Goal: Task Accomplishment & Management: Use online tool/utility

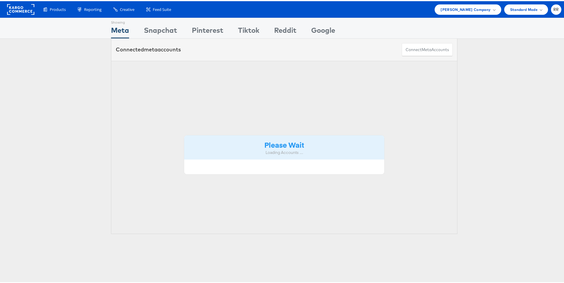
click at [481, 14] on div "Products Product Catalogs Enhance Your Product Catalog, Map Them to Publishers,…" at bounding box center [284, 8] width 568 height 17
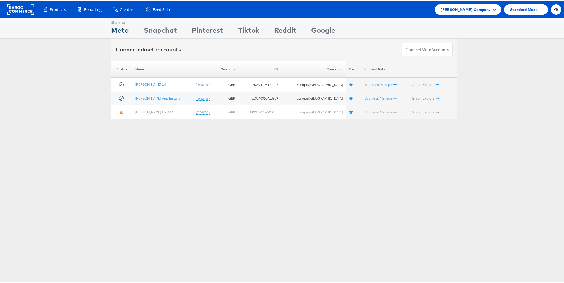
click at [482, 12] on div "John Lewis Company" at bounding box center [467, 8] width 66 height 10
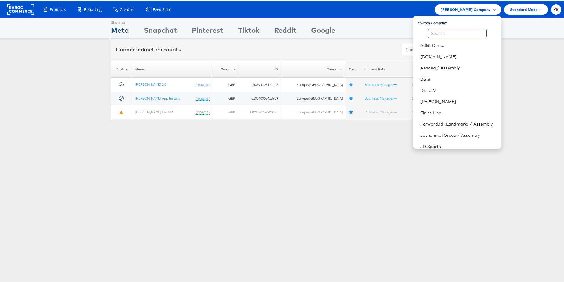
click at [461, 32] on input "text" at bounding box center [456, 32] width 59 height 9
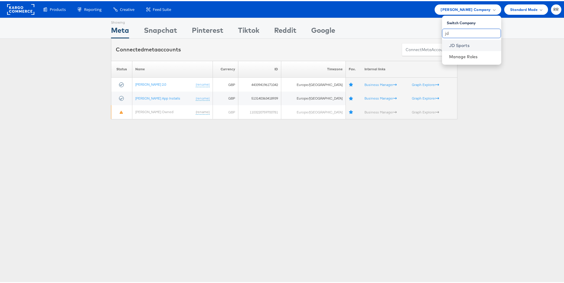
type input "jd"
click at [467, 45] on link "JD Sports" at bounding box center [472, 44] width 47 height 6
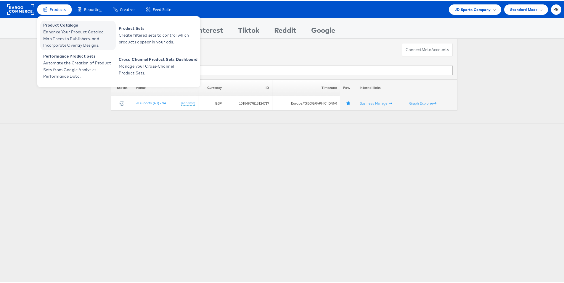
type input "au"
click at [57, 33] on span "Enhance Your Product Catalog, Map Them to Publishers, and Incorporate Overlay D…" at bounding box center [78, 38] width 71 height 20
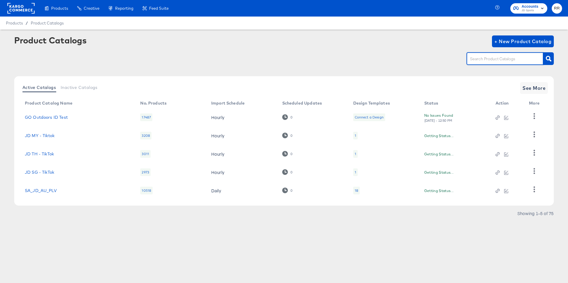
click at [501, 61] on input "text" at bounding box center [500, 59] width 63 height 7
type input "au"
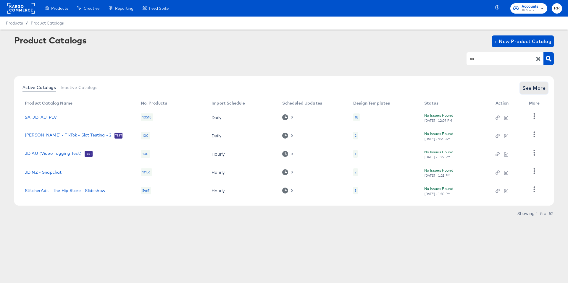
click at [539, 87] on span "See More" at bounding box center [533, 88] width 23 height 8
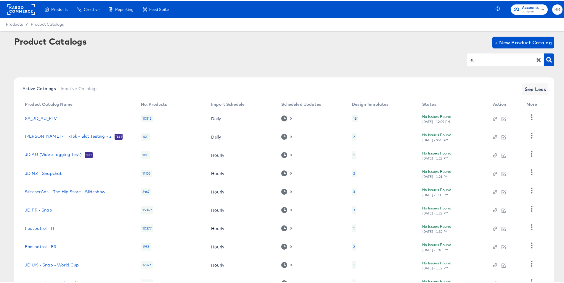
scroll to position [47, 0]
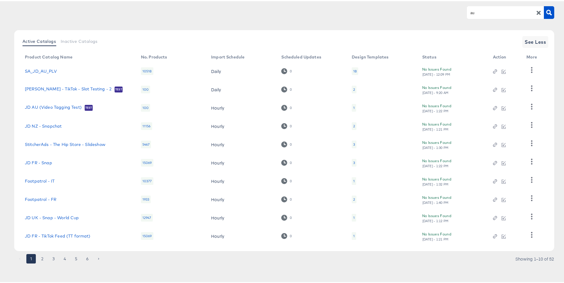
click at [86, 259] on button "6" at bounding box center [87, 257] width 9 height 9
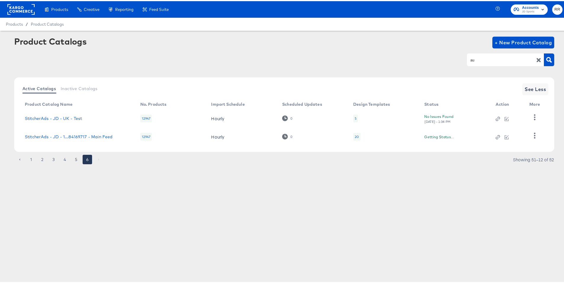
scroll to position [0, 0]
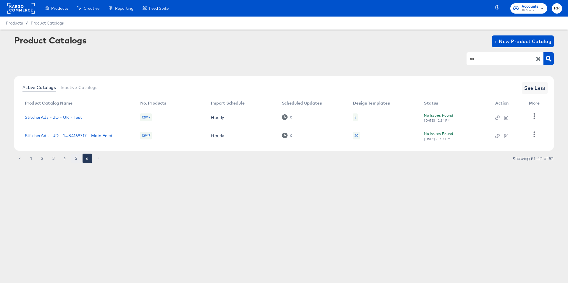
click at [75, 159] on button "5" at bounding box center [75, 158] width 9 height 9
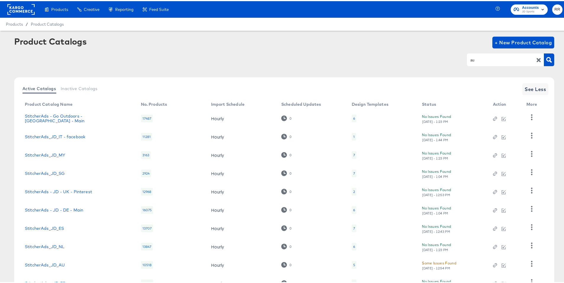
scroll to position [38, 0]
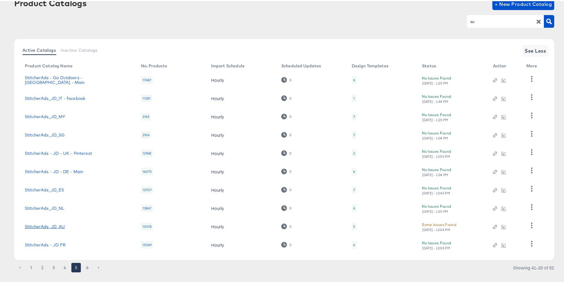
click at [52, 227] on link "StitcherAds_JD_AU" at bounding box center [45, 225] width 40 height 5
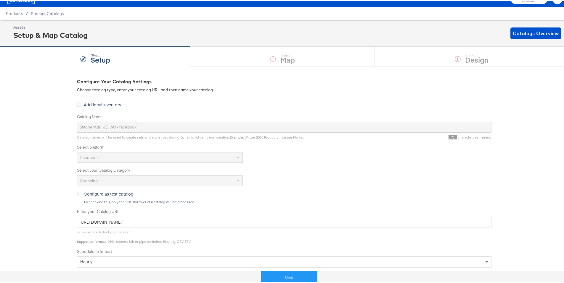
scroll to position [11, 0]
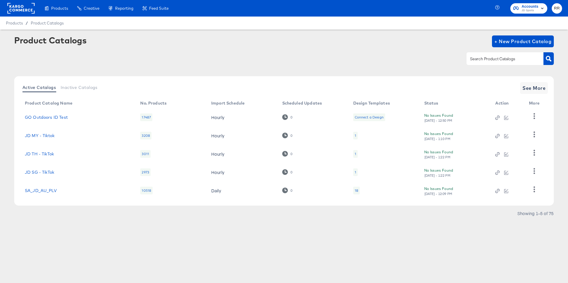
click at [488, 61] on input "text" at bounding box center [500, 59] width 63 height 7
type input "PLV"
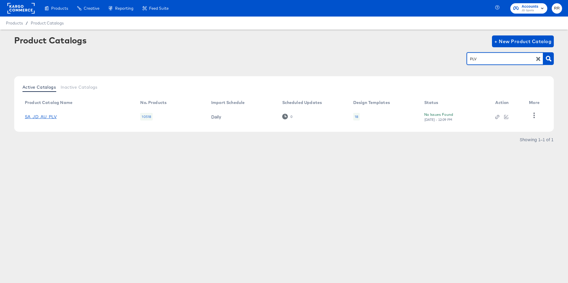
click at [41, 117] on link "SA_JD_AU_PLV" at bounding box center [41, 116] width 32 height 5
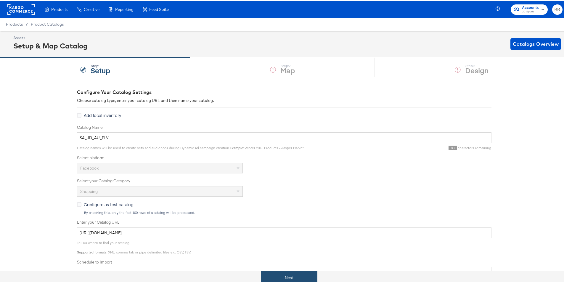
click at [293, 274] on button "Next" at bounding box center [289, 276] width 56 height 13
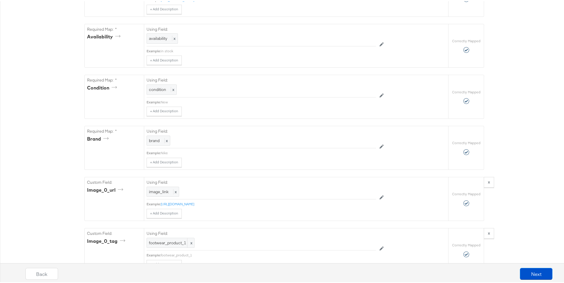
scroll to position [391, 0]
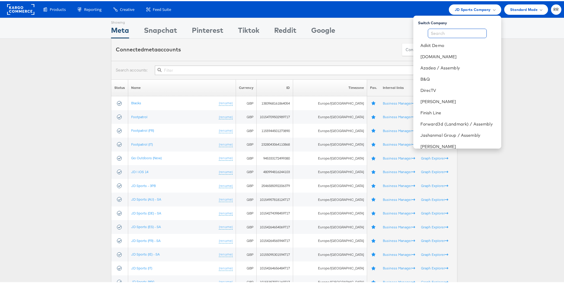
click at [448, 29] on input "text" at bounding box center [456, 32] width 59 height 9
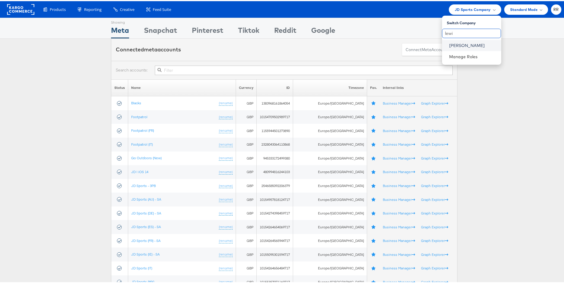
type input "lewi"
click at [449, 43] on link "[PERSON_NAME]" at bounding box center [472, 44] width 47 height 6
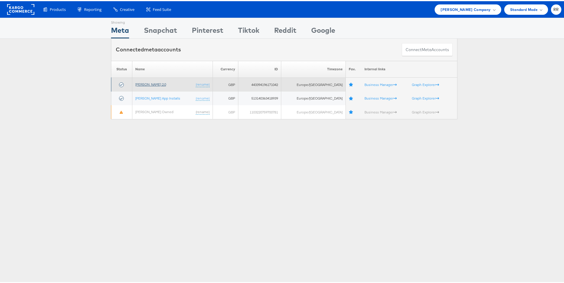
click at [154, 85] on link "[PERSON_NAME] 2.0" at bounding box center [150, 83] width 31 height 4
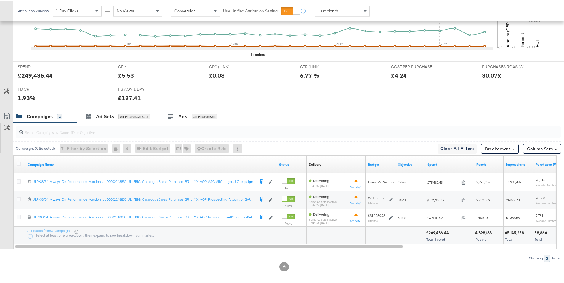
scroll to position [222, 0]
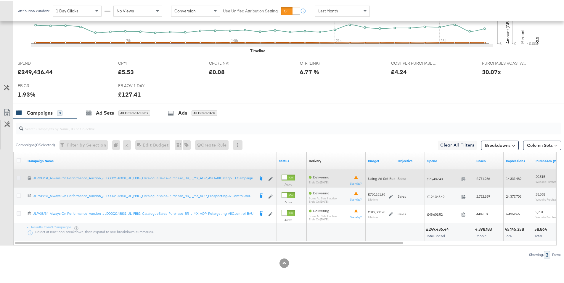
click at [20, 178] on icon at bounding box center [19, 177] width 4 height 4
click at [0, 0] on input "checkbox" at bounding box center [0, 0] width 0 height 0
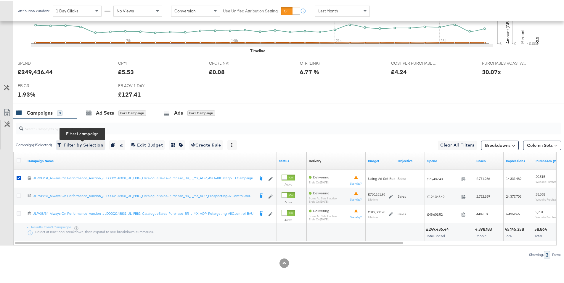
click at [78, 147] on span "Filter by Selection Filter 1 campaign" at bounding box center [80, 144] width 45 height 7
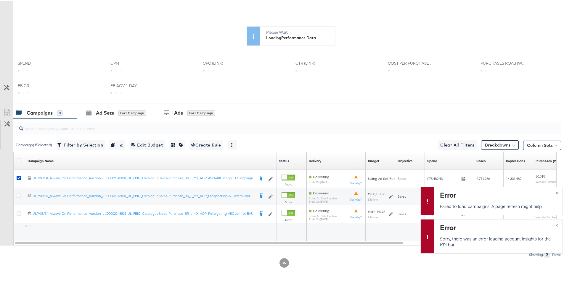
scroll to position [34, 0]
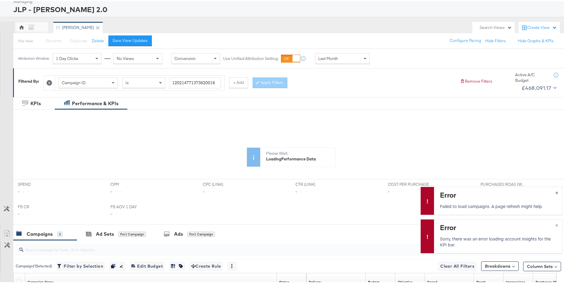
click at [555, 192] on span "×" at bounding box center [556, 191] width 3 height 7
click at [555, 225] on span "×" at bounding box center [556, 223] width 3 height 7
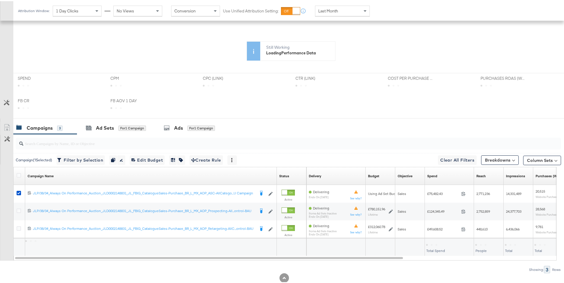
scroll to position [156, 0]
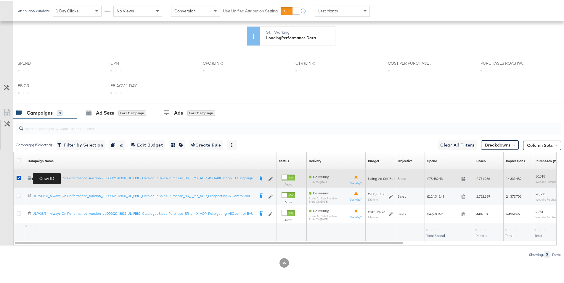
click at [28, 177] on icon at bounding box center [30, 177] width 4 height 4
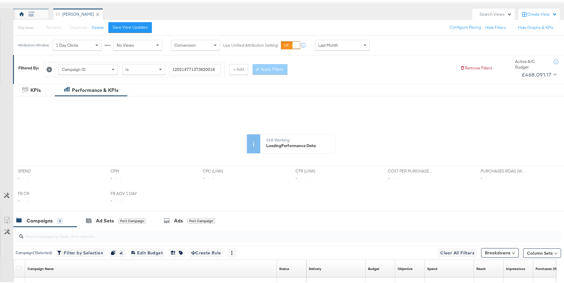
scroll to position [0, 0]
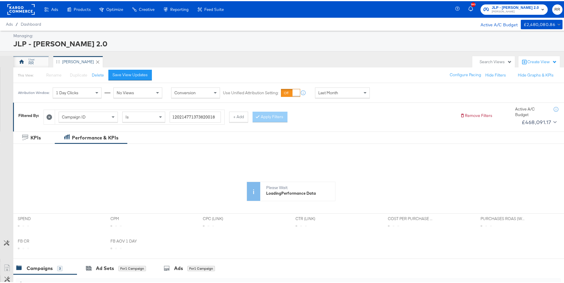
click at [39, 59] on div "RR" at bounding box center [30, 61] width 35 height 12
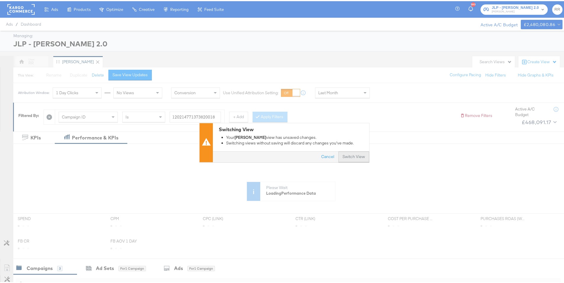
click at [345, 154] on button "Switch View" at bounding box center [353, 156] width 31 height 11
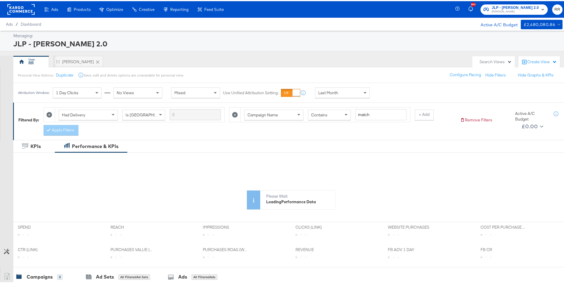
click at [232, 113] on icon at bounding box center [235, 114] width 6 height 6
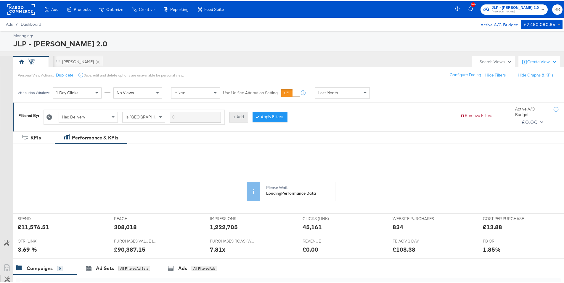
click at [232, 114] on button "+ Add" at bounding box center [238, 116] width 19 height 11
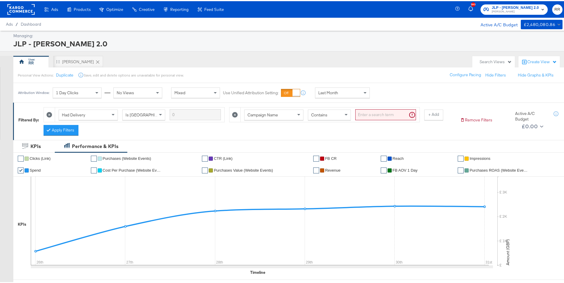
click at [233, 114] on icon at bounding box center [235, 114] width 6 height 6
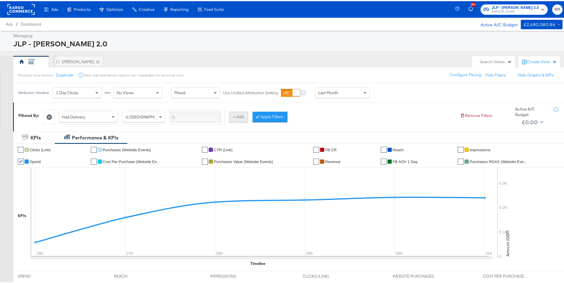
click at [240, 116] on button "+ Add" at bounding box center [238, 116] width 19 height 11
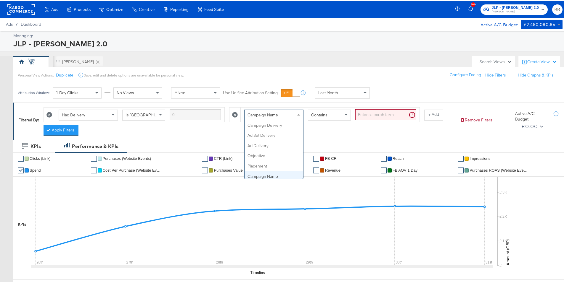
click at [255, 115] on span "Campaign Name" at bounding box center [262, 113] width 30 height 5
type input "id"
click at [374, 111] on input "search" at bounding box center [385, 113] width 61 height 11
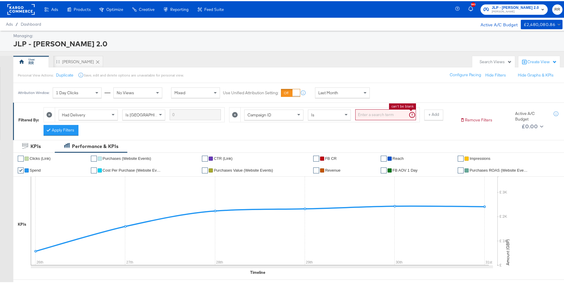
paste input "120214771373820018"
type input "120214771373820018"
click at [58, 132] on button "Apply Filters" at bounding box center [60, 129] width 35 height 11
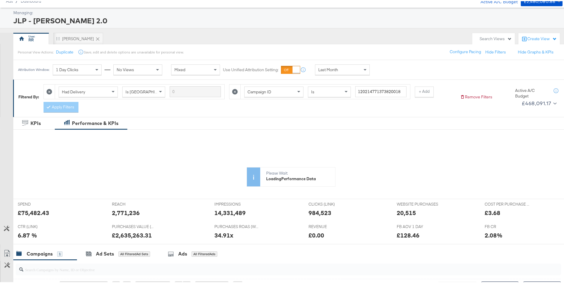
scroll to position [6, 0]
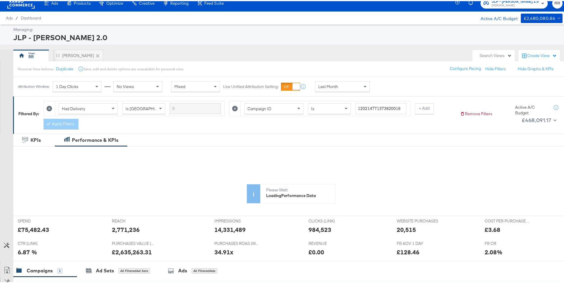
click at [334, 88] on span "Last Month" at bounding box center [328, 85] width 20 height 5
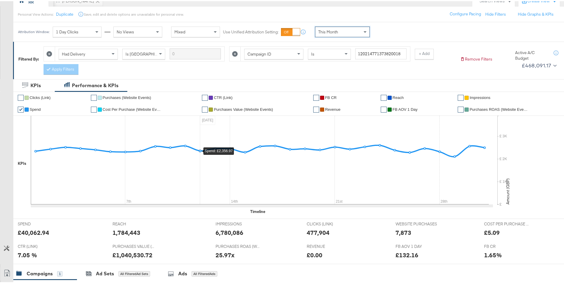
scroll to position [71, 0]
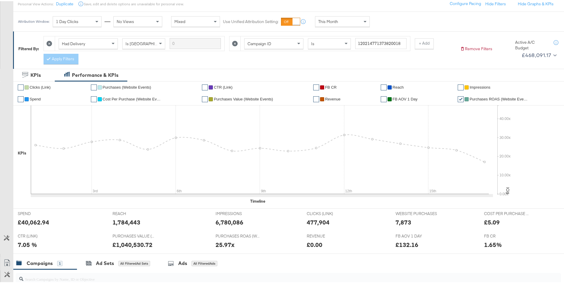
click at [235, 99] on span "Purchases Value (Website Events)" at bounding box center [243, 98] width 59 height 4
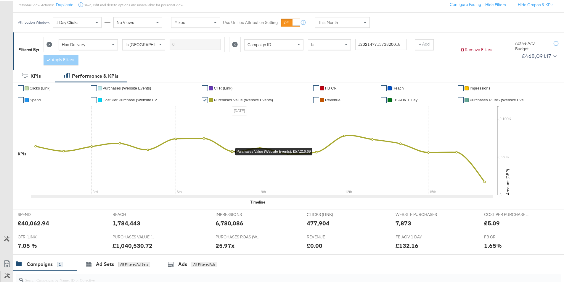
scroll to position [64, 0]
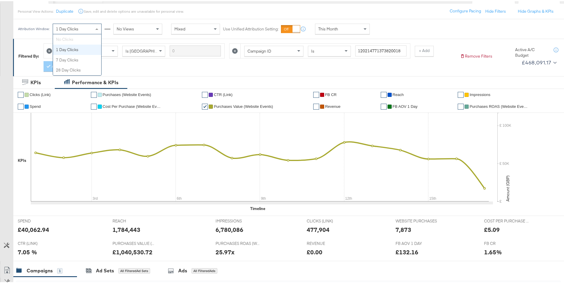
click at [73, 32] on div "1 Day Clicks" at bounding box center [77, 28] width 48 height 10
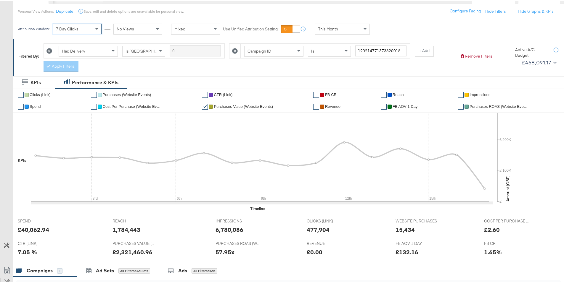
click at [332, 103] on li "✔ Revenue" at bounding box center [344, 106] width 63 height 12
click at [313, 106] on link "✔" at bounding box center [316, 106] width 6 height 6
click at [316, 107] on link "✔" at bounding box center [316, 106] width 6 height 6
click at [314, 93] on link "✔" at bounding box center [316, 94] width 6 height 6
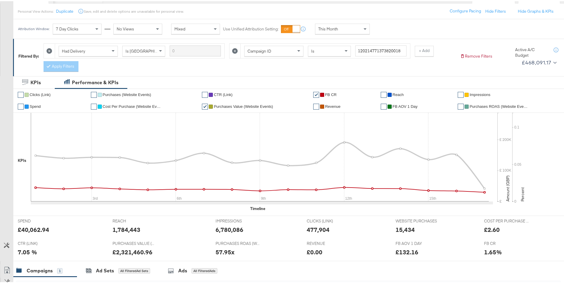
click at [316, 93] on link "✔" at bounding box center [316, 94] width 6 height 6
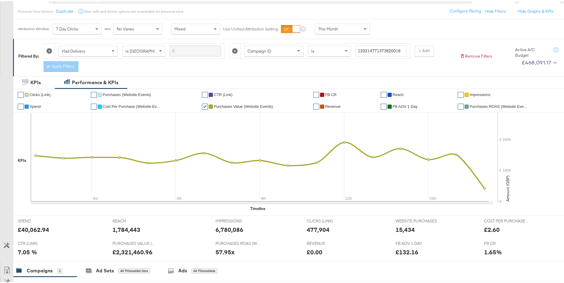
click at [204, 107] on link "✔" at bounding box center [205, 106] width 6 height 6
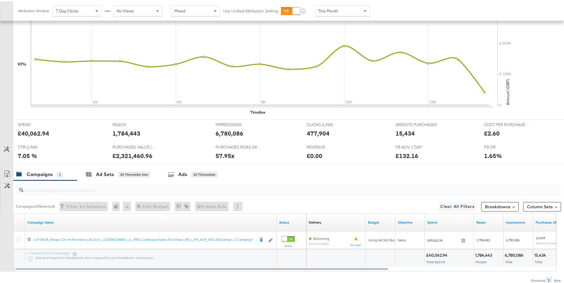
scroll to position [167, 0]
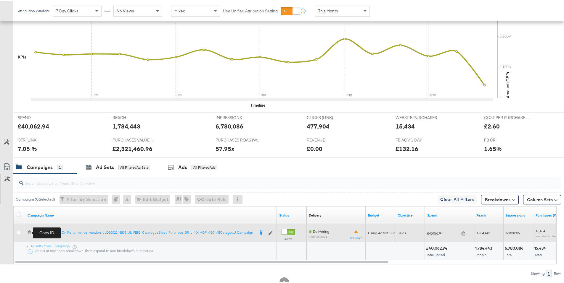
click at [28, 232] on icon at bounding box center [30, 231] width 4 height 4
click at [270, 230] on icon at bounding box center [270, 232] width 4 height 4
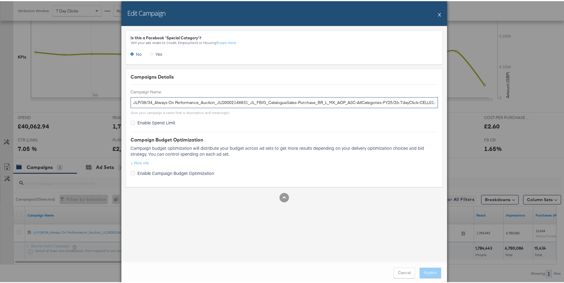
click at [253, 104] on input "JLP/38/34_Always On Performance_Auction_JLD0002148831_JL_FBIG_CatalogueSales-Pu…" at bounding box center [283, 101] width 307 height 11
click at [437, 13] on button "X" at bounding box center [438, 13] width 3 height 12
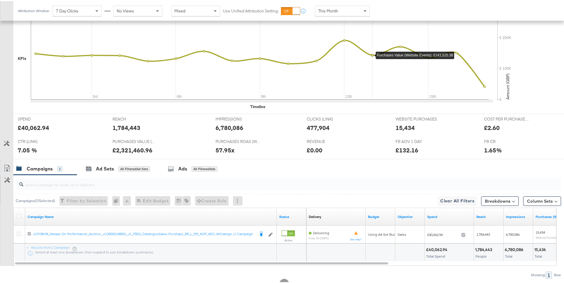
scroll to position [109, 0]
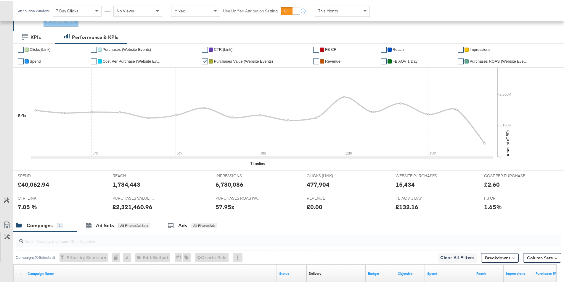
click at [333, 48] on span "FB CR" at bounding box center [331, 48] width 12 height 4
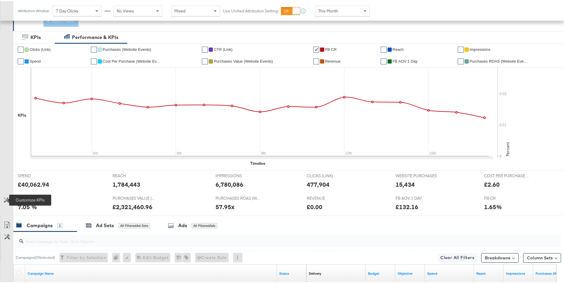
click at [6, 200] on icon at bounding box center [7, 199] width 6 height 6
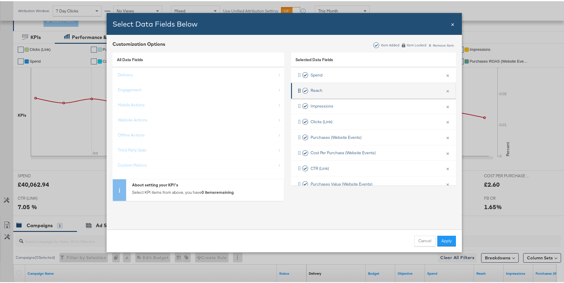
scroll to position [1, 0]
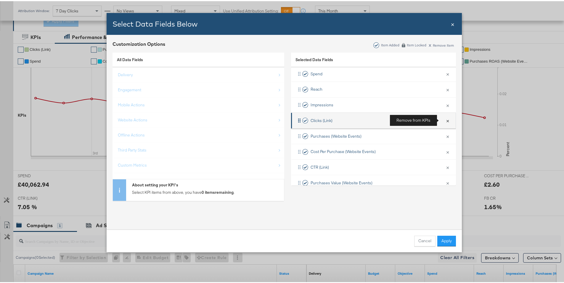
click at [443, 121] on button "×" at bounding box center [447, 119] width 8 height 12
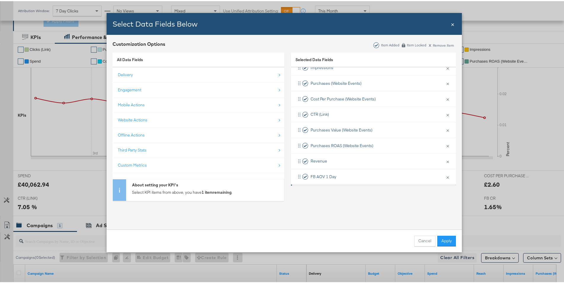
scroll to position [59, 0]
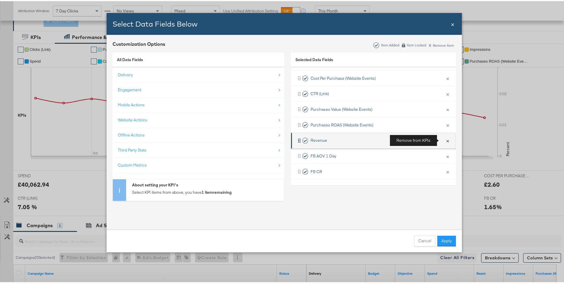
click at [443, 139] on button "×" at bounding box center [447, 139] width 8 height 12
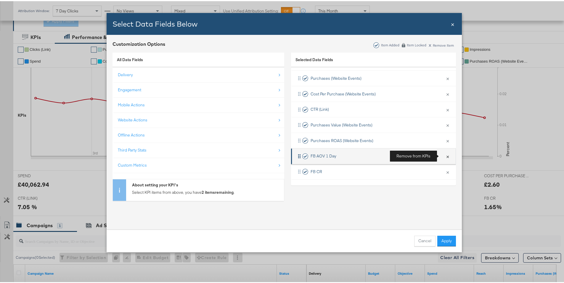
click at [443, 154] on button "×" at bounding box center [447, 155] width 8 height 12
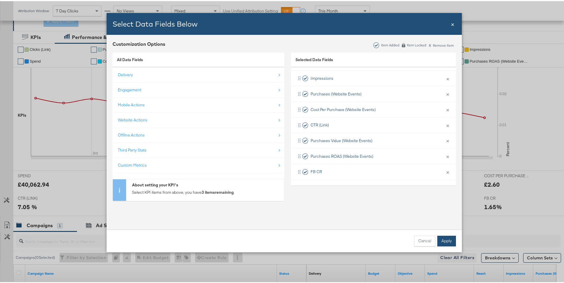
click at [438, 239] on button "Apply" at bounding box center [446, 240] width 19 height 11
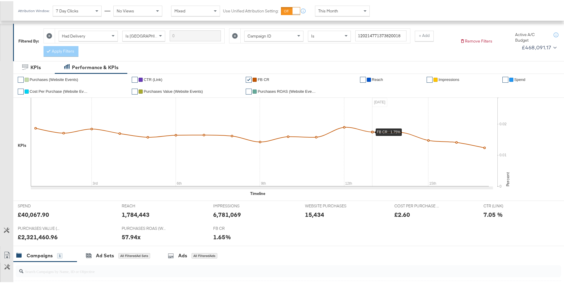
scroll to position [52, 0]
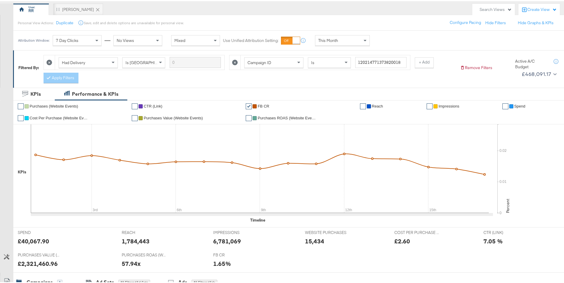
click at [359, 43] on div "This Month" at bounding box center [342, 39] width 54 height 10
click at [292, 41] on div at bounding box center [295, 39] width 7 height 7
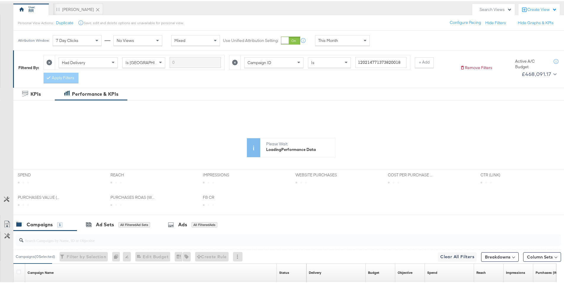
click at [353, 43] on div "This Month" at bounding box center [342, 39] width 54 height 10
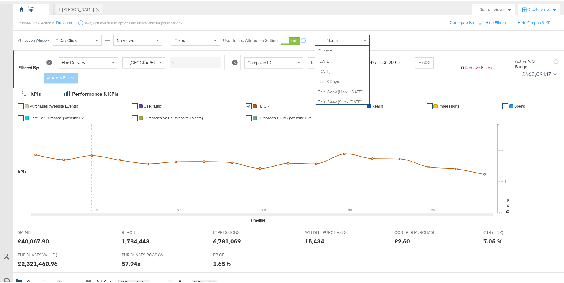
scroll to position [112, 0]
click at [286, 41] on div at bounding box center [284, 39] width 7 height 7
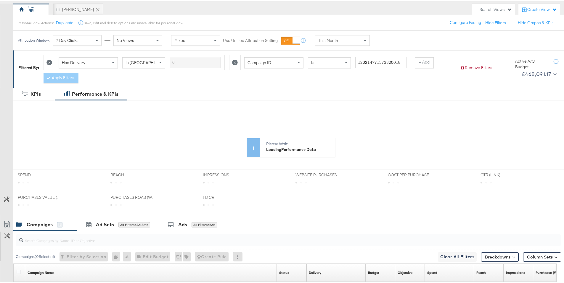
click at [359, 38] on div "This Month" at bounding box center [342, 39] width 54 height 10
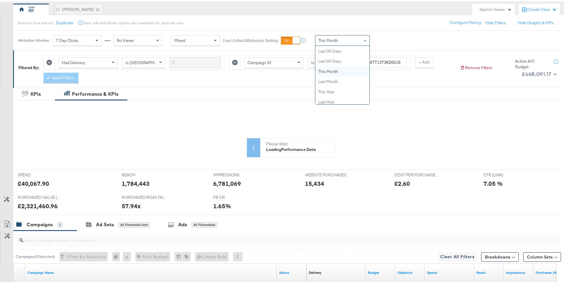
click at [382, 37] on div "Attribution Window: 7 Day Clicks No Views Mixed Use Unified Attribution Setting…" at bounding box center [284, 40] width 568 height 20
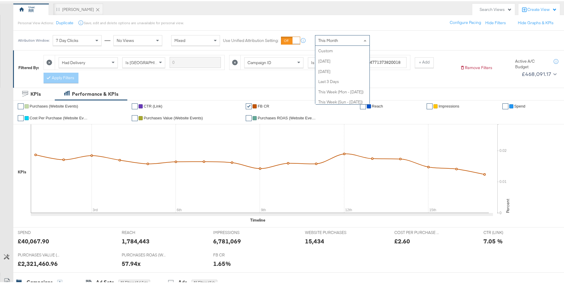
click at [343, 40] on div "This Month" at bounding box center [342, 39] width 54 height 10
click at [389, 41] on div "Sep 17th 2025" at bounding box center [386, 41] width 10 height 5
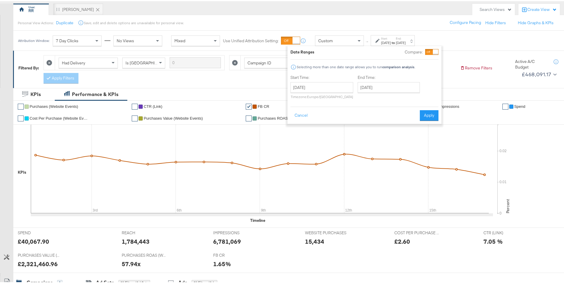
click at [425, 50] on div at bounding box center [431, 51] width 13 height 6
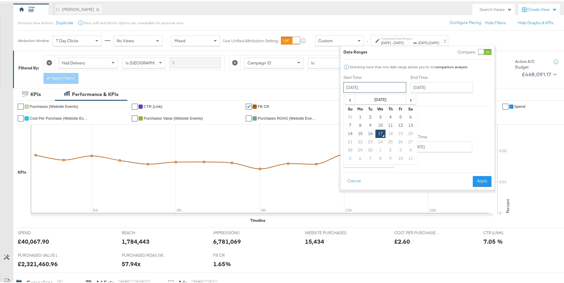
click at [380, 83] on input "September 17th 2025" at bounding box center [374, 86] width 63 height 11
click at [370, 125] on td "9" at bounding box center [370, 124] width 10 height 8
type input "September 9th 2025"
click at [423, 84] on input "September 17th 2025" at bounding box center [440, 86] width 62 height 11
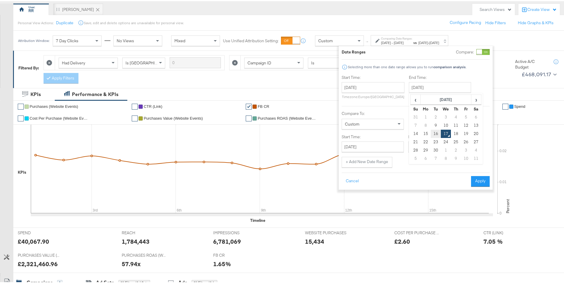
click at [436, 134] on td "16" at bounding box center [435, 133] width 10 height 8
type input "September 16th 2025"
click at [369, 125] on div "Custom" at bounding box center [373, 123] width 62 height 10
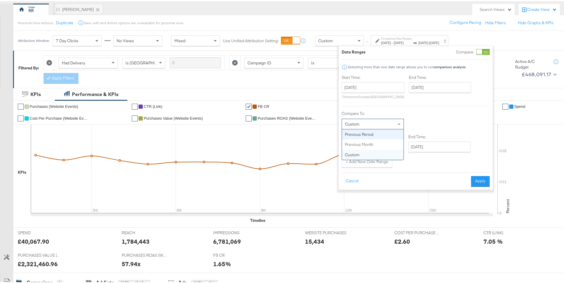
type input "September 2nd 2025"
type input "September 8th 2025"
click at [475, 182] on button "Apply" at bounding box center [477, 180] width 19 height 11
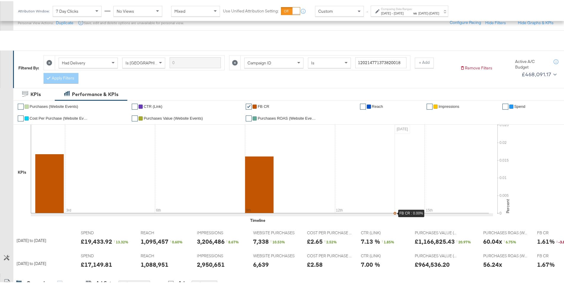
scroll to position [130, 0]
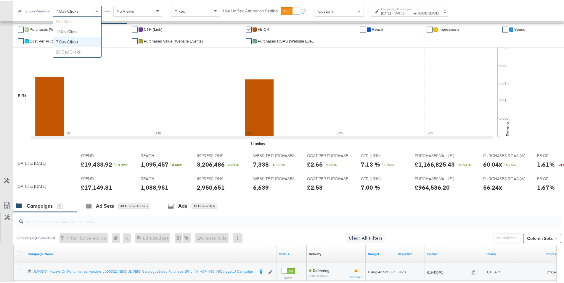
click at [87, 10] on div "7 Day Clicks" at bounding box center [77, 10] width 48 height 10
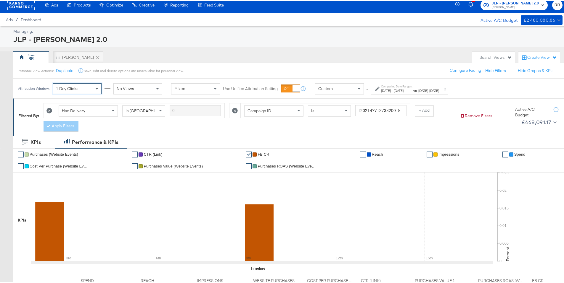
scroll to position [0, 0]
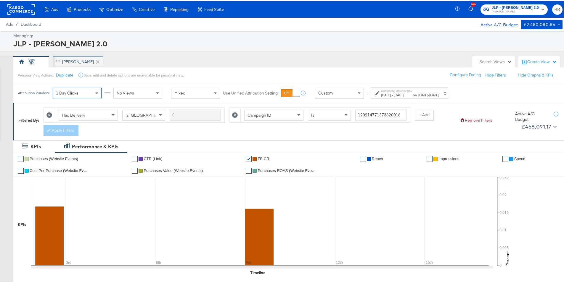
click at [76, 60] on div "JC - BAU" at bounding box center [78, 61] width 32 height 6
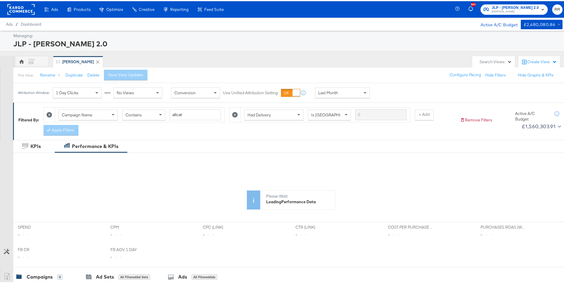
click at [344, 96] on div "Last Month" at bounding box center [342, 92] width 54 height 10
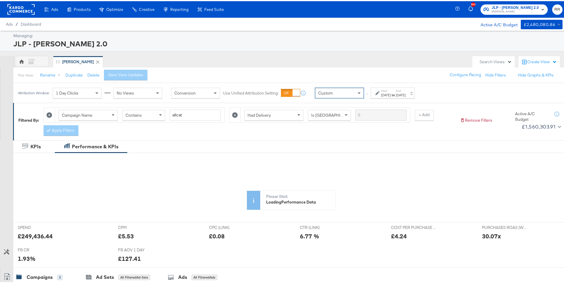
click at [385, 93] on div "Sep 17th 2025" at bounding box center [386, 94] width 10 height 5
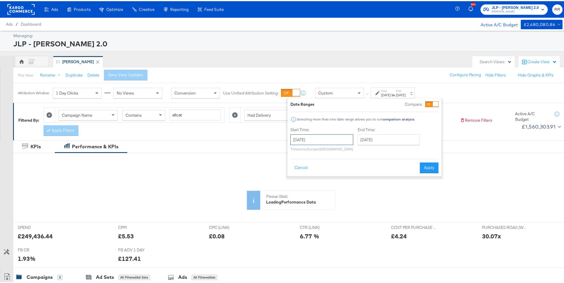
click at [341, 142] on input "September 17th 2025" at bounding box center [321, 138] width 63 height 11
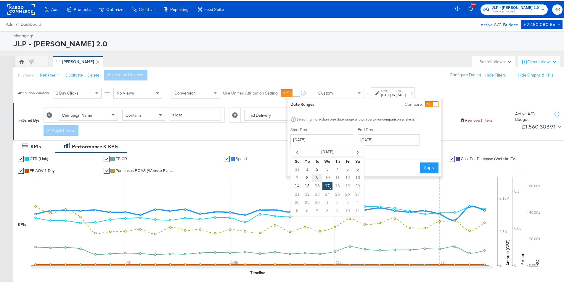
click at [317, 178] on td "9" at bounding box center [317, 177] width 10 height 8
type input "September 9th 2025"
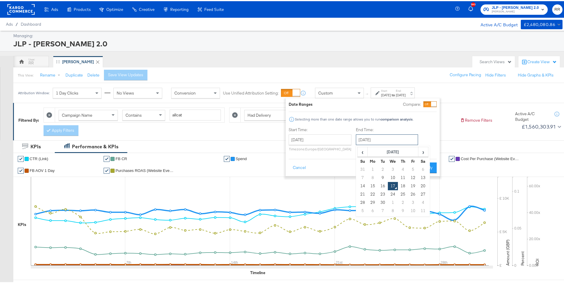
click at [365, 141] on input "September 17th 2025" at bounding box center [387, 138] width 62 height 11
click at [381, 185] on td "16" at bounding box center [382, 185] width 10 height 8
type input "September 16th 2025"
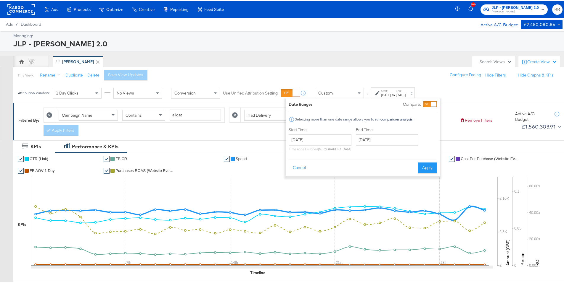
click at [422, 103] on div "Compare:" at bounding box center [420, 103] width 34 height 6
click at [431, 103] on div at bounding box center [433, 103] width 5 height 5
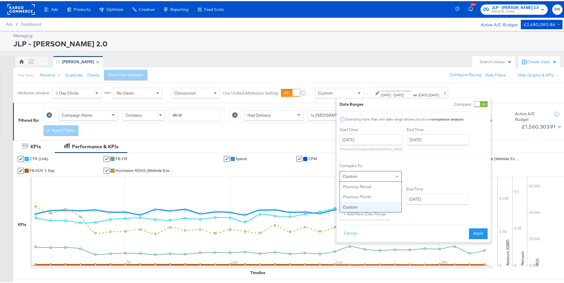
click at [363, 179] on div "Custom" at bounding box center [371, 175] width 62 height 10
type input "September 2nd 2025"
type input "September 8th 2025"
click at [475, 229] on button "Apply" at bounding box center [477, 232] width 19 height 11
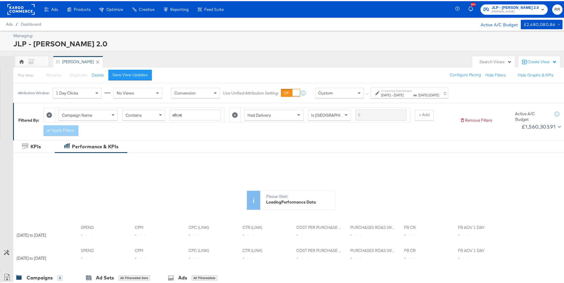
scroll to position [1, 0]
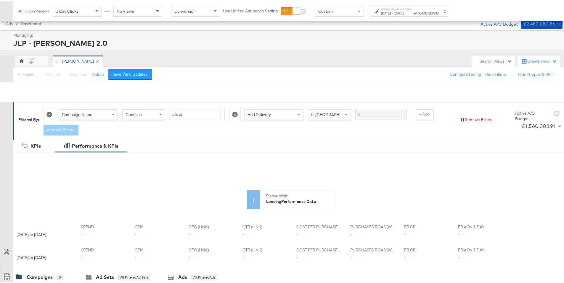
click at [7, 151] on div "Customize KPIs ✔ CTR (Link) ✔ FB CR ✔ Spend ✔ CPM ✔ CPC (Link) ✔ Cost Per Purch…" at bounding box center [284, 209] width 568 height 116
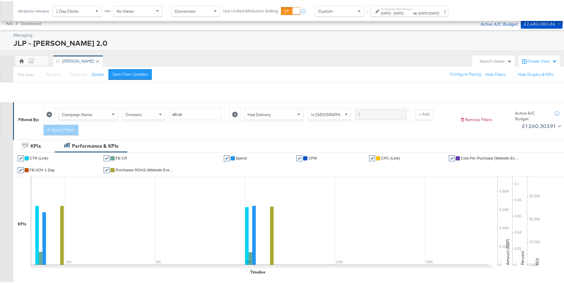
scroll to position [117, 0]
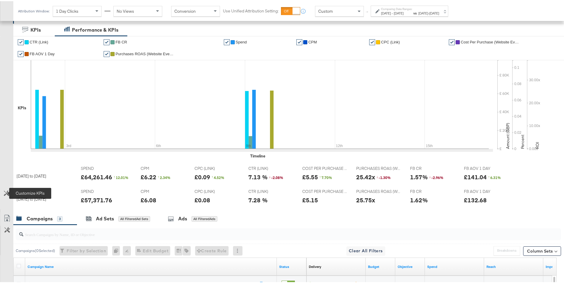
click at [6, 193] on icon at bounding box center [7, 193] width 6 height 6
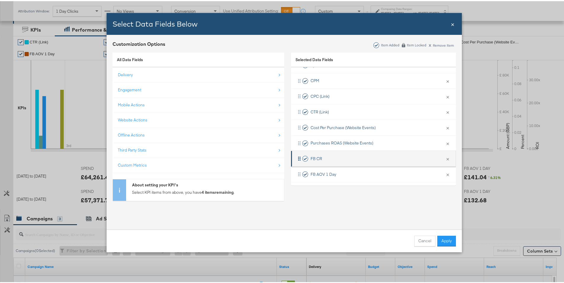
scroll to position [12, 0]
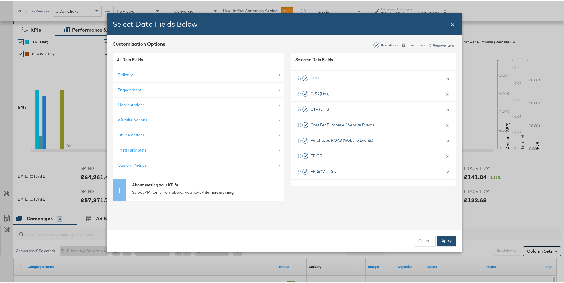
click at [451, 240] on button "Apply" at bounding box center [446, 240] width 19 height 11
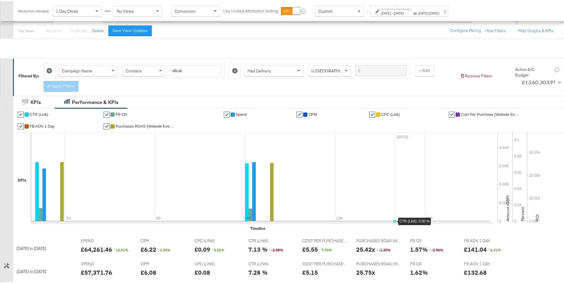
scroll to position [0, 0]
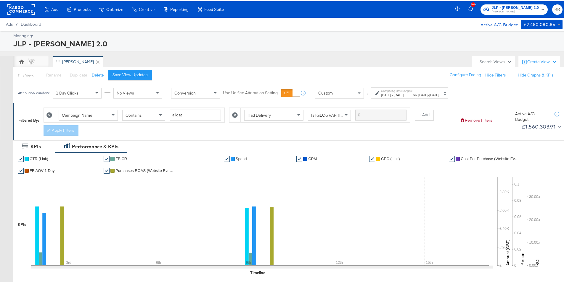
click at [403, 94] on span "Sep 16th 2025" at bounding box center [398, 94] width 10 height 4
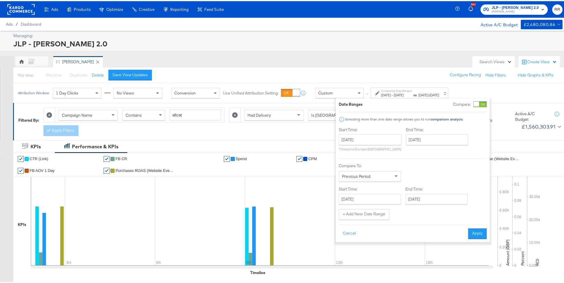
click at [475, 104] on div at bounding box center [475, 103] width 5 height 5
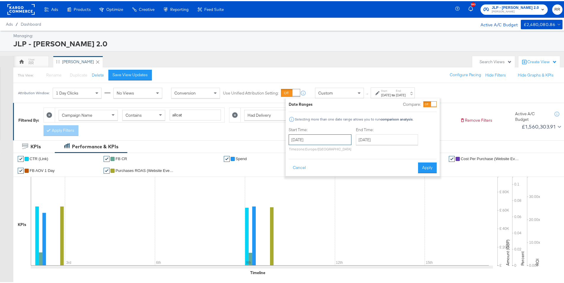
click at [339, 133] on input "September 9th 2025" at bounding box center [319, 138] width 63 height 11
click at [307, 167] on td "1" at bounding box center [305, 168] width 10 height 8
type input "September 1st 2025"
click at [420, 168] on button "Apply" at bounding box center [426, 167] width 19 height 11
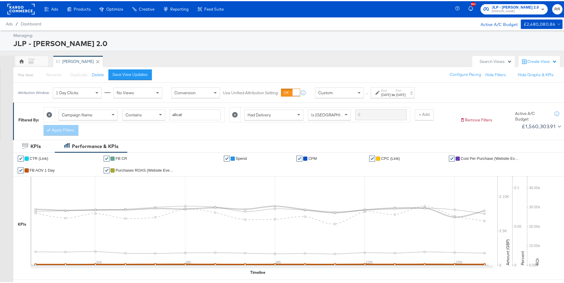
scroll to position [1, 0]
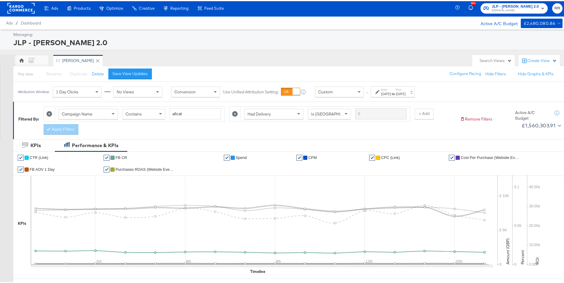
click at [121, 157] on span "FB CR" at bounding box center [121, 156] width 12 height 4
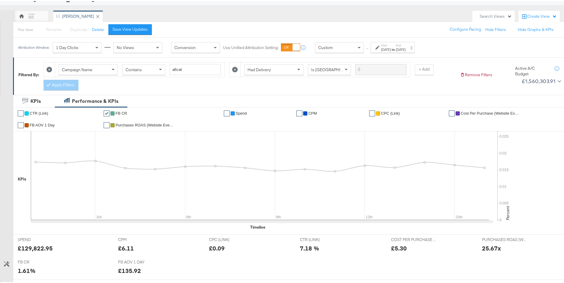
scroll to position [0, 0]
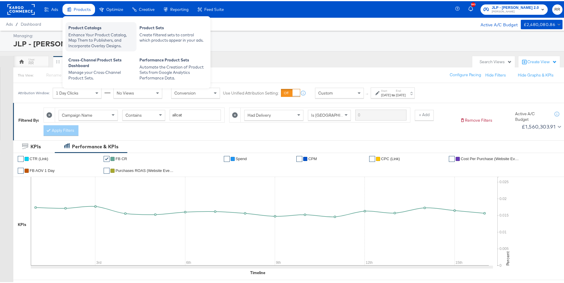
click at [79, 30] on div "Product Catalogs" at bounding box center [100, 27] width 65 height 7
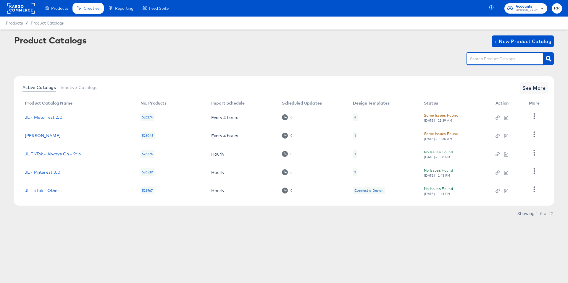
click at [511, 61] on input "text" at bounding box center [500, 59] width 63 height 7
type input ","
type input "m"
type input "sho"
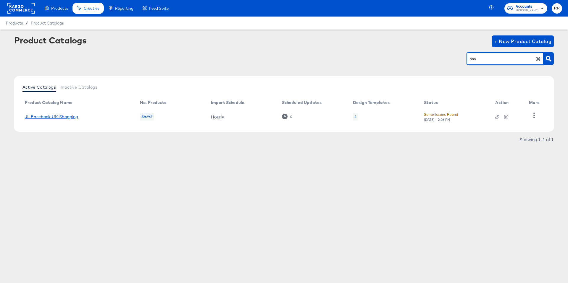
click at [66, 117] on link "JL Facebook UK Shopping" at bounding box center [51, 116] width 53 height 5
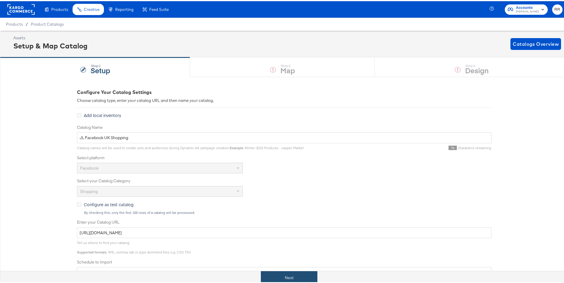
click at [275, 281] on button "Next" at bounding box center [289, 276] width 56 height 13
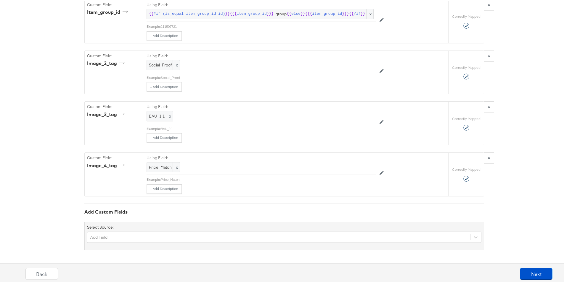
scroll to position [1046, 0]
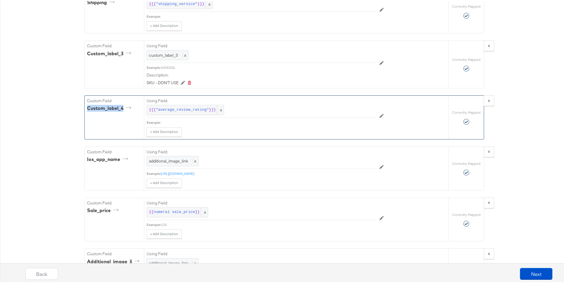
drag, startPoint x: 85, startPoint y: 140, endPoint x: 121, endPoint y: 141, distance: 35.8
click at [121, 111] on div "custom_label_4" at bounding box center [110, 107] width 46 height 7
copy div "custom_label_4"
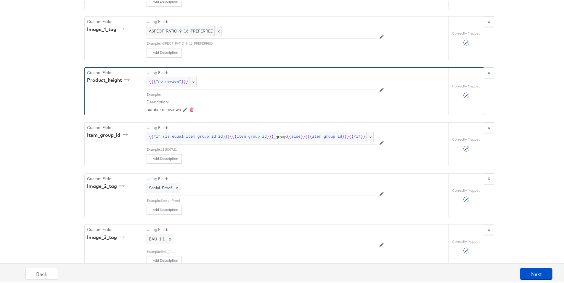
click at [112, 83] on div "product_height" at bounding box center [109, 79] width 45 height 7
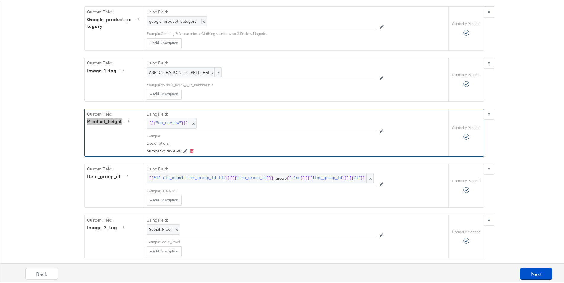
scroll to position [1650, 0]
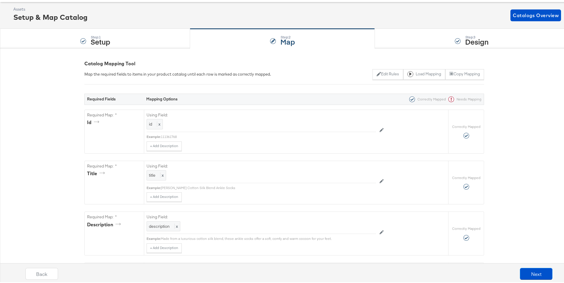
scroll to position [0, 0]
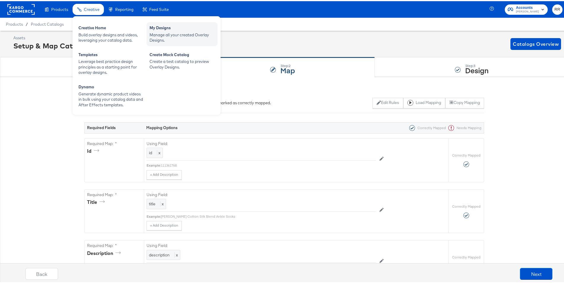
click at [167, 29] on div "My Designs" at bounding box center [181, 27] width 65 height 7
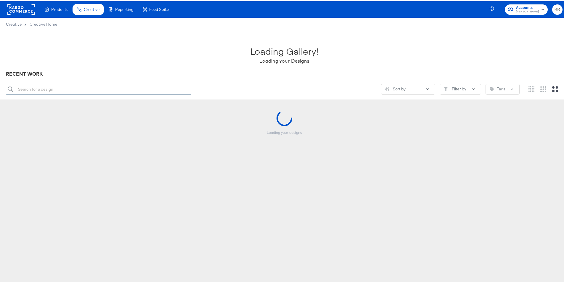
click at [95, 91] on input "search" at bounding box center [98, 88] width 185 height 11
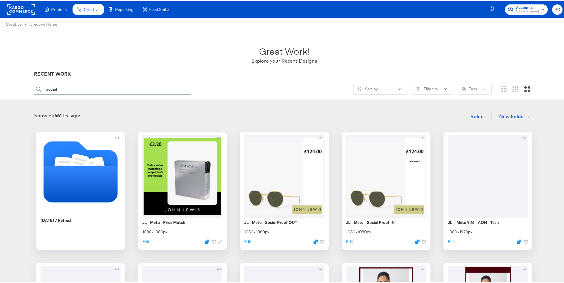
type input "social"
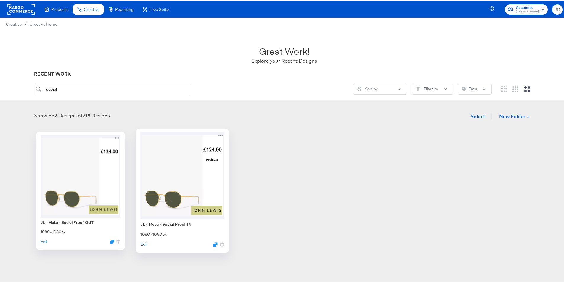
click at [140, 243] on button "Edit" at bounding box center [143, 243] width 7 height 6
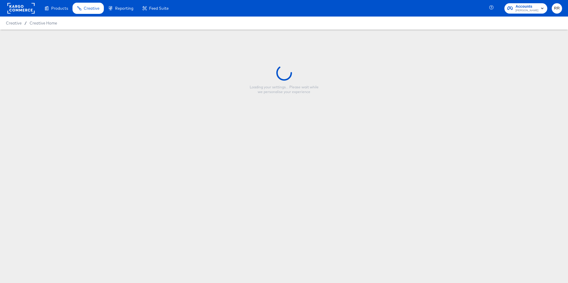
type input "JL - Meta - Social Proof IN"
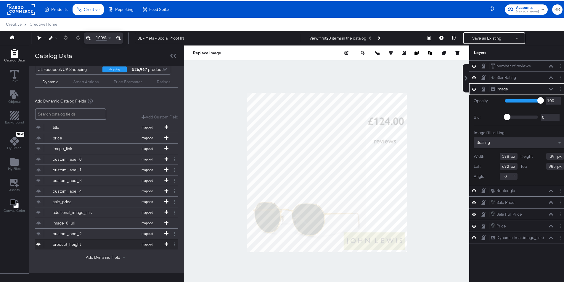
scroll to position [12, 0]
click at [93, 241] on div "product_height" at bounding box center [74, 244] width 43 height 6
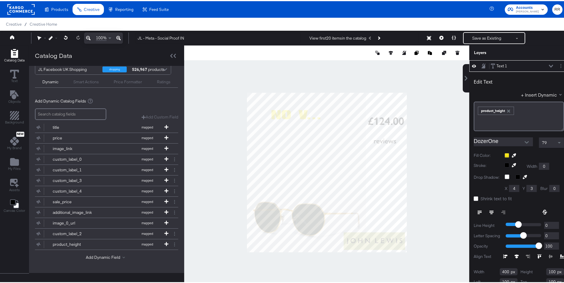
scroll to position [0, 0]
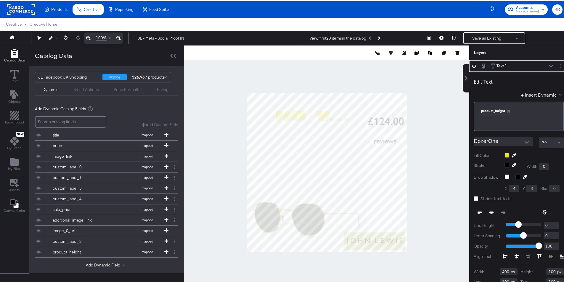
type input "649"
type input "108"
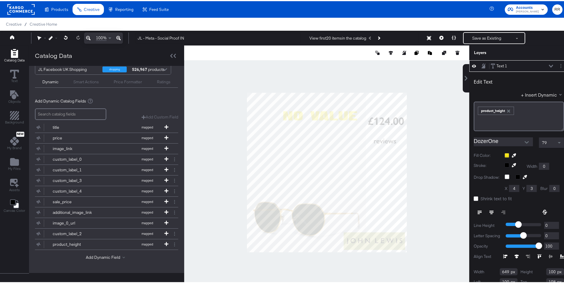
click at [67, 107] on input "search" at bounding box center [70, 113] width 71 height 12
type input "4"
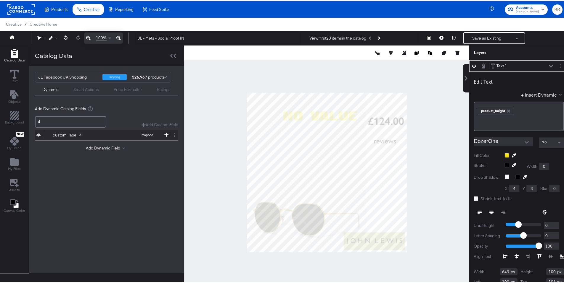
click at [76, 134] on div "custom_label_4" at bounding box center [74, 134] width 43 height 6
type input "332"
type input "747"
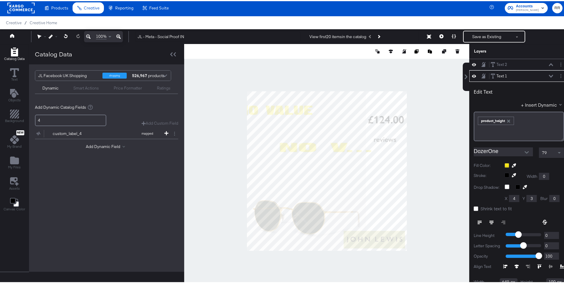
type input "-202"
type input "80"
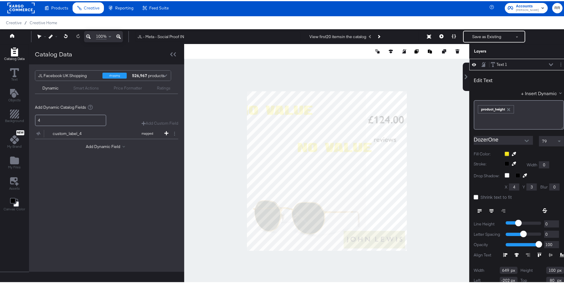
type input "893"
type input "-66"
type input "76"
type input "-73"
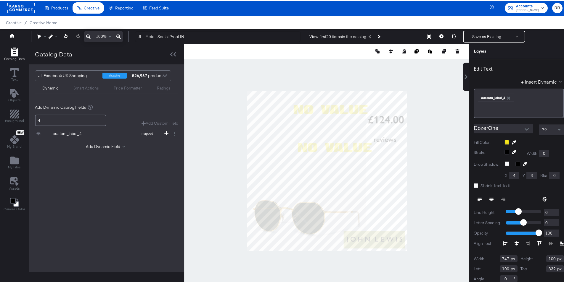
type input "-93"
type input "308"
type input "-28"
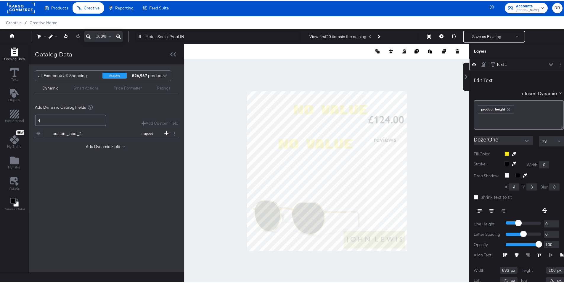
type input "-135"
type input "58"
type input "-174"
type input "186"
click at [438, 37] on button at bounding box center [441, 36] width 12 height 12
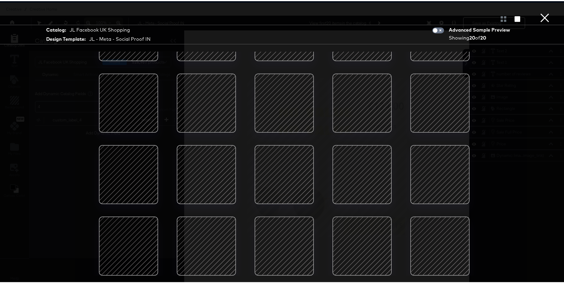
scroll to position [14, 0]
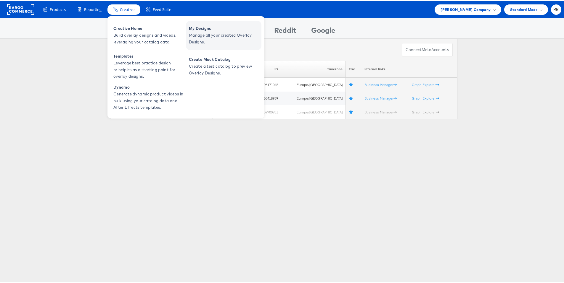
click at [217, 32] on span "Manage all your created Overlay Designs." at bounding box center [224, 38] width 71 height 14
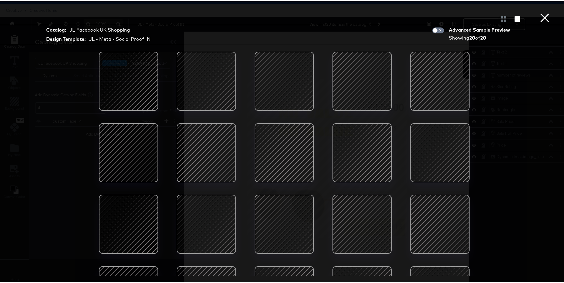
scroll to position [54, 0]
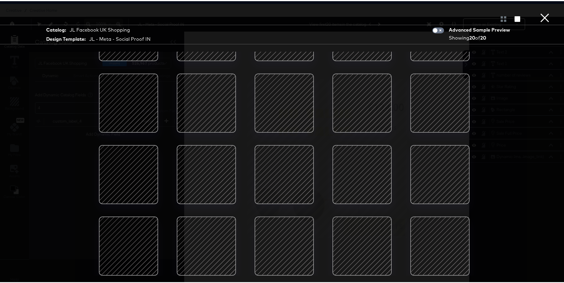
click at [539, 12] on button "×" at bounding box center [544, 6] width 12 height 12
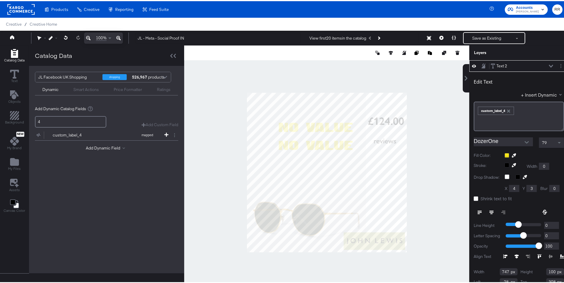
scroll to position [1, 0]
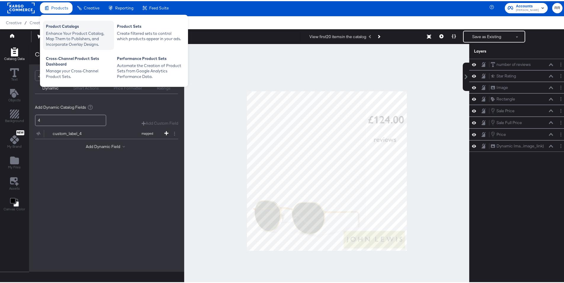
click at [58, 24] on div "Product Catalogs" at bounding box center [78, 25] width 65 height 7
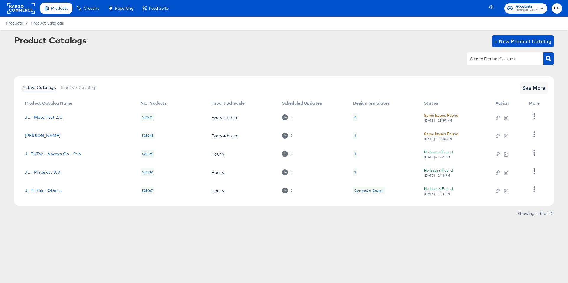
click at [511, 61] on input "text" at bounding box center [500, 59] width 63 height 7
type input "shop"
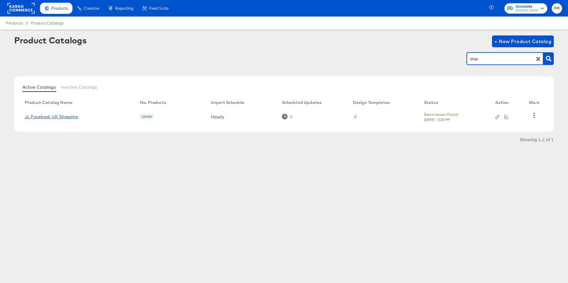
click at [70, 119] on link "JL Facebook UK Shopping" at bounding box center [51, 116] width 53 height 5
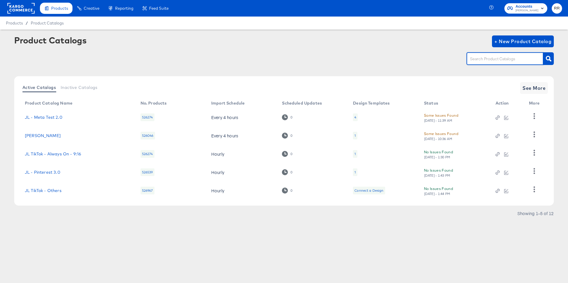
click at [508, 59] on input "text" at bounding box center [500, 59] width 63 height 7
type input "shop"
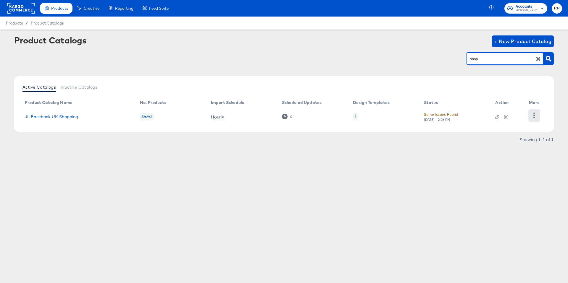
click at [532, 116] on icon "button" at bounding box center [534, 116] width 6 height 6
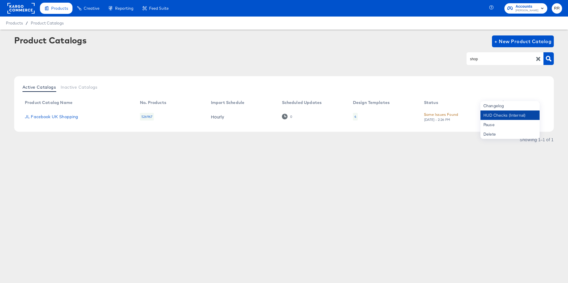
click at [518, 114] on div "HUD Checks (Internal)" at bounding box center [509, 115] width 59 height 9
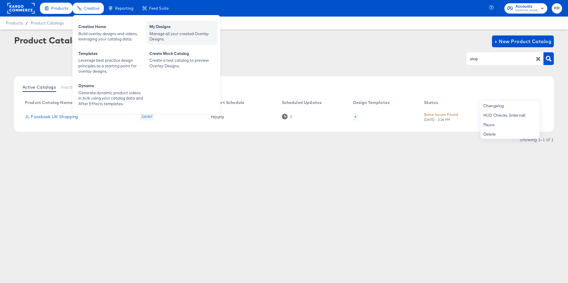
click at [167, 31] on div "Manage all your created Overlay Designs." at bounding box center [181, 36] width 65 height 11
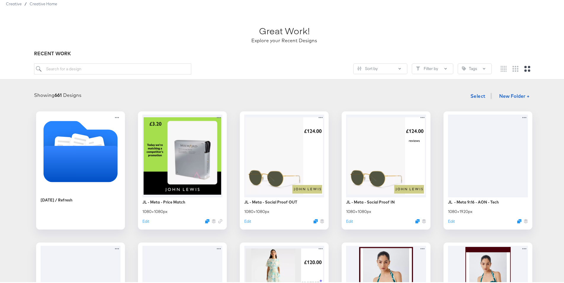
scroll to position [32, 0]
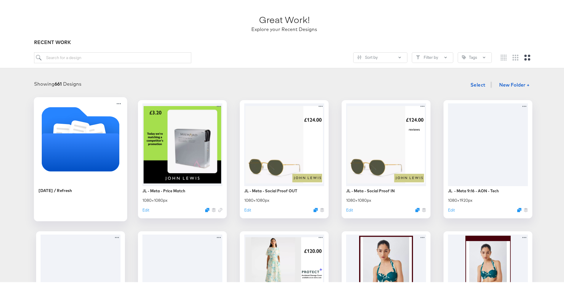
click at [80, 144] on icon "Folder" at bounding box center [81, 151] width 78 height 38
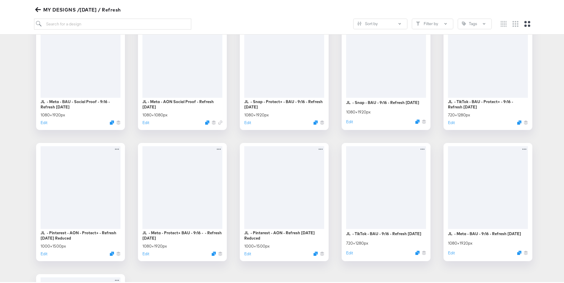
scroll to position [119, 0]
click at [105, 24] on input "search" at bounding box center [112, 22] width 157 height 11
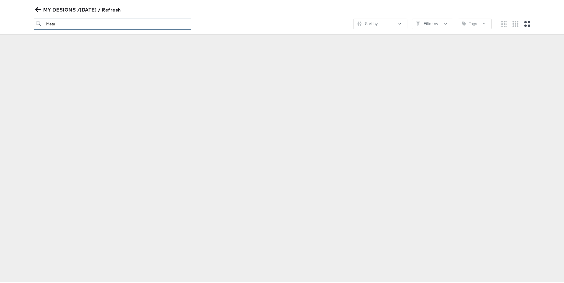
scroll to position [65, 0]
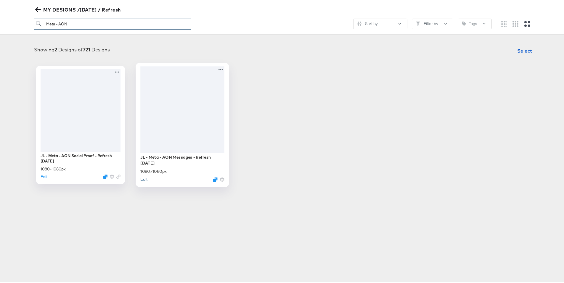
type input "Meta - AON"
click at [140, 178] on button "Edit" at bounding box center [143, 178] width 7 height 6
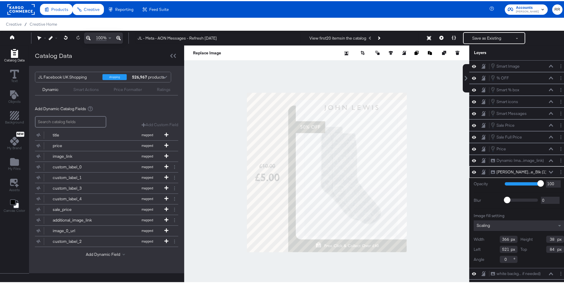
click at [408, 134] on div at bounding box center [326, 171] width 285 height 254
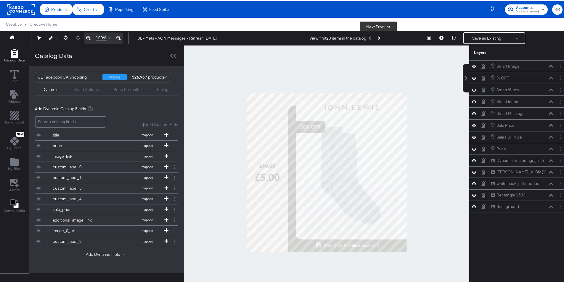
click at [379, 38] on button "Next Product" at bounding box center [378, 37] width 8 height 11
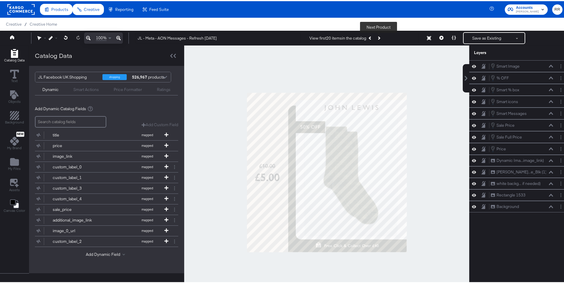
click at [379, 38] on button "Next Product" at bounding box center [378, 37] width 8 height 11
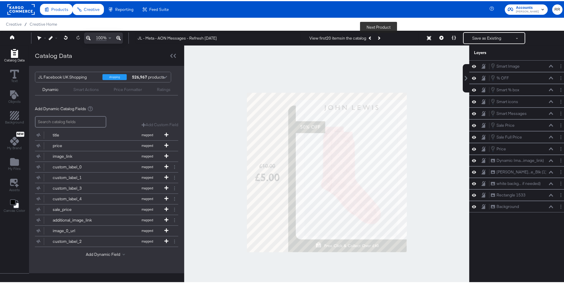
click at [379, 38] on button "Next Product" at bounding box center [378, 37] width 8 height 11
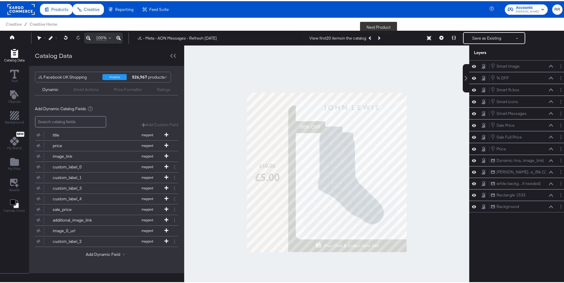
click at [379, 38] on button "Next Product" at bounding box center [378, 37] width 8 height 11
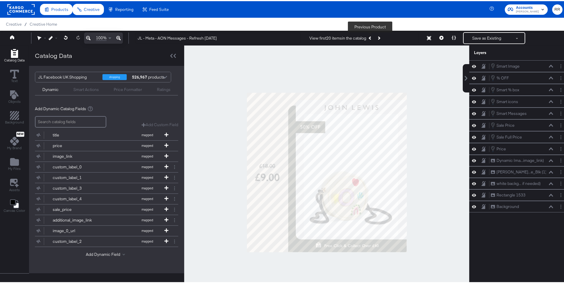
click at [368, 38] on icon "Previous Product" at bounding box center [369, 36] width 3 height 3
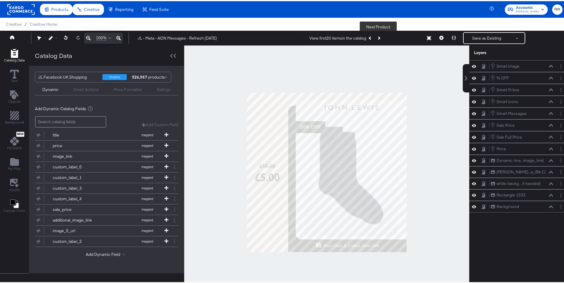
click at [377, 37] on icon "Next Product" at bounding box center [378, 36] width 3 height 3
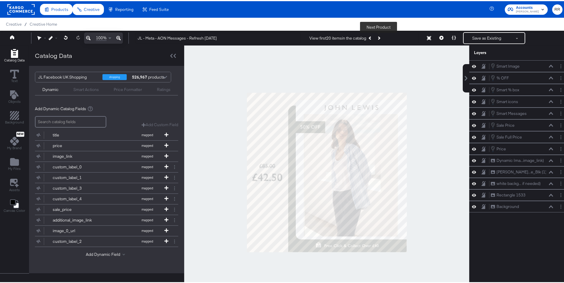
click at [377, 37] on icon "Next Product" at bounding box center [378, 36] width 3 height 3
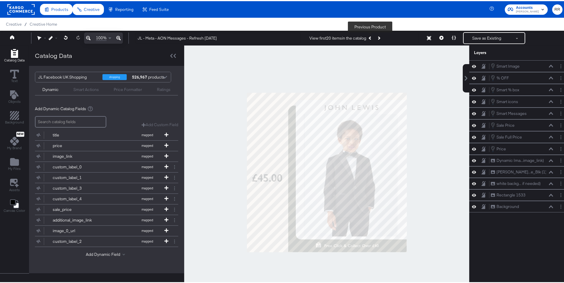
click at [369, 36] on icon "Previous Product" at bounding box center [369, 36] width 3 height 3
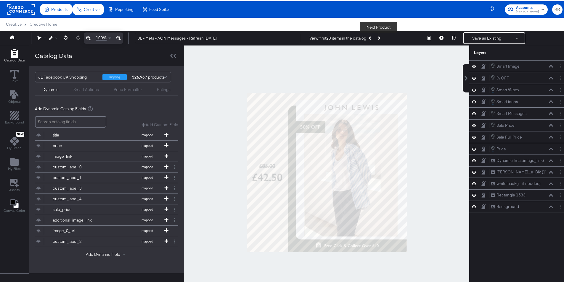
click at [377, 36] on icon "Next Product" at bounding box center [378, 36] width 3 height 3
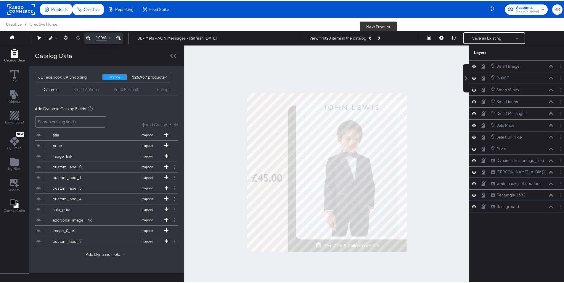
click at [377, 38] on icon "Next Product" at bounding box center [378, 36] width 3 height 3
click at [378, 40] on button "Next Product" at bounding box center [378, 37] width 8 height 11
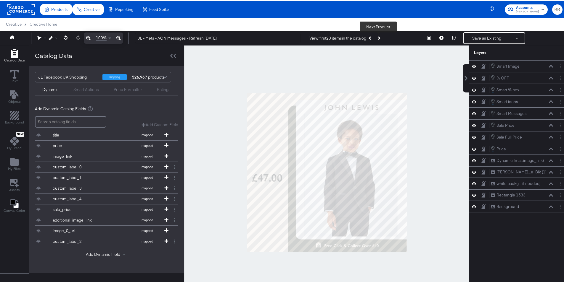
click at [378, 40] on button "Next Product" at bounding box center [378, 37] width 8 height 11
click at [451, 37] on icon at bounding box center [453, 37] width 4 height 4
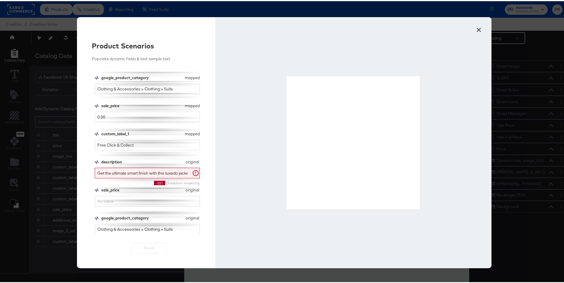
scroll to position [52, 0]
click at [136, 203] on input "sale_price" at bounding box center [147, 201] width 105 height 11
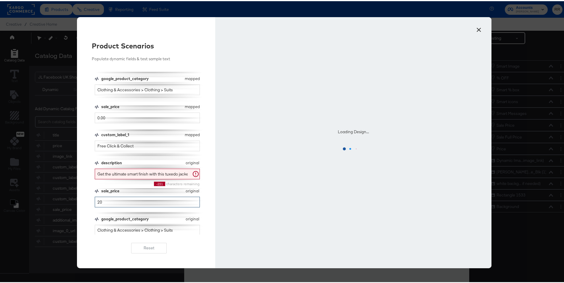
scroll to position [53, 0]
type input "20"
click at [104, 116] on input "0.00" at bounding box center [147, 116] width 105 height 11
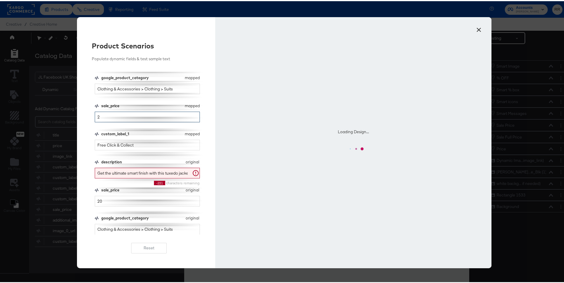
type input "20"
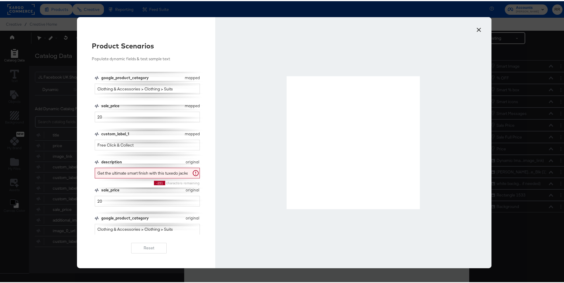
click at [475, 29] on button "×" at bounding box center [478, 27] width 11 height 11
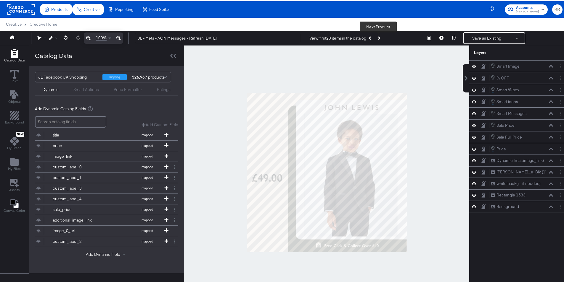
click at [377, 37] on icon "Next Product" at bounding box center [378, 36] width 3 height 3
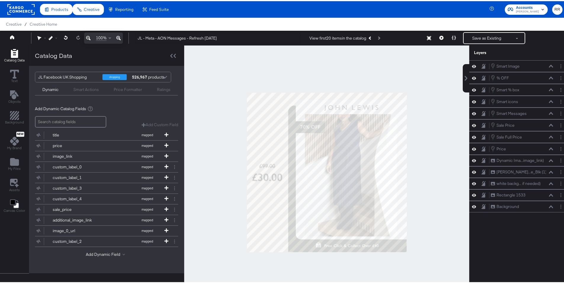
click at [377, 37] on div "View first 20 items in the catalog Next Product" at bounding box center [345, 37] width 73 height 11
click at [369, 38] on button "Previous Product" at bounding box center [370, 37] width 8 height 11
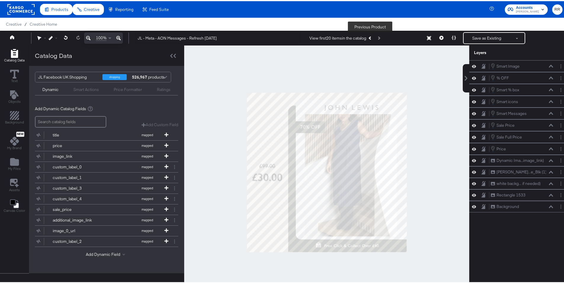
click at [369, 38] on button "Previous Product" at bounding box center [370, 37] width 8 height 11
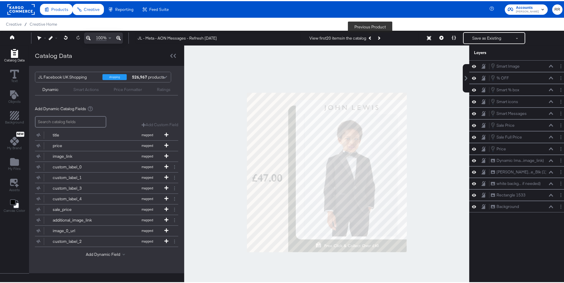
click at [369, 37] on icon "Previous Product" at bounding box center [369, 36] width 3 height 3
click at [451, 38] on icon at bounding box center [453, 37] width 4 height 4
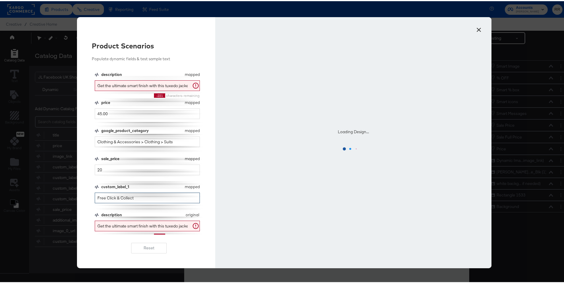
click at [147, 200] on input "Free Click & Collect" at bounding box center [147, 197] width 105 height 11
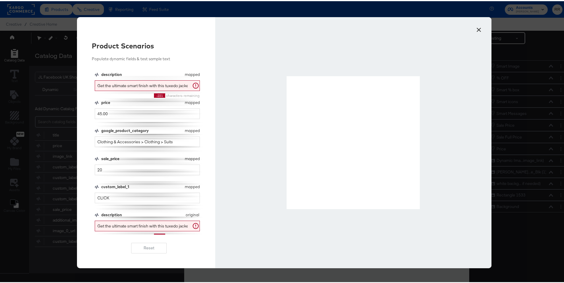
click at [128, 175] on div "description mapped description Get the ultimate smart finish with this tuxedo j…" at bounding box center [149, 152] width 109 height 163
click at [138, 197] on input "CLICK" at bounding box center [147, 197] width 105 height 11
drag, startPoint x: 116, startPoint y: 197, endPoint x: 93, endPoint y: 195, distance: 22.3
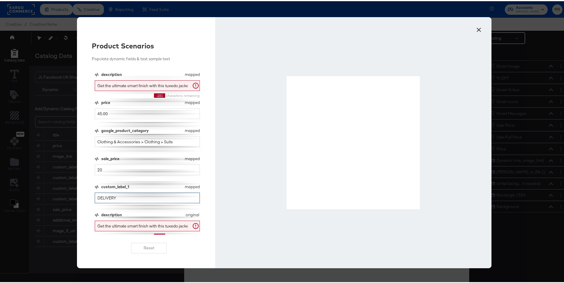
click at [95, 195] on input "DELIVERY" at bounding box center [147, 197] width 105 height 11
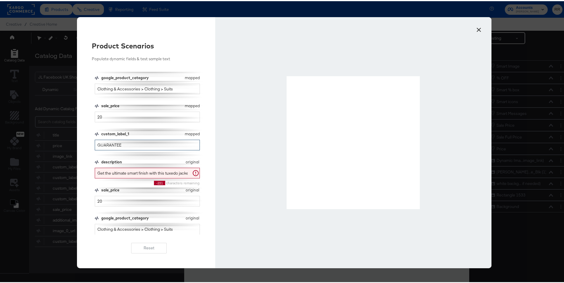
scroll to position [15, 0]
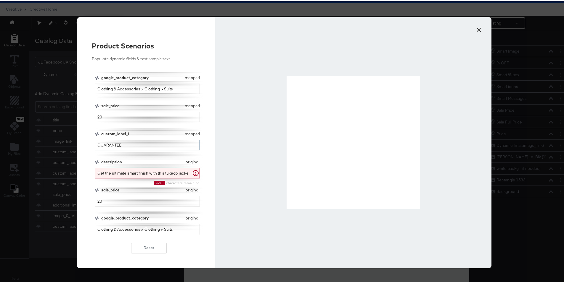
type input "GUARANTEE"
click at [158, 227] on input "Clothing & Accessories > Clothing > Suits" at bounding box center [147, 228] width 105 height 11
drag, startPoint x: 170, startPoint y: 228, endPoint x: 117, endPoint y: 223, distance: 53.7
click at [117, 223] on input "Clothing & Accessories > Clothing > Suits" at bounding box center [147, 228] width 105 height 11
type input "eLECTRONICS > VIDEO > TELEVISIONS"
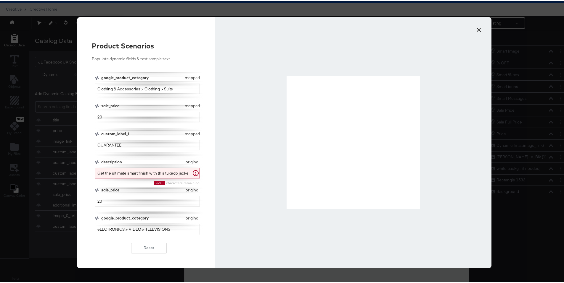
click at [475, 28] on button "×" at bounding box center [478, 27] width 11 height 11
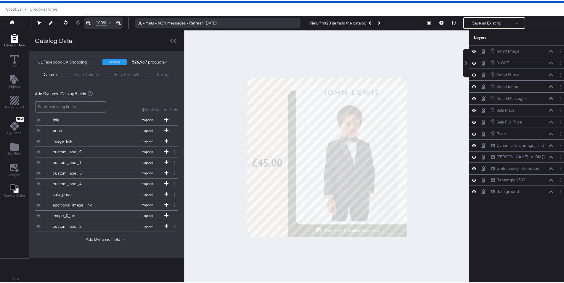
scroll to position [0, 0]
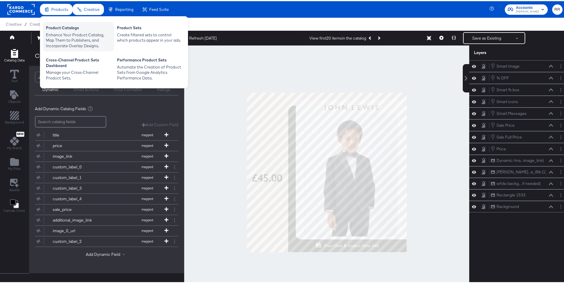
click at [67, 36] on div "Enhance Your Product Catalog, Map Them to Publishers, and Incorporate Overlay D…" at bounding box center [78, 39] width 65 height 17
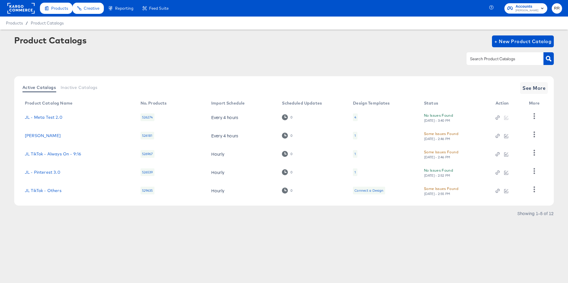
click at [489, 58] on input "text" at bounding box center [500, 59] width 63 height 7
type input "SHOP"
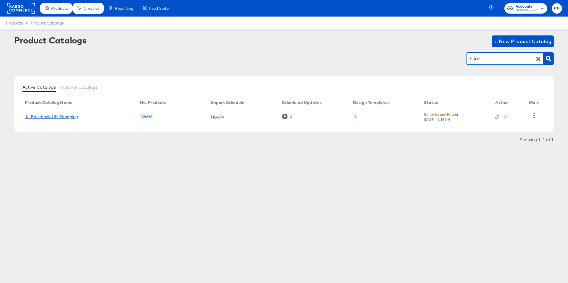
click at [70, 118] on link "JL Facebook UK Shopping" at bounding box center [51, 116] width 53 height 5
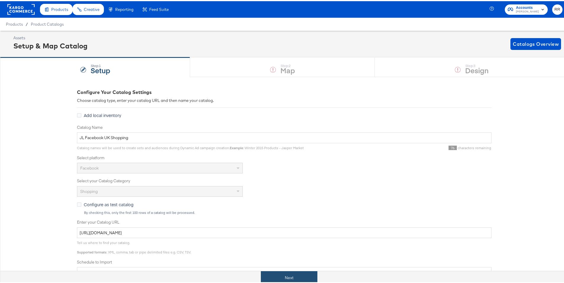
click at [283, 273] on button "Next" at bounding box center [289, 276] width 56 height 13
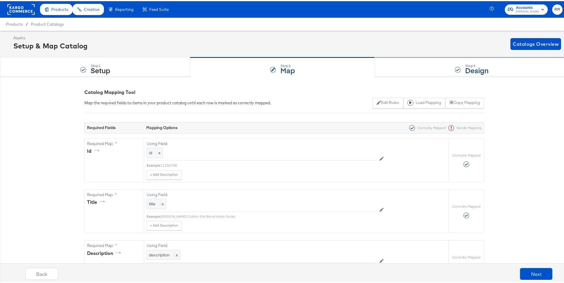
click at [399, 68] on div "Step: 3 Design" at bounding box center [470, 66] width 193 height 20
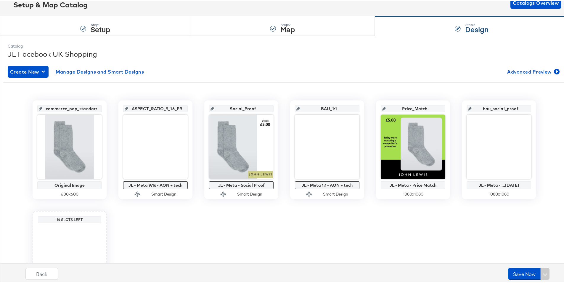
scroll to position [42, 0]
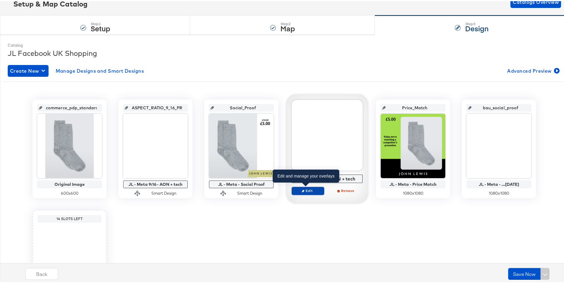
click at [314, 188] on span "Edit" at bounding box center [307, 190] width 27 height 4
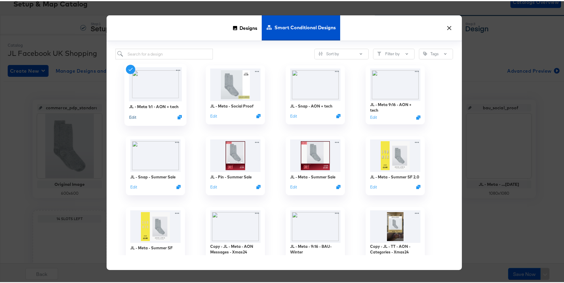
click at [132, 117] on button "Edit" at bounding box center [132, 116] width 7 height 6
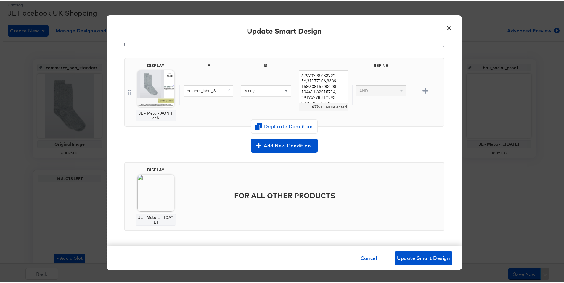
scroll to position [88, 0]
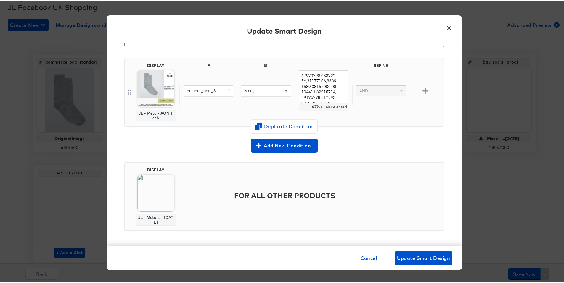
click at [445, 27] on button "×" at bounding box center [448, 25] width 11 height 11
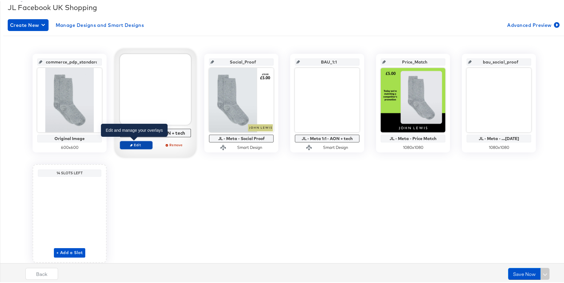
click at [134, 145] on span "Edit" at bounding box center [135, 144] width 27 height 4
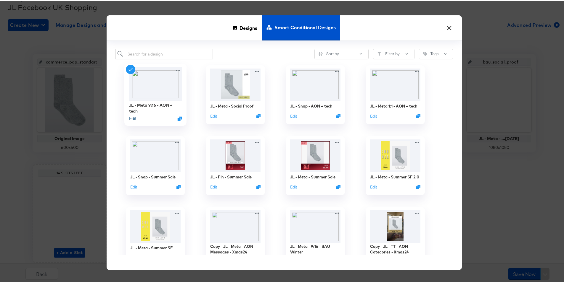
click at [131, 118] on button "Edit" at bounding box center [132, 118] width 7 height 6
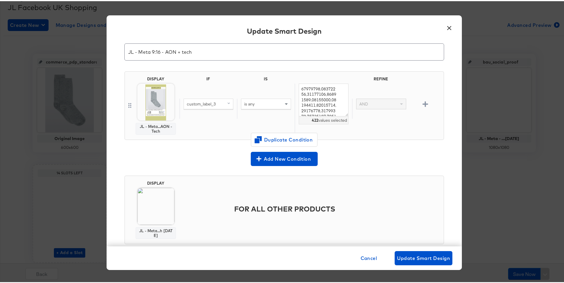
scroll to position [20, 0]
click at [422, 102] on icon "button" at bounding box center [425, 103] width 6 height 6
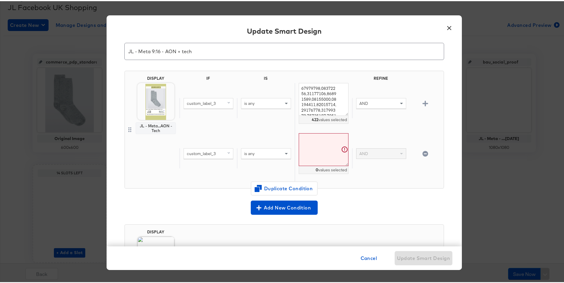
click at [213, 151] on div "custom_label_3" at bounding box center [208, 153] width 49 height 10
click at [422, 152] on icon "button" at bounding box center [425, 153] width 6 height 6
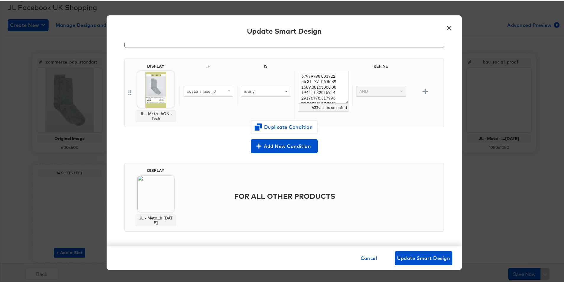
scroll to position [33, 0]
click at [288, 143] on span "Add New Condition" at bounding box center [284, 145] width 62 height 8
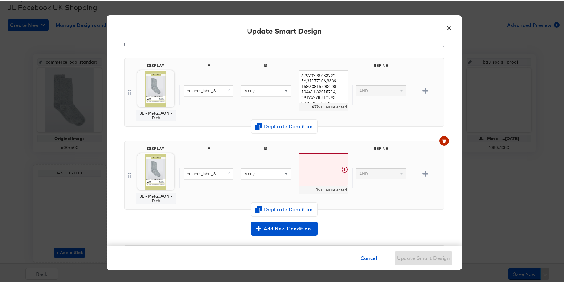
click at [212, 172] on span "custom_label_3" at bounding box center [201, 172] width 29 height 5
type input "GO"
click at [213, 214] on div "google_product_category" at bounding box center [209, 214] width 48 height 6
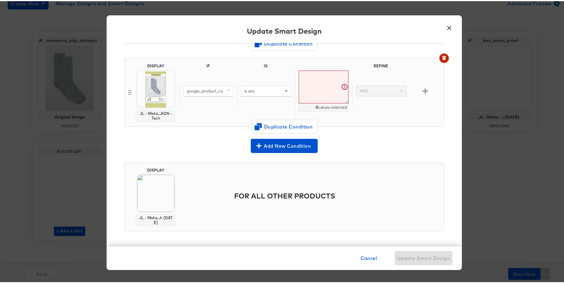
scroll to position [116, 0]
drag, startPoint x: 342, startPoint y: 198, endPoint x: 227, endPoint y: 200, distance: 114.8
click at [227, 200] on div "FOR ALL OTHER PRODUCTS" at bounding box center [309, 195] width 261 height 28
click at [448, 28] on button "×" at bounding box center [448, 25] width 11 height 11
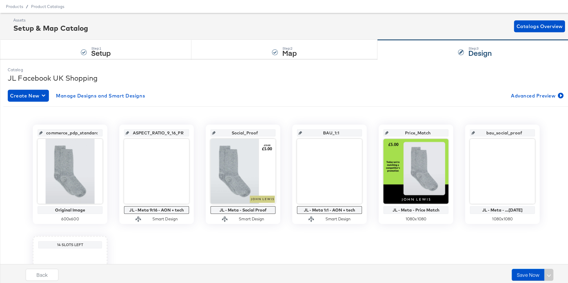
scroll to position [0, 0]
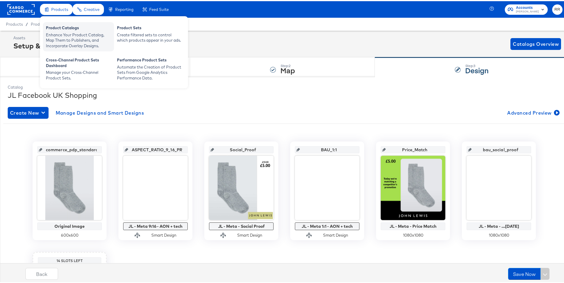
click at [57, 28] on div "Product Catalogs" at bounding box center [78, 27] width 65 height 7
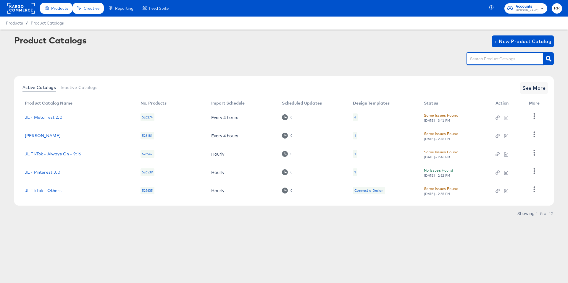
click at [494, 58] on input "text" at bounding box center [500, 59] width 63 height 7
type input "PINT"
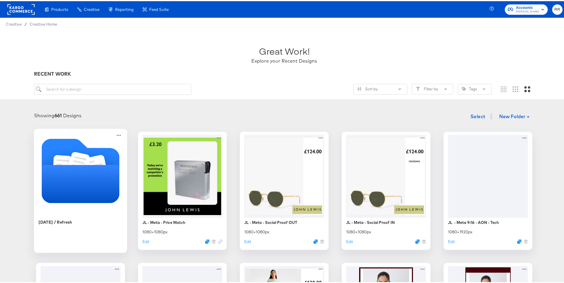
click at [74, 195] on icon "Folder" at bounding box center [81, 183] width 78 height 38
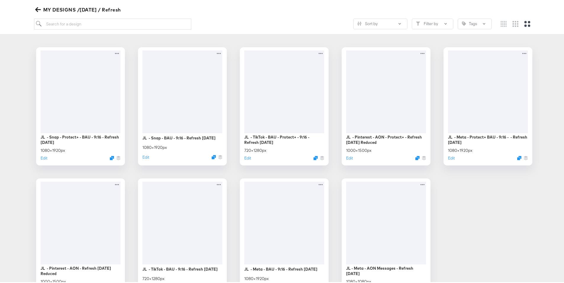
scroll to position [141, 0]
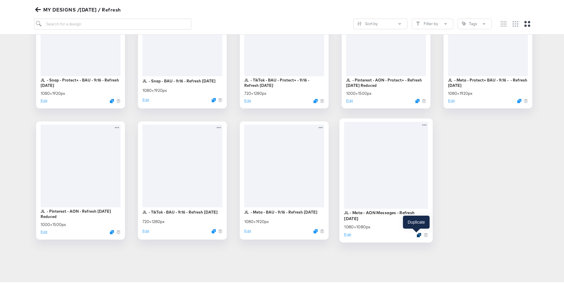
click at [416, 234] on icon "Duplicate" at bounding box center [418, 234] width 4 height 4
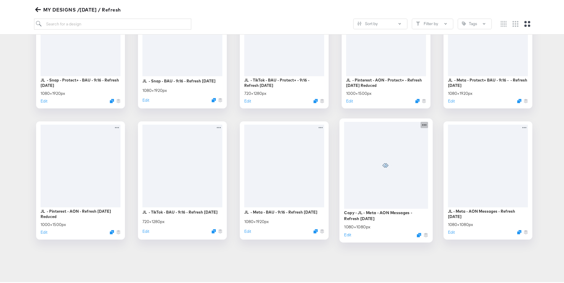
click at [420, 125] on icon at bounding box center [423, 124] width 7 height 6
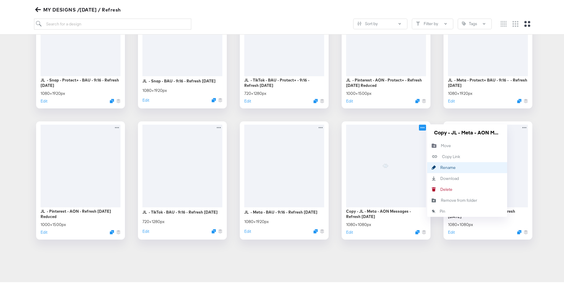
click at [440, 167] on div "Rename Rename" at bounding box center [440, 167] width 0 height 0
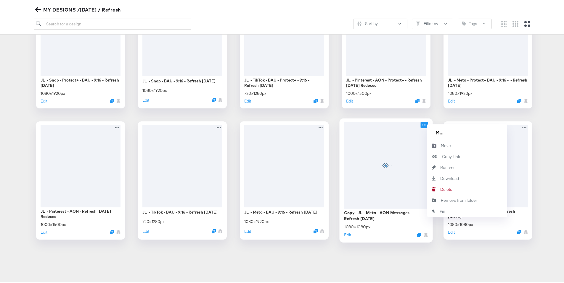
scroll to position [0, 0]
drag, startPoint x: 447, startPoint y: 132, endPoint x: 406, endPoint y: 132, distance: 41.1
click at [406, 132] on div "Copy - JL - Meta - AON Messages - Refresh September 25 1080 × 1080 px Edit Copy…" at bounding box center [385, 179] width 89 height 118
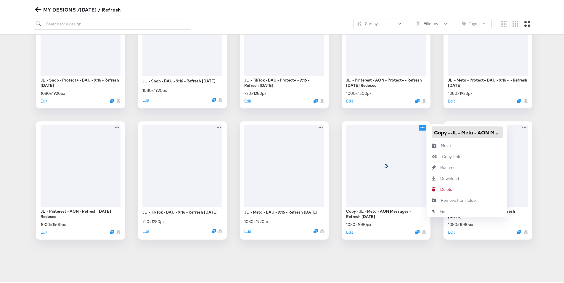
click at [449, 131] on input "Copy - JL - Meta - AON Messages - Refresh September 25" at bounding box center [466, 131] width 71 height 12
drag, startPoint x: 471, startPoint y: 131, endPoint x: 454, endPoint y: 133, distance: 17.2
click at [454, 133] on input "JL - Meta - AON Messages - Refresh [DATE]" at bounding box center [466, 131] width 71 height 12
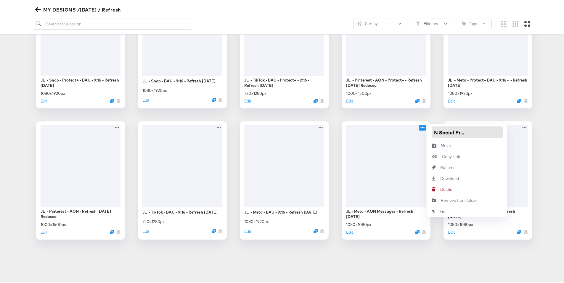
type input "JL - Meta - AON Social Proof - Refresh [DATE]"
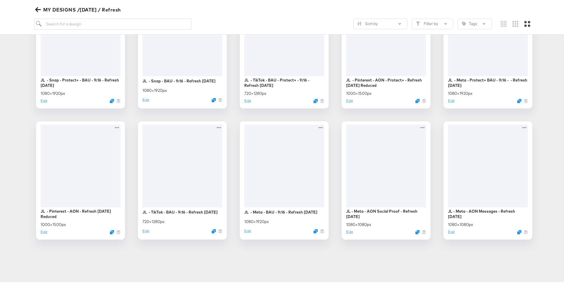
click at [545, 147] on div "JL - Snap - Protect+ - BAU - 9:16 - Refresh September 25 1080 × 1920 px Edit JL…" at bounding box center [284, 114] width 556 height 250
click at [345, 234] on button "Edit" at bounding box center [347, 234] width 7 height 6
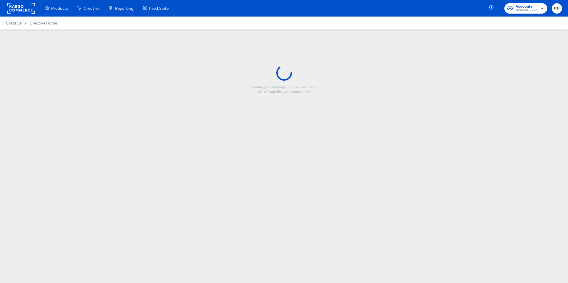
type input "JL - Meta - AON Social Proof - Refresh [DATE]"
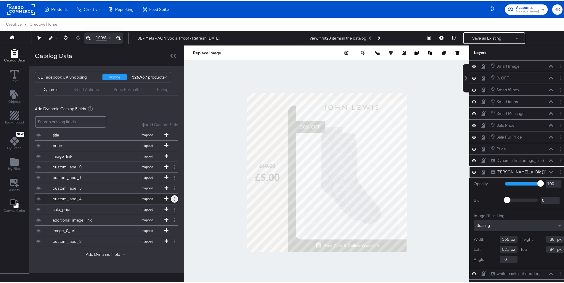
click at [172, 198] on button at bounding box center [174, 197] width 7 height 7
click at [71, 198] on div "custom_label_4" at bounding box center [74, 198] width 43 height 6
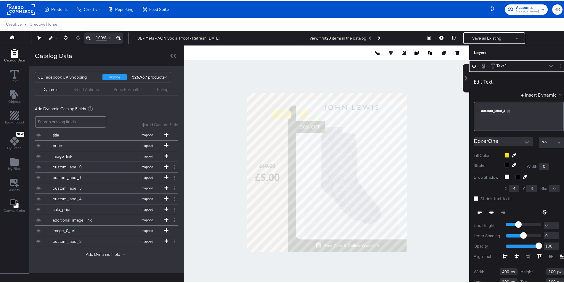
click at [474, 197] on label "Shrink text to fit" at bounding box center [493, 198] width 41 height 6
click at [0, 0] on input "Shrink text to fit" at bounding box center [0, 0] width 0 height 0
click at [473, 198] on icon at bounding box center [475, 198] width 4 height 4
click at [0, 0] on input "Shrink text to fit" at bounding box center [0, 0] width 0 height 0
click at [489, 143] on input "DozerOne" at bounding box center [498, 140] width 50 height 9
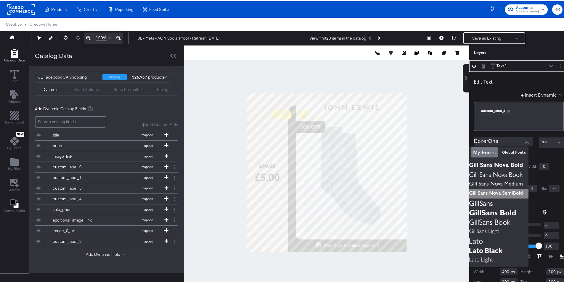
click at [521, 190] on img at bounding box center [498, 192] width 59 height 9
type input "Gill Sans Nova SemiBold"
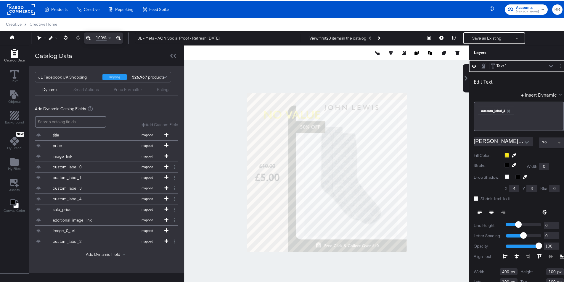
click at [556, 142] on span at bounding box center [559, 142] width 7 height 10
click at [511, 153] on icon at bounding box center [513, 154] width 4 height 4
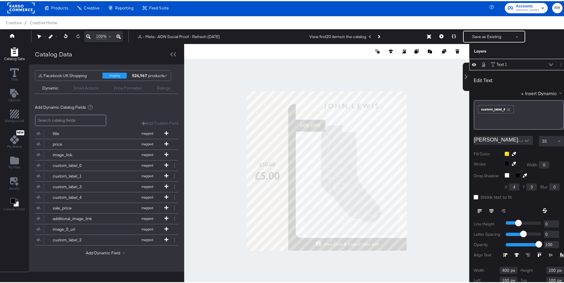
click at [489, 209] on icon at bounding box center [491, 210] width 4 height 4
type input "179"
type input "93"
type input "265"
type input "14"
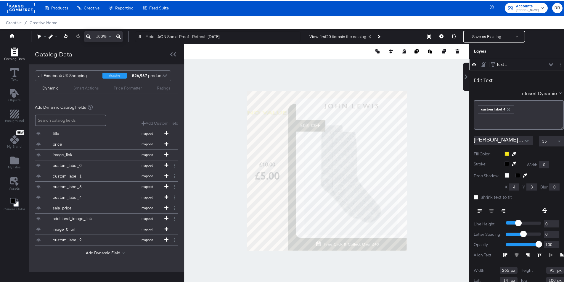
type input "279"
type input "0"
click at [504, 152] on div at bounding box center [533, 153] width 59 height 5
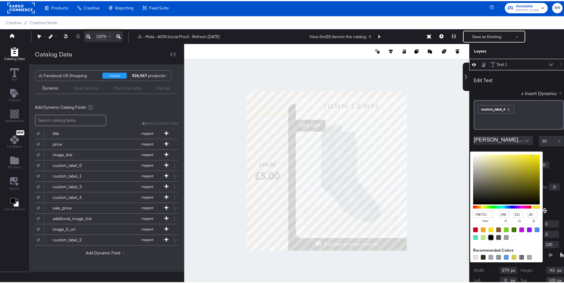
click at [488, 236] on div at bounding box center [490, 236] width 5 height 5
type input "000000"
type input "0"
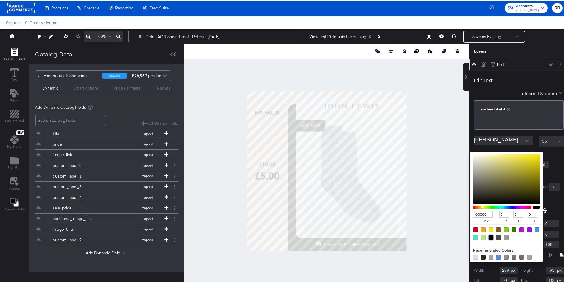
type input "EDF0F2"
type input "237"
type input "240"
type input "242"
click at [219, 158] on div at bounding box center [326, 170] width 284 height 254
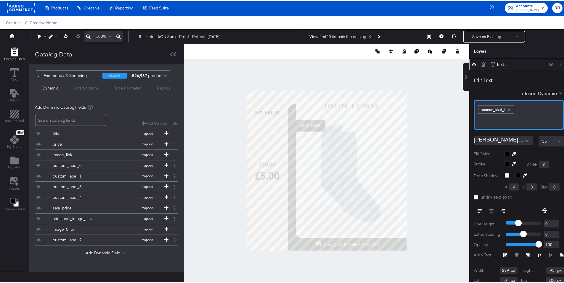
click at [521, 109] on div "﻿ ﻿ custom_label_4 ﻿" at bounding box center [518, 108] width 83 height 10
click at [474, 196] on label "Shrink text to fit" at bounding box center [493, 196] width 41 height 6
click at [0, 0] on input "Shrink text to fit" at bounding box center [0, 0] width 0 height 0
click at [543, 141] on div "35" at bounding box center [551, 140] width 25 height 10
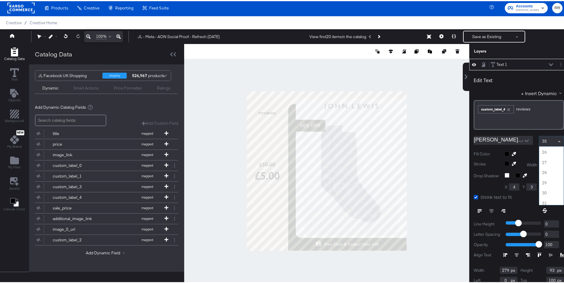
scroll to position [190, 0]
click at [557, 140] on span at bounding box center [558, 141] width 3 height 2
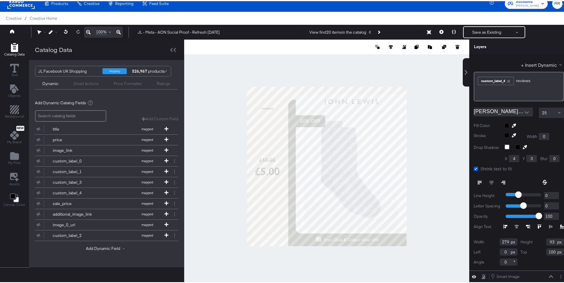
scroll to position [15, 0]
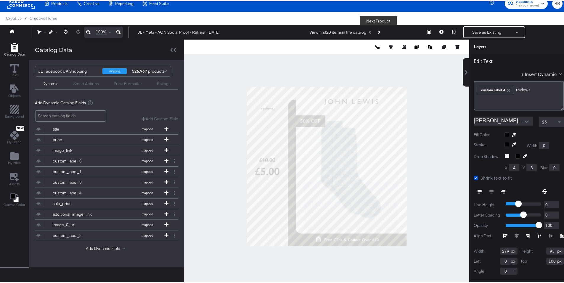
click at [379, 30] on button "Next Product" at bounding box center [378, 31] width 8 height 11
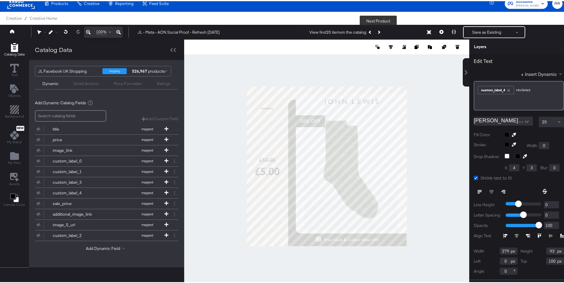
click at [377, 31] on icon "Next Product" at bounding box center [378, 30] width 3 height 3
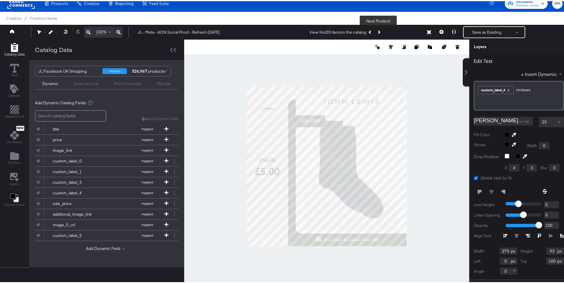
click at [377, 31] on icon "Next Product" at bounding box center [378, 30] width 3 height 3
click at [369, 31] on icon "Previous Product" at bounding box center [369, 30] width 3 height 3
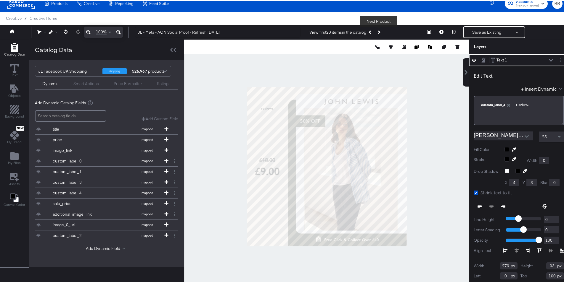
scroll to position [15, 0]
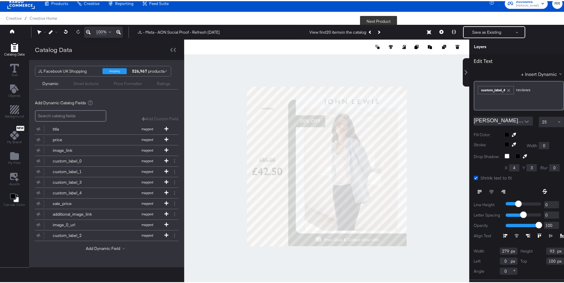
click at [379, 33] on button "Next Product" at bounding box center [378, 31] width 8 height 11
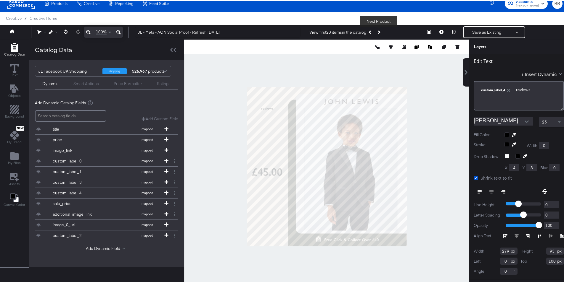
click at [379, 33] on button "Next Product" at bounding box center [378, 31] width 8 height 11
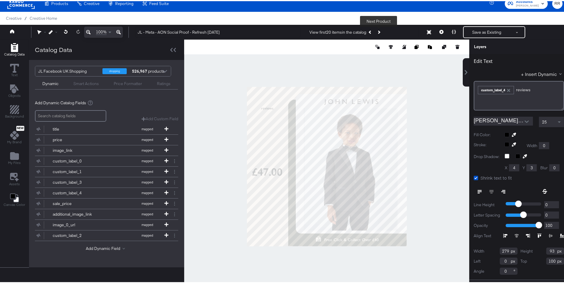
click at [379, 33] on button "Next Product" at bounding box center [378, 31] width 8 height 11
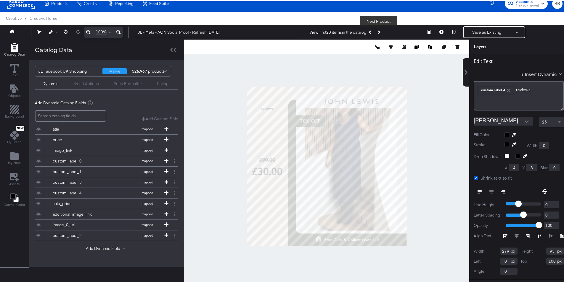
click at [379, 33] on button "Next Product" at bounding box center [378, 31] width 8 height 11
click at [379, 33] on div "View first 20 items in the catalog Next Product" at bounding box center [345, 31] width 73 height 11
click at [214, 133] on div at bounding box center [326, 165] width 285 height 254
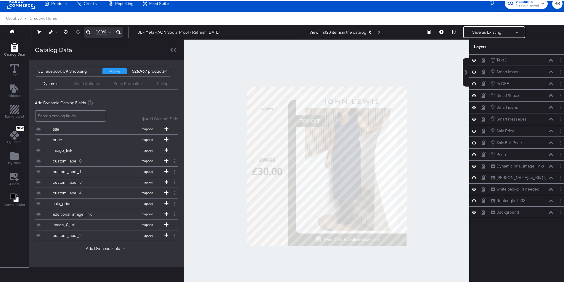
scroll to position [0, 0]
click at [369, 32] on icon "Previous Product" at bounding box center [369, 30] width 3 height 3
click at [164, 71] on div at bounding box center [164, 71] width 9 height 10
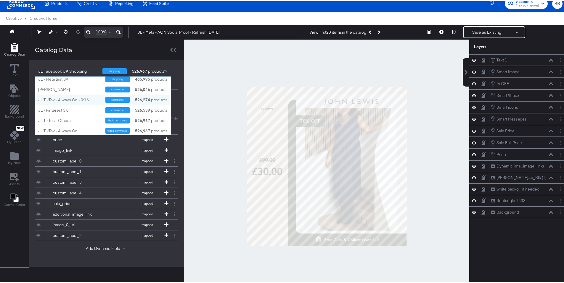
scroll to position [86, 0]
click at [138, 130] on div "3 products" at bounding box center [143, 130] width 18 height 6
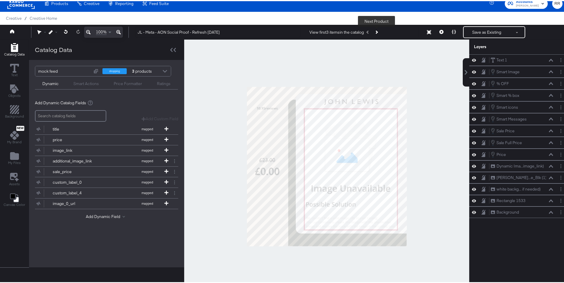
click at [376, 34] on button "Next Product" at bounding box center [376, 31] width 8 height 11
click at [367, 31] on icon "Previous Product" at bounding box center [367, 30] width 3 height 3
click at [367, 31] on div "View first 3 items in the catalog Previous Product" at bounding box center [344, 31] width 71 height 11
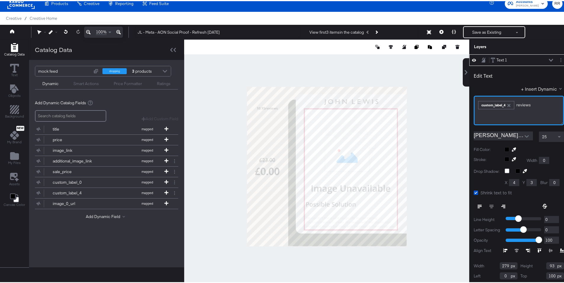
click at [510, 102] on div "﻿ ﻿ custom_label_4 reviews﻿" at bounding box center [518, 104] width 83 height 10
click at [454, 167] on div at bounding box center [326, 165] width 285 height 254
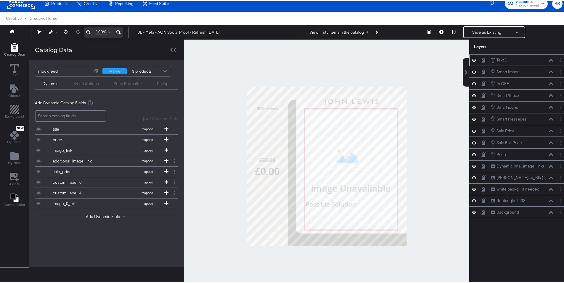
click at [526, 55] on div "Text 1 Text 1" at bounding box center [518, 59] width 99 height 12
click at [548, 60] on div "Text 1 Text 1" at bounding box center [523, 59] width 66 height 6
click at [548, 60] on icon at bounding box center [550, 59] width 4 height 3
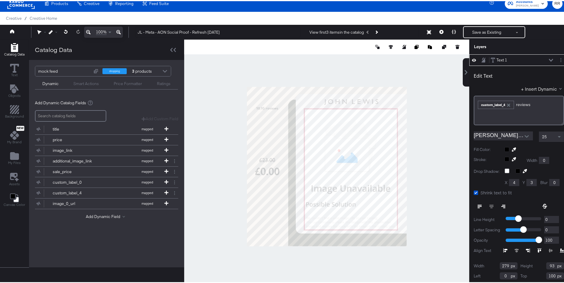
click at [548, 60] on icon at bounding box center [550, 59] width 4 height 3
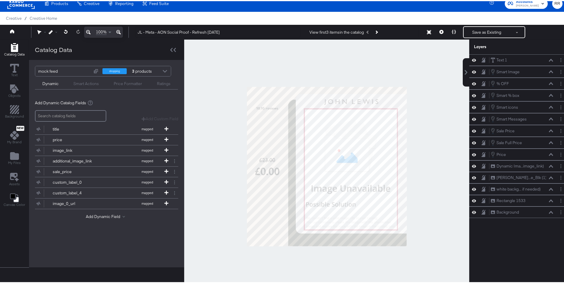
click at [155, 70] on div "shopping 3 products" at bounding box center [132, 70] width 60 height 10
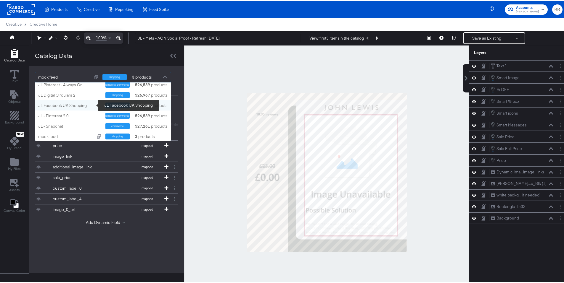
click at [80, 104] on div "JL Facebook UK Shopping" at bounding box center [69, 105] width 63 height 6
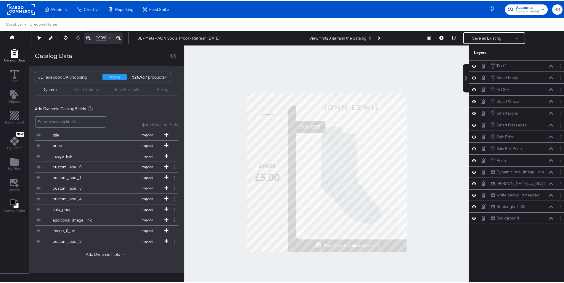
click at [164, 76] on div at bounding box center [164, 77] width 9 height 10
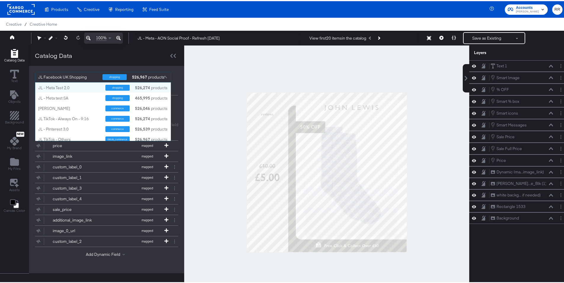
scroll to position [54, 131]
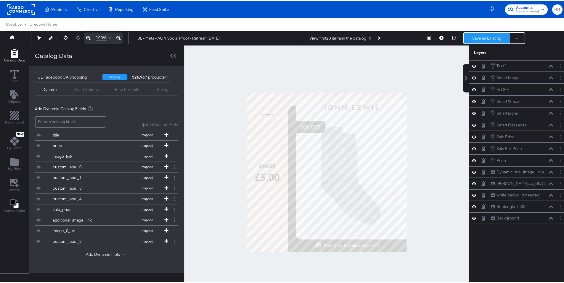
click at [480, 39] on button "Save as Existing" at bounding box center [486, 37] width 46 height 11
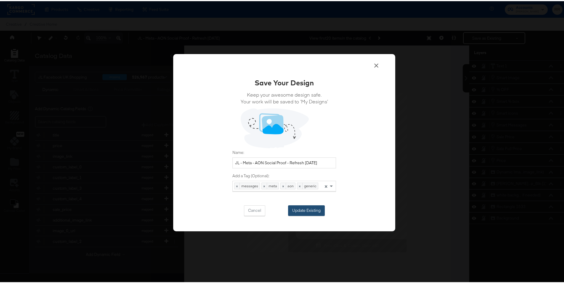
click at [308, 211] on button "Update Existing" at bounding box center [306, 209] width 37 height 11
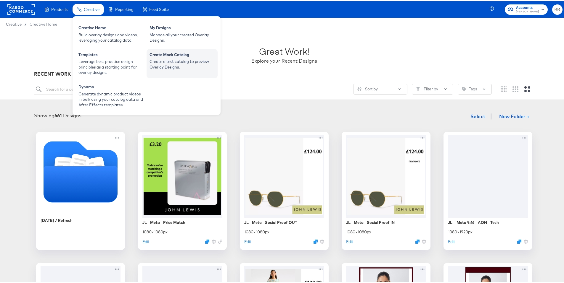
click at [173, 59] on div "Create a test catalog to preview Overlay Designs." at bounding box center [181, 63] width 65 height 11
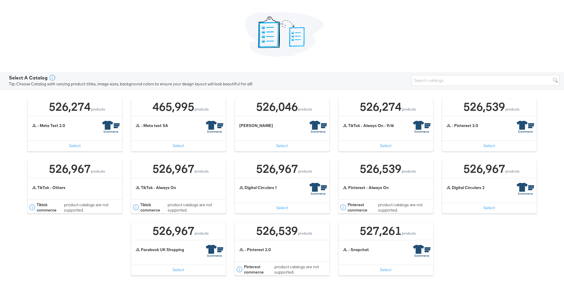
scroll to position [64, 0]
click at [194, 233] on div "products" at bounding box center [201, 232] width 15 height 4
click at [177, 270] on button "Select" at bounding box center [178, 269] width 95 height 11
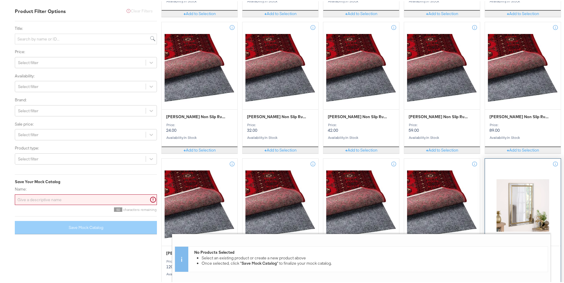
scroll to position [2558, 0]
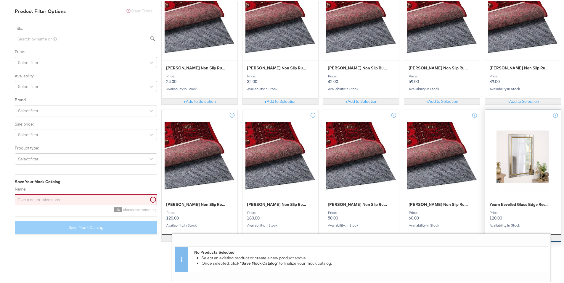
click at [531, 159] on div at bounding box center [523, 156] width 76 height 72
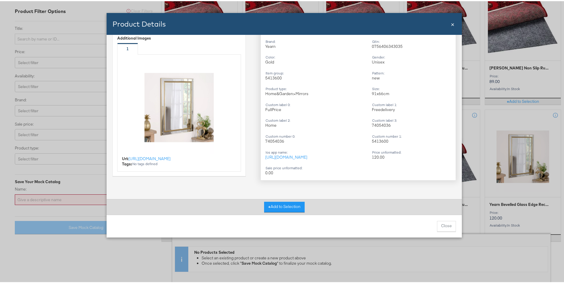
scroll to position [0, 0]
click at [447, 25] on div "Product Details" at bounding box center [280, 23] width 337 height 10
click at [452, 25] on div "Product Details Close ×" at bounding box center [283, 23] width 355 height 22
click at [451, 25] on span "×" at bounding box center [453, 23] width 4 height 8
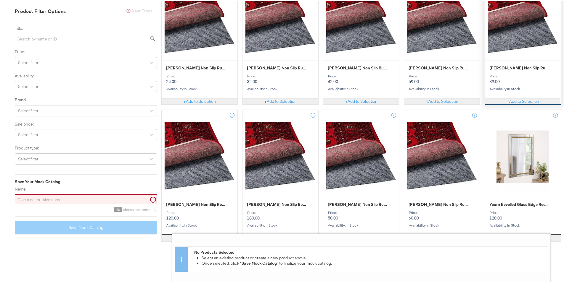
click at [523, 54] on div at bounding box center [523, 19] width 76 height 72
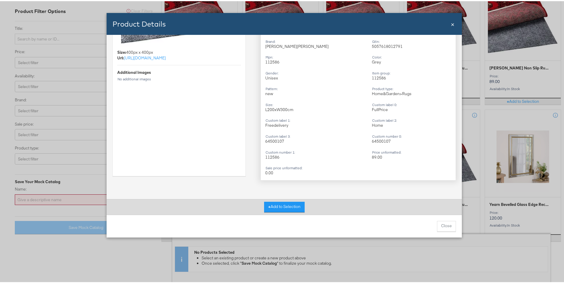
scroll to position [143, 0]
click at [451, 24] on span "×" at bounding box center [453, 23] width 4 height 8
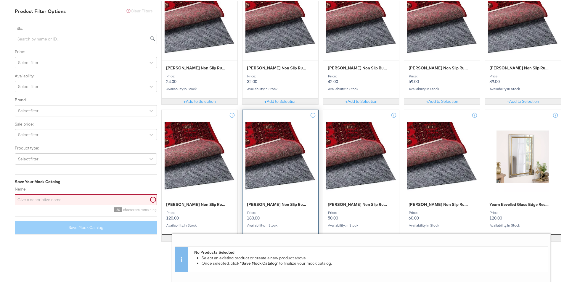
click at [268, 154] on div at bounding box center [280, 156] width 76 height 72
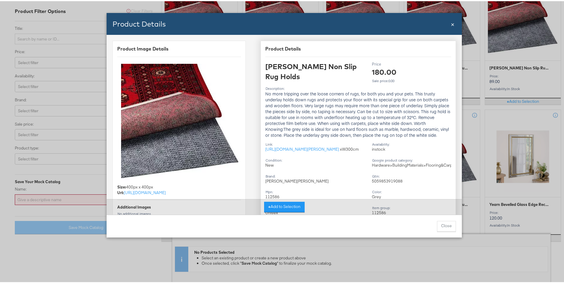
scroll to position [146, 0]
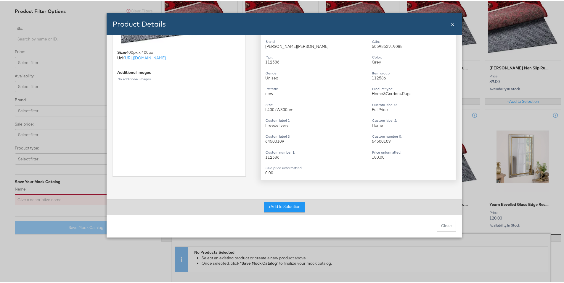
click at [447, 22] on div "Product Details" at bounding box center [280, 23] width 337 height 10
click at [448, 23] on div "Product Details Close ×" at bounding box center [283, 23] width 355 height 22
click at [448, 24] on div "Product Details Close ×" at bounding box center [283, 23] width 355 height 22
click at [452, 25] on span "×" at bounding box center [453, 23] width 4 height 8
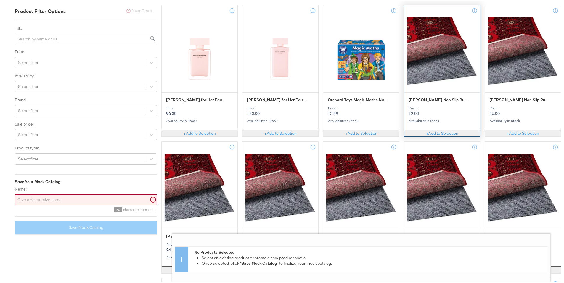
scroll to position [2389, 0]
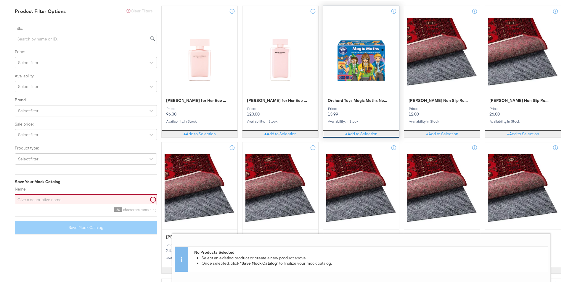
click at [376, 69] on div at bounding box center [361, 51] width 76 height 72
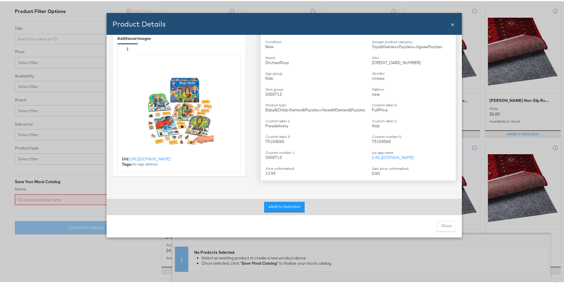
scroll to position [213, 0]
click at [451, 24] on span "×" at bounding box center [453, 23] width 4 height 8
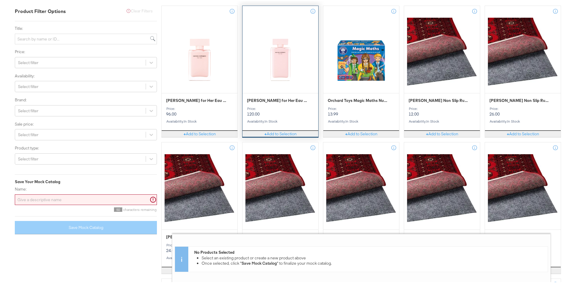
click at [285, 68] on div at bounding box center [280, 51] width 76 height 72
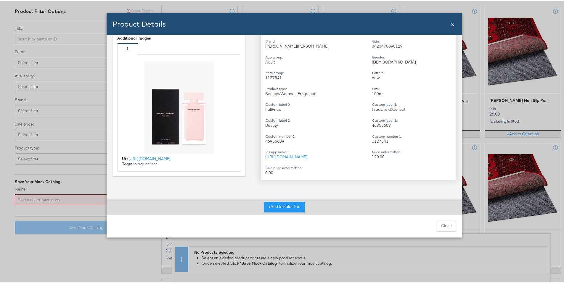
scroll to position [2501, 0]
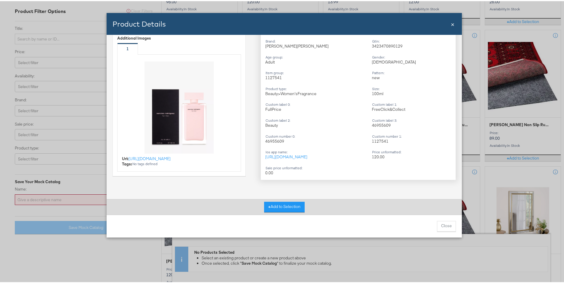
click at [451, 24] on span "×" at bounding box center [453, 23] width 4 height 8
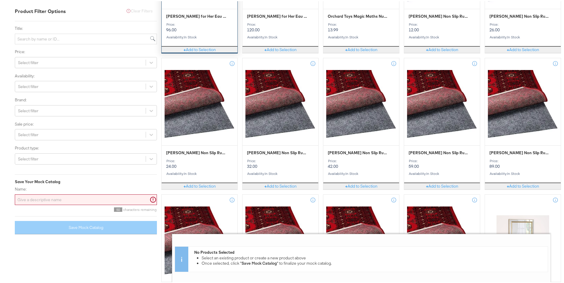
scroll to position [2390, 0]
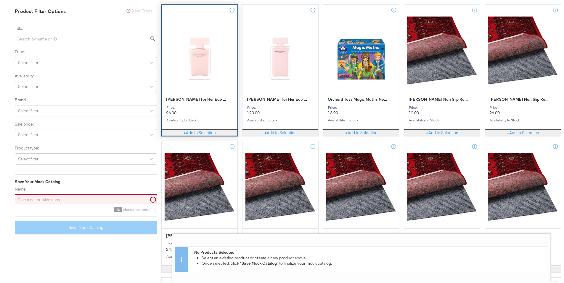
click at [209, 49] on div at bounding box center [200, 50] width 76 height 72
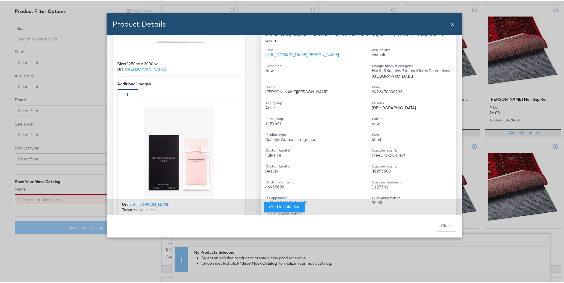
scroll to position [213, 0]
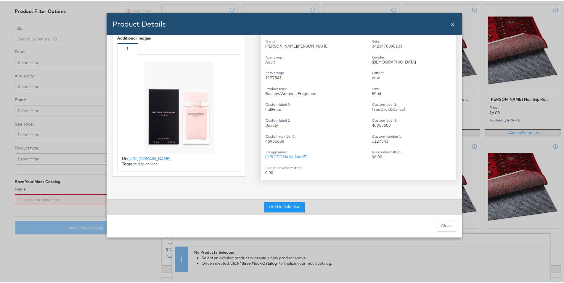
click at [451, 23] on span "×" at bounding box center [453, 23] width 4 height 8
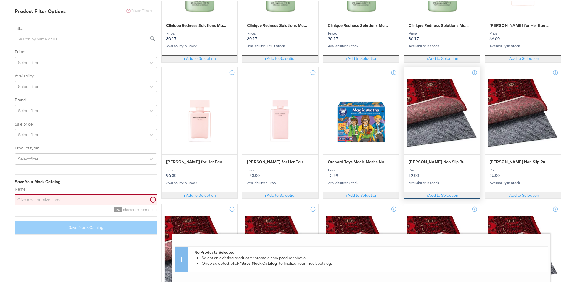
scroll to position [2222, 0]
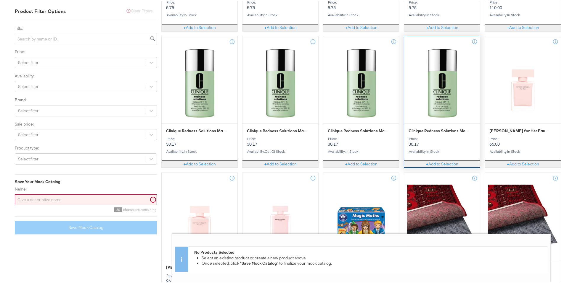
click at [445, 91] on div at bounding box center [442, 82] width 76 height 72
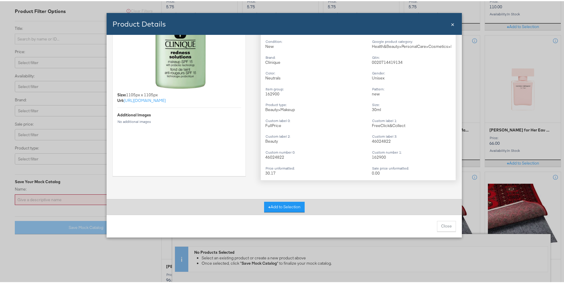
scroll to position [2223, 0]
click at [451, 22] on span "×" at bounding box center [453, 23] width 4 height 8
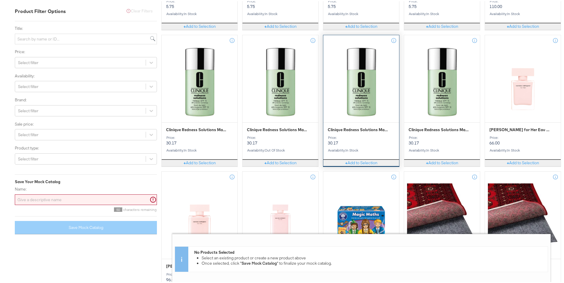
click at [329, 92] on div at bounding box center [361, 81] width 76 height 72
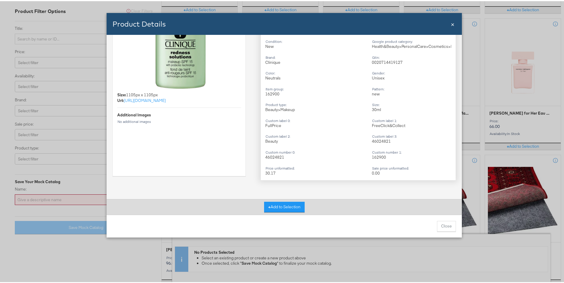
scroll to position [2341, 0]
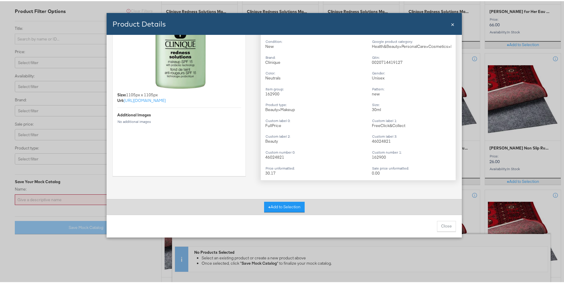
click at [451, 22] on span "×" at bounding box center [453, 23] width 4 height 8
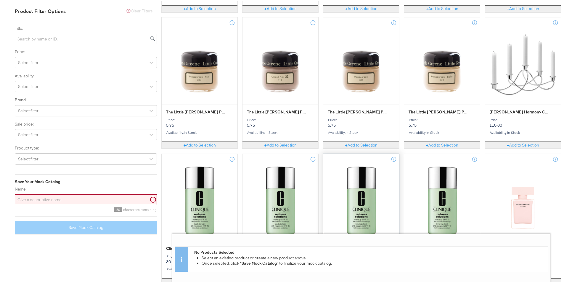
scroll to position [2025, 0]
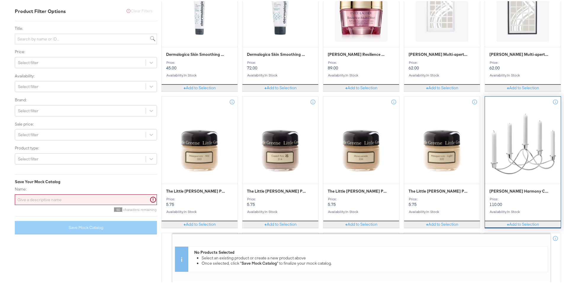
click at [510, 151] on div at bounding box center [523, 142] width 76 height 72
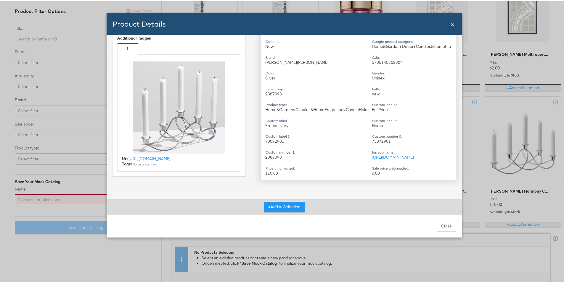
scroll to position [2140, 0]
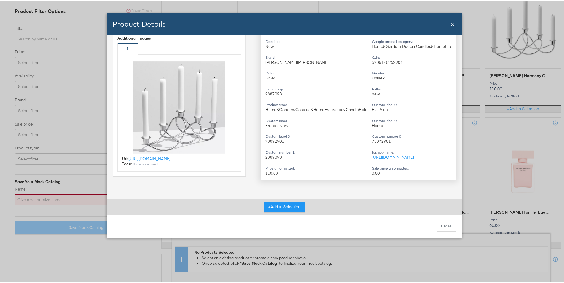
click at [451, 25] on span "×" at bounding box center [453, 23] width 4 height 8
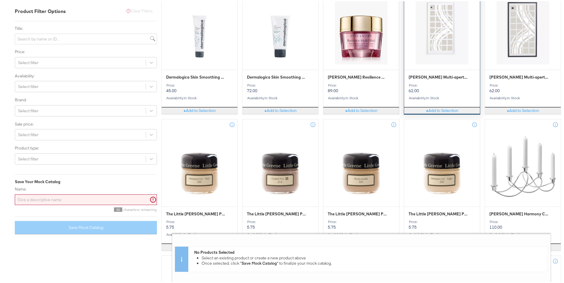
scroll to position [1979, 0]
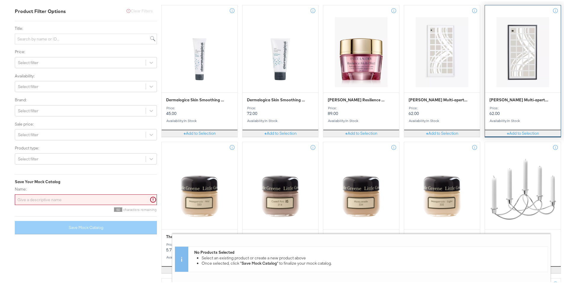
click at [528, 64] on div at bounding box center [523, 51] width 76 height 72
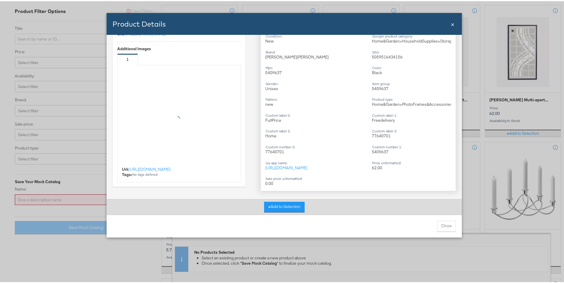
scroll to position [213, 0]
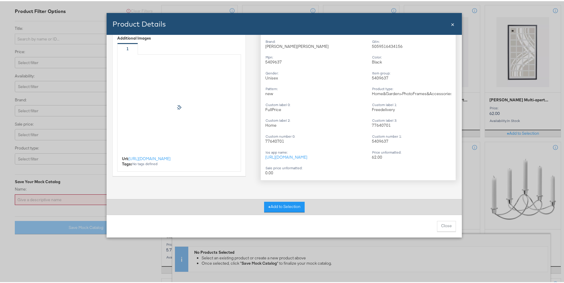
click at [451, 25] on span "×" at bounding box center [453, 23] width 4 height 8
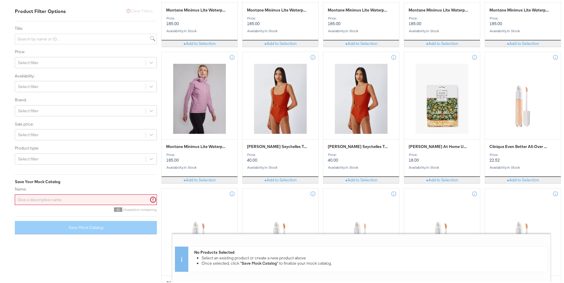
scroll to position [1098, 0]
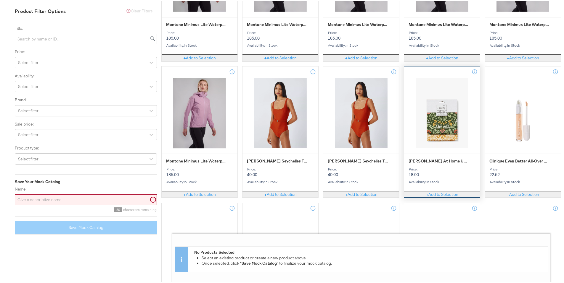
click at [433, 127] on div at bounding box center [442, 112] width 76 height 72
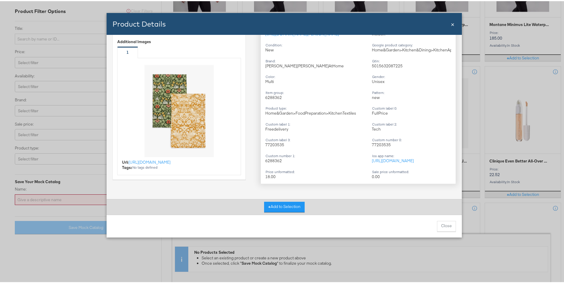
scroll to position [213, 0]
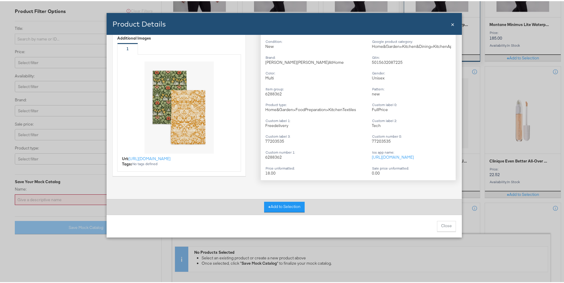
click at [451, 24] on span "×" at bounding box center [453, 23] width 4 height 8
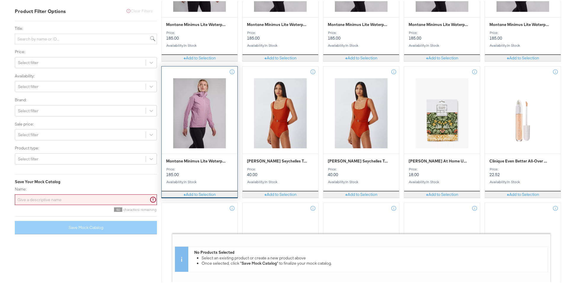
click at [204, 112] on div at bounding box center [200, 112] width 76 height 72
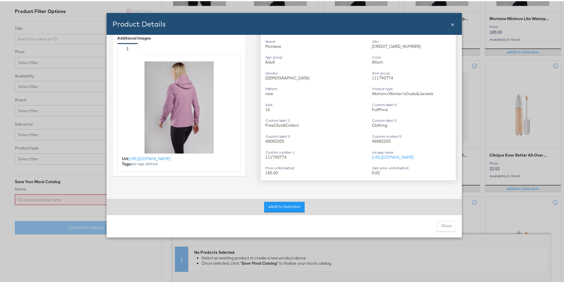
scroll to position [1104, 0]
click at [448, 25] on div "Product Details Close ×" at bounding box center [283, 23] width 355 height 22
click at [451, 24] on span "×" at bounding box center [453, 23] width 4 height 8
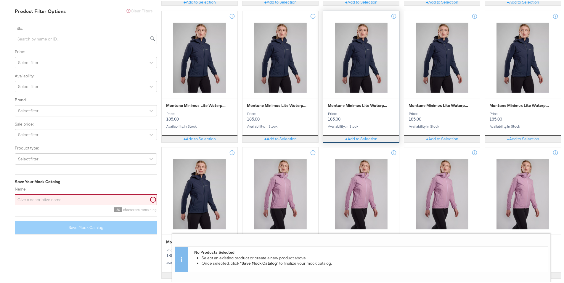
scroll to position [879, 0]
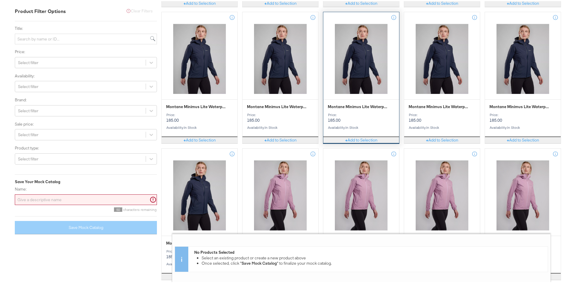
click at [362, 62] on div at bounding box center [361, 58] width 76 height 72
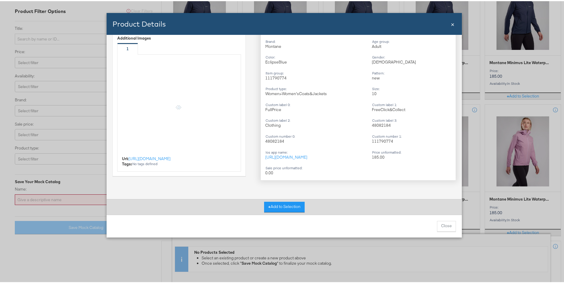
scroll to position [923, 0]
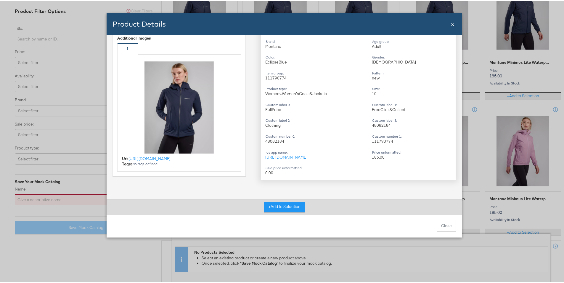
click at [452, 27] on div "Close ×" at bounding box center [453, 23] width 4 height 22
click at [452, 25] on span "×" at bounding box center [453, 23] width 4 height 8
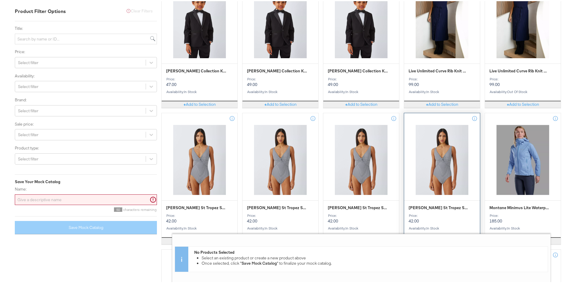
scroll to position [389, 0]
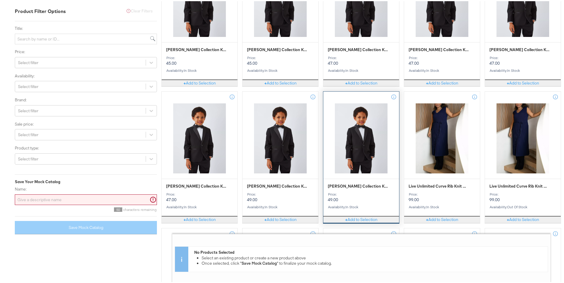
click at [360, 147] on div at bounding box center [361, 137] width 76 height 72
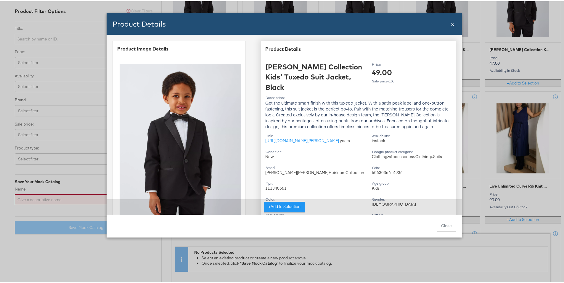
scroll to position [213, 0]
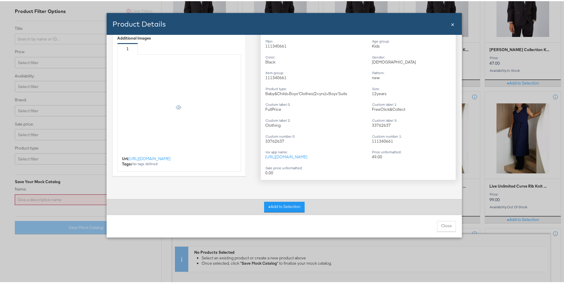
click at [451, 24] on span "×" at bounding box center [453, 23] width 4 height 8
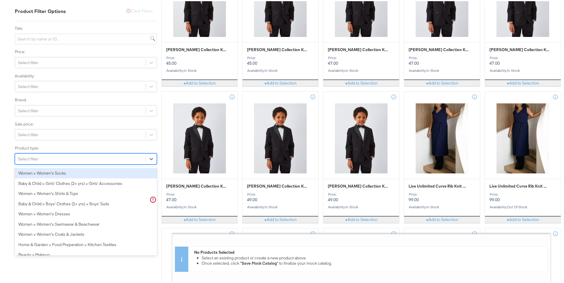
click at [77, 158] on div "Select filter" at bounding box center [80, 158] width 130 height 9
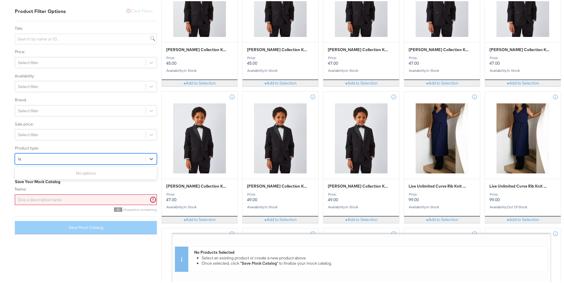
type input "l"
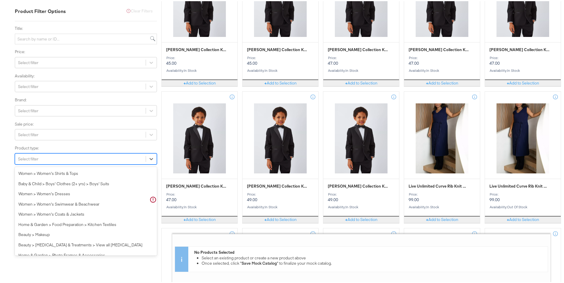
scroll to position [0, 0]
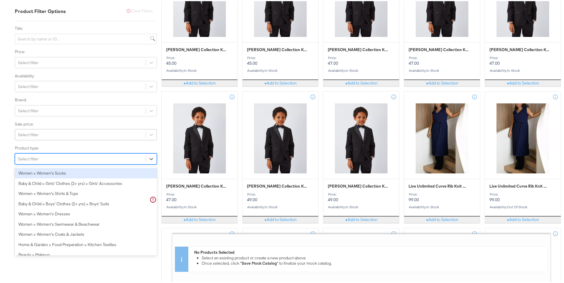
click at [70, 133] on div "Select filter" at bounding box center [80, 133] width 130 height 9
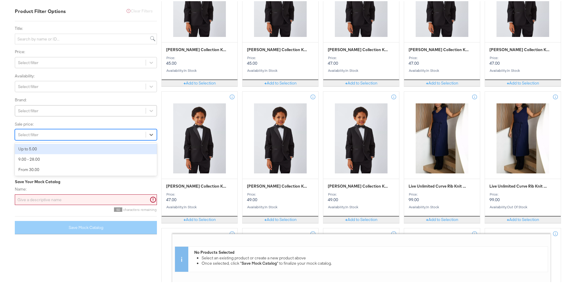
click at [69, 108] on div "Select filter" at bounding box center [80, 109] width 130 height 9
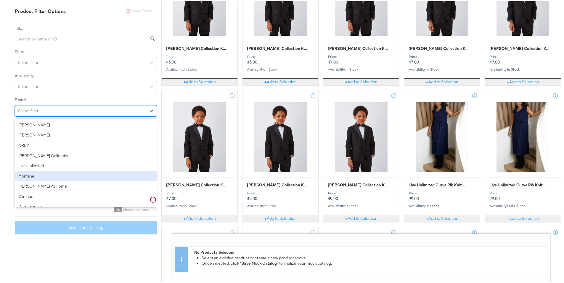
scroll to position [67, 0]
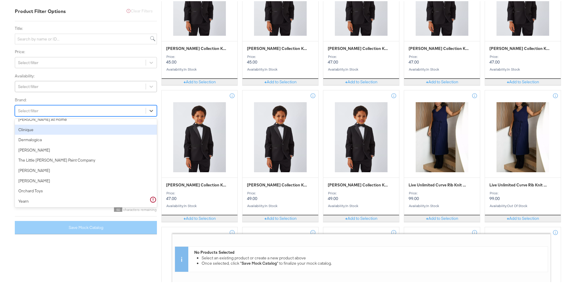
click at [61, 84] on div "Select filter" at bounding box center [80, 85] width 130 height 9
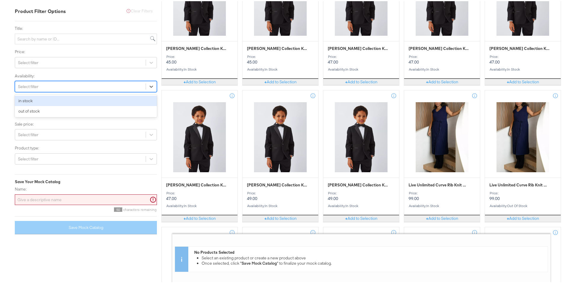
click at [52, 102] on div "in stock" at bounding box center [86, 100] width 142 height 10
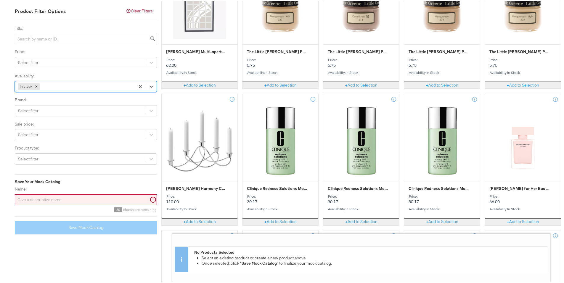
scroll to position [2468, 0]
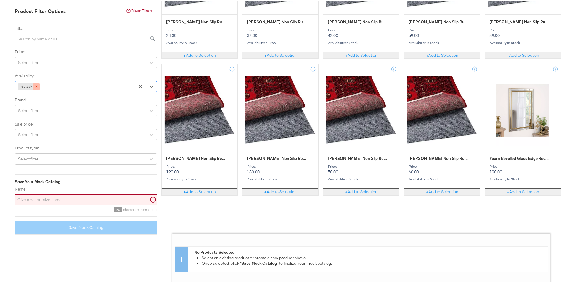
click at [36, 88] on div at bounding box center [36, 85] width 7 height 7
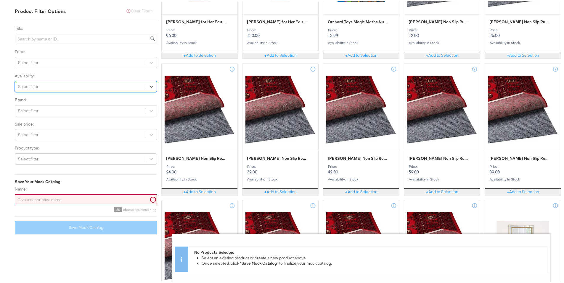
scroll to position [54, 0]
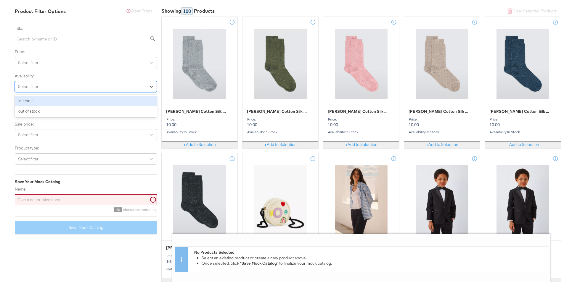
click at [71, 88] on div "Select filter" at bounding box center [80, 85] width 130 height 9
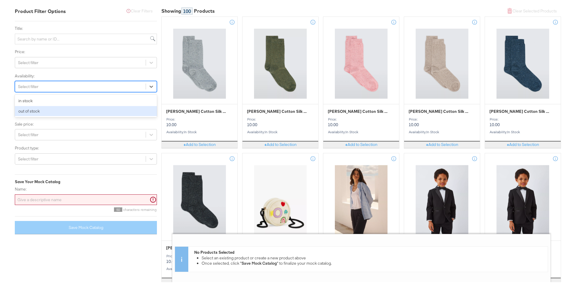
click at [59, 112] on div "out of stock" at bounding box center [86, 110] width 142 height 10
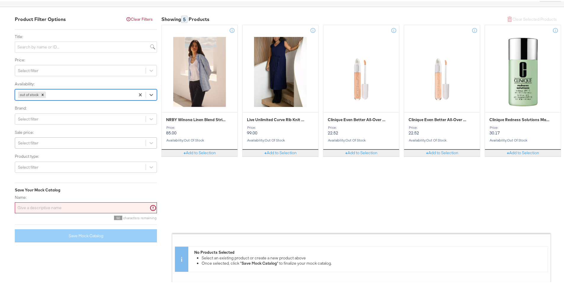
scroll to position [46, 0]
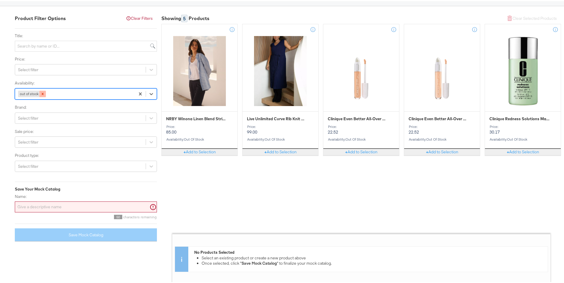
click at [42, 92] on icon at bounding box center [43, 93] width 2 height 2
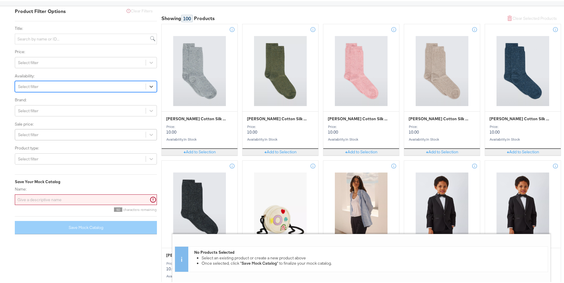
scroll to position [54, 0]
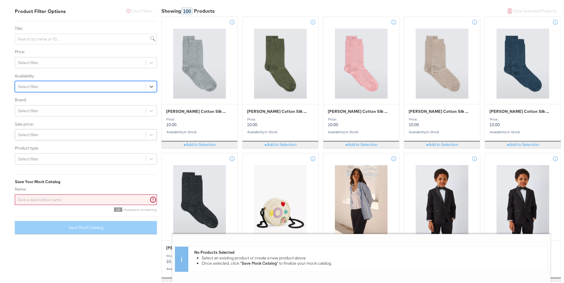
click at [67, 134] on div "Select filter" at bounding box center [80, 133] width 130 height 9
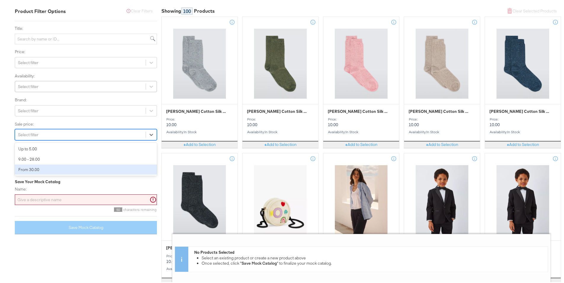
click at [62, 169] on div "From 30.00" at bounding box center [86, 169] width 142 height 10
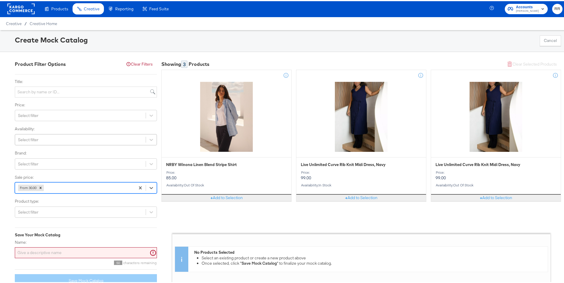
scroll to position [0, 0]
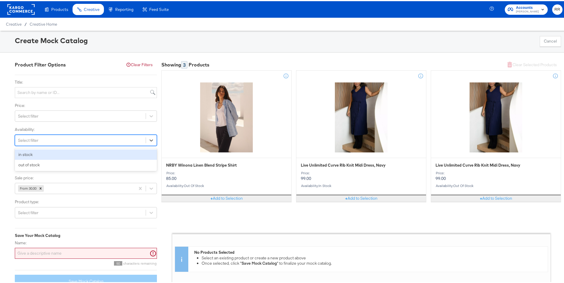
click at [83, 143] on div "Select filter" at bounding box center [80, 139] width 130 height 9
click at [67, 155] on div "in stock" at bounding box center [86, 153] width 142 height 10
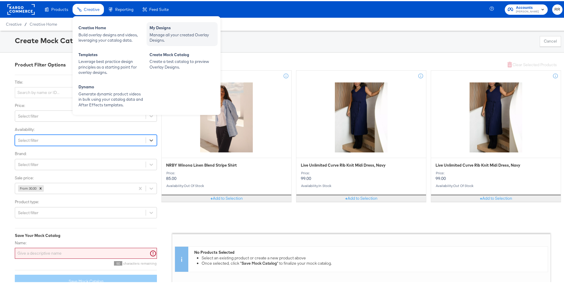
click at [161, 33] on div "Manage all your created Overlay Designs." at bounding box center [181, 36] width 65 height 11
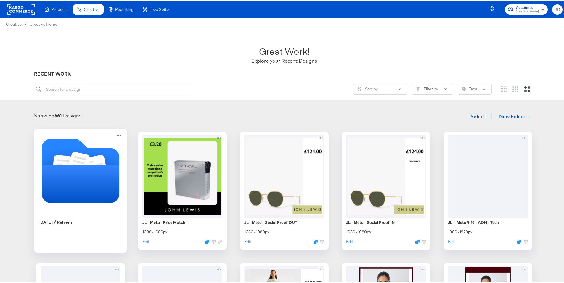
click at [76, 190] on icon "Folder" at bounding box center [81, 183] width 78 height 38
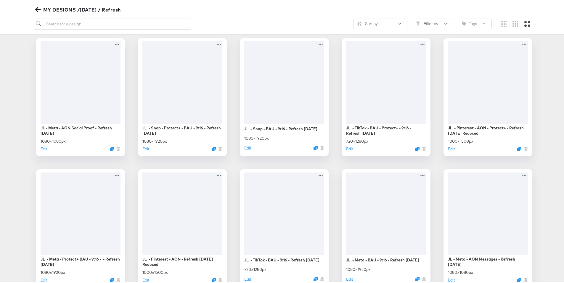
scroll to position [26, 0]
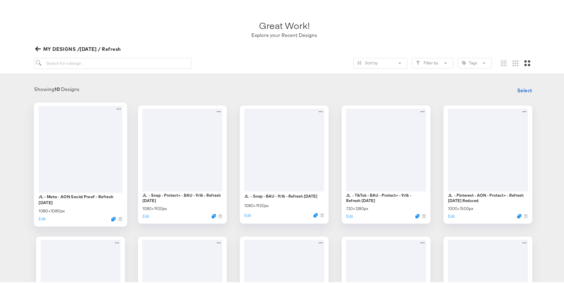
click at [62, 143] on div at bounding box center [80, 148] width 84 height 87
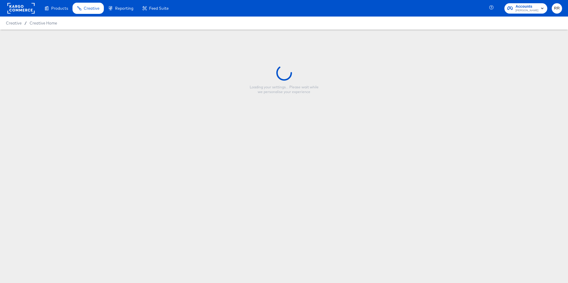
type input "JL - Meta - AON Social Proof - Refresh [DATE]"
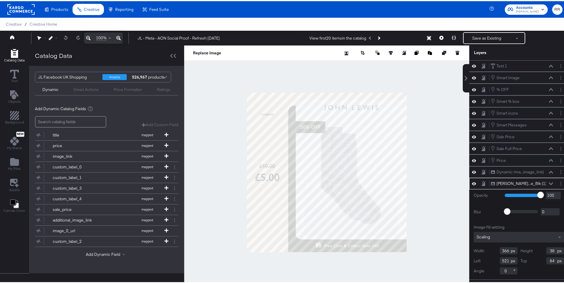
click at [161, 87] on div "Ratings" at bounding box center [164, 89] width 14 height 6
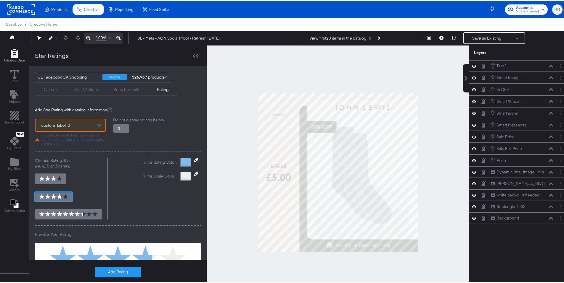
click at [87, 126] on div "custom_label_0" at bounding box center [70, 124] width 70 height 12
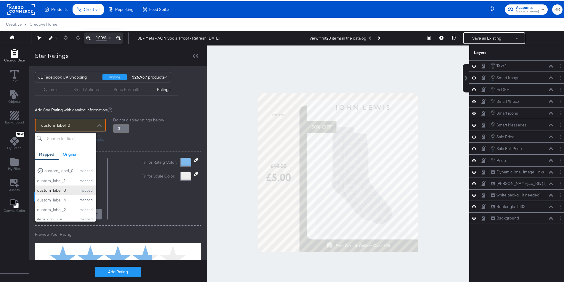
scroll to position [12, 0]
click at [60, 195] on div "custom_label_4" at bounding box center [55, 196] width 36 height 6
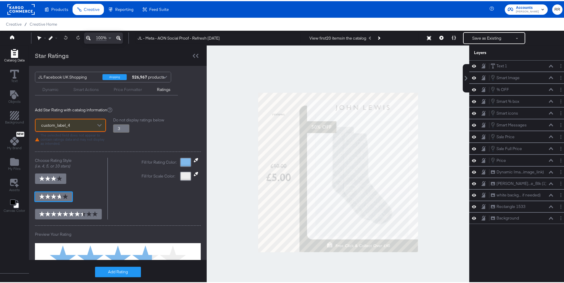
click at [181, 161] on div at bounding box center [185, 161] width 11 height 9
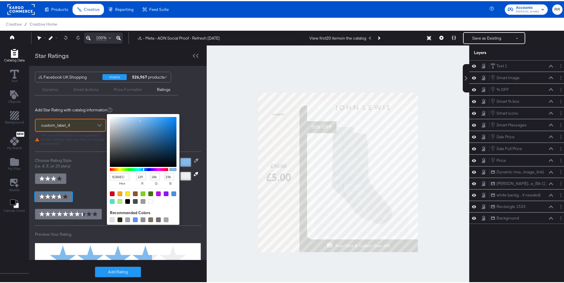
click at [125, 202] on div at bounding box center [127, 200] width 5 height 5
type input "3.8"
type input "000000"
type input "0"
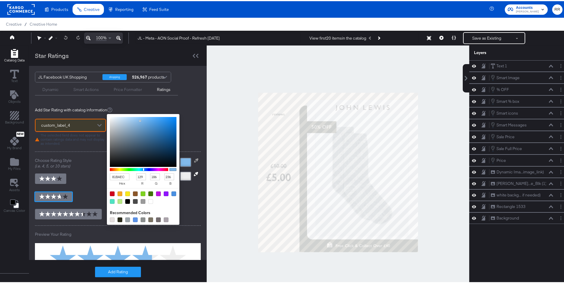
type input "0"
click at [183, 201] on div "Fill for Rating Color: 000000 hex 0 r 0 g 0 b 100 a Recommended Colors Fill for…" at bounding box center [170, 188] width 59 height 62
type input "3.8"
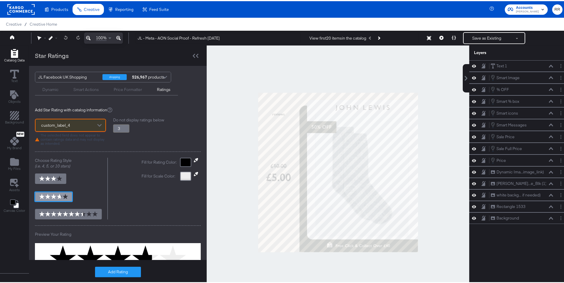
click at [62, 196] on img at bounding box center [53, 195] width 29 height 5
type input "3.25"
type input "3.8"
click at [124, 127] on input "3.25" at bounding box center [121, 127] width 16 height 8
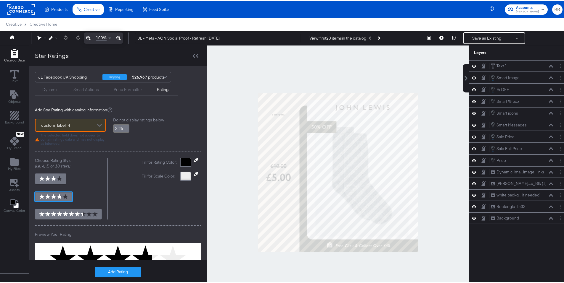
type input "3.5"
type input "3.8"
type input "3.5"
click at [124, 127] on input "3.5" at bounding box center [121, 127] width 16 height 8
click at [146, 136] on div "Do not display ratings below 3.5" at bounding box center [157, 130] width 88 height 28
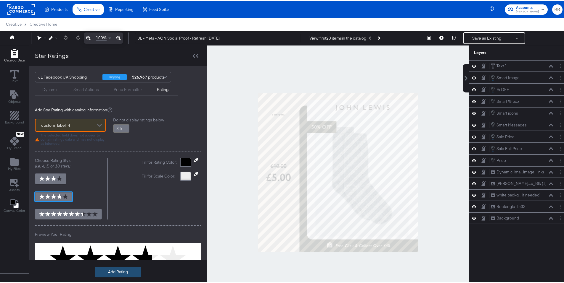
click at [120, 271] on button "Add Rating" at bounding box center [118, 271] width 46 height 11
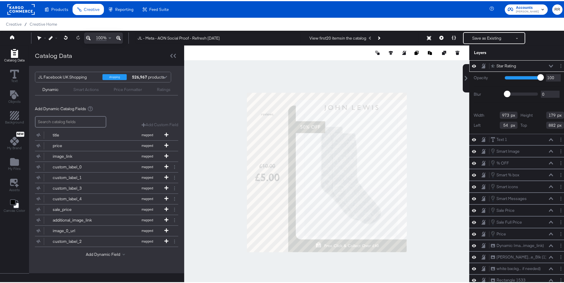
type input "56"
type input "152"
type input "537"
type input "96"
type input "491"
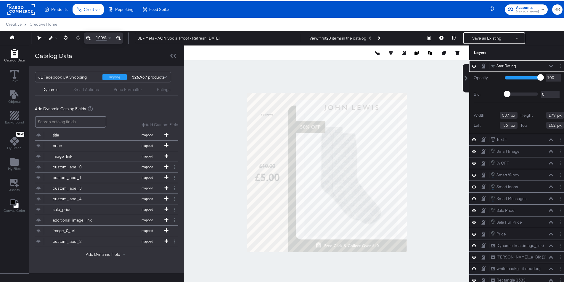
type input "49"
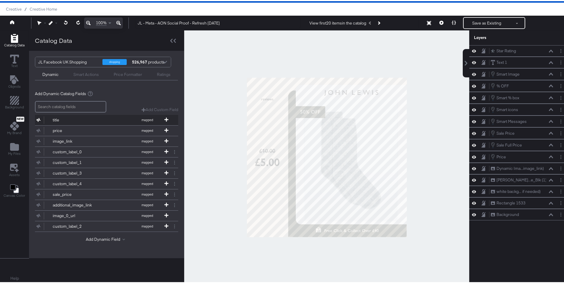
scroll to position [7, 0]
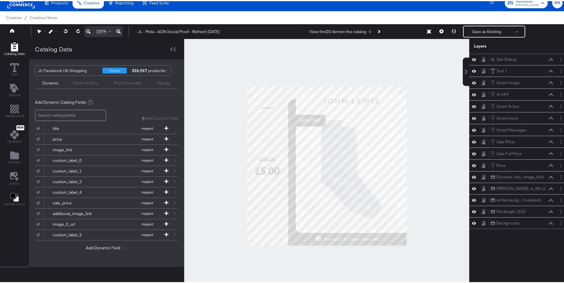
click at [163, 83] on div "Ratings" at bounding box center [164, 82] width 14 height 6
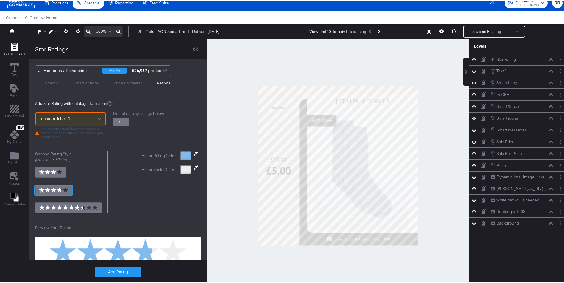
click at [96, 118] on div at bounding box center [99, 118] width 9 height 10
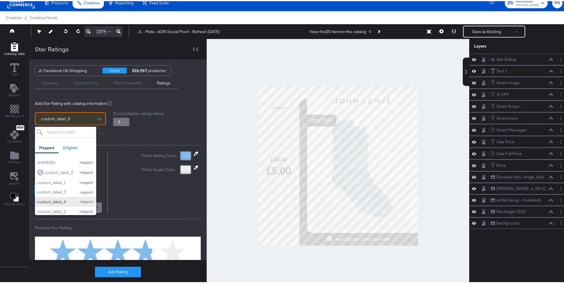
click at [45, 198] on div "custom_label_4" at bounding box center [55, 201] width 36 height 6
type input "3.8"
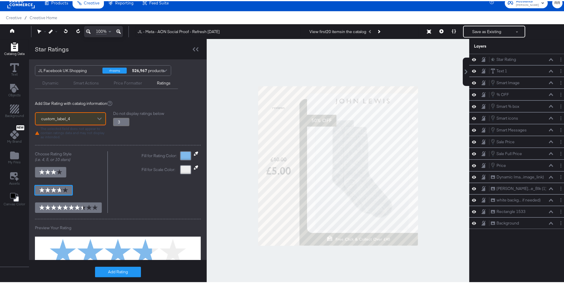
type input "3.25"
type input "3.8"
click at [126, 120] on input "3.25" at bounding box center [121, 121] width 16 height 8
type input "3.5"
type input "3.8"
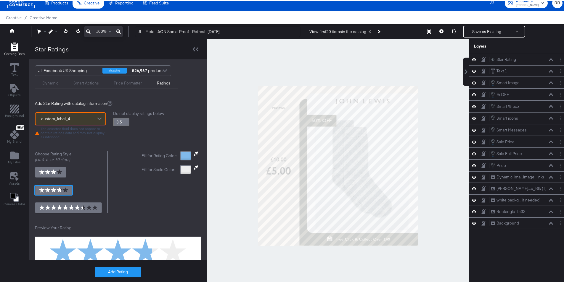
type input "3.5"
click at [126, 120] on input "3.5" at bounding box center [121, 121] width 16 height 8
click at [180, 153] on div at bounding box center [185, 154] width 11 height 9
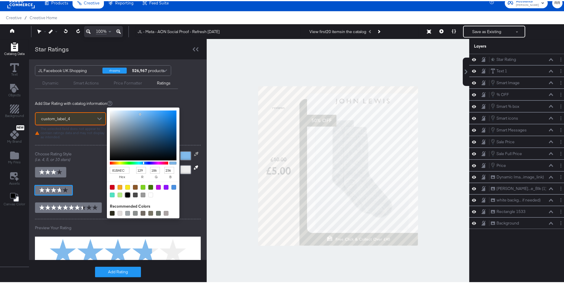
click at [125, 195] on div at bounding box center [127, 194] width 5 height 5
type input "3.8"
type input "000000"
type input "0"
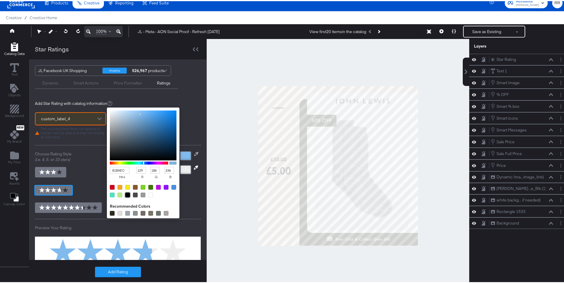
type input "0"
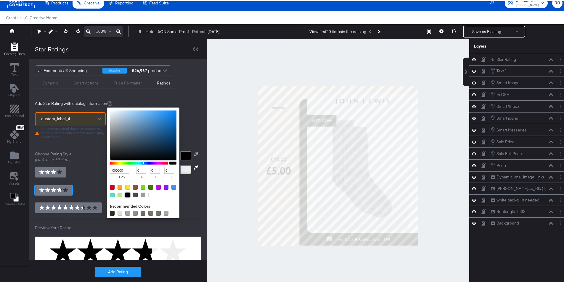
click at [185, 201] on div "Fill for Rating Color: 000000 hex 0 r 0 g 0 b 100 a Recommended Colors Fill for…" at bounding box center [170, 181] width 59 height 62
type input "3.8"
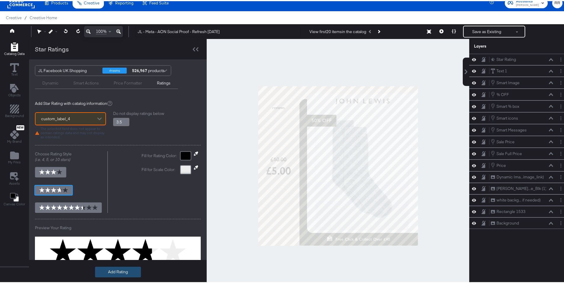
click at [129, 272] on button "Add Rating" at bounding box center [118, 271] width 46 height 11
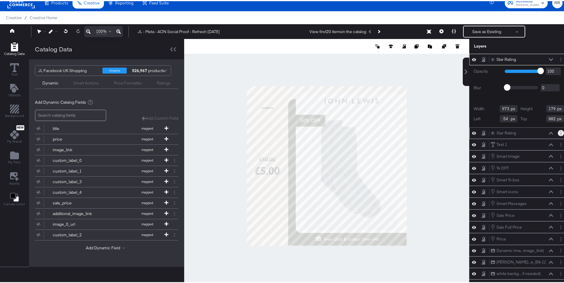
click at [560, 133] on icon "Layer Options" at bounding box center [560, 132] width 1 height 4
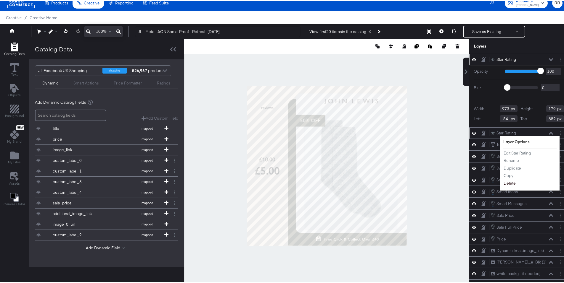
click at [508, 181] on button "Delete" at bounding box center [509, 182] width 13 height 6
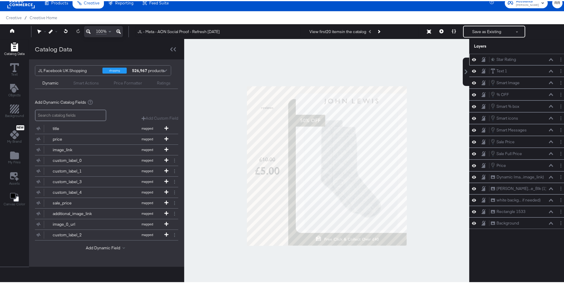
click at [548, 58] on icon at bounding box center [550, 58] width 4 height 3
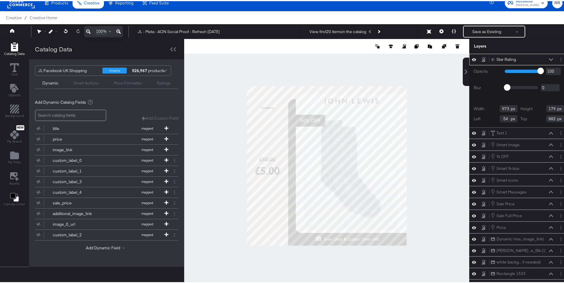
type input "0"
type input "284"
type input "36"
type input "260"
type input "351"
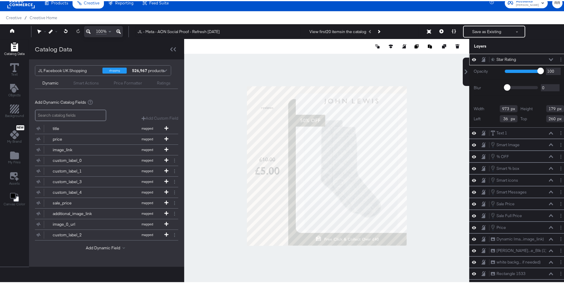
type input "65"
type input "44"
type input "274"
type input "212"
type input "34"
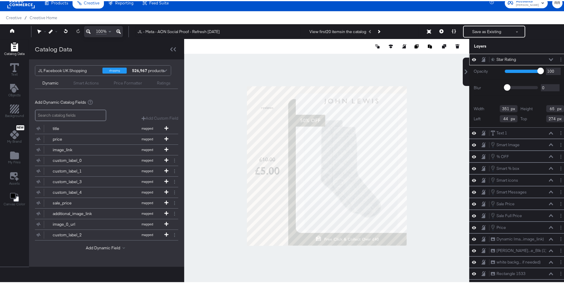
type input "38"
type input "182"
type input "48"
type input "100"
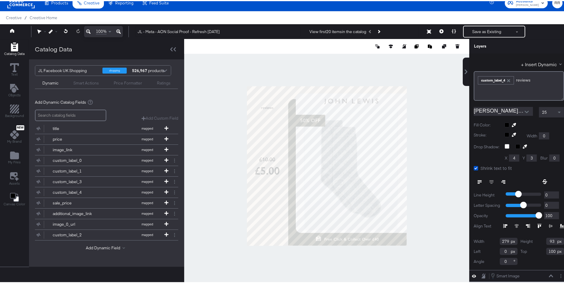
scroll to position [26, 0]
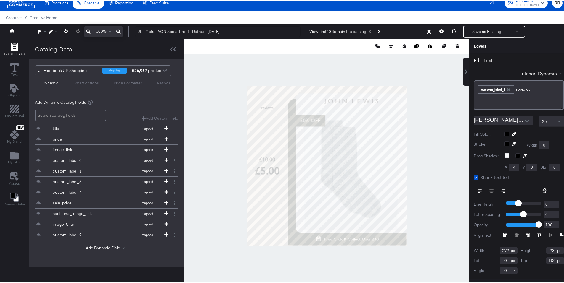
click at [231, 135] on div at bounding box center [326, 165] width 285 height 254
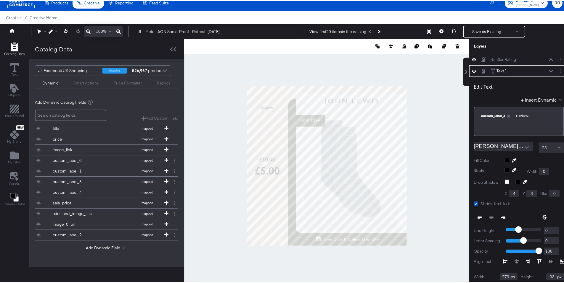
scroll to position [12, 0]
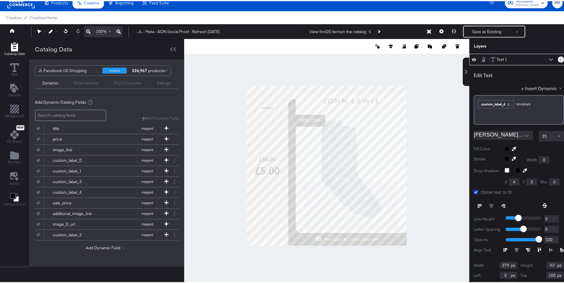
click at [557, 57] on button "Layer Options" at bounding box center [560, 58] width 6 height 6
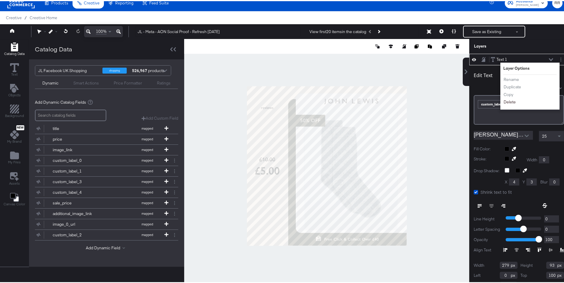
click at [503, 101] on button "Delete" at bounding box center [509, 101] width 13 height 6
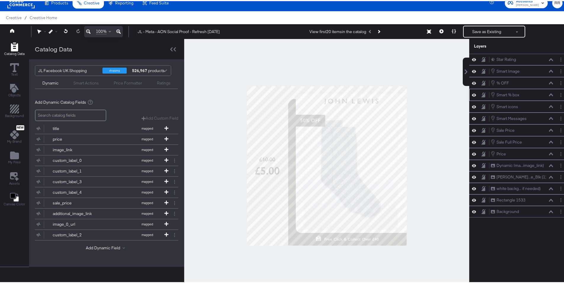
scroll to position [0, 0]
click at [80, 83] on div "Smart Actions" at bounding box center [85, 82] width 25 height 6
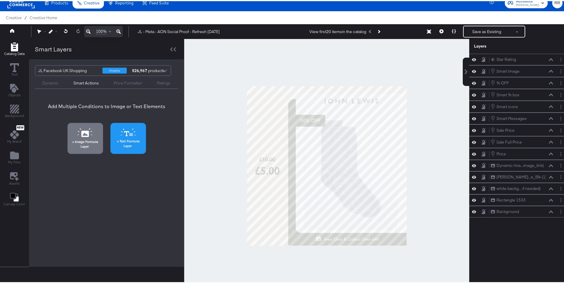
click at [129, 141] on span "Text Formula Layer" at bounding box center [128, 142] width 32 height 9
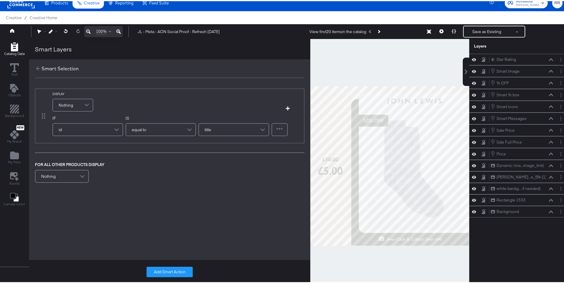
click at [81, 104] on div "Nothing" at bounding box center [73, 104] width 40 height 12
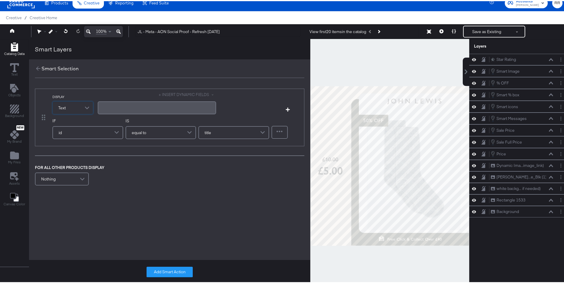
click at [175, 94] on button "+ INSERT DYNAMIC FIELDS" at bounding box center [187, 94] width 57 height 6
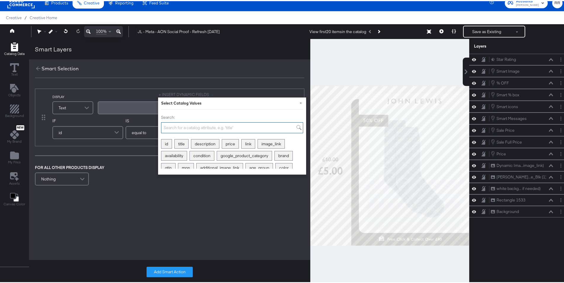
click at [174, 124] on input "Search:" at bounding box center [232, 126] width 142 height 11
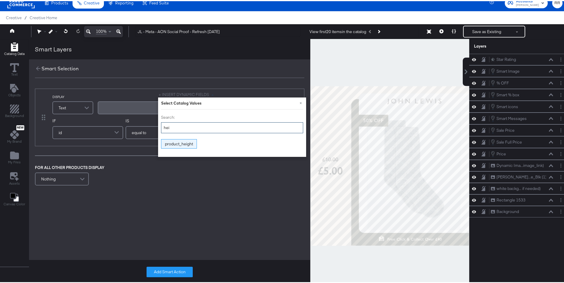
type input "hei"
click at [174, 143] on div "product_height" at bounding box center [178, 142] width 35 height 9
click at [299, 101] on button "×" at bounding box center [300, 101] width 11 height 11
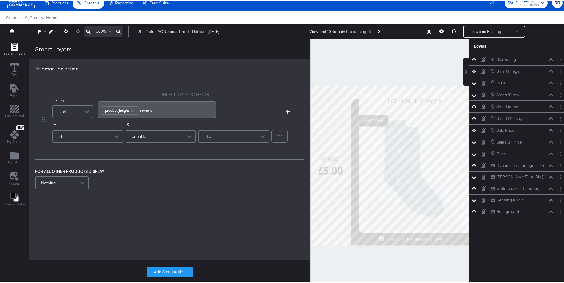
click at [184, 114] on div "﻿ ﻿ product_height ﻿review" at bounding box center [157, 108] width 118 height 17
click at [99, 137] on div "id" at bounding box center [88, 136] width 70 height 12
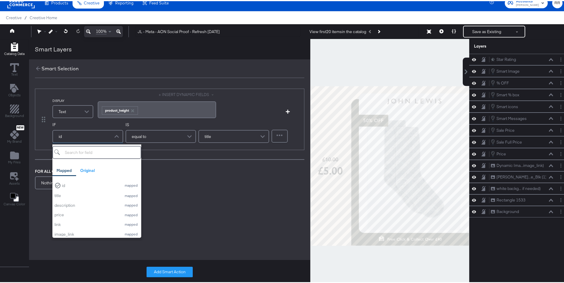
click at [156, 192] on div "DISPLAY Text + INSERT DYNAMIC FIELDS ﻿ ﻿ product_height ﻿ Add Condition IF id M…" at bounding box center [169, 139] width 281 height 114
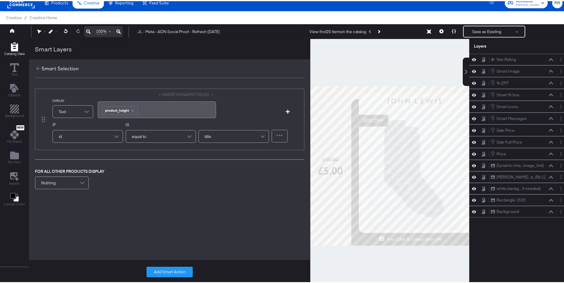
click at [143, 109] on div "﻿ ﻿ product_height ﻿" at bounding box center [156, 109] width 111 height 10
click at [132, 111] on icon "button" at bounding box center [132, 110] width 4 height 4
click at [35, 68] on icon at bounding box center [38, 67] width 7 height 7
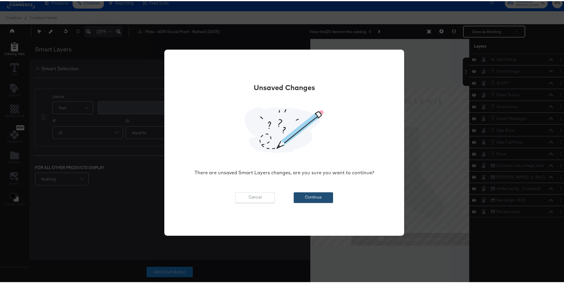
click at [308, 197] on button "Continue" at bounding box center [312, 196] width 39 height 11
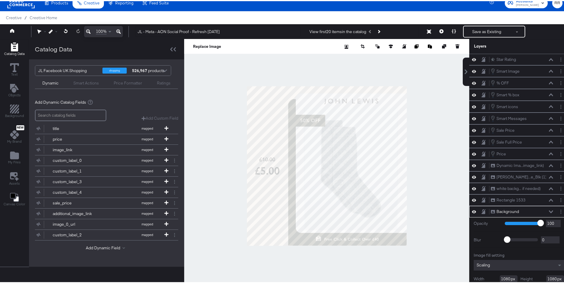
scroll to position [24, 0]
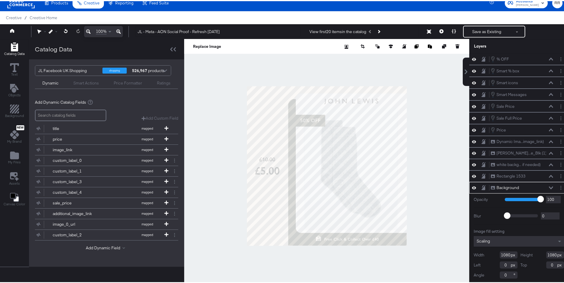
click at [427, 110] on div at bounding box center [326, 165] width 285 height 254
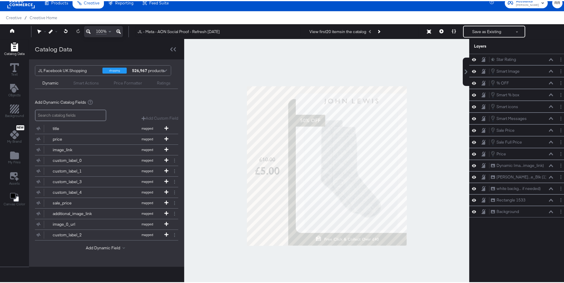
scroll to position [0, 0]
click at [528, 59] on div "Star Rating Star Rating" at bounding box center [521, 58] width 63 height 6
click at [439, 31] on icon at bounding box center [441, 30] width 4 height 4
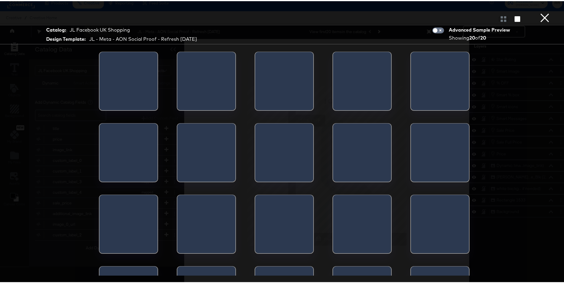
click at [544, 12] on button "×" at bounding box center [544, 6] width 12 height 12
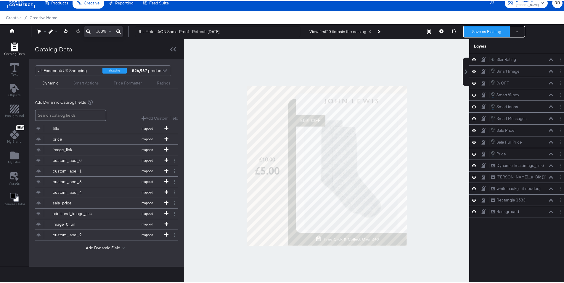
click at [491, 33] on button "Save as Existing" at bounding box center [486, 30] width 46 height 11
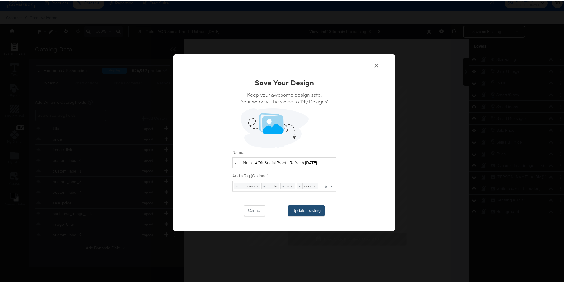
click at [311, 211] on button "Update Existing" at bounding box center [306, 209] width 37 height 11
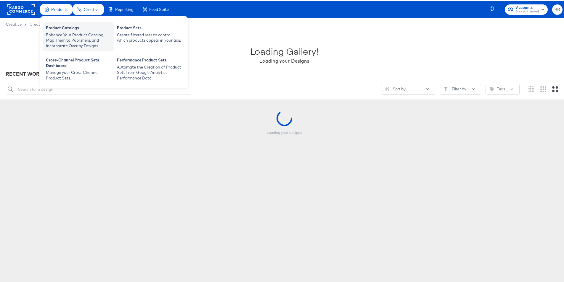
click at [61, 34] on div "Enhance Your Product Catalog, Map Them to Publishers, and Incorporate Overlay D…" at bounding box center [78, 39] width 65 height 17
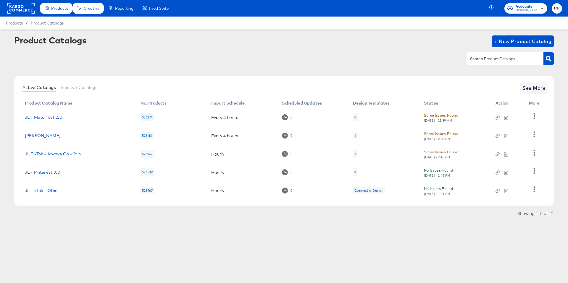
click at [506, 60] on input "text" at bounding box center [500, 59] width 63 height 7
type input "shop"
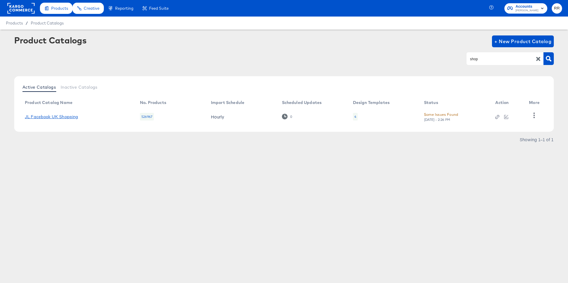
click at [77, 116] on link "JL Facebook UK Shopping" at bounding box center [51, 116] width 53 height 5
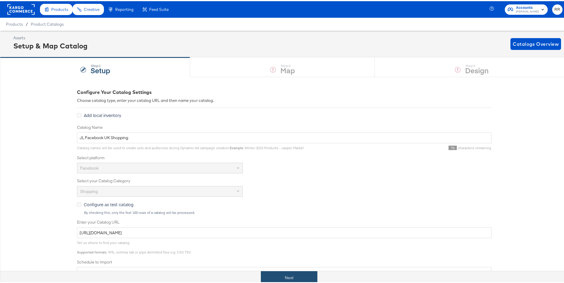
click at [296, 274] on button "Next" at bounding box center [289, 276] width 56 height 13
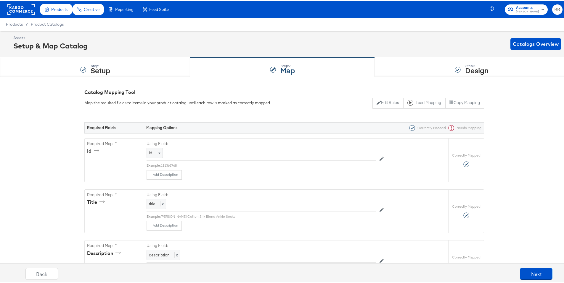
scroll to position [1658, 0]
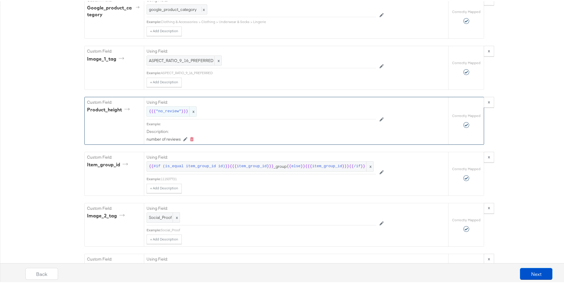
click at [171, 113] on span ""no_review"" at bounding box center [168, 111] width 25 height 6
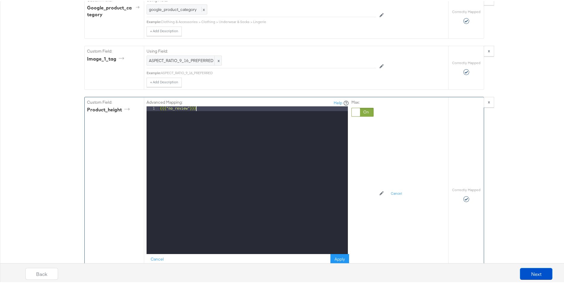
click at [202, 144] on div "{{{ "no_review" }}}" at bounding box center [253, 183] width 189 height 157
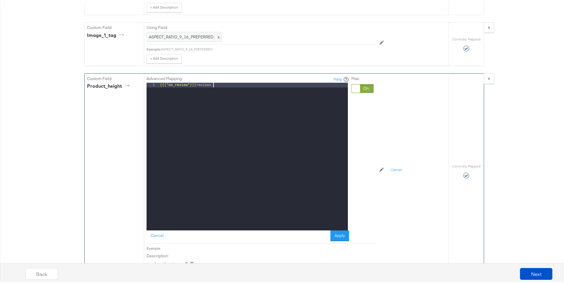
scroll to position [1716, 0]
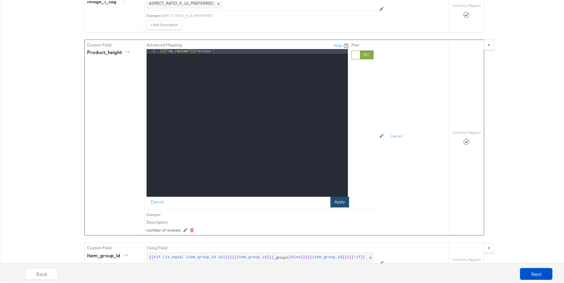
click at [338, 206] on button "Apply" at bounding box center [339, 201] width 19 height 11
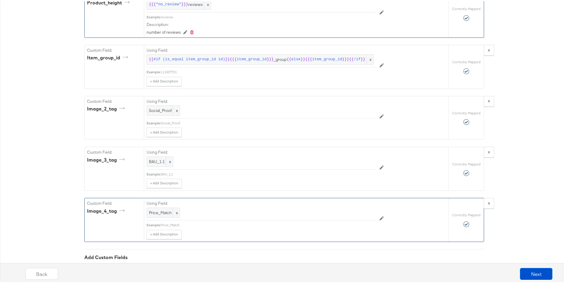
scroll to position [1766, 0]
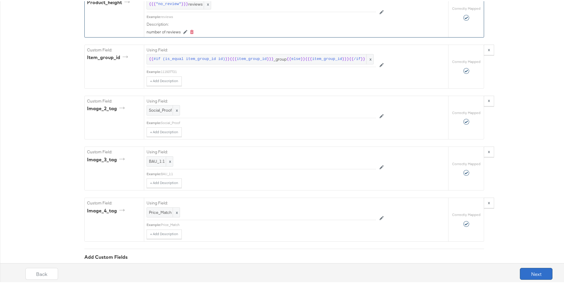
click at [523, 270] on button "Next" at bounding box center [535, 273] width 33 height 12
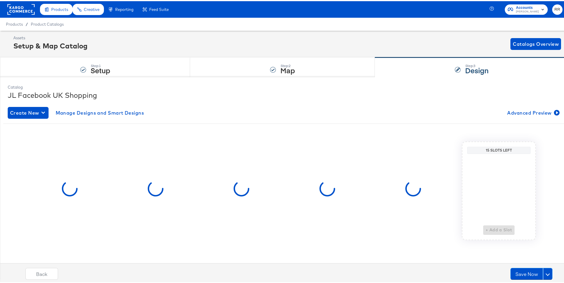
scroll to position [0, 0]
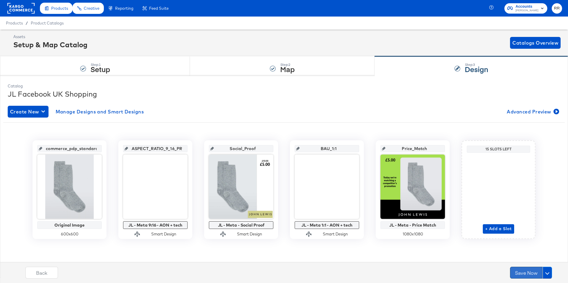
click at [520, 270] on button "Save Now" at bounding box center [526, 273] width 33 height 12
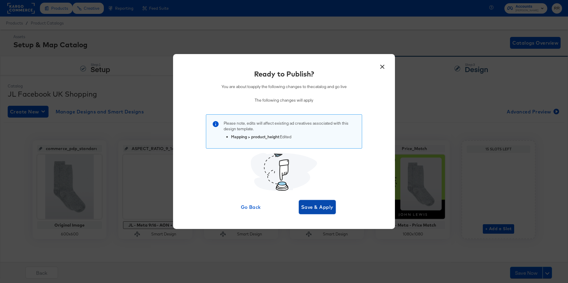
click at [327, 206] on span "Save & Apply" at bounding box center [317, 207] width 32 height 8
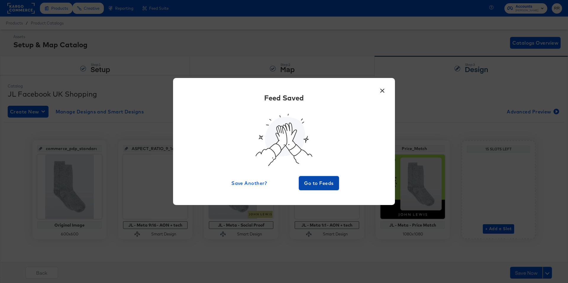
click at [323, 186] on span "Go to Feeds" at bounding box center [318, 183] width 35 height 8
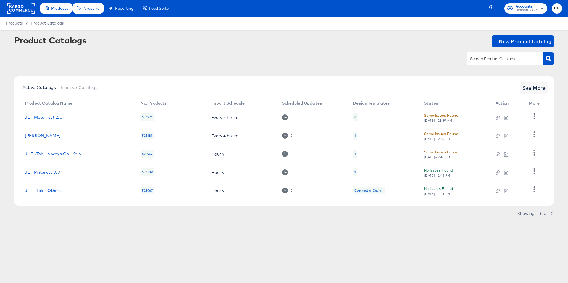
click at [485, 60] on input "text" at bounding box center [500, 59] width 63 height 7
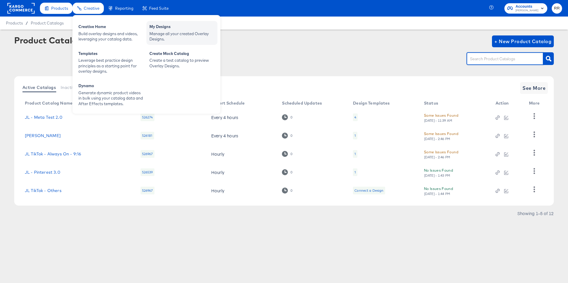
click at [166, 36] on div "Manage all your created Overlay Designs." at bounding box center [181, 36] width 65 height 11
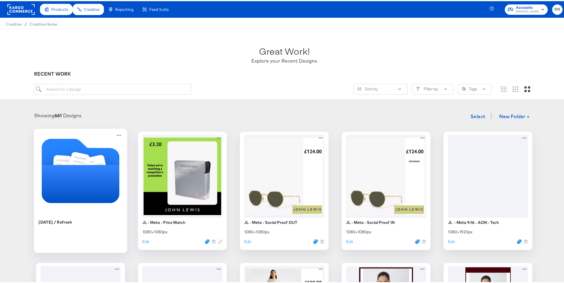
click at [99, 152] on icon "Folder" at bounding box center [81, 170] width 78 height 64
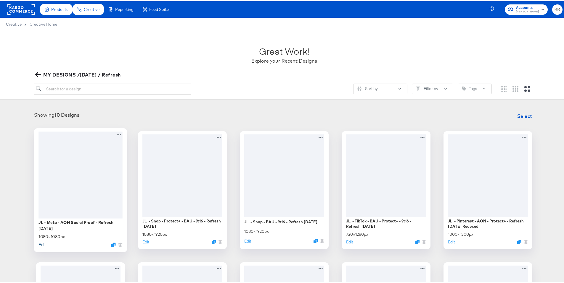
click at [41, 244] on button "Edit" at bounding box center [41, 244] width 7 height 6
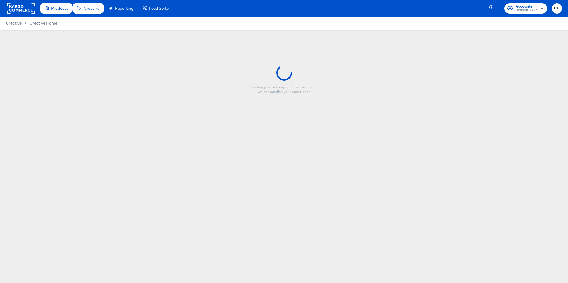
type input "JL - Meta - AON Social Proof - Refresh [DATE]"
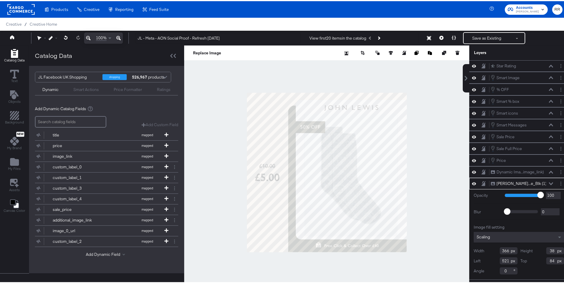
click at [92, 121] on input "search" at bounding box center [70, 121] width 71 height 12
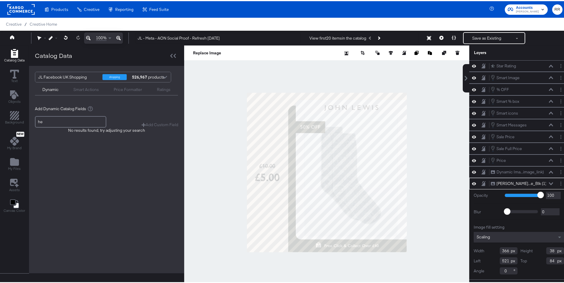
type input "h"
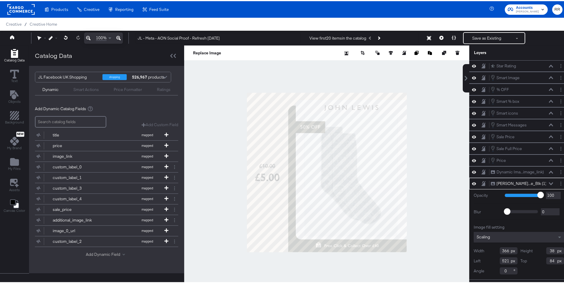
click at [99, 254] on button "Add Dynamic Field" at bounding box center [106, 254] width 41 height 6
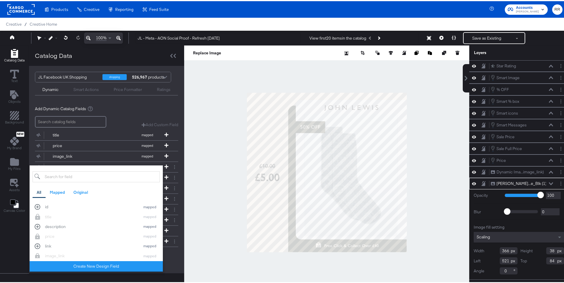
click at [77, 174] on input "search" at bounding box center [96, 175] width 127 height 11
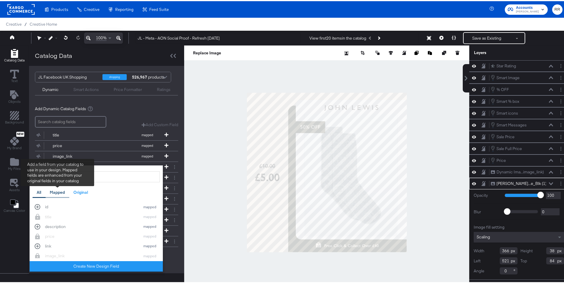
click at [56, 189] on div "Mapped" at bounding box center [57, 192] width 15 height 6
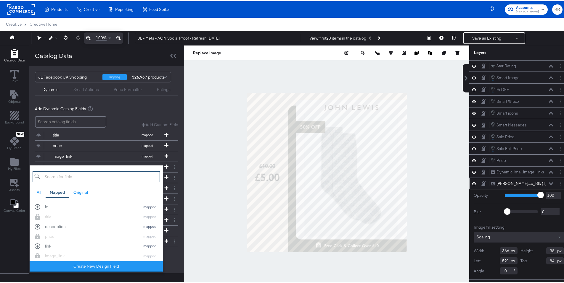
click at [103, 174] on input "search" at bounding box center [96, 175] width 127 height 11
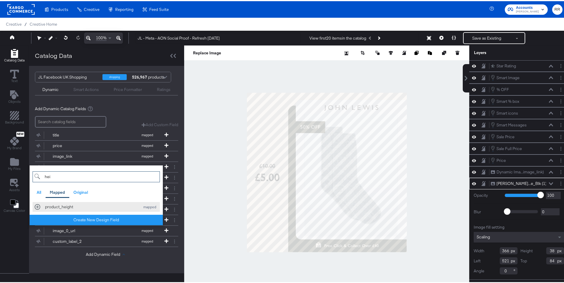
type input "hei"
click at [90, 206] on div "product_height" at bounding box center [91, 206] width 92 height 6
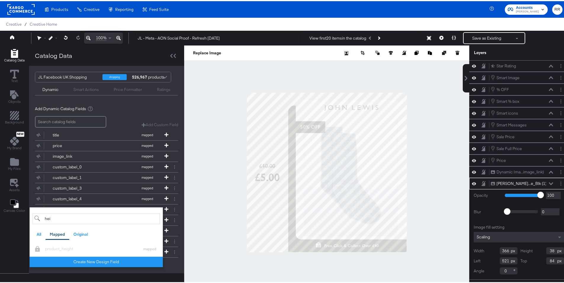
click at [5, 238] on div "Catalog Data Text Objects Background New My Brand My Files Assets Canvas Color …" at bounding box center [14, 171] width 29 height 254
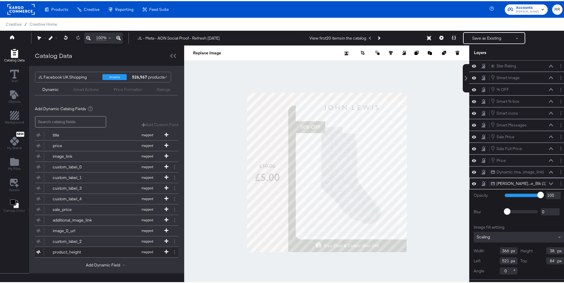
click at [83, 253] on div "product_height" at bounding box center [74, 251] width 43 height 6
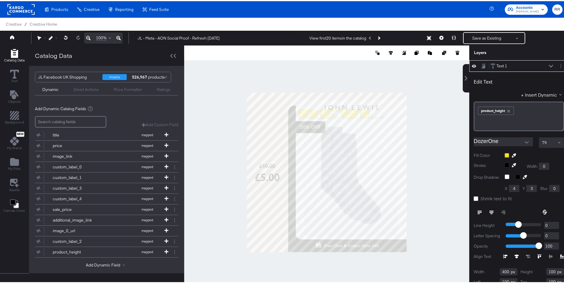
type input "943"
type input "93"
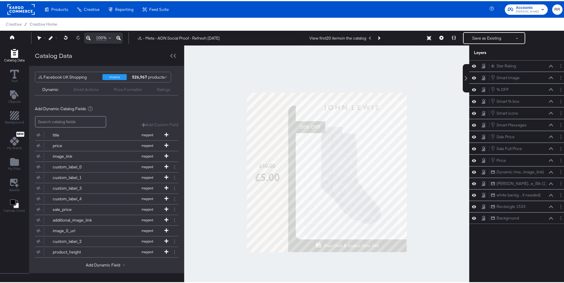
click at [82, 86] on div "Smart Actions" at bounding box center [85, 89] width 25 height 6
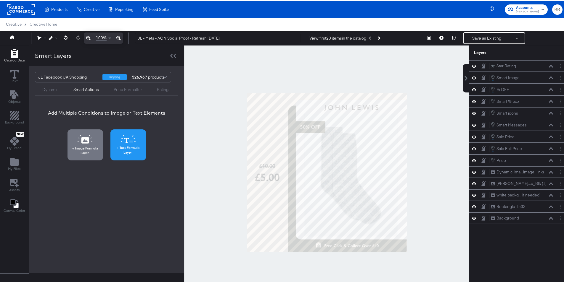
click at [137, 145] on span "Text Formula Layer" at bounding box center [128, 148] width 32 height 9
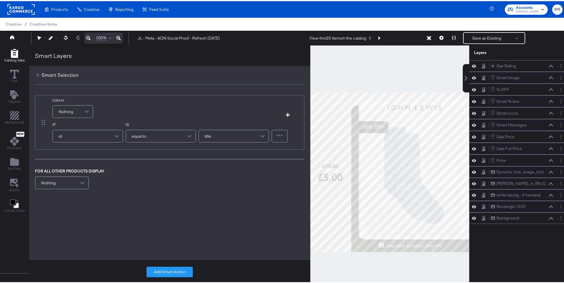
click at [89, 110] on span at bounding box center [87, 111] width 10 height 12
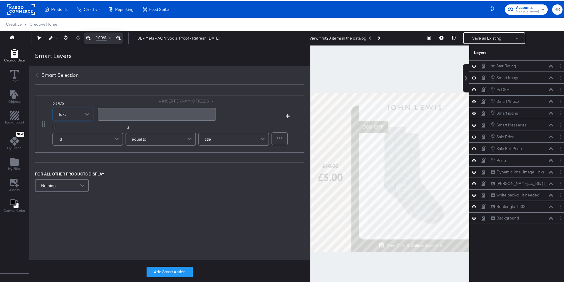
click at [193, 100] on button "+ INSERT DYNAMIC FIELDS" at bounding box center [187, 100] width 57 height 6
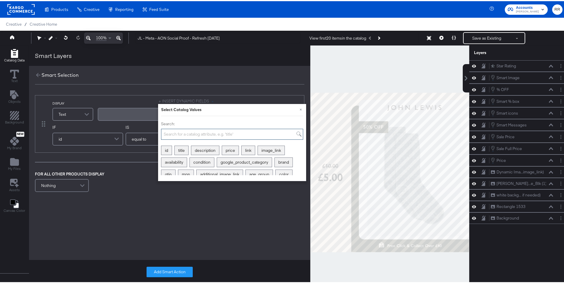
click at [177, 132] on input "Search:" at bounding box center [232, 133] width 142 height 11
type input "heig"
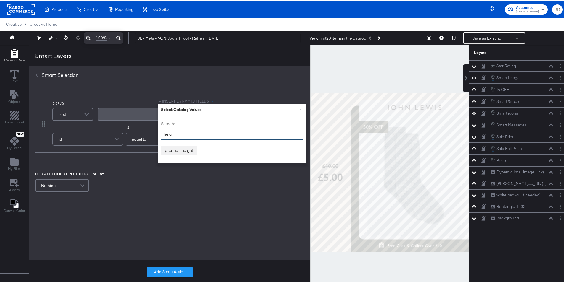
drag, startPoint x: 188, startPoint y: 135, endPoint x: 143, endPoint y: 133, distance: 45.1
click at [146, 133] on div "DISPLAY Text + INSERT DYNAMIC FIELDS × Select Catalog Values Search: heig produ…" at bounding box center [176, 122] width 248 height 51
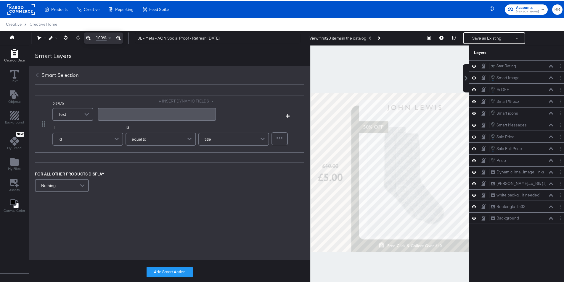
click at [169, 102] on button "+ INSERT DYNAMIC FIELDS" at bounding box center [187, 100] width 57 height 6
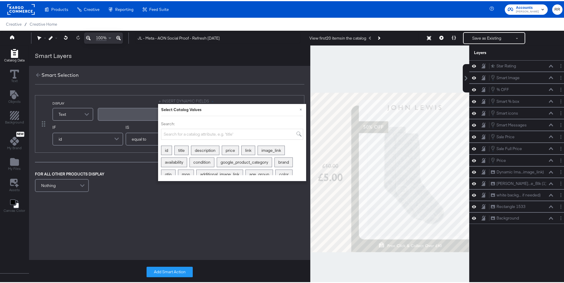
scroll to position [15, 0]
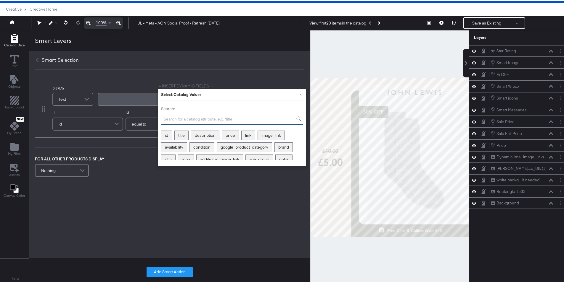
click at [174, 119] on input "Search:" at bounding box center [232, 118] width 142 height 11
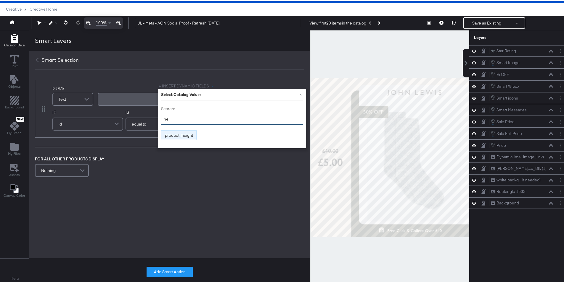
type input "hei"
click at [175, 133] on div "product_height" at bounding box center [178, 134] width 35 height 9
click at [178, 183] on div "DISPLAY Text + INSERT DYNAMIC FIELDS × Select Catalog Values Search: hei produc…" at bounding box center [169, 130] width 281 height 114
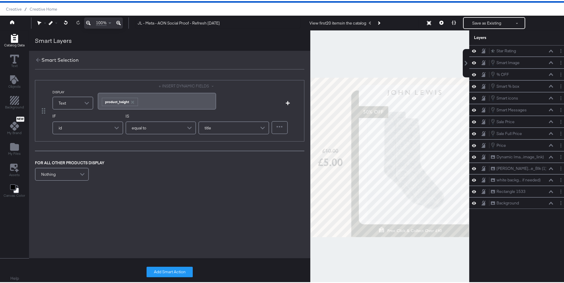
click at [95, 127] on div "id" at bounding box center [88, 127] width 70 height 12
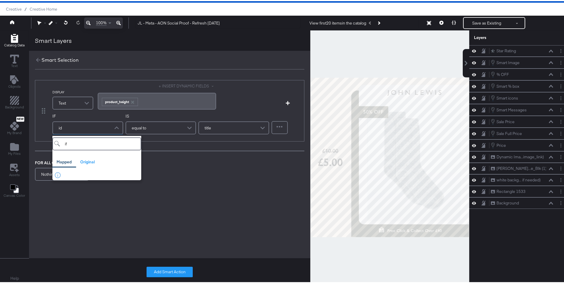
type input "i"
type input "hei"
click at [80, 178] on div "product_height" at bounding box center [86, 176] width 64 height 6
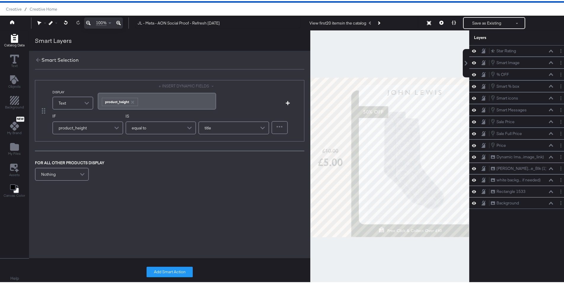
click at [145, 129] on span "equal to" at bounding box center [139, 127] width 14 height 10
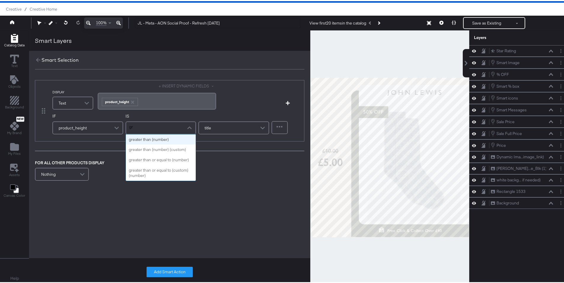
type input "g"
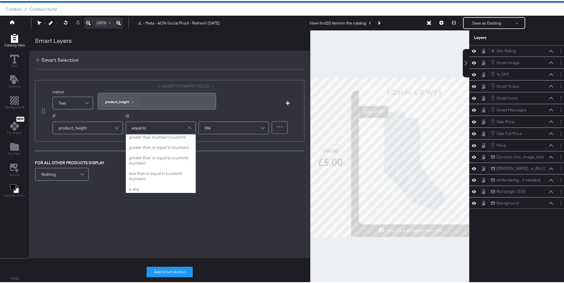
scroll to position [84, 0]
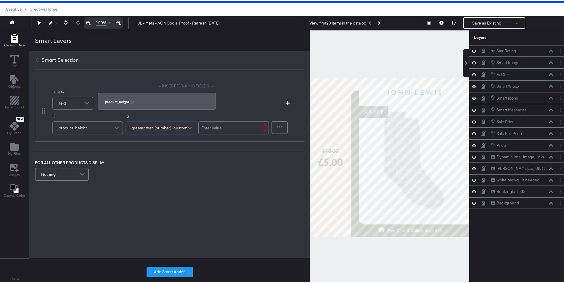
click at [206, 130] on input "text" at bounding box center [233, 126] width 71 height 13
type input "1"
click at [218, 188] on div "DISPLAY Text + INSERT DYNAMIC FIELDS ﻿ ﻿ product_height ﻿ Add Condition IF prod…" at bounding box center [169, 149] width 281 height 163
click at [176, 272] on button "Add Smart Action" at bounding box center [169, 271] width 46 height 11
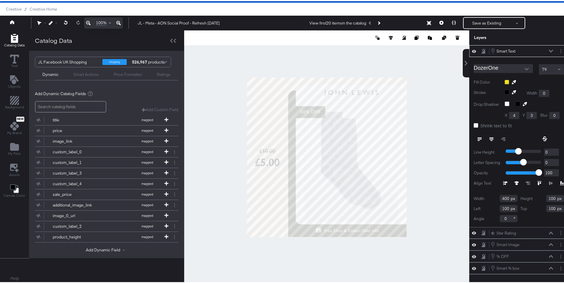
type input "167"
type input "93"
type input "218"
type input "48"
click at [243, 101] on div at bounding box center [326, 156] width 285 height 254
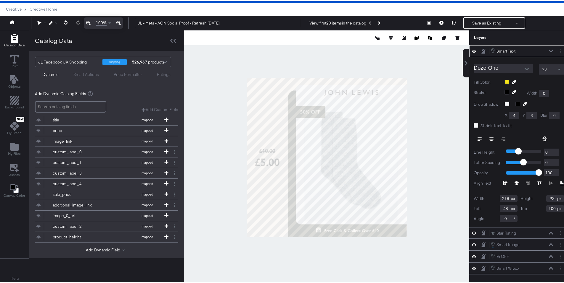
type input "267"
type input "0"
click at [504, 80] on div at bounding box center [533, 81] width 59 height 5
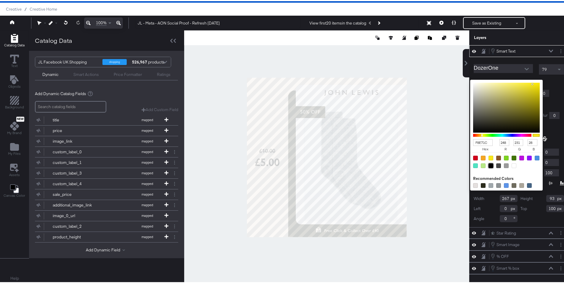
click at [488, 164] on div at bounding box center [490, 164] width 5 height 5
type input "000000"
type input "0"
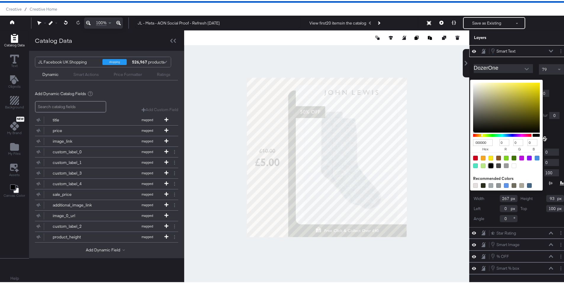
click at [516, 76] on div "DozerOne 79 Fill Color: 000000 hex 0 r 0 g 0 b 100 a Recommended Colors Stroke:…" at bounding box center [518, 141] width 99 height 170
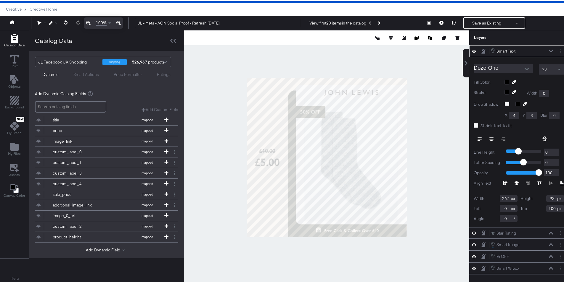
click at [520, 65] on div at bounding box center [526, 68] width 12 height 9
click at [524, 66] on icon "Open" at bounding box center [526, 68] width 4 height 4
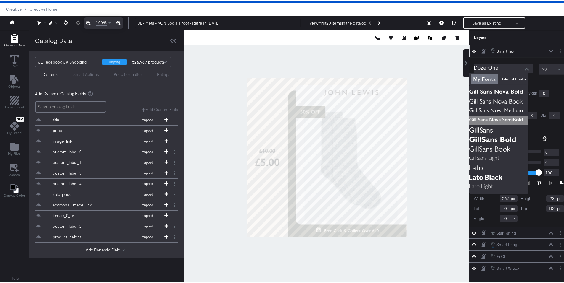
click at [517, 119] on img at bounding box center [498, 119] width 59 height 9
type input "[PERSON_NAME] Sans Nova SemiBold"
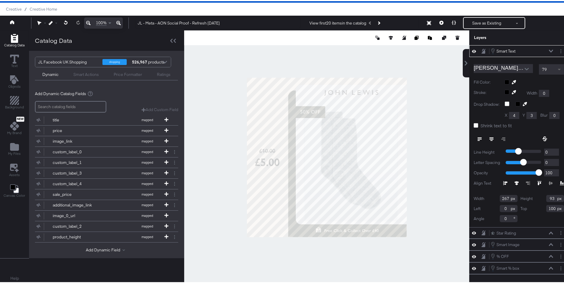
click at [556, 70] on span at bounding box center [559, 68] width 7 height 10
click at [489, 139] on icon at bounding box center [491, 138] width 4 height 4
click at [557, 50] on button "Layer Options" at bounding box center [560, 50] width 6 height 6
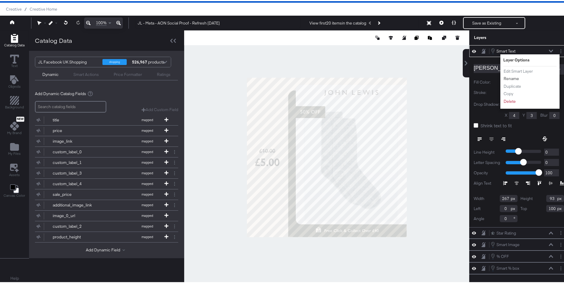
click at [506, 76] on button "Rename" at bounding box center [511, 78] width 16 height 6
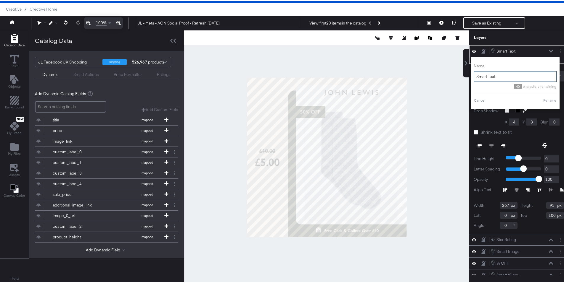
click at [503, 78] on input "Smart Text" at bounding box center [514, 75] width 83 height 11
type input "number of reviews"
click at [535, 98] on button "Rename" at bounding box center [542, 99] width 14 height 5
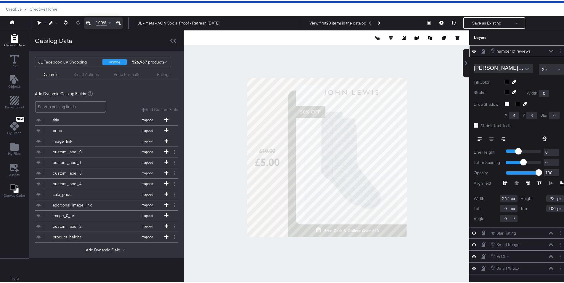
click at [548, 51] on icon at bounding box center [550, 50] width 4 height 3
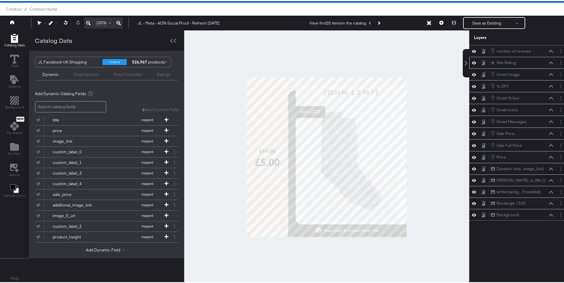
click at [548, 62] on icon at bounding box center [550, 61] width 4 height 3
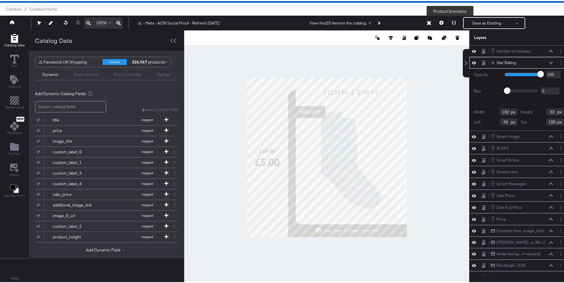
click at [451, 22] on icon at bounding box center [453, 22] width 4 height 4
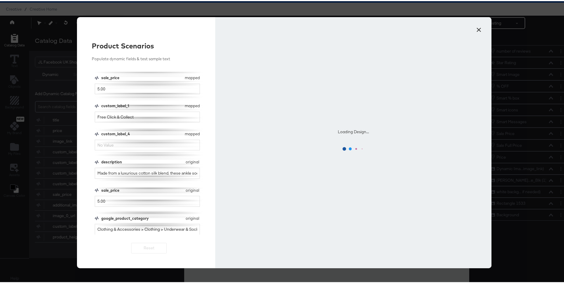
scroll to position [109, 0]
click at [122, 145] on input "custom_label_4" at bounding box center [147, 143] width 105 height 11
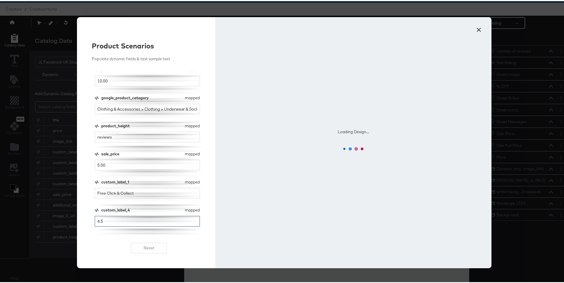
scroll to position [20, 0]
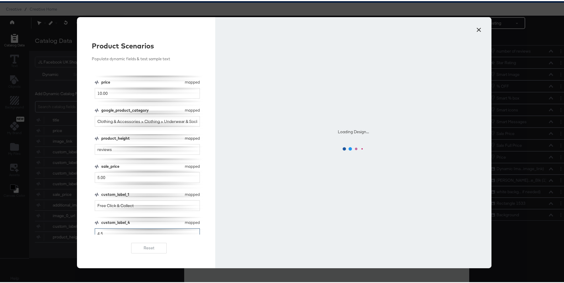
type input "4.5"
click at [96, 148] on input "reviews" at bounding box center [147, 148] width 105 height 11
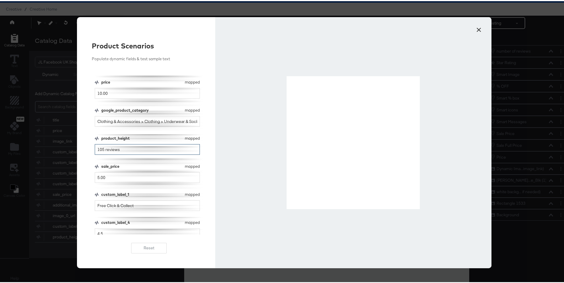
type input "105 reviews"
click at [477, 30] on button "×" at bounding box center [478, 27] width 11 height 11
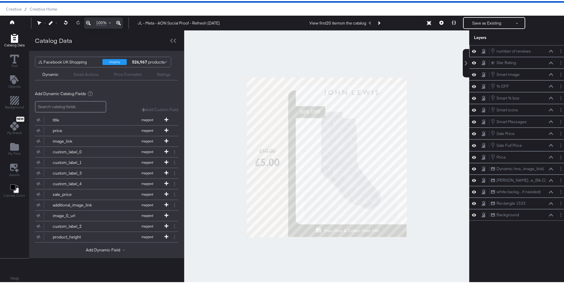
click at [548, 51] on icon at bounding box center [550, 50] width 4 height 3
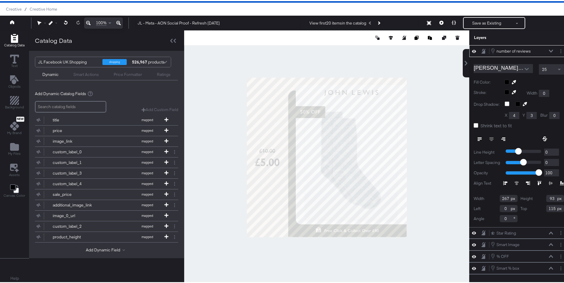
type input "116"
click at [453, 22] on button at bounding box center [453, 22] width 12 height 12
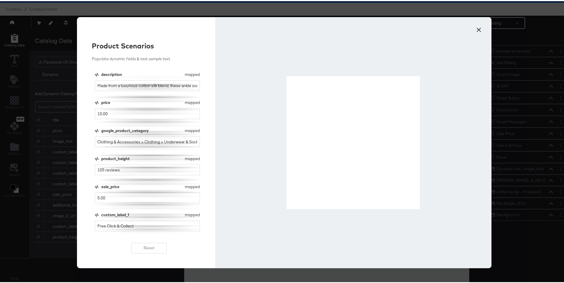
click at [302, 90] on div at bounding box center [352, 141] width 133 height 133
click at [306, 96] on div at bounding box center [352, 141] width 133 height 133
click at [475, 29] on button "×" at bounding box center [478, 27] width 11 height 11
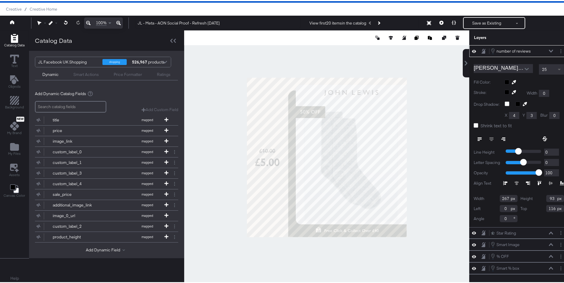
click at [556, 70] on span at bounding box center [559, 68] width 7 height 10
click at [447, 21] on button at bounding box center [453, 22] width 12 height 12
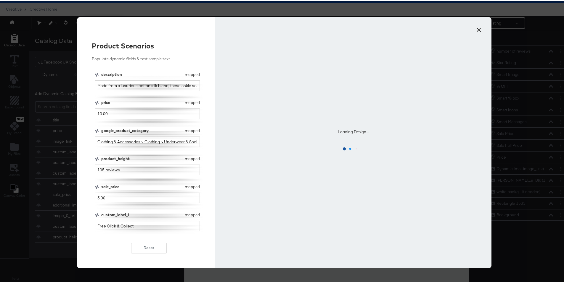
click at [477, 30] on button "×" at bounding box center [478, 27] width 11 height 11
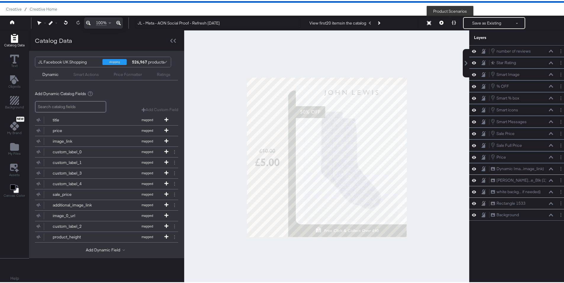
click at [451, 22] on icon at bounding box center [453, 22] width 4 height 4
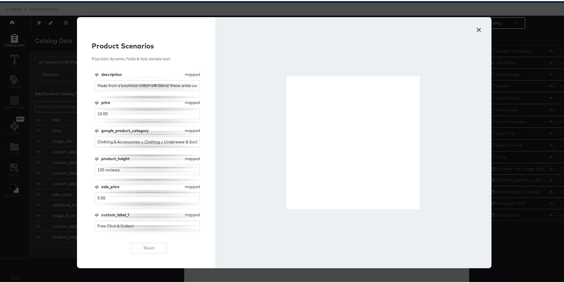
click at [473, 29] on button "×" at bounding box center [478, 27] width 11 height 11
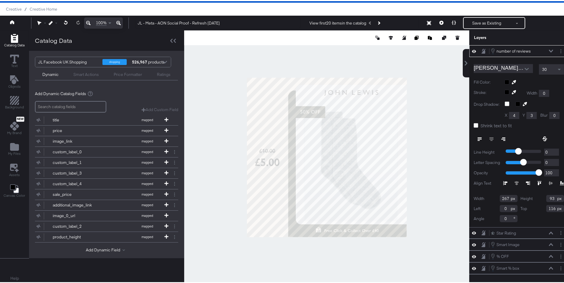
click at [481, 125] on span "Shrink text to fit" at bounding box center [495, 125] width 31 height 6
click at [0, 0] on input "Shrink text to fit" at bounding box center [0, 0] width 0 height 0
click at [451, 22] on icon at bounding box center [453, 22] width 4 height 4
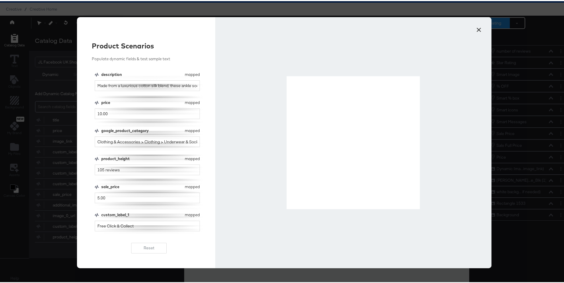
click at [478, 27] on button "×" at bounding box center [478, 27] width 11 height 11
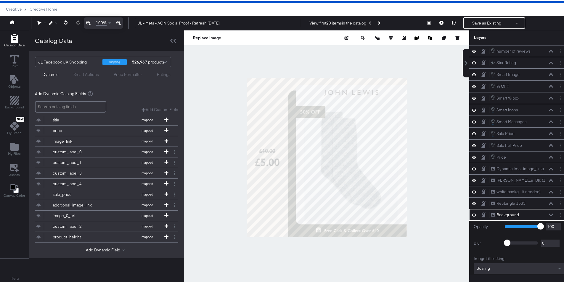
scroll to position [36, 0]
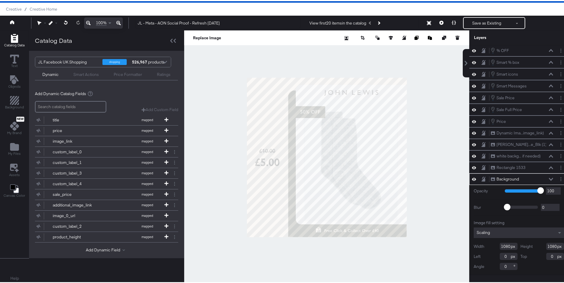
click at [424, 164] on div at bounding box center [326, 156] width 285 height 254
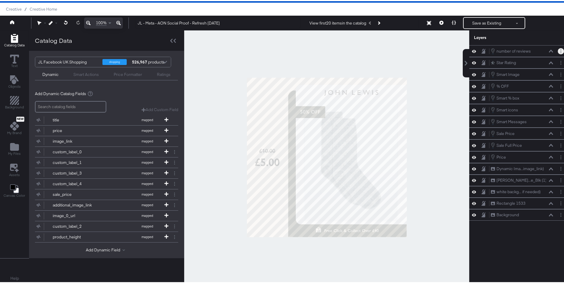
click at [560, 51] on icon "Layer Options" at bounding box center [560, 50] width 1 height 4
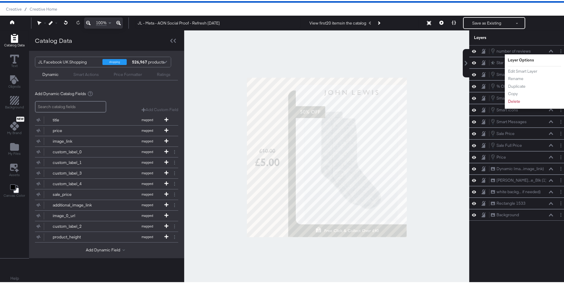
click at [450, 144] on div at bounding box center [326, 156] width 285 height 254
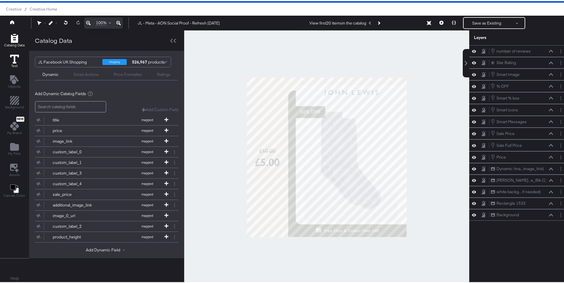
click at [14, 60] on icon at bounding box center [14, 58] width 9 height 9
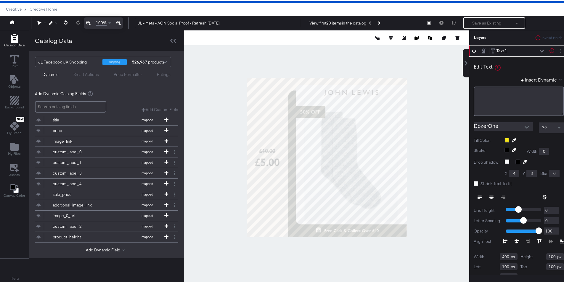
click at [511, 139] on icon at bounding box center [513, 139] width 4 height 4
click at [392, 229] on div at bounding box center [326, 156] width 284 height 254
click at [504, 141] on div at bounding box center [533, 139] width 59 height 5
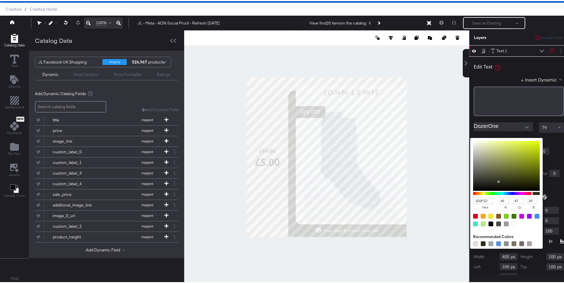
click at [477, 198] on input "2D2F1D" at bounding box center [483, 199] width 20 height 7
type input "235"
type input "233"
type input "234"
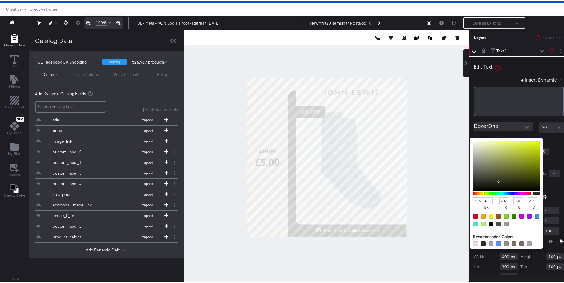
click at [305, 96] on div at bounding box center [326, 156] width 284 height 254
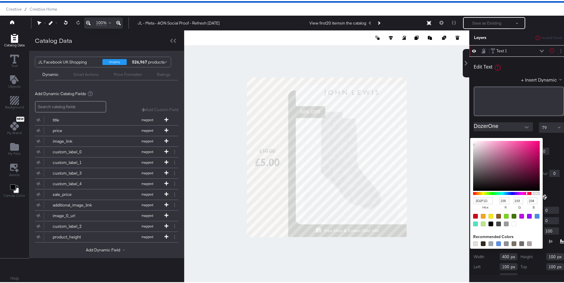
type input "EBE9EA"
click at [557, 51] on div at bounding box center [561, 50] width 8 height 6
click at [557, 52] on button "Layer Options" at bounding box center [560, 50] width 6 height 6
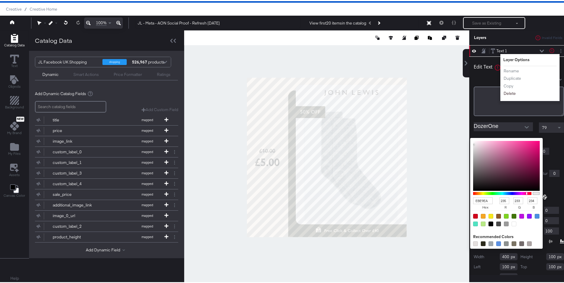
click at [509, 92] on button "Delete" at bounding box center [509, 92] width 13 height 6
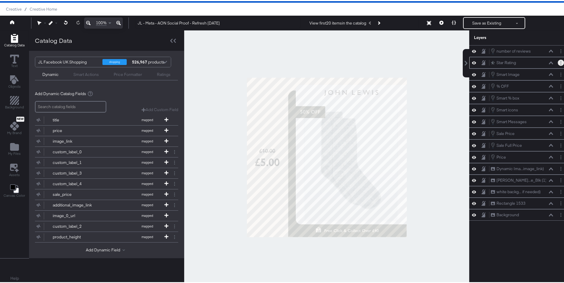
click at [557, 63] on button "Layer Options" at bounding box center [560, 62] width 6 height 6
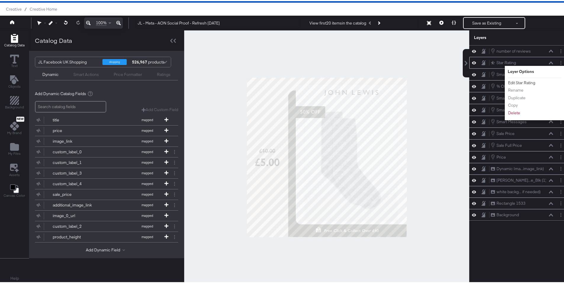
click at [522, 82] on button "Edit Star Rating" at bounding box center [521, 82] width 28 height 6
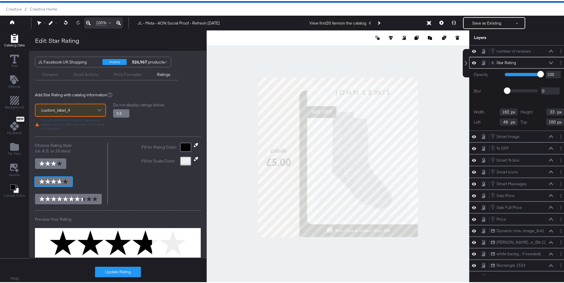
click at [194, 146] on icon at bounding box center [196, 144] width 4 height 4
click at [299, 202] on div at bounding box center [338, 156] width 262 height 254
type input "3.8"
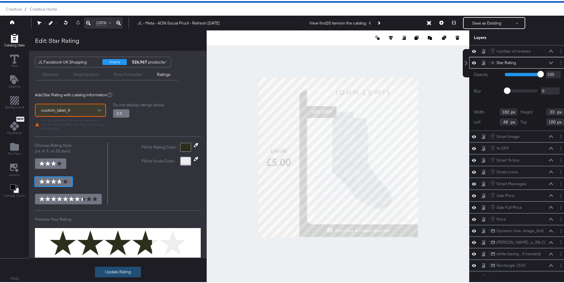
click at [120, 271] on button "Update Rating" at bounding box center [118, 271] width 46 height 11
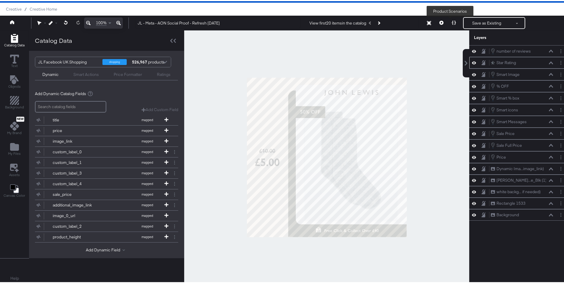
click at [451, 23] on icon at bounding box center [453, 22] width 4 height 4
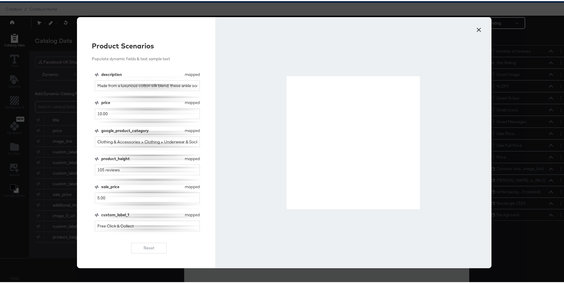
click at [476, 28] on button "×" at bounding box center [478, 27] width 11 height 11
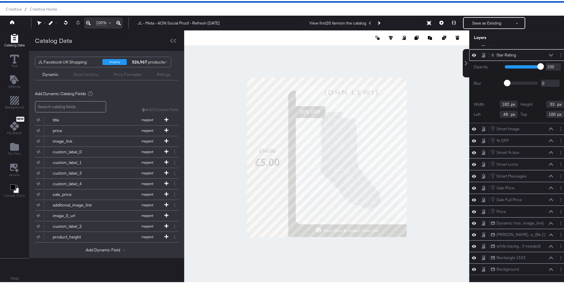
scroll to position [8, 0]
type input "229"
type input "49"
type input "38"
type input "84"
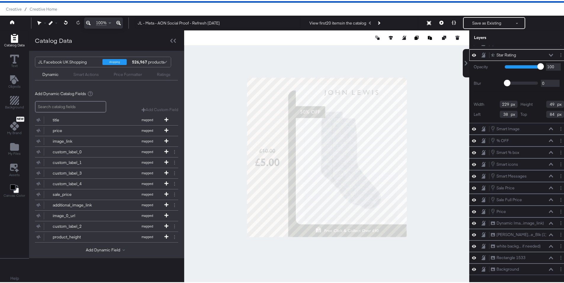
type input "253"
type input "45"
type input "14"
type input "71"
click at [451, 20] on icon at bounding box center [453, 22] width 4 height 4
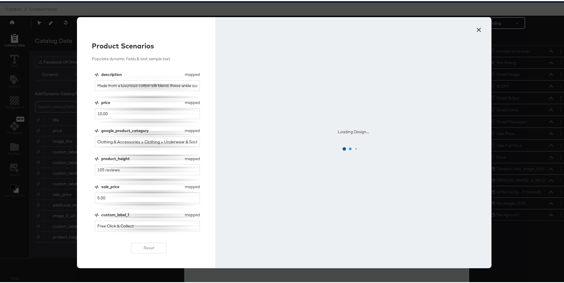
scroll to position [0, 0]
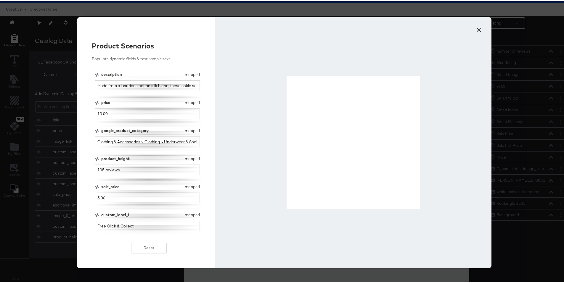
click at [474, 28] on button "×" at bounding box center [478, 27] width 11 height 11
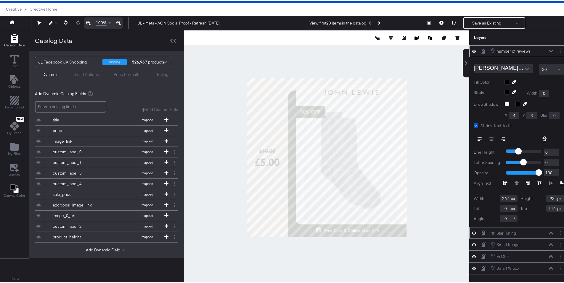
click at [548, 50] on icon at bounding box center [550, 50] width 4 height 3
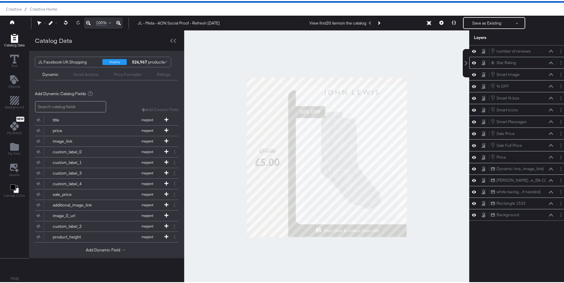
click at [548, 61] on icon at bounding box center [550, 61] width 4 height 3
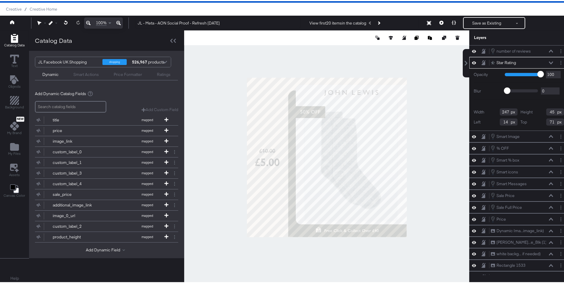
type input "235"
type input "26"
type input "247"
type input "112"
type input "20"
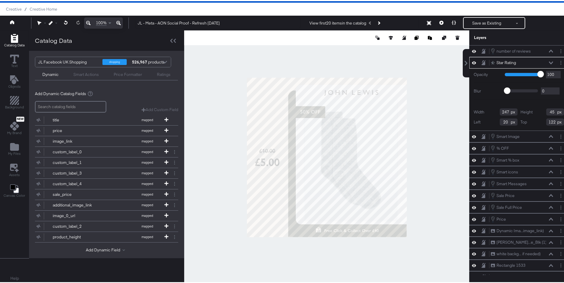
type input "123"
click at [548, 49] on icon at bounding box center [550, 50] width 4 height 3
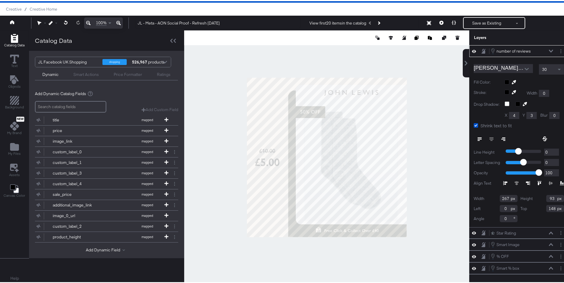
type input "149"
type input "279"
type input "97"
type input "196"
click at [448, 19] on button at bounding box center [453, 22] width 12 height 12
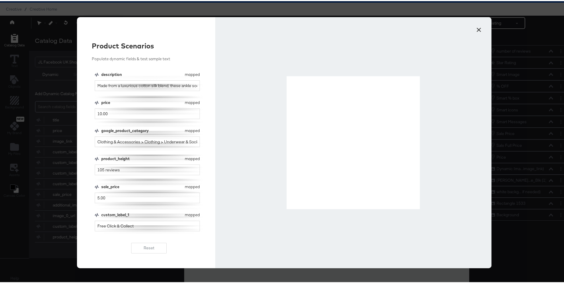
click at [477, 29] on button "×" at bounding box center [478, 27] width 11 height 11
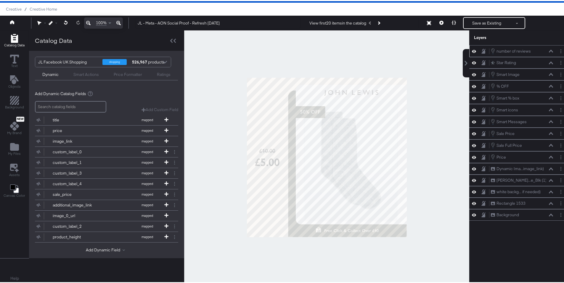
click at [548, 51] on icon at bounding box center [550, 50] width 4 height 3
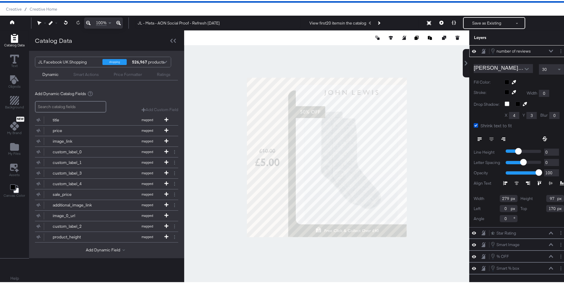
type input "169"
click at [451, 23] on icon at bounding box center [453, 22] width 4 height 4
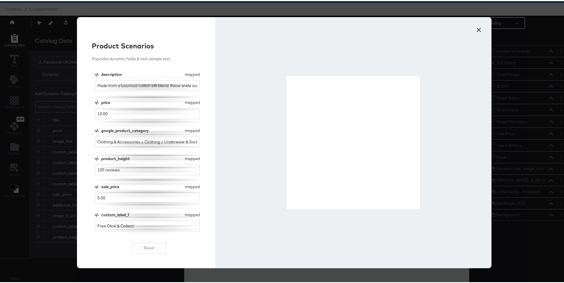
click at [477, 28] on button "×" at bounding box center [478, 27] width 11 height 11
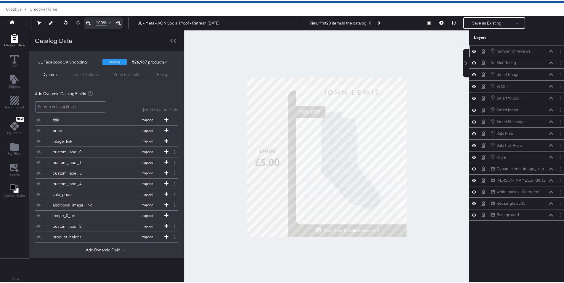
click at [548, 50] on icon at bounding box center [550, 50] width 4 height 3
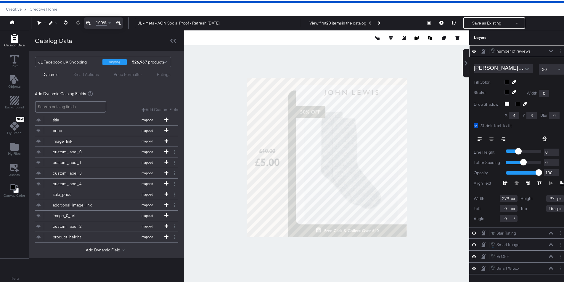
type input "154"
click at [451, 20] on icon at bounding box center [453, 22] width 4 height 4
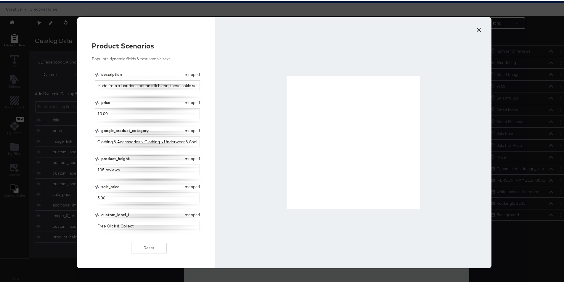
click at [477, 27] on button "×" at bounding box center [478, 27] width 11 height 11
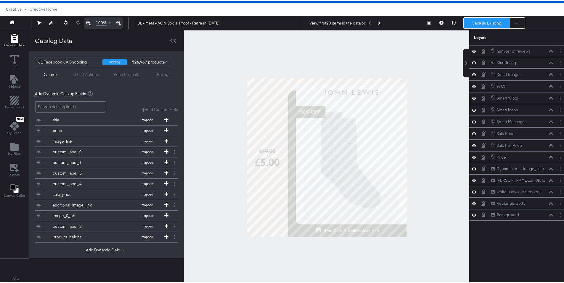
click at [475, 23] on button "Save as Existing" at bounding box center [486, 22] width 46 height 11
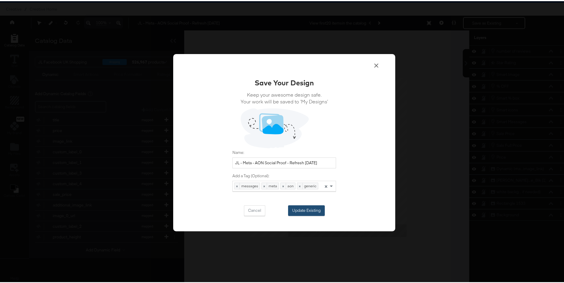
click at [305, 209] on button "Update Existing" at bounding box center [306, 209] width 37 height 11
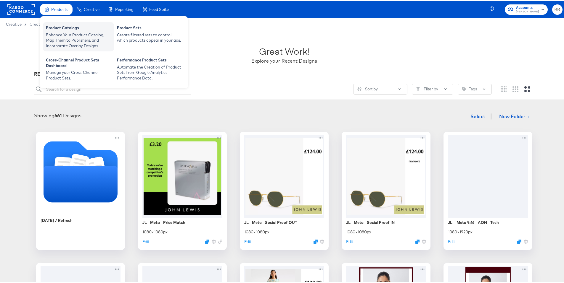
click at [85, 34] on div "Enhance Your Product Catalog, Map Them to Publishers, and Incorporate Overlay D…" at bounding box center [78, 39] width 65 height 17
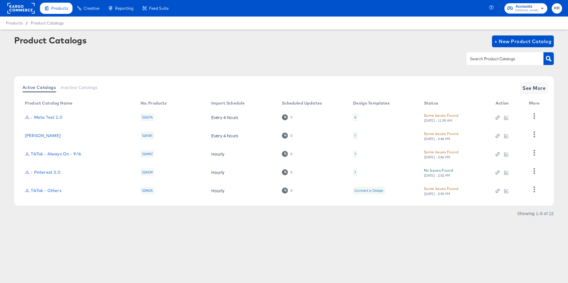
click at [481, 63] on div at bounding box center [504, 58] width 77 height 12
type input "shop"
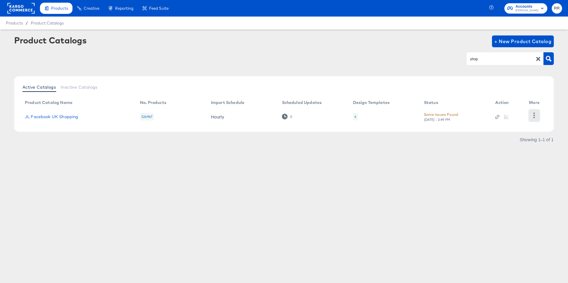
click at [534, 117] on icon "button" at bounding box center [534, 116] width 1 height 6
click at [521, 113] on div "HUD Checks (Internal)" at bounding box center [509, 115] width 59 height 9
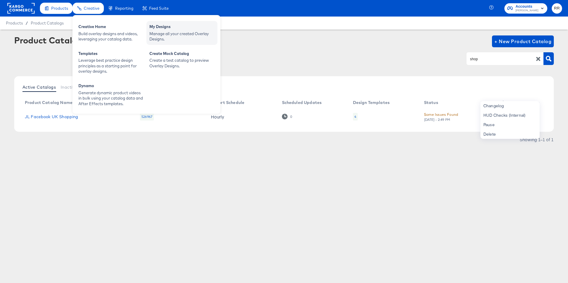
click at [173, 34] on div "Manage all your created Overlay Designs." at bounding box center [181, 36] width 65 height 11
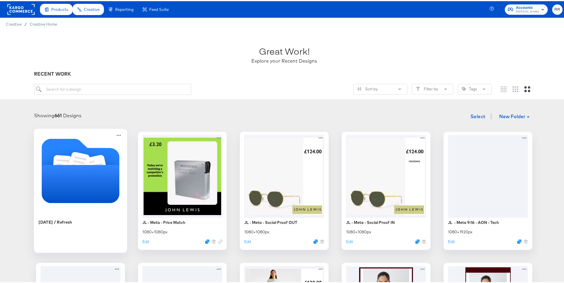
click at [104, 179] on icon "Folder" at bounding box center [81, 183] width 78 height 38
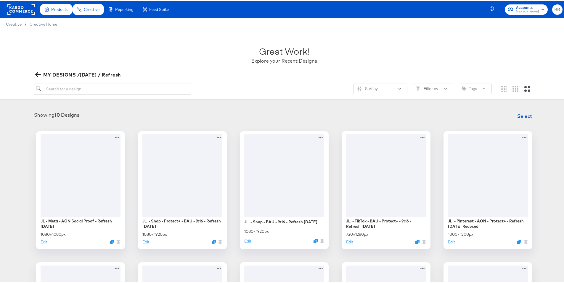
scroll to position [142, 0]
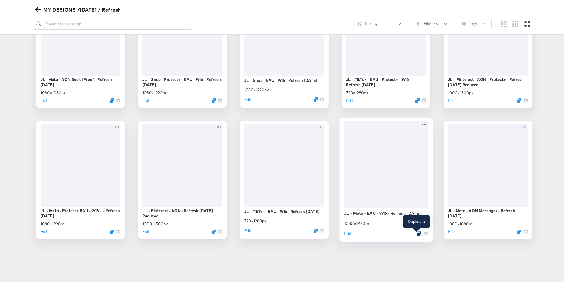
click at [416, 234] on icon "Duplicate" at bounding box center [418, 232] width 4 height 4
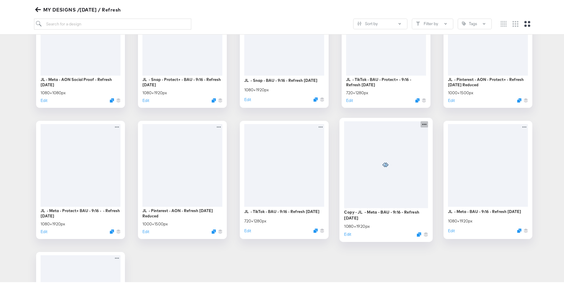
click at [422, 125] on icon at bounding box center [423, 123] width 7 height 6
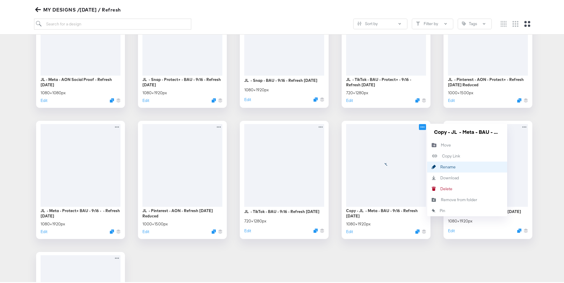
click at [457, 167] on button "Rename Rename" at bounding box center [467, 166] width 80 height 11
drag, startPoint x: 447, startPoint y: 130, endPoint x: 410, endPoint y: 131, distance: 37.0
click at [410, 131] on div "Copy - JL - Meta - BAU - 9:16 - Refresh September 25 1080 × 1920 px Edit Copy -…" at bounding box center [385, 179] width 89 height 118
click at [450, 132] on input "Copy - JL - Meta - BAU - 9:16 - Refresh September 25" at bounding box center [466, 131] width 71 height 12
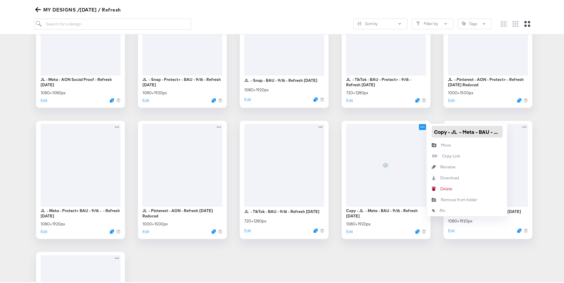
drag, startPoint x: 450, startPoint y: 132, endPoint x: 437, endPoint y: 133, distance: 12.8
click at [437, 133] on input "Copy - JL - Meta - BAU - 9:16 - Refresh September 25" at bounding box center [466, 131] width 71 height 12
drag, startPoint x: 450, startPoint y: 131, endPoint x: 428, endPoint y: 133, distance: 21.8
click at [428, 133] on div "Copy - JL - Meta - BAU - 9:16 - Refresh September 25" at bounding box center [467, 131] width 80 height 16
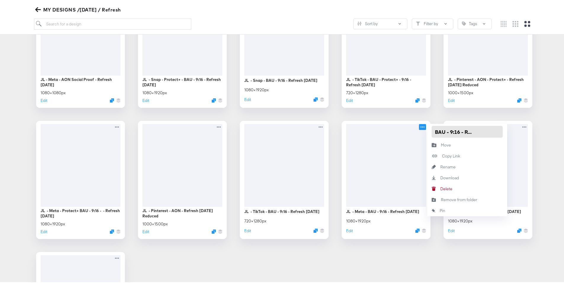
scroll to position [0, 25]
click at [450, 132] on input "JL - Meta - BAU - 9:16 - Refresh [DATE]" at bounding box center [466, 131] width 71 height 12
type input "JL - Meta - BAU - Social Proof - 9:16 - Refresh [DATE]"
click at [416, 254] on div "JL - Meta - AON Social Proof - Refresh September 25 1080 × 1080 px Edit JL - Sn…" at bounding box center [284, 178] width 556 height 381
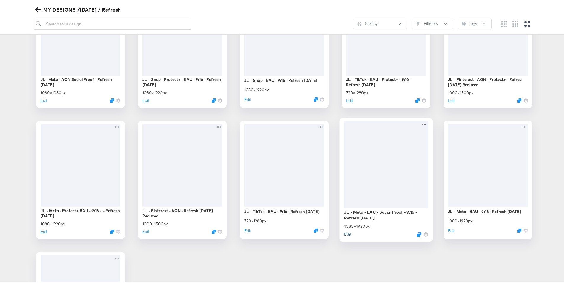
click at [346, 233] on button "Edit" at bounding box center [347, 233] width 7 height 6
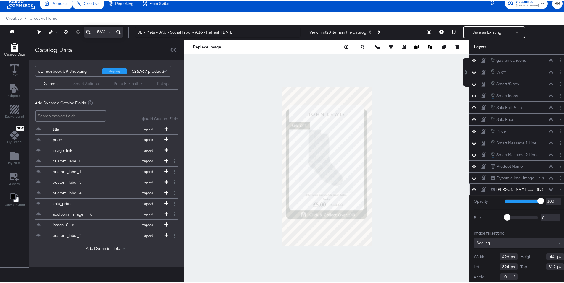
scroll to position [1, 0]
click at [427, 147] on div at bounding box center [326, 165] width 285 height 254
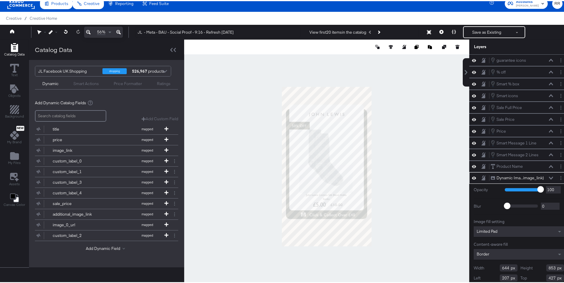
scroll to position [12, 0]
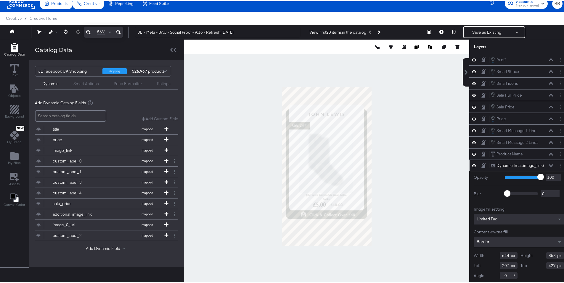
type input "789"
type input "485"
click at [405, 134] on div at bounding box center [326, 165] width 285 height 254
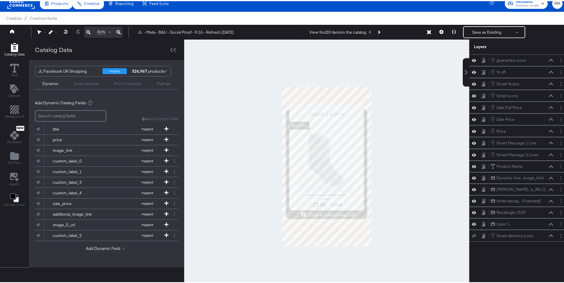
scroll to position [0, 0]
click at [160, 83] on div "Ratings" at bounding box center [164, 83] width 14 height 6
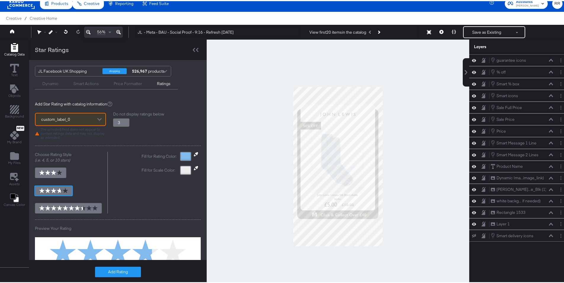
click at [97, 116] on div at bounding box center [99, 119] width 9 height 10
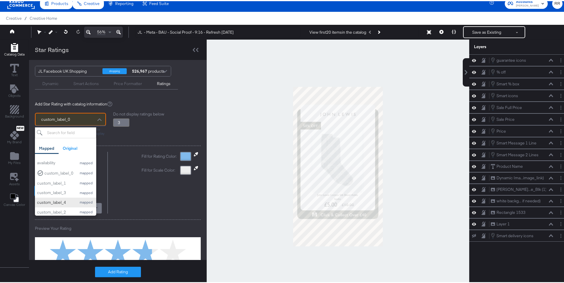
click at [65, 200] on div "custom_label_4" at bounding box center [55, 202] width 36 height 6
type input "3.8"
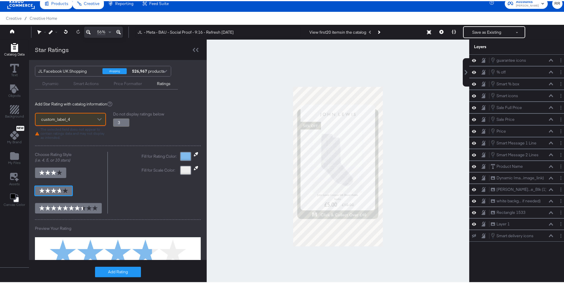
type input "3.25"
type input "3.8"
click at [124, 121] on input "3.25" at bounding box center [121, 121] width 16 height 8
type input "3.5"
type input "3.8"
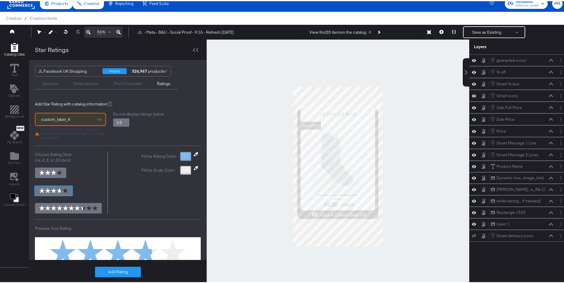
type input "3.5"
click at [124, 121] on input "3.5" at bounding box center [121, 121] width 16 height 8
click at [148, 127] on div "Do not display ratings below 3.5" at bounding box center [157, 124] width 88 height 28
click at [194, 155] on icon at bounding box center [196, 153] width 4 height 4
click at [301, 212] on div at bounding box center [338, 165] width 262 height 254
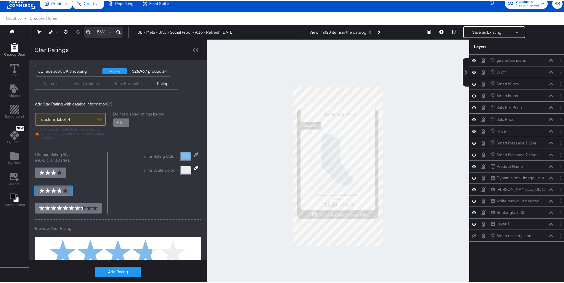
type input "3.8"
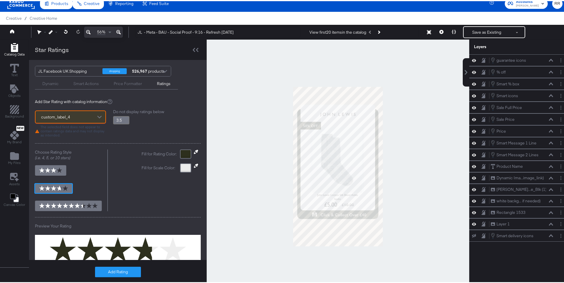
scroll to position [4, 0]
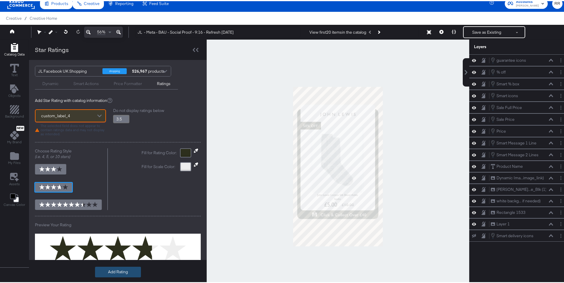
click at [124, 269] on button "Add Rating" at bounding box center [118, 271] width 46 height 11
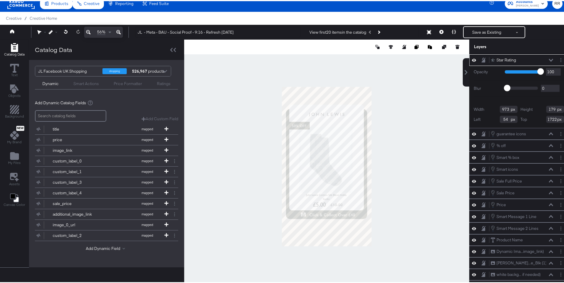
scroll to position [0, 0]
type input "-67"
type input "342"
type input "-38"
type input "561"
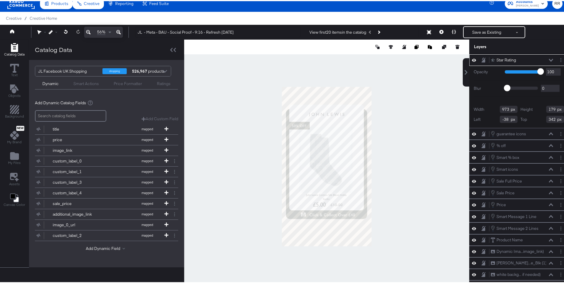
type input "103"
type input "239"
type input "360"
type input "345"
type input "65"
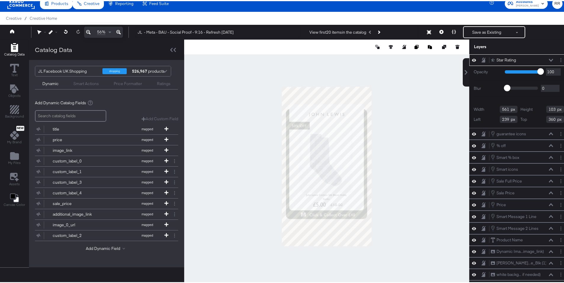
type input "356"
type input "354"
type input "384"
click at [388, 46] on icon at bounding box center [390, 46] width 4 height 4
click at [345, 56] on icon at bounding box center [347, 57] width 4 height 4
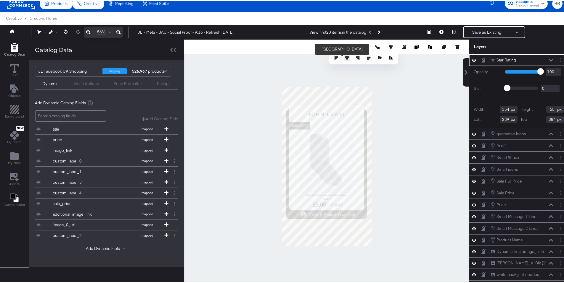
type input "363"
click at [384, 122] on div at bounding box center [326, 165] width 285 height 254
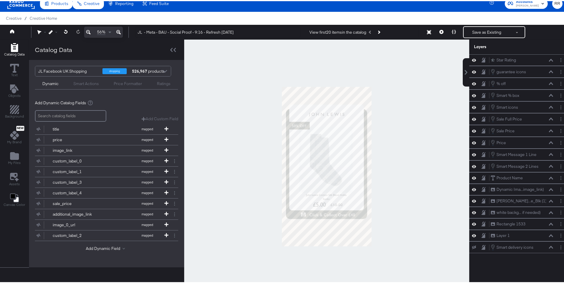
click at [95, 85] on div "Smart Actions" at bounding box center [85, 83] width 25 height 6
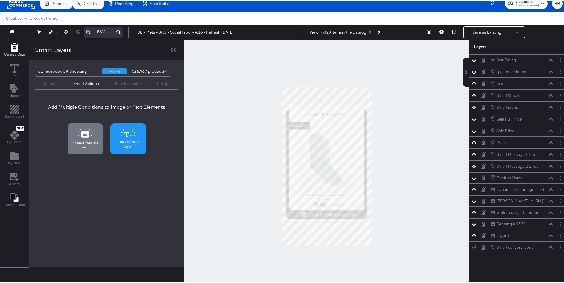
click at [128, 144] on span "Text Formula Layer" at bounding box center [128, 142] width 32 height 9
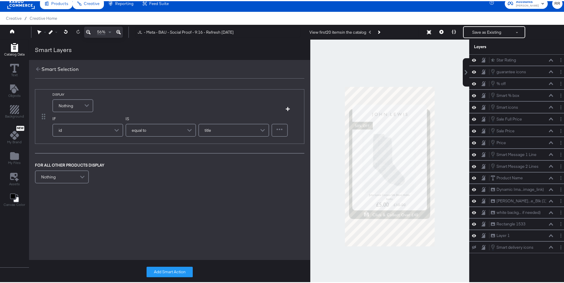
click at [74, 106] on div "Nothing" at bounding box center [73, 105] width 40 height 12
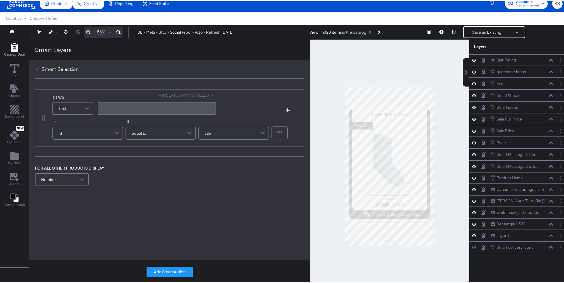
click at [183, 94] on button "+ INSERT DYNAMIC FIELDS" at bounding box center [187, 94] width 57 height 6
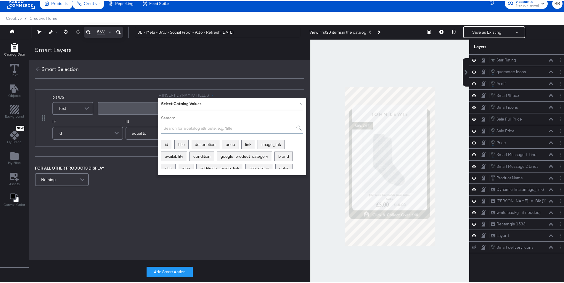
click at [218, 130] on input "Search:" at bounding box center [232, 127] width 142 height 11
type input "4"
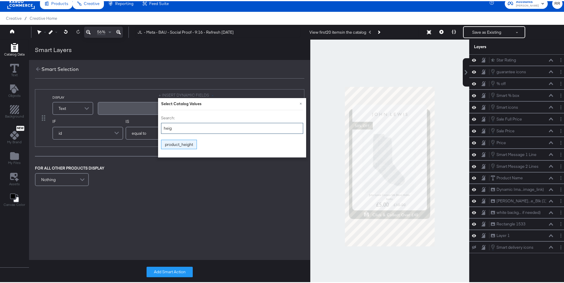
type input "heig"
click at [192, 143] on div "product_height" at bounding box center [178, 143] width 35 height 9
click at [146, 109] on div "﻿ ﻿ product_height ﻿" at bounding box center [156, 109] width 111 height 10
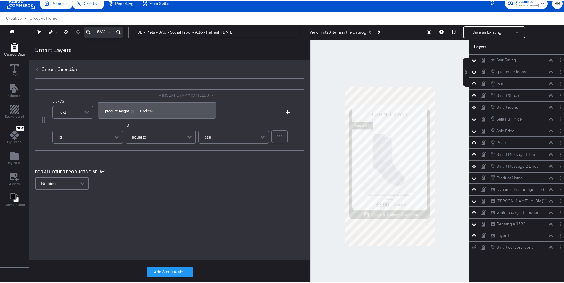
click at [107, 137] on div "id" at bounding box center [88, 136] width 70 height 12
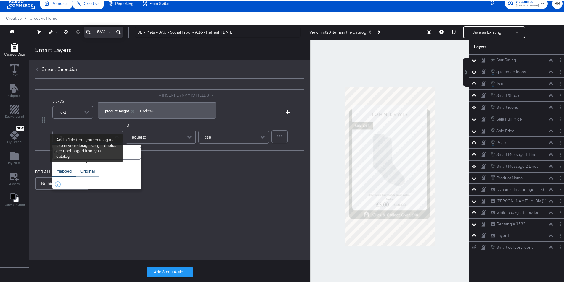
click at [88, 170] on div "Original" at bounding box center [87, 170] width 14 height 6
click at [68, 174] on div "Mapped" at bounding box center [64, 170] width 24 height 12
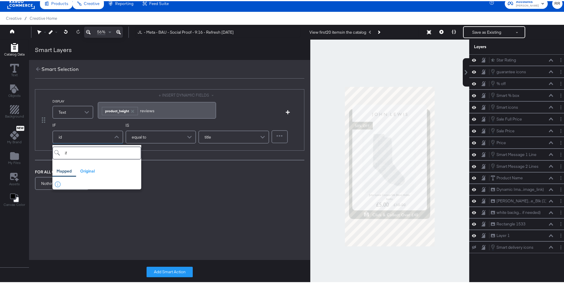
click at [98, 155] on input "if" at bounding box center [96, 152] width 89 height 13
type input "hei"
click at [75, 186] on div "product_height" at bounding box center [86, 185] width 64 height 6
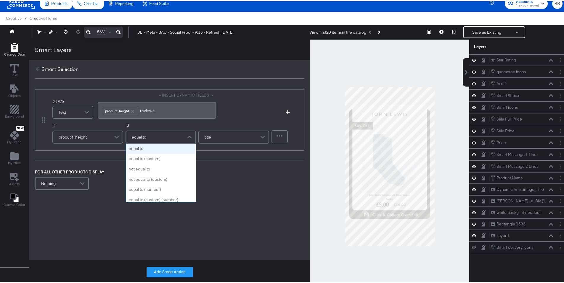
click at [151, 138] on div "equal to" at bounding box center [161, 136] width 70 height 12
type input "gre"
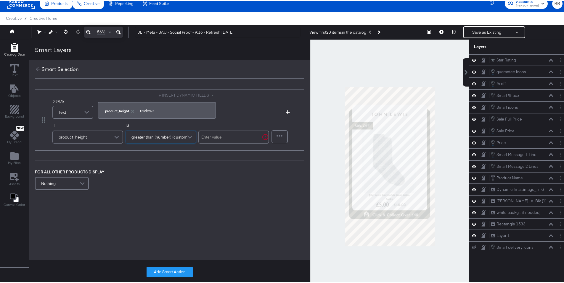
click at [210, 139] on input "text" at bounding box center [233, 136] width 71 height 13
type input "1"
click at [222, 190] on div "FOR ALL OTHER PRODUCTS DISPLAY Nothing" at bounding box center [169, 179] width 269 height 22
click at [182, 271] on button "Add Smart Action" at bounding box center [169, 271] width 46 height 11
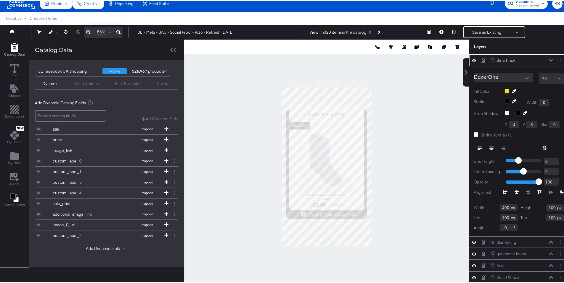
type input "340"
type input "420"
click at [388, 47] on icon at bounding box center [390, 46] width 4 height 4
click at [345, 57] on icon at bounding box center [347, 57] width 4 height 4
click at [420, 113] on div at bounding box center [326, 165] width 285 height 254
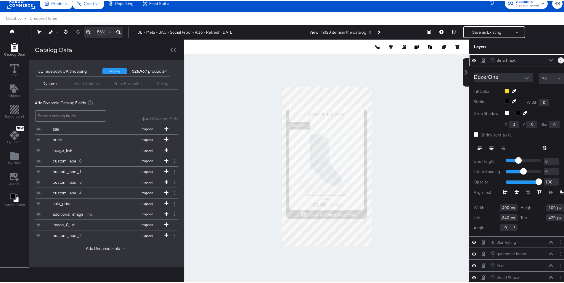
click at [557, 59] on button "Layer Options" at bounding box center [560, 59] width 6 height 6
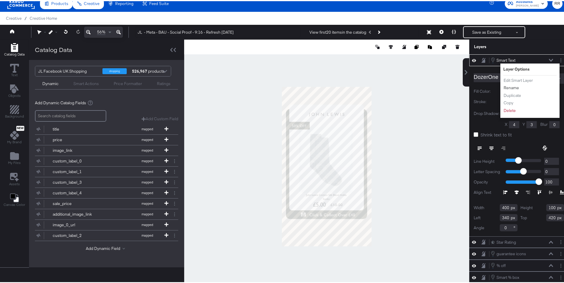
click at [505, 85] on button "Rename" at bounding box center [511, 87] width 16 height 6
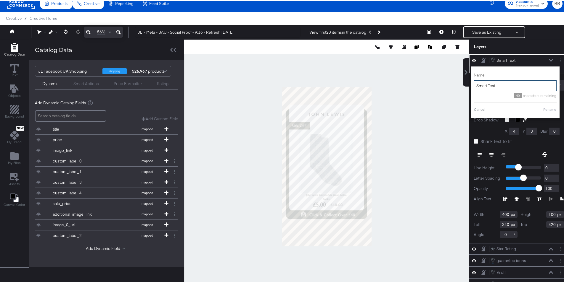
click at [497, 86] on input "Smart Text" at bounding box center [514, 84] width 83 height 11
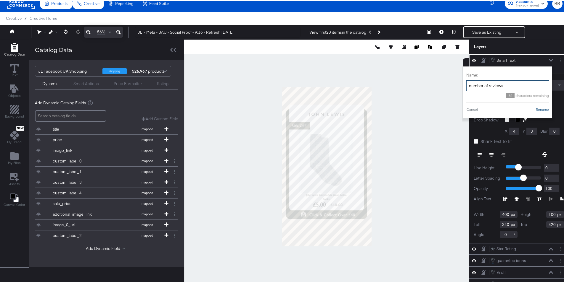
type input "number of reviews"
click at [536, 109] on button "Rename" at bounding box center [542, 108] width 14 height 5
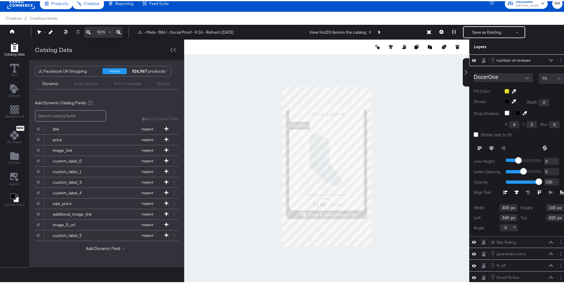
click at [504, 90] on div at bounding box center [533, 90] width 59 height 5
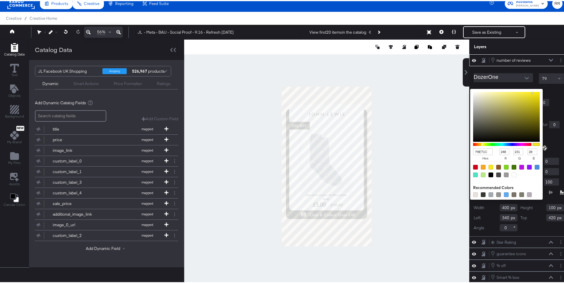
click at [488, 174] on div at bounding box center [490, 174] width 5 height 5
type input "000000"
type input "0"
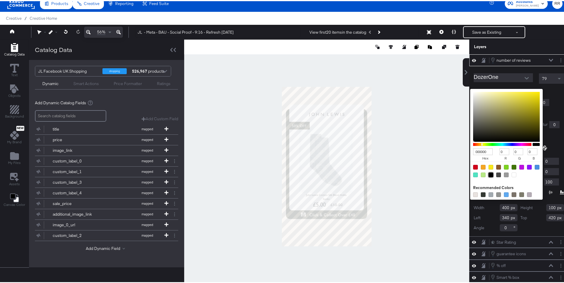
click at [524, 75] on icon "Open" at bounding box center [526, 77] width 4 height 4
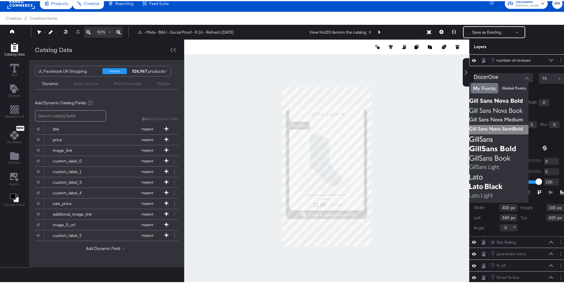
click at [518, 126] on img at bounding box center [498, 128] width 59 height 9
type input "[PERSON_NAME] Sans Nova SemiBold"
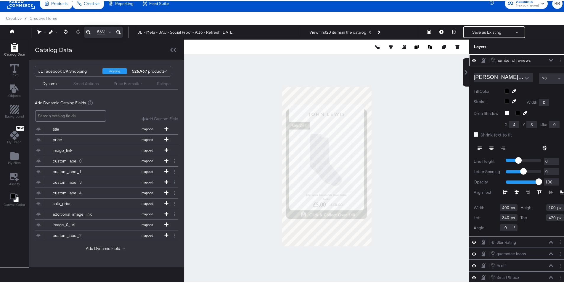
click at [541, 82] on div "79" at bounding box center [550, 77] width 25 height 11
click at [452, 31] on button at bounding box center [453, 31] width 12 height 12
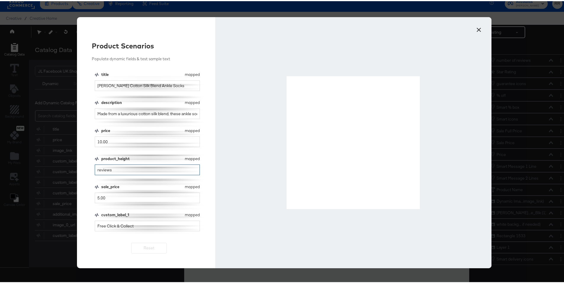
click at [96, 170] on input "reviews" at bounding box center [147, 169] width 105 height 11
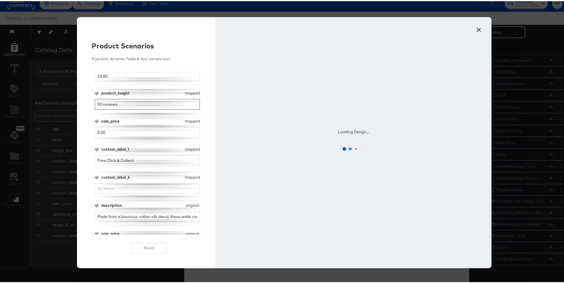
scroll to position [109, 0]
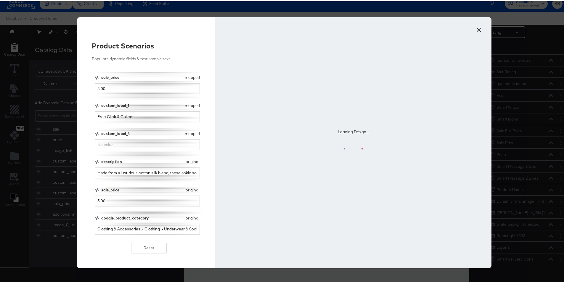
type input "50 reviews"
click at [114, 145] on input "custom_label_4" at bounding box center [147, 143] width 105 height 11
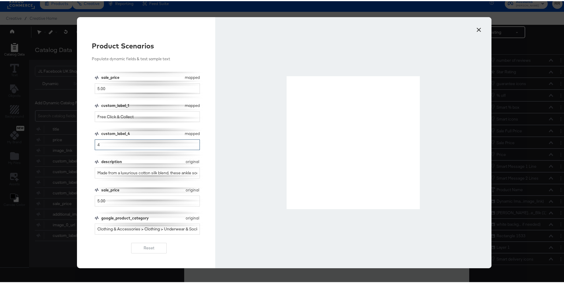
type input "4"
click at [478, 30] on button "×" at bounding box center [478, 27] width 11 height 11
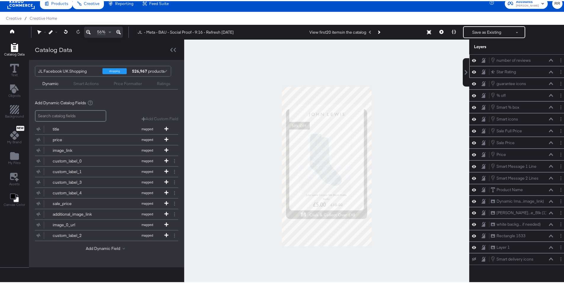
click at [548, 71] on icon at bounding box center [550, 71] width 4 height 3
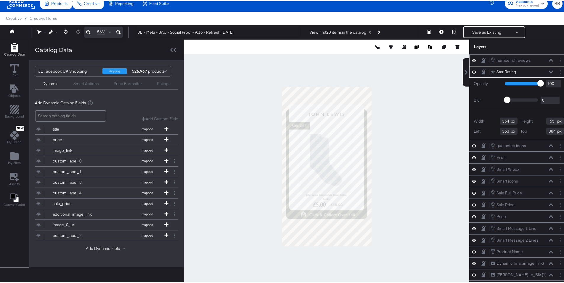
type input "297"
type input "54"
type input "361"
click at [388, 45] on icon at bounding box center [390, 46] width 4 height 4
click at [345, 57] on icon at bounding box center [347, 57] width 4 height 4
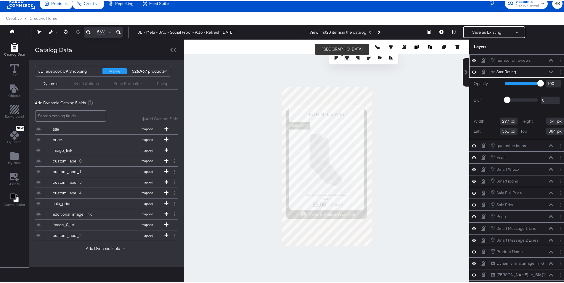
type input "55"
type input "392"
click at [548, 60] on icon at bounding box center [550, 59] width 4 height 3
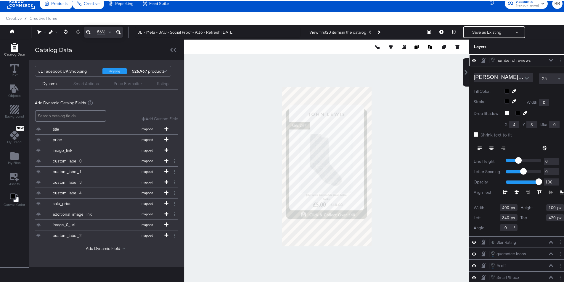
click at [489, 147] on icon at bounding box center [491, 147] width 4 height 4
click at [543, 78] on div "25" at bounding box center [551, 77] width 25 height 10
click at [482, 137] on div "Shrink text to fit" at bounding box center [497, 134] width 34 height 6
click at [0, 0] on input "Shrink text to fit" at bounding box center [0, 0] width 0 height 0
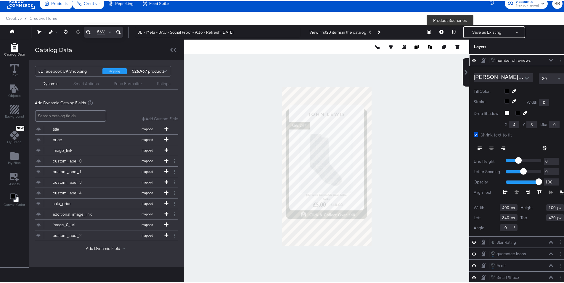
click at [452, 32] on button at bounding box center [453, 31] width 12 height 12
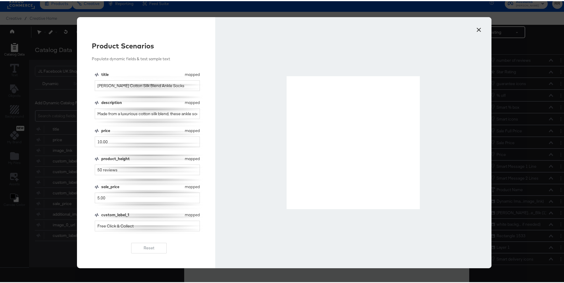
click at [477, 29] on button "×" at bounding box center [478, 27] width 11 height 11
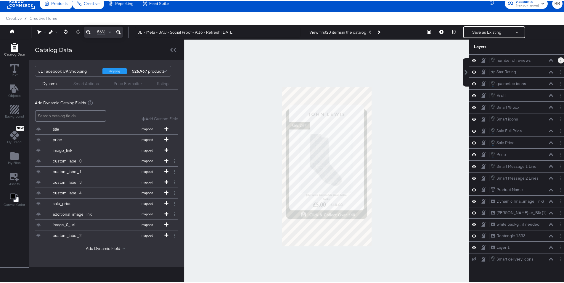
click at [557, 60] on button "Layer Options" at bounding box center [560, 59] width 6 height 6
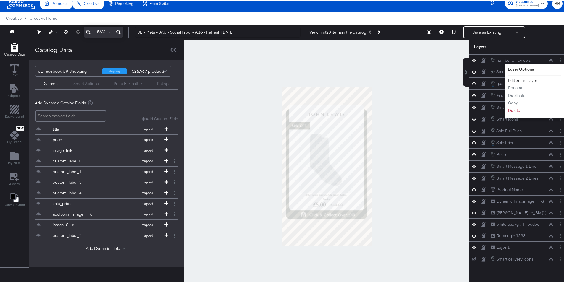
click at [524, 81] on button "Edit Smart Layer" at bounding box center [522, 79] width 30 height 6
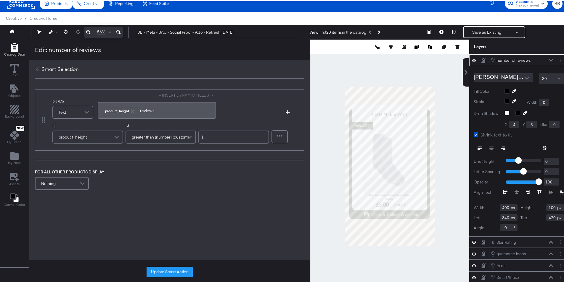
drag, startPoint x: 153, startPoint y: 109, endPoint x: 140, endPoint y: 110, distance: 12.4
click at [140, 110] on span "﻿reviews" at bounding box center [147, 109] width 14 height 5
click at [170, 272] on button "Update Smart Action" at bounding box center [169, 271] width 46 height 11
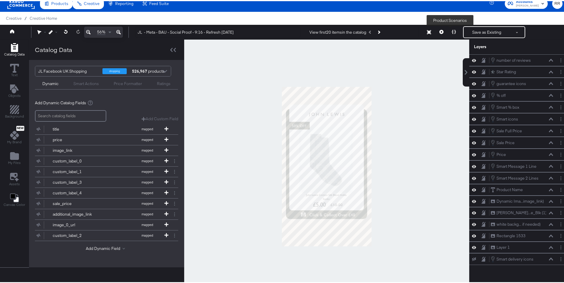
click at [453, 29] on button at bounding box center [453, 31] width 12 height 12
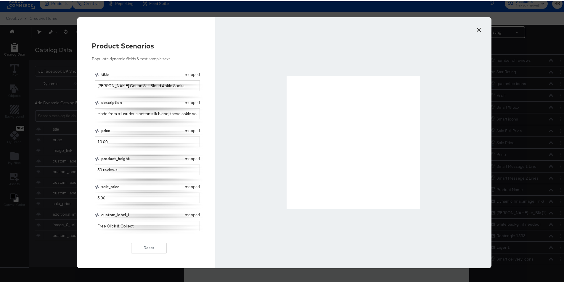
click at [475, 29] on button "×" at bounding box center [478, 27] width 11 height 11
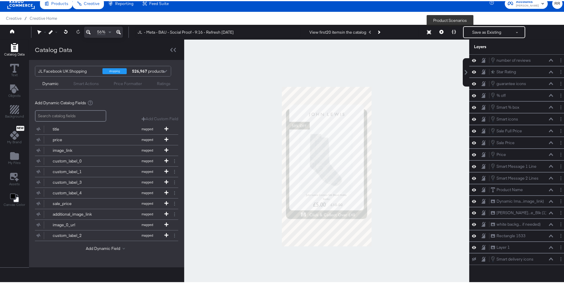
click at [451, 31] on icon at bounding box center [453, 31] width 4 height 4
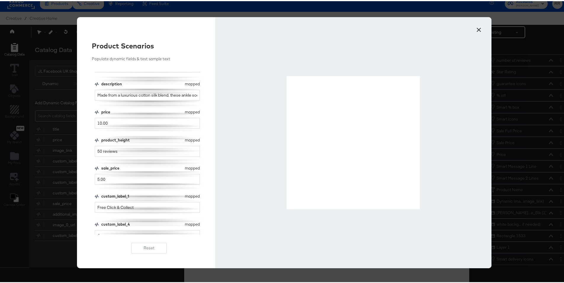
scroll to position [109, 0]
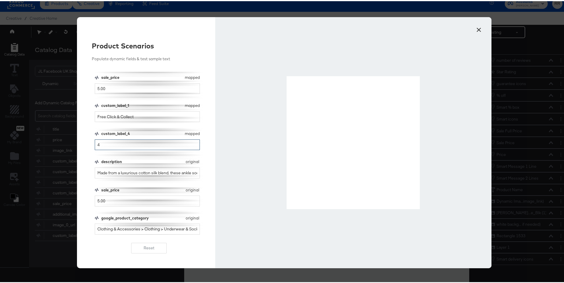
click at [107, 145] on input "4" at bounding box center [147, 143] width 105 height 11
type input "4.5"
click at [479, 27] on button "×" at bounding box center [478, 27] width 11 height 11
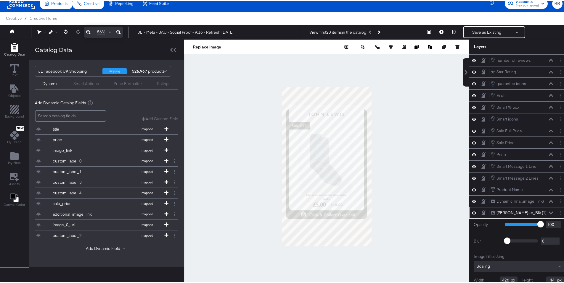
scroll to position [25, 0]
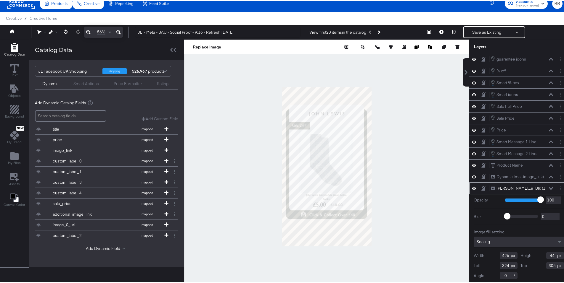
type input "307"
click at [425, 114] on div at bounding box center [326, 165] width 285 height 254
click at [385, 114] on div at bounding box center [326, 165] width 285 height 254
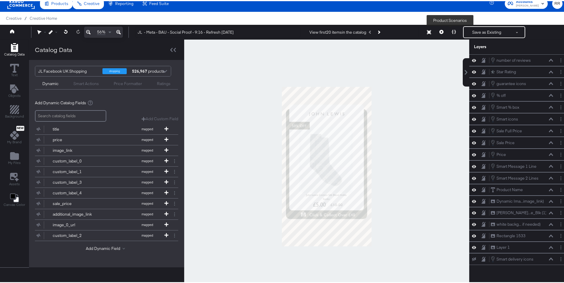
click at [447, 29] on button at bounding box center [453, 31] width 12 height 12
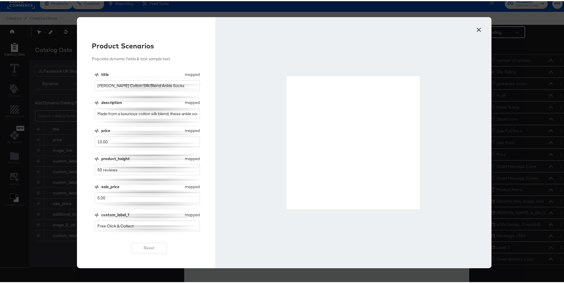
click at [474, 28] on button "×" at bounding box center [478, 27] width 11 height 11
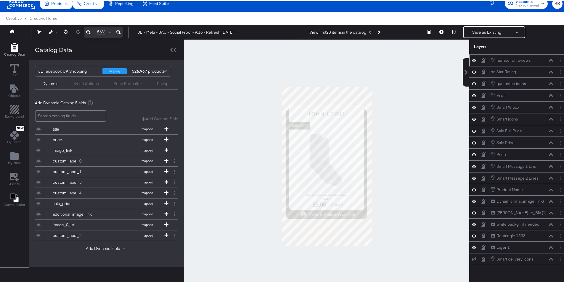
click at [548, 59] on icon at bounding box center [550, 59] width 4 height 3
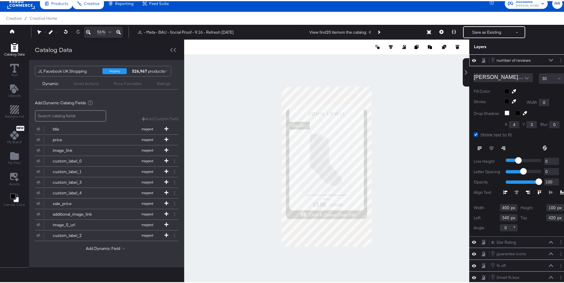
click at [557, 77] on span at bounding box center [558, 78] width 3 height 2
click at [447, 29] on button at bounding box center [453, 31] width 12 height 12
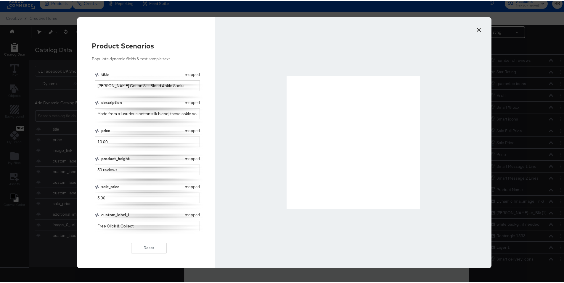
click at [474, 28] on button "×" at bounding box center [478, 27] width 11 height 11
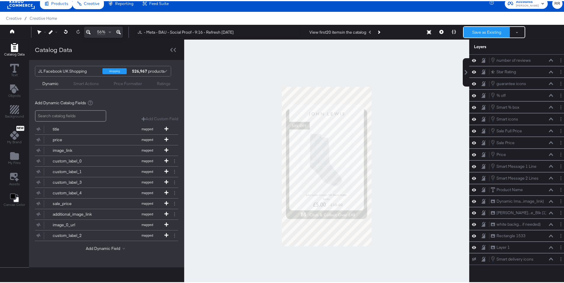
click at [486, 33] on button "Save as Existing" at bounding box center [486, 31] width 46 height 11
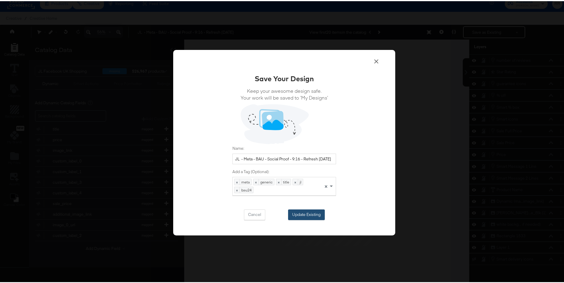
click at [299, 214] on button "Update Existing" at bounding box center [306, 214] width 37 height 11
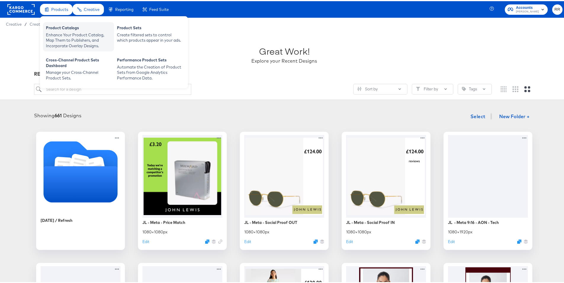
click at [62, 33] on div "Enhance Your Product Catalog, Map Them to Publishers, and Incorporate Overlay D…" at bounding box center [78, 39] width 65 height 17
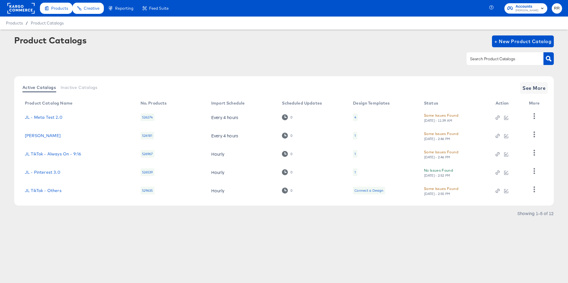
click at [508, 61] on input "text" at bounding box center [500, 59] width 63 height 7
click at [489, 61] on input "shoç" at bounding box center [500, 59] width 63 height 7
type input "shop"
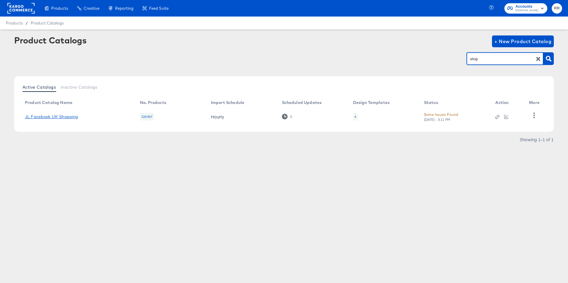
click at [73, 115] on link "JL Facebook UK Shopping" at bounding box center [51, 116] width 53 height 5
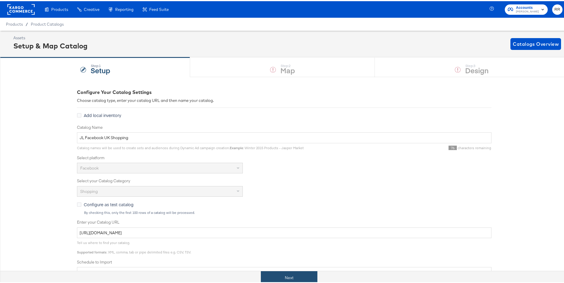
click at [305, 279] on button "Next" at bounding box center [289, 276] width 56 height 13
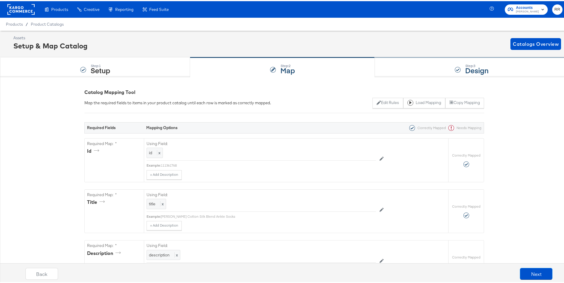
click at [435, 68] on div "Step: 3 Design" at bounding box center [470, 66] width 193 height 20
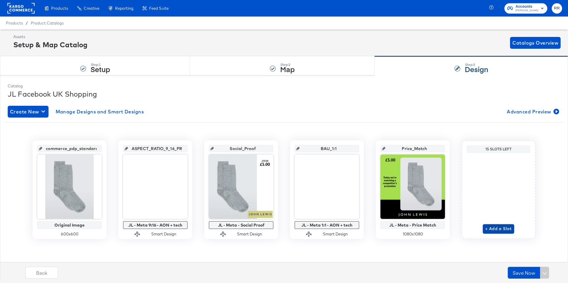
click at [498, 230] on span "+ Add a Slot" at bounding box center [498, 228] width 27 height 7
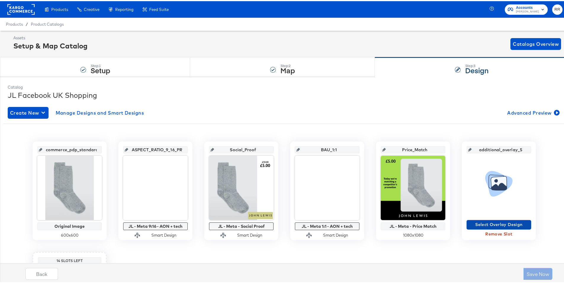
click at [498, 224] on span "Select Overlay Design" at bounding box center [499, 223] width 60 height 7
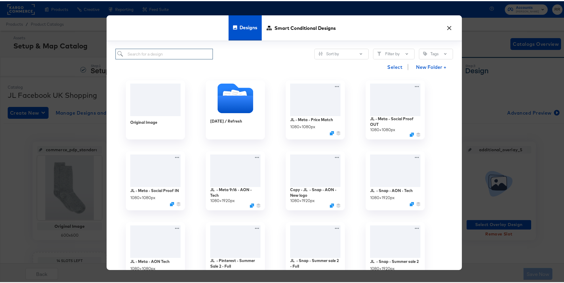
click at [143, 55] on input "search" at bounding box center [163, 53] width 97 height 11
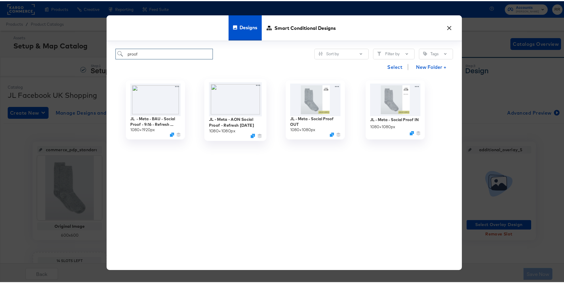
type input "proof"
click at [238, 102] on img at bounding box center [235, 98] width 53 height 34
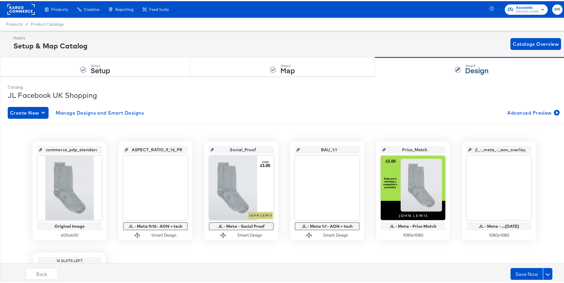
click at [470, 149] on icon at bounding box center [470, 149] width 4 height 4
click at [488, 149] on input "jl_-_meta_-_aon_overlay_5" at bounding box center [500, 146] width 58 height 16
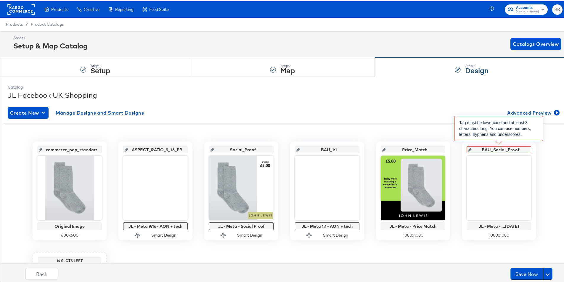
type input "BAU_Social_Proof"
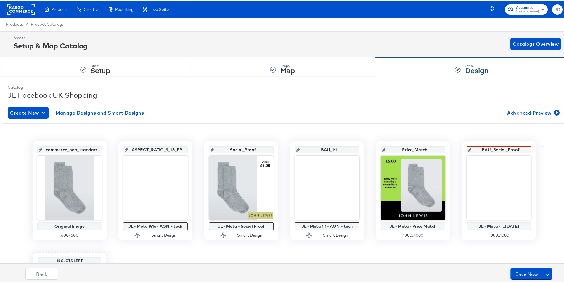
click at [550, 162] on div "commerce_pdp_standard_preferred Original Image 600 x 600 ASPECT_RATIO_9_16_PREF…" at bounding box center [283, 245] width 561 height 209
click at [491, 150] on input "jl_-_meta_-_aon_overlay_5" at bounding box center [500, 146] width 58 height 16
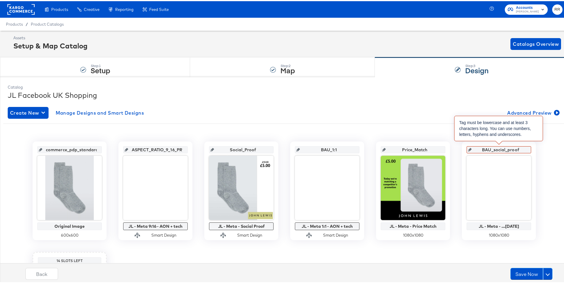
click at [488, 148] on input "BAU_social_proof" at bounding box center [500, 146] width 58 height 16
type input "B_social_proof"
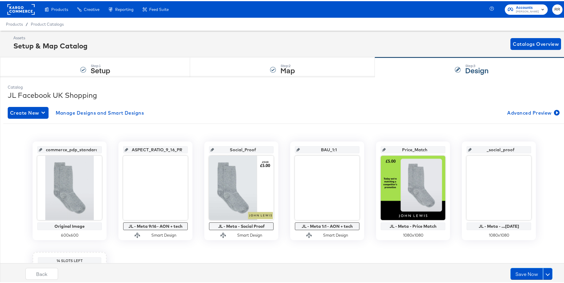
click at [484, 149] on input "_social_proof" at bounding box center [500, 146] width 58 height 16
click at [505, 147] on input "bau_social_proof" at bounding box center [500, 146] width 58 height 16
type input "bau_social_proof"
click at [539, 151] on div "commerce_pdp_standard_preferred Original Image 600 x 600 ASPECT_RATIO_9_16_PREF…" at bounding box center [283, 245] width 561 height 209
click at [514, 271] on button "Save Now" at bounding box center [526, 273] width 33 height 12
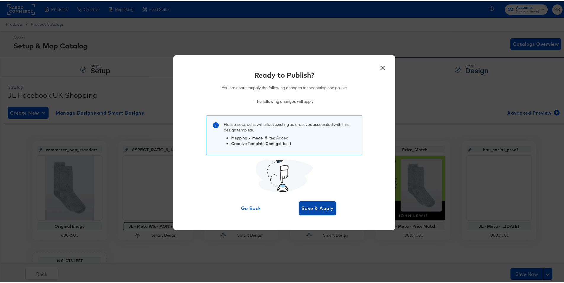
click at [312, 207] on span "Save & Apply" at bounding box center [317, 207] width 32 height 8
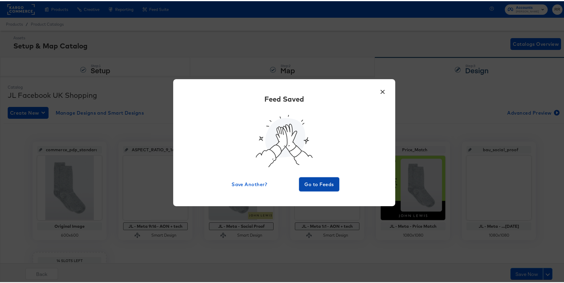
click at [304, 180] on span "Go to Feeds" at bounding box center [318, 183] width 35 height 8
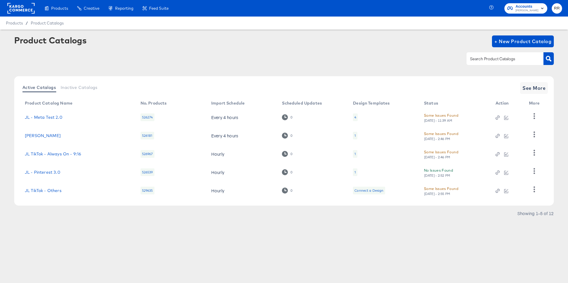
click at [491, 61] on input "text" at bounding box center [500, 59] width 63 height 7
type input "shop"
click at [550, 59] on icon "button" at bounding box center [549, 59] width 6 height 6
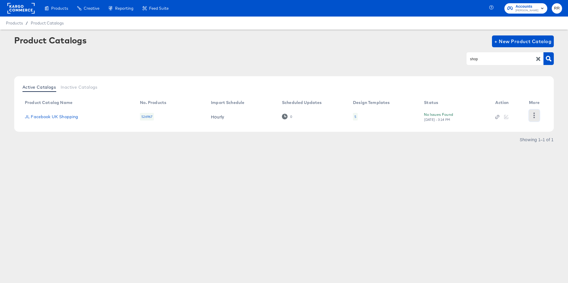
click at [534, 118] on icon "button" at bounding box center [534, 116] width 1 height 6
click at [517, 117] on div "HUD Checks (Internal)" at bounding box center [509, 115] width 59 height 9
click at [394, 152] on article "Product Catalogs + New Product Catalog shop Active Catalogs Inactive Catalogs P…" at bounding box center [284, 97] width 568 height 135
click at [529, 120] on button "button" at bounding box center [534, 116] width 10 height 12
drag, startPoint x: 516, startPoint y: 118, endPoint x: 418, endPoint y: 198, distance: 126.4
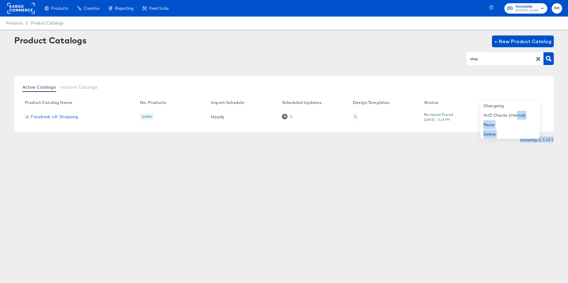
click at [418, 198] on div "Products Products Product Catalogs Enhance Your Product Catalog, Map Them to Pu…" at bounding box center [284, 141] width 568 height 283
click at [75, 121] on td "JL Facebook UK Shopping" at bounding box center [77, 117] width 115 height 18
click at [75, 119] on link "JL Facebook UK Shopping" at bounding box center [51, 116] width 53 height 5
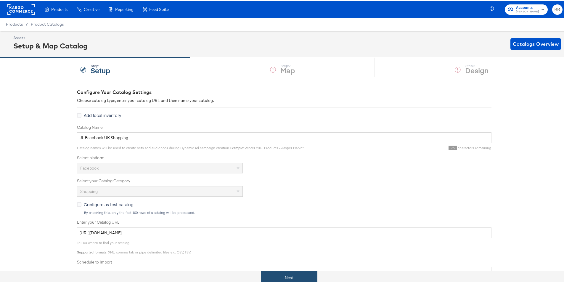
click at [288, 276] on button "Next" at bounding box center [289, 276] width 56 height 13
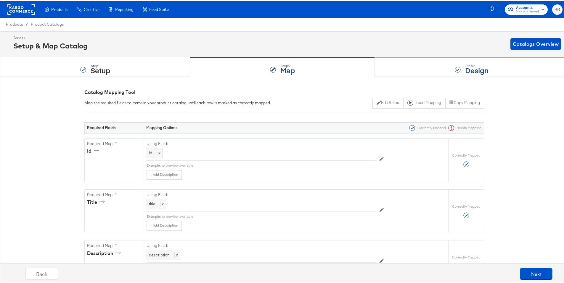
click at [459, 71] on div "Step: 3 Design" at bounding box center [470, 66] width 193 height 20
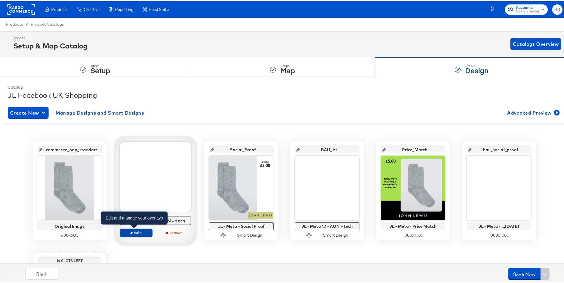
click at [130, 233] on span "Edit" at bounding box center [135, 232] width 27 height 4
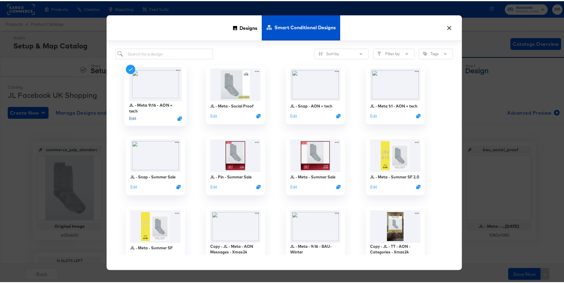
click at [131, 117] on button "Edit" at bounding box center [132, 118] width 7 height 6
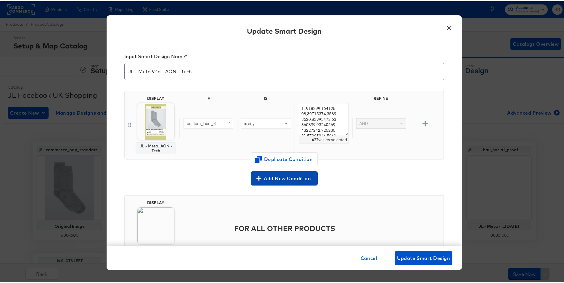
click at [285, 179] on span "Add New Condition" at bounding box center [284, 177] width 62 height 8
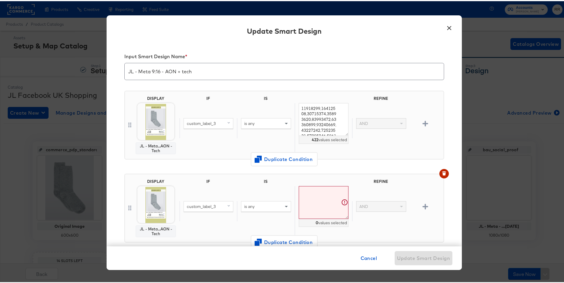
click at [193, 206] on span "custom_label_3" at bounding box center [201, 205] width 29 height 5
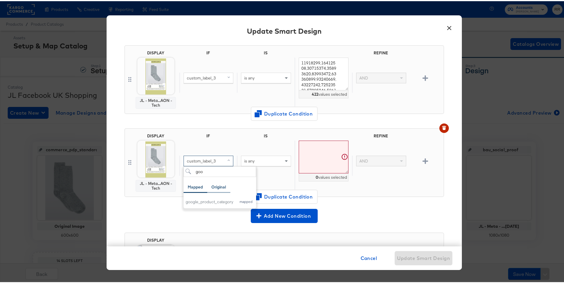
scroll to position [46, 0]
type input "goo"
click at [203, 201] on div "google_product_category" at bounding box center [209, 200] width 48 height 6
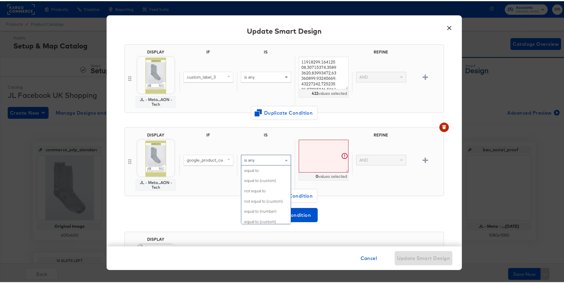
click at [260, 162] on div "is any" at bounding box center [265, 159] width 49 height 10
type input "con"
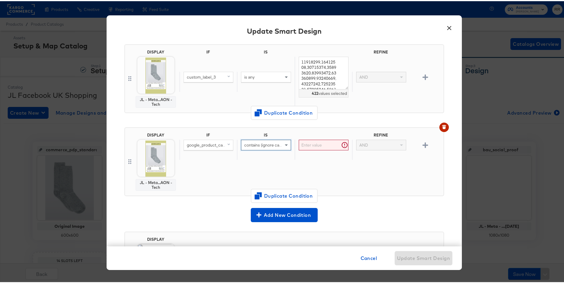
click at [306, 144] on input "text" at bounding box center [323, 144] width 50 height 11
paste input "Electronics >"
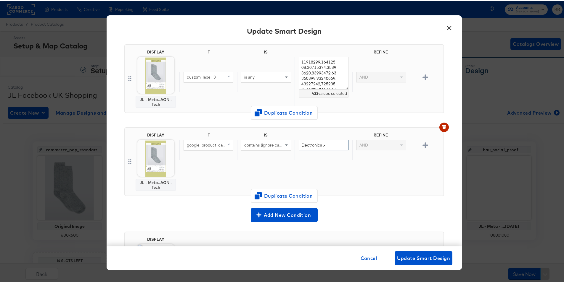
type input "Electronics >"
click at [333, 167] on div "IF IS REFINE google_product_category contains (ignore case) Electronics > AND" at bounding box center [309, 161] width 261 height 58
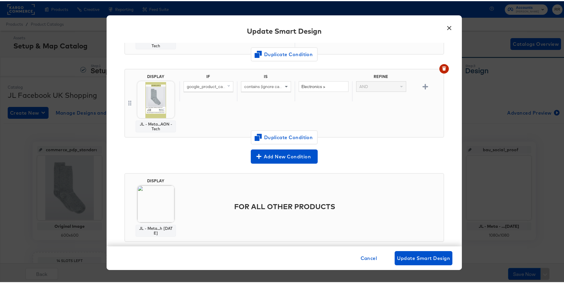
scroll to position [106, 0]
click at [155, 100] on img at bounding box center [155, 97] width 37 height 37
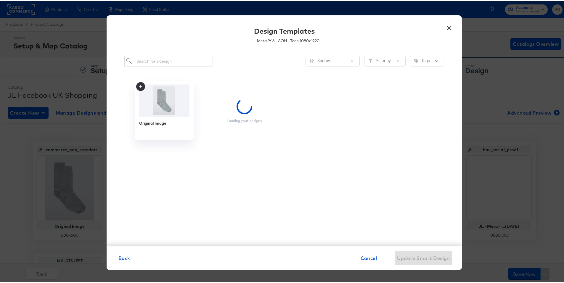
scroll to position [0, 0]
click at [156, 59] on input "search" at bounding box center [168, 60] width 88 height 11
type input "april"
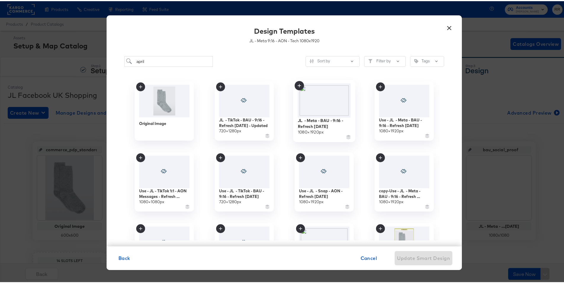
click at [327, 95] on img at bounding box center [324, 100] width 53 height 34
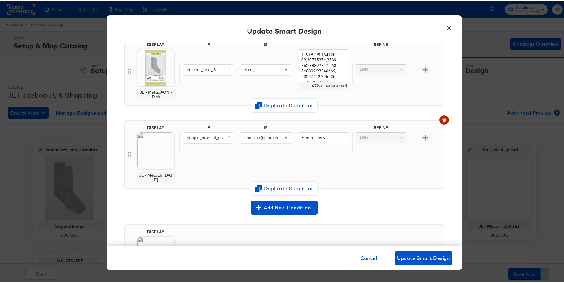
scroll to position [54, 0]
click at [419, 256] on span "Update Smart Design" at bounding box center [423, 257] width 53 height 8
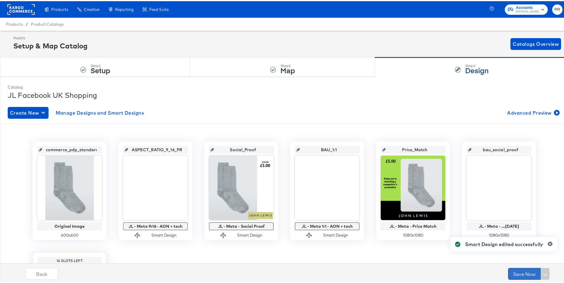
click at [518, 271] on button "Save Now" at bounding box center [524, 273] width 33 height 12
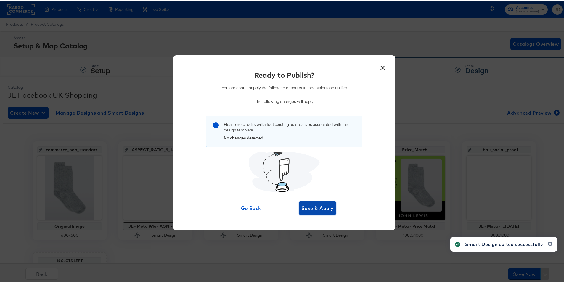
click at [317, 208] on span "Save & Apply" at bounding box center [317, 207] width 32 height 8
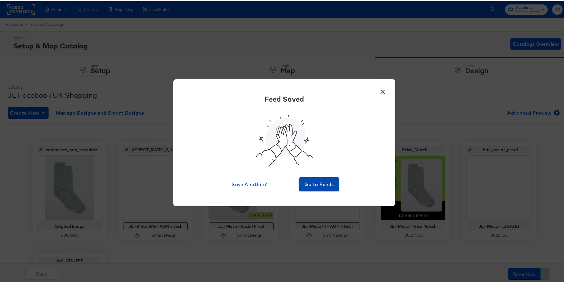
click at [316, 186] on span "Go to Feeds" at bounding box center [318, 183] width 35 height 8
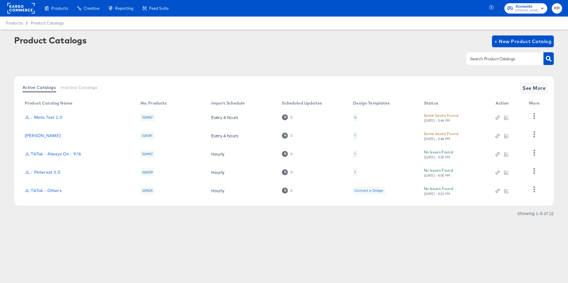
click at [494, 58] on input "text" at bounding box center [500, 59] width 63 height 7
type input "shop"
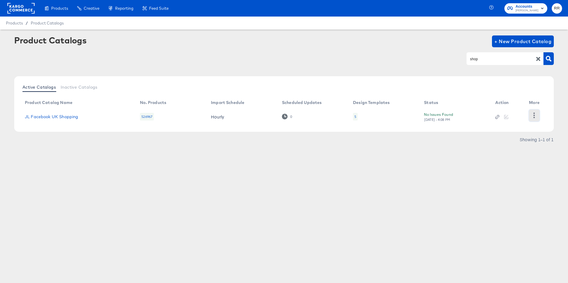
click at [530, 114] on button "button" at bounding box center [534, 116] width 10 height 12
click at [513, 114] on div "HUD Checks (Internal)" at bounding box center [509, 115] width 59 height 9
click at [64, 116] on link "JL Facebook UK Shopping" at bounding box center [51, 116] width 53 height 5
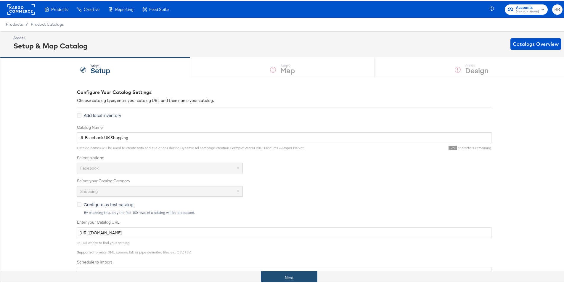
click at [301, 280] on button "Next" at bounding box center [289, 276] width 56 height 13
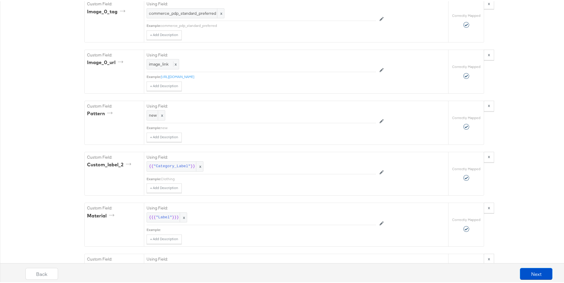
scroll to position [1401, 0]
drag, startPoint x: 122, startPoint y: 195, endPoint x: 78, endPoint y: 193, distance: 43.5
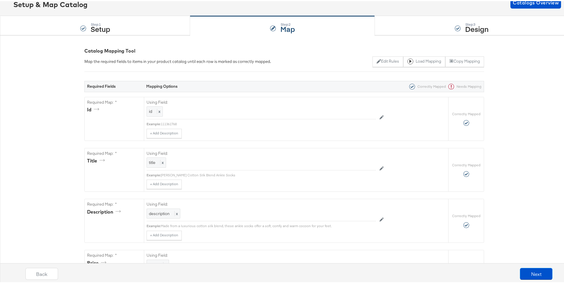
scroll to position [0, 0]
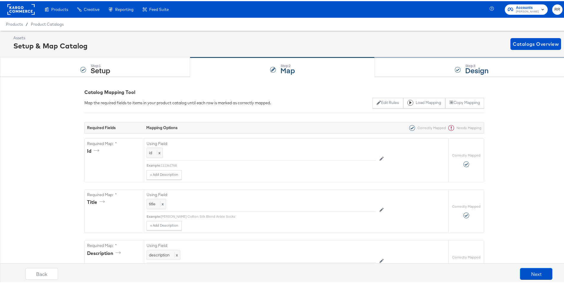
click at [468, 70] on strong "Design" at bounding box center [476, 69] width 23 height 10
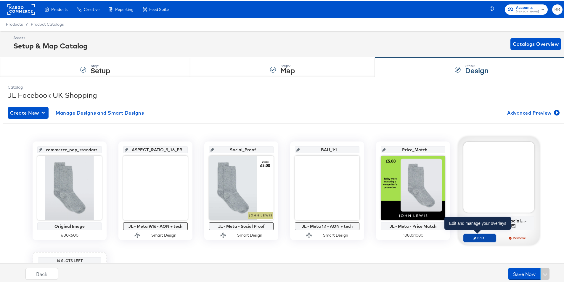
click at [481, 237] on span "Edit" at bounding box center [479, 237] width 27 height 4
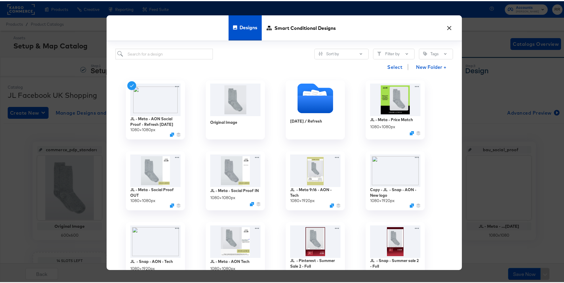
click at [445, 25] on button "×" at bounding box center [448, 25] width 11 height 11
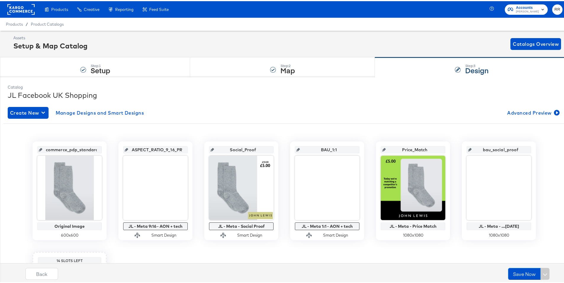
drag, startPoint x: 482, startPoint y: 236, endPoint x: 465, endPoint y: 254, distance: 25.3
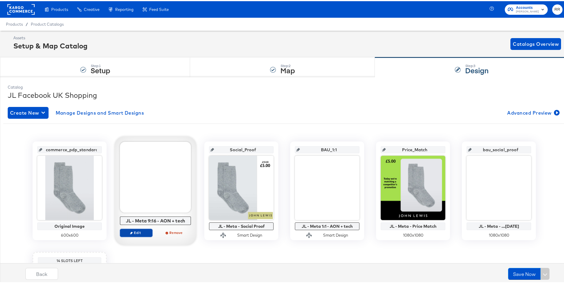
click at [141, 231] on span "Edit" at bounding box center [135, 232] width 27 height 4
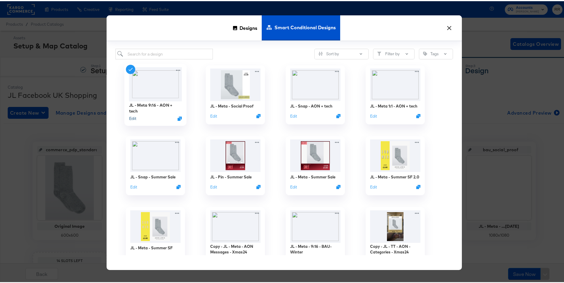
click at [129, 117] on button "Edit" at bounding box center [132, 118] width 7 height 6
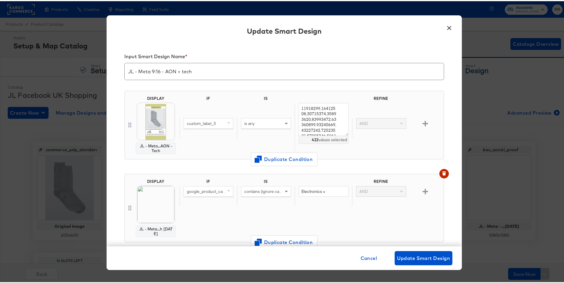
click at [222, 191] on span "google_product_category" at bounding box center [211, 190] width 48 height 5
type input "2"
click at [206, 232] on div "custom_label_2" at bounding box center [199, 232] width 29 height 6
drag, startPoint x: 336, startPoint y: 190, endPoint x: 285, endPoint y: 188, distance: 51.5
click at [285, 188] on div "custom_label_2 contains (ignore case) Electronics > AND" at bounding box center [309, 195] width 261 height 20
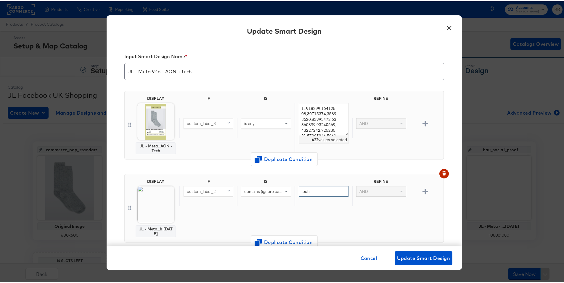
type input "tech"
click at [297, 206] on div "IF IS REFINE custom_label_2 contains (ignore case) tech AND" at bounding box center [309, 207] width 261 height 58
click at [411, 254] on span "Update Smart Design" at bounding box center [423, 257] width 53 height 8
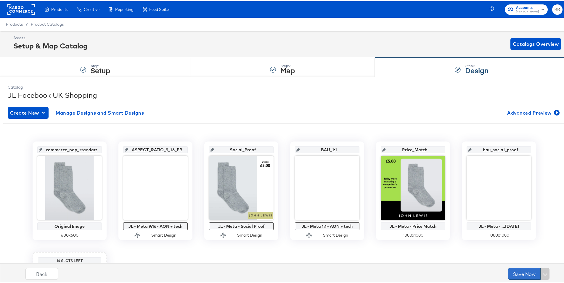
click at [510, 272] on button "Save Now" at bounding box center [524, 273] width 33 height 12
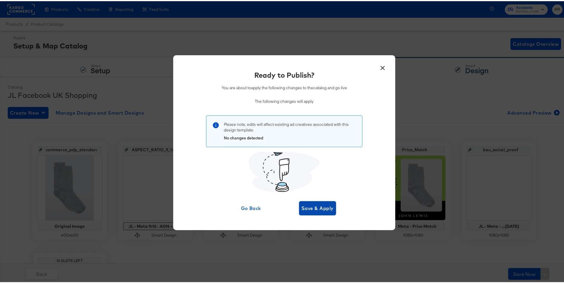
click at [316, 212] on button "Save & Apply" at bounding box center [317, 207] width 37 height 14
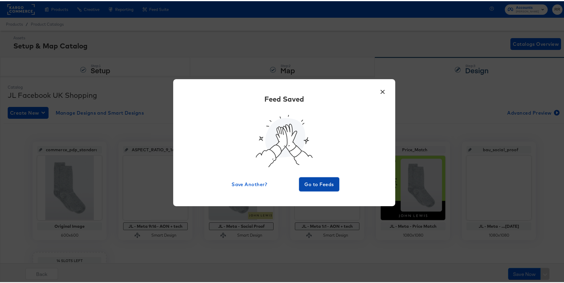
click at [322, 185] on span "Go to Feeds" at bounding box center [318, 183] width 35 height 8
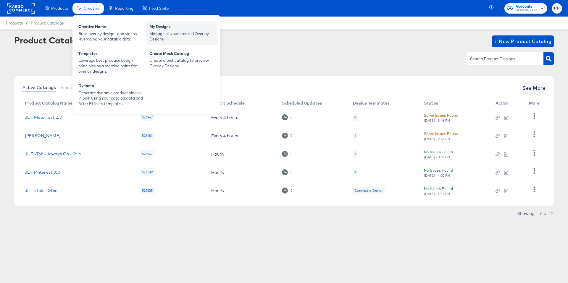
click at [170, 33] on div "Manage all your created Overlay Designs." at bounding box center [181, 36] width 65 height 11
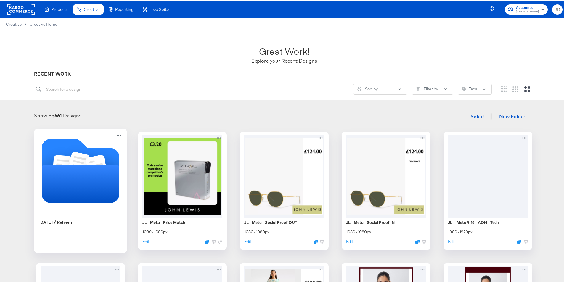
click at [62, 169] on icon "Folder" at bounding box center [81, 183] width 78 height 38
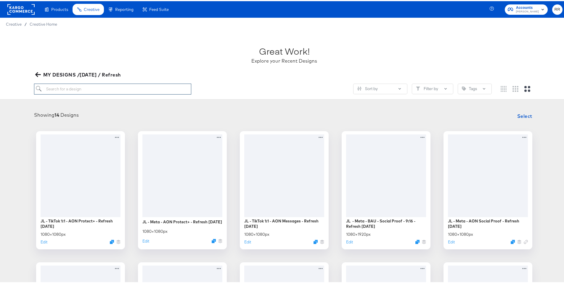
click at [88, 92] on input "search" at bounding box center [112, 88] width 157 height 11
type input "meta"
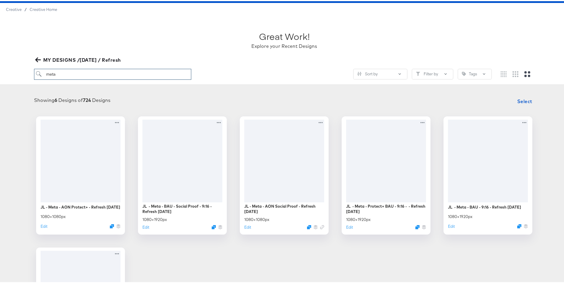
scroll to position [20, 0]
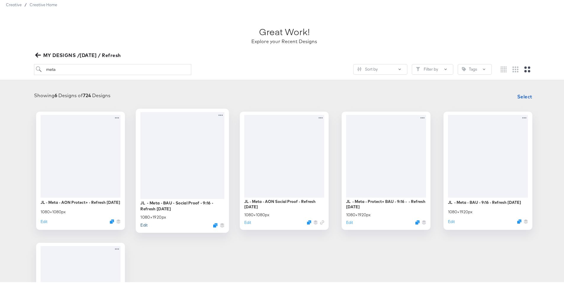
click at [142, 224] on button "Edit" at bounding box center [143, 224] width 7 height 6
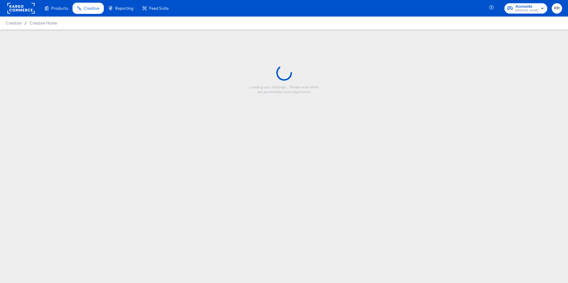
type input "JL - Meta - BAU - Social Proof - 9:16 - Refresh [DATE]"
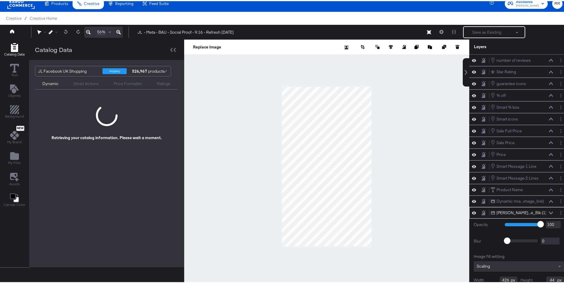
scroll to position [25, 0]
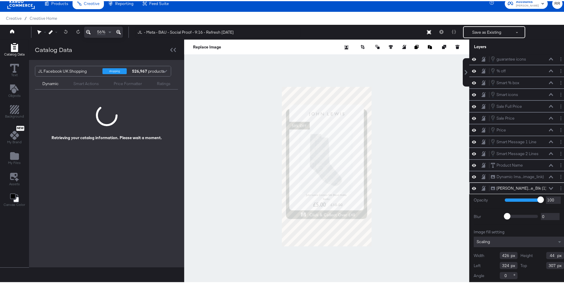
click at [451, 205] on div at bounding box center [326, 165] width 285 height 254
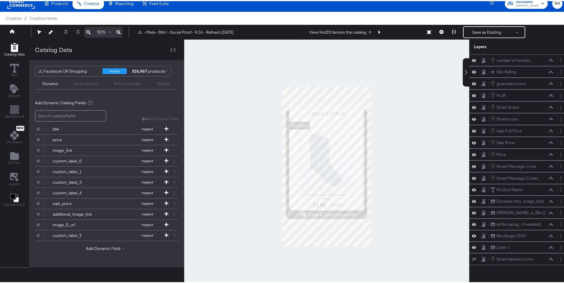
scroll to position [0, 0]
click at [451, 31] on icon at bounding box center [453, 31] width 4 height 4
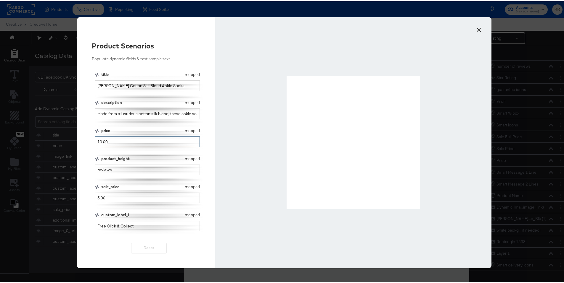
click at [135, 142] on input "10.00" at bounding box center [147, 140] width 105 height 11
drag, startPoint x: 134, startPoint y: 143, endPoint x: 90, endPoint y: 139, distance: 43.7
click at [90, 139] on div "Product Scenarios Populate dynamic fields & test sample text title mapped title…" at bounding box center [146, 141] width 138 height 251
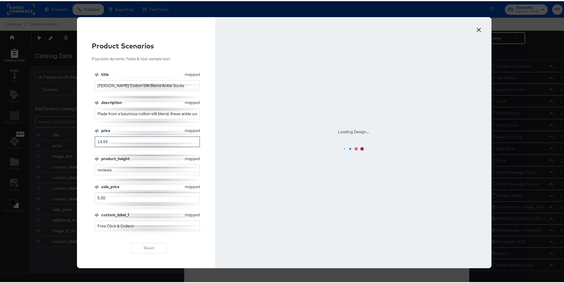
type input "14.99"
click at [96, 168] on input "reviews" at bounding box center [147, 169] width 105 height 11
type input "120 reviews"
drag, startPoint x: 108, startPoint y: 198, endPoint x: 85, endPoint y: 198, distance: 22.2
click at [85, 198] on div "Product Scenarios Populate dynamic fields & test sample text title mapped title…" at bounding box center [146, 141] width 138 height 251
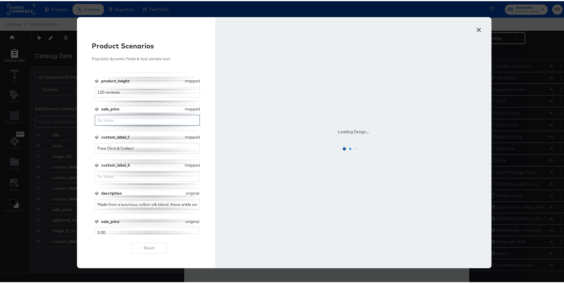
scroll to position [78, 0]
drag, startPoint x: 131, startPoint y: 148, endPoint x: 87, endPoint y: 145, distance: 43.5
click at [87, 145] on div "Product Scenarios Populate dynamic fields & test sample text title mapped title…" at bounding box center [146, 141] width 138 height 251
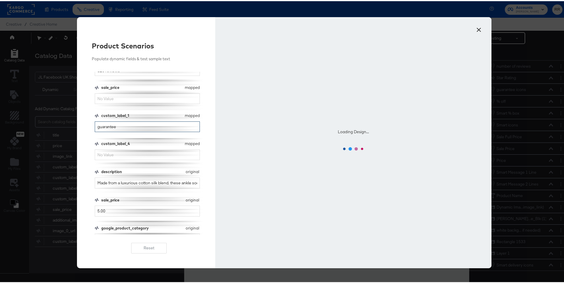
scroll to position [104, 0]
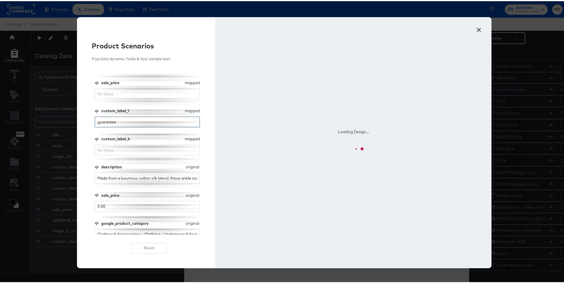
type input "guarantee"
click at [103, 206] on input "5.00" at bounding box center [147, 205] width 105 height 11
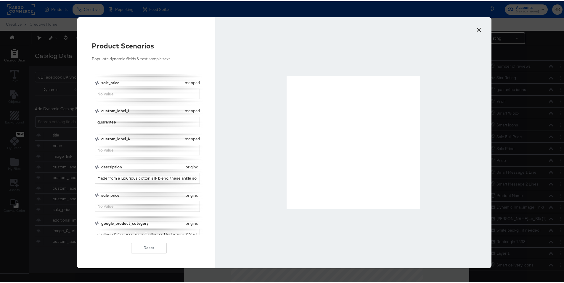
click at [461, 74] on div at bounding box center [353, 141] width 276 height 251
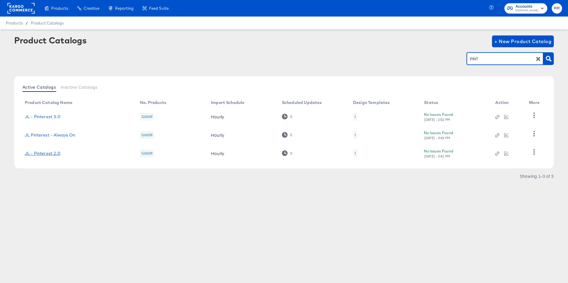
click at [58, 154] on link "JL - Pinterest 2.0" at bounding box center [42, 153] width 35 height 5
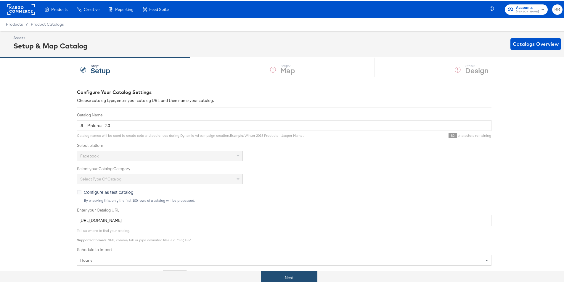
click at [292, 280] on button "Next" at bounding box center [289, 276] width 56 height 13
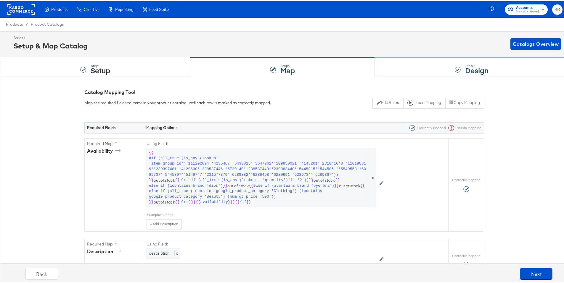
click at [413, 70] on div "Step: 3 Design" at bounding box center [470, 66] width 193 height 20
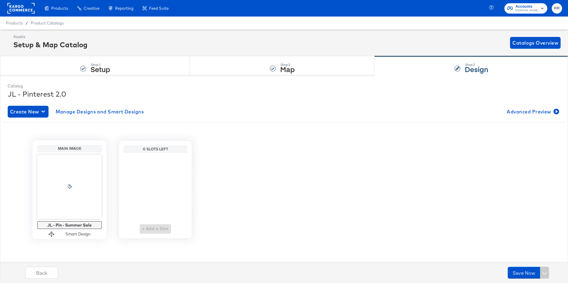
click at [28, 7] on rect at bounding box center [20, 8] width 27 height 11
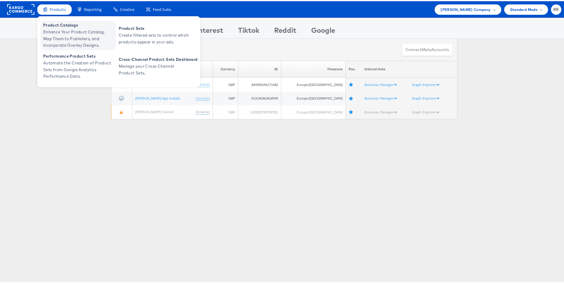
click at [66, 32] on span "Enhance Your Product Catalog, Map Them to Publishers, and Incorporate Overlay D…" at bounding box center [78, 38] width 71 height 20
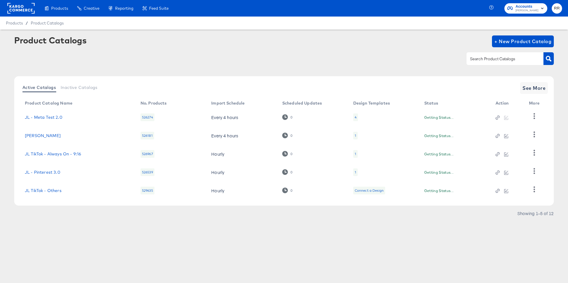
click at [504, 61] on input "text" at bounding box center [500, 59] width 63 height 7
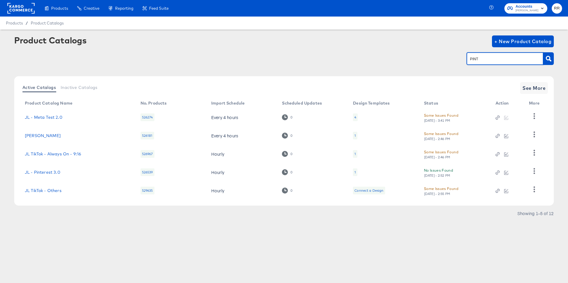
type input "PINT"
click at [514, 61] on input "PINT" at bounding box center [500, 59] width 63 height 7
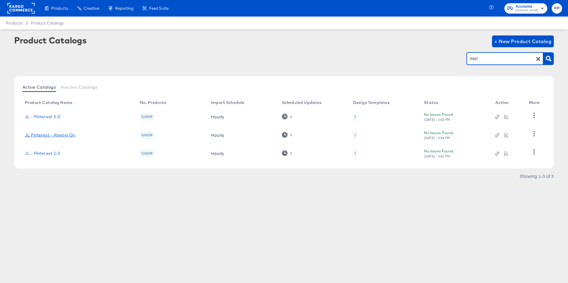
click at [68, 135] on link "JL Pinterest - Always On" at bounding box center [50, 135] width 51 height 5
click at [56, 135] on link "JL Pinterest - Always On" at bounding box center [50, 135] width 51 height 5
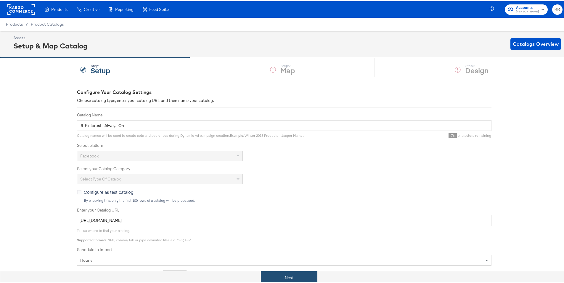
click at [300, 277] on button "Next" at bounding box center [289, 276] width 56 height 13
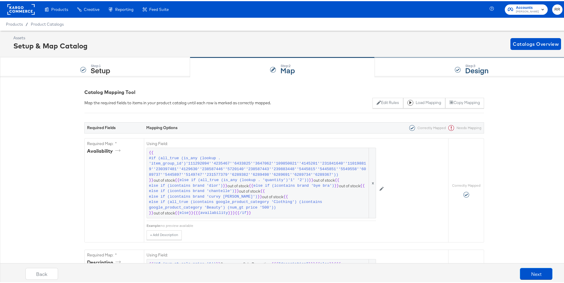
click at [422, 75] on div "Step: 3 Design" at bounding box center [470, 66] width 193 height 20
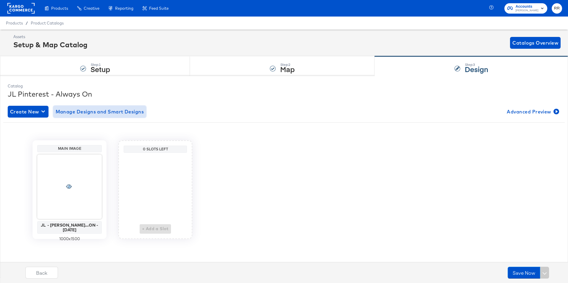
click at [95, 114] on span "Manage Designs and Smart Designs" at bounding box center [100, 112] width 88 height 8
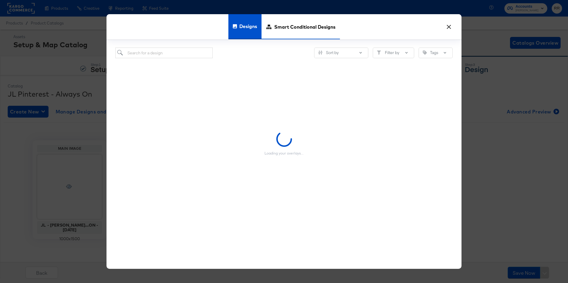
click at [310, 28] on span "Smart Conditional Designs" at bounding box center [304, 27] width 61 height 26
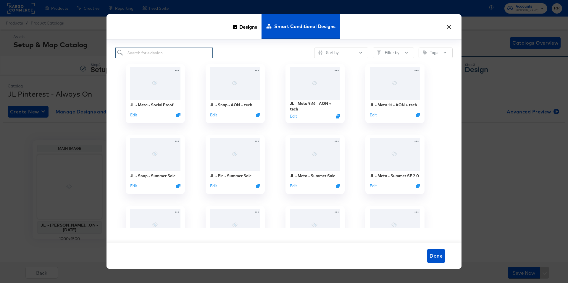
click at [174, 54] on input "search" at bounding box center [163, 53] width 97 height 11
click at [175, 42] on div "Sort by Filter by Tags JL - Meta - Social Proof Edit JL - Snap - AON + tech Edi…" at bounding box center [283, 141] width 355 height 203
click at [177, 51] on input "search" at bounding box center [163, 53] width 97 height 11
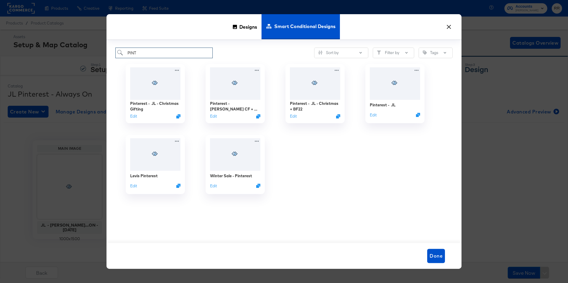
type input "PINT"
click at [447, 27] on button "×" at bounding box center [448, 25] width 11 height 11
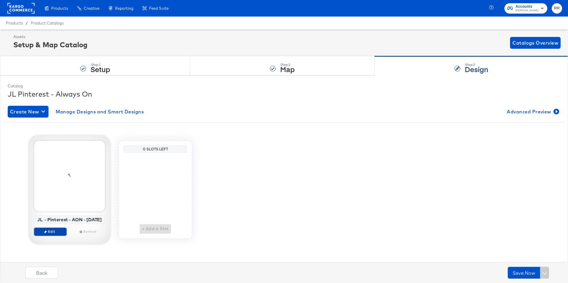
click at [53, 233] on span "Edit" at bounding box center [50, 232] width 27 height 4
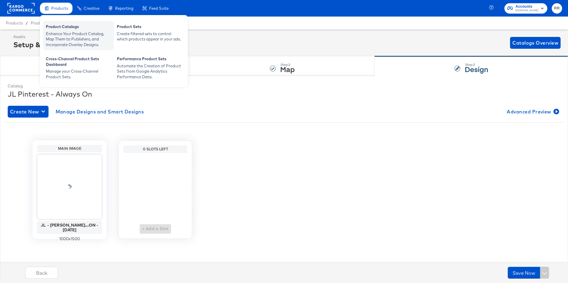
click at [64, 34] on div "Enhance Your Product Catalog, Map Them to Publishers, and Incorporate Overlay D…" at bounding box center [78, 39] width 65 height 17
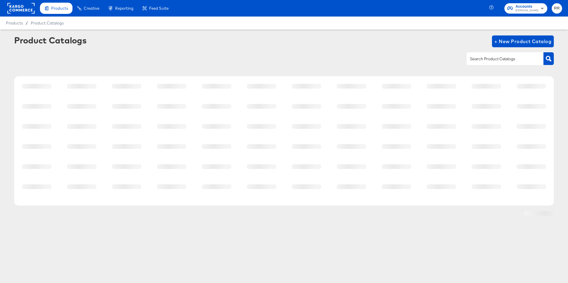
click at [492, 57] on input "text" at bounding box center [500, 59] width 63 height 7
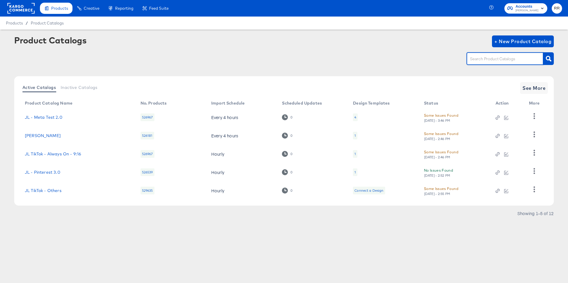
click at [485, 60] on input "text" at bounding box center [500, 59] width 63 height 7
type input "SNAP"
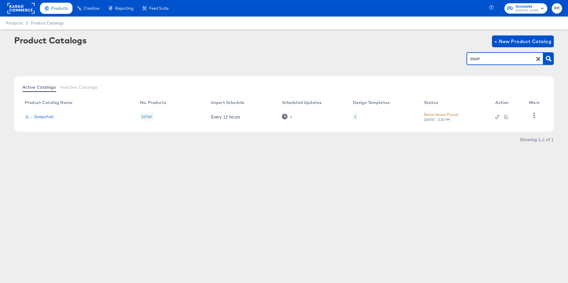
click at [355, 116] on div "2" at bounding box center [355, 116] width 2 height 5
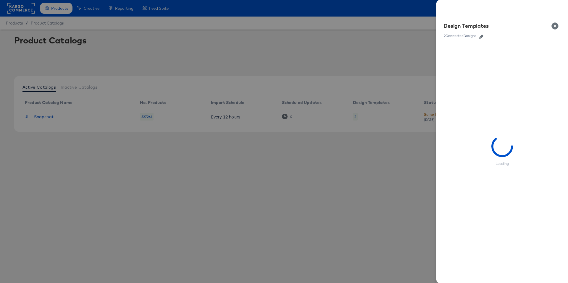
click at [482, 37] on icon "button" at bounding box center [481, 37] width 4 height 4
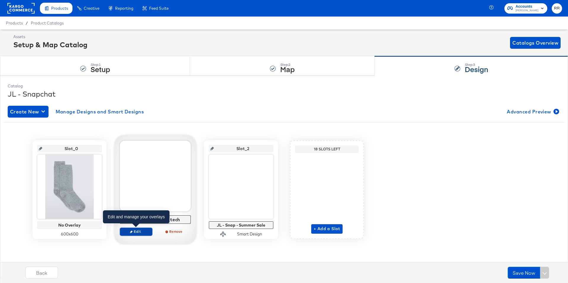
click at [138, 234] on span "Edit" at bounding box center [135, 232] width 27 height 4
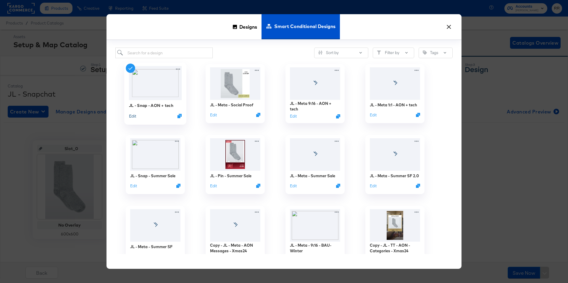
click at [132, 115] on button "Edit" at bounding box center [132, 116] width 7 height 6
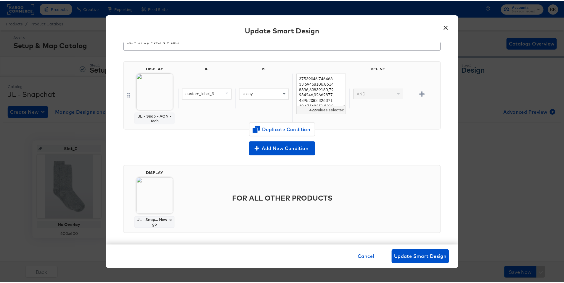
scroll to position [23, 0]
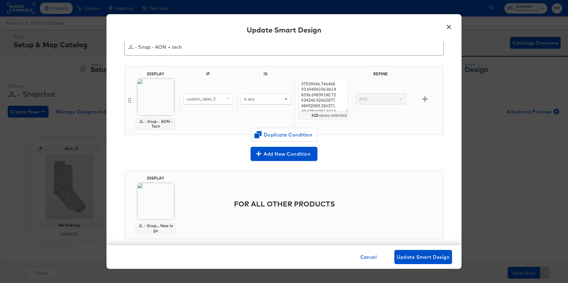
click at [450, 26] on button "×" at bounding box center [448, 25] width 11 height 11
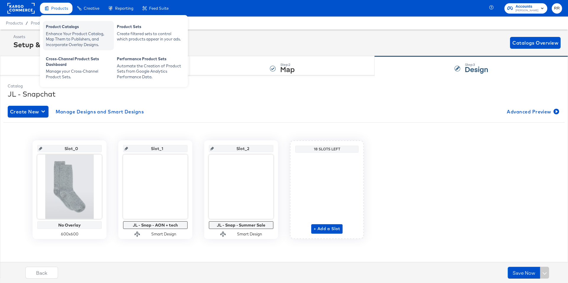
click at [75, 29] on div "Product Catalogs" at bounding box center [78, 27] width 65 height 7
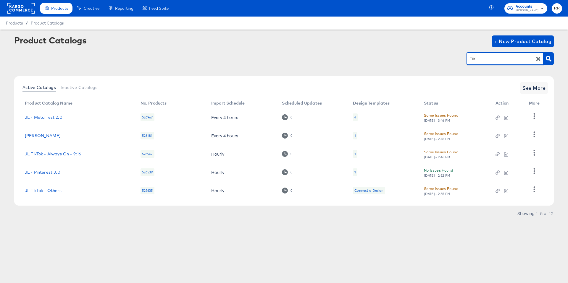
type input "TIK"
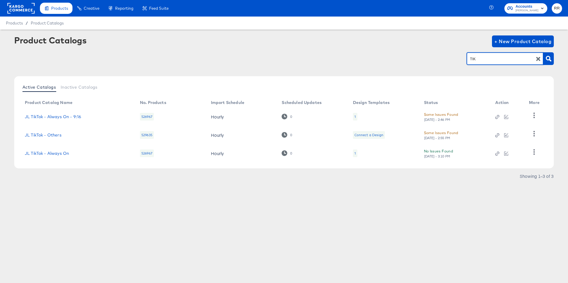
click at [354, 154] on div "1" at bounding box center [355, 154] width 4 height 8
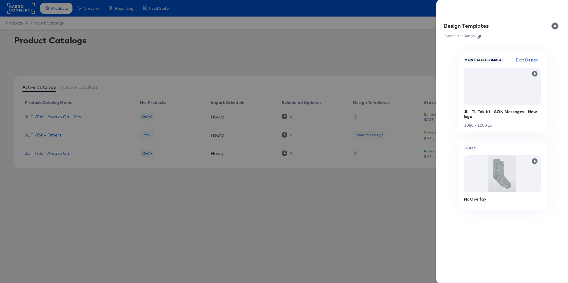
click at [479, 35] on icon "button" at bounding box center [479, 37] width 4 height 4
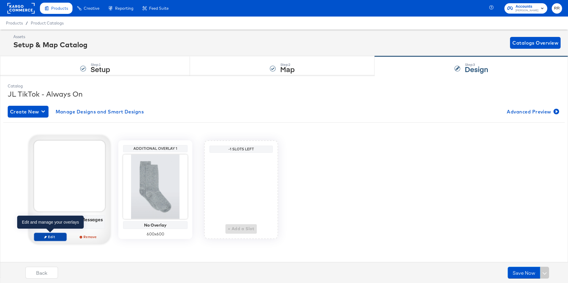
click at [62, 238] on span "Edit" at bounding box center [50, 237] width 27 height 4
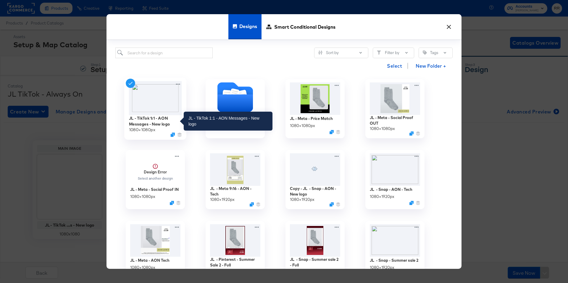
drag, startPoint x: 172, startPoint y: 125, endPoint x: 139, endPoint y: 124, distance: 33.2
click at [139, 124] on div "JL - TikTok 1:1 - AON Messages - New logo" at bounding box center [155, 121] width 53 height 12
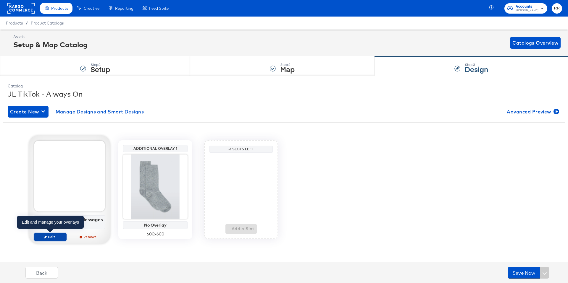
click at [53, 237] on span "Edit" at bounding box center [50, 237] width 27 height 4
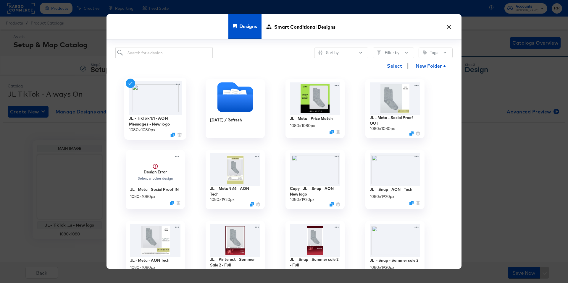
drag, startPoint x: 173, startPoint y: 125, endPoint x: 104, endPoint y: 119, distance: 68.9
click at [104, 119] on div "× Designs Smart Conditional Designs Sort by Filter by Tags Select New Folder + …" at bounding box center [284, 141] width 568 height 283
click at [449, 27] on button "×" at bounding box center [448, 25] width 11 height 11
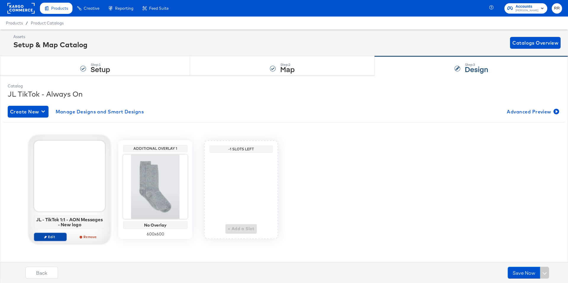
click at [50, 240] on button "Edit" at bounding box center [50, 237] width 33 height 8
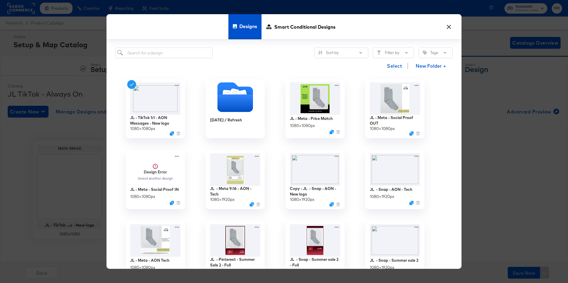
click at [449, 27] on button "×" at bounding box center [448, 25] width 11 height 11
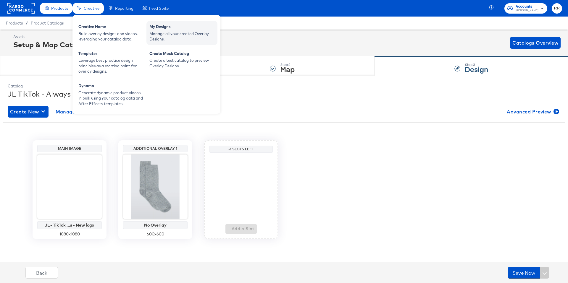
click at [171, 30] on div "My Designs" at bounding box center [181, 27] width 65 height 7
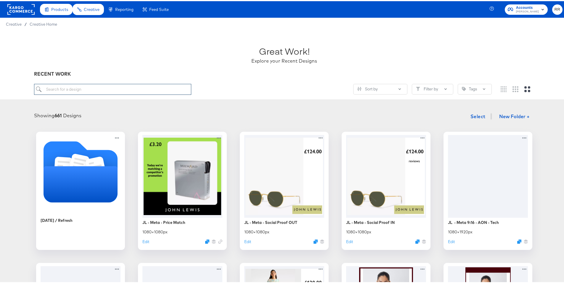
click at [135, 90] on input "search" at bounding box center [112, 88] width 157 height 11
type input "TIKTO"
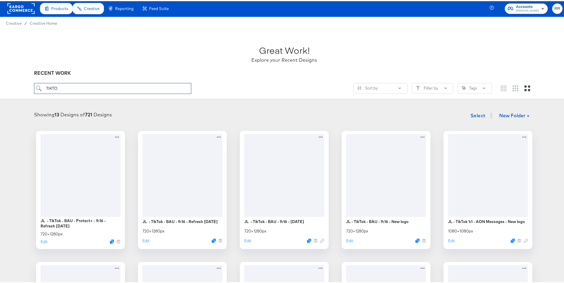
scroll to position [1, 0]
click at [448, 243] on button "Edit" at bounding box center [448, 242] width 7 height 6
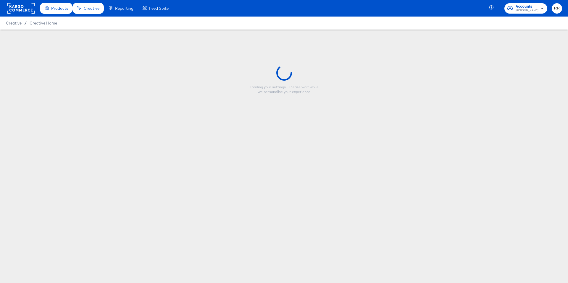
type input "JL - TikTok 1:1 - AON Messages - New logo"
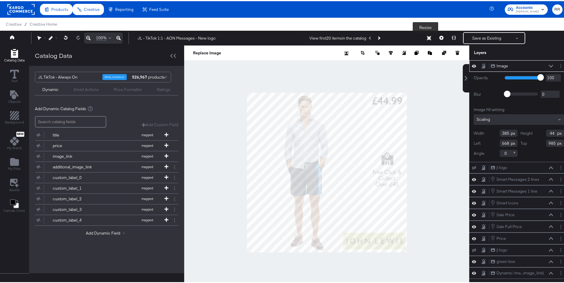
click at [427, 37] on icon at bounding box center [429, 37] width 4 height 4
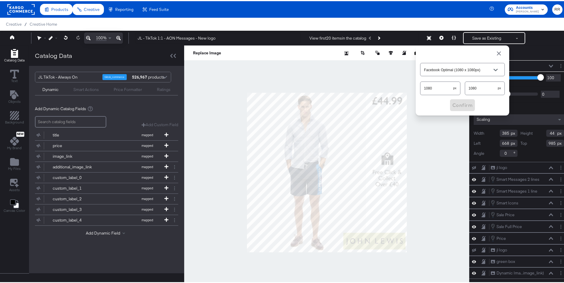
click at [495, 51] on span "button" at bounding box center [498, 52] width 7 height 7
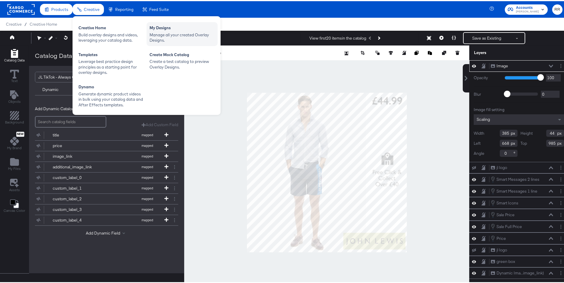
click at [146, 28] on div "My Designs Manage all your created Overlay Designs." at bounding box center [181, 33] width 71 height 24
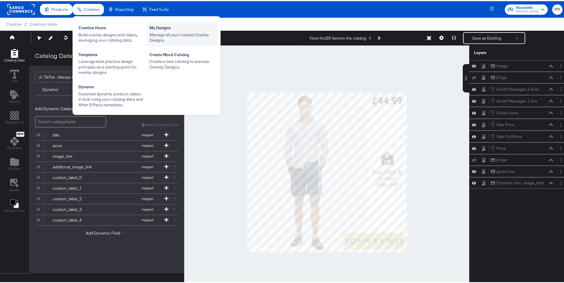
click at [171, 31] on div "Manage all your created Overlay Designs." at bounding box center [181, 36] width 65 height 11
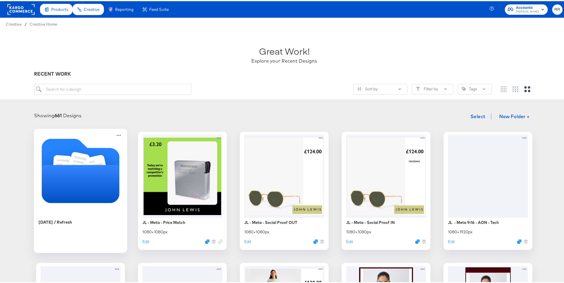
click at [93, 174] on icon "Folder" at bounding box center [81, 183] width 78 height 38
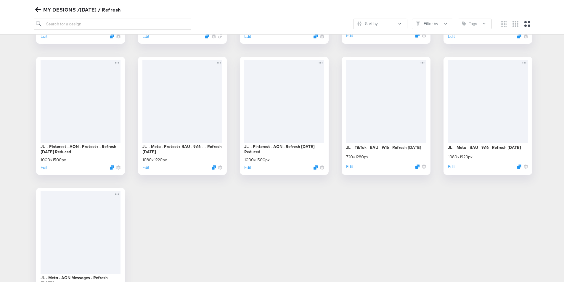
scroll to position [247, 0]
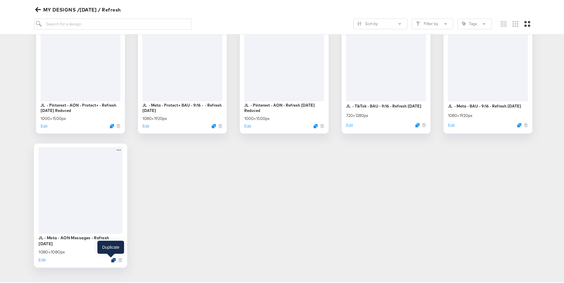
click at [113, 260] on icon "Duplicate" at bounding box center [113, 259] width 4 height 4
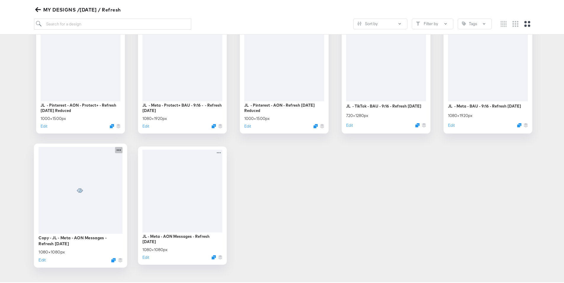
click at [116, 150] on icon at bounding box center [118, 149] width 7 height 6
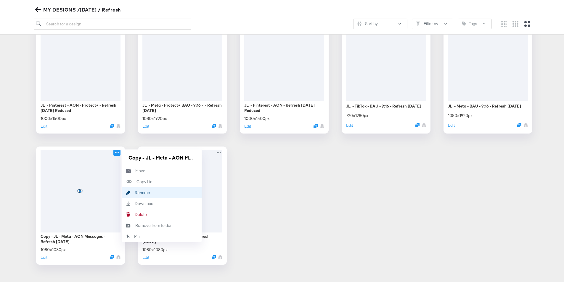
click at [135, 192] on div "Rename Rename" at bounding box center [135, 192] width 0 height 0
drag, startPoint x: 164, startPoint y: 157, endPoint x: 114, endPoint y: 157, distance: 49.1
click at [114, 157] on div "Copy - JL - Meta - AON Messages - Refresh September 25 1080 × 1080 px Edit Copy…" at bounding box center [80, 205] width 89 height 118
click at [146, 157] on input "Copy - JL - Meta - AON Messages - Refresh September 25" at bounding box center [161, 157] width 71 height 12
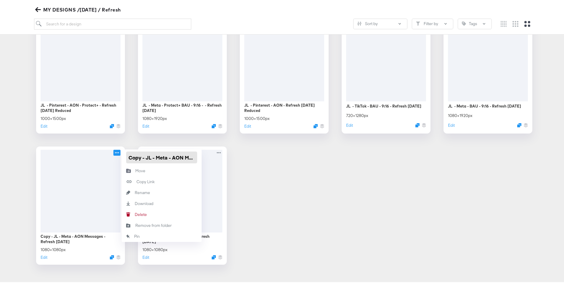
click at [144, 158] on input "Copy - JL - Meta - AON Messages - Refresh September 25" at bounding box center [161, 157] width 71 height 12
click at [147, 157] on input "JL - Meta - AON Messages - Refresh September 25" at bounding box center [161, 157] width 71 height 12
type input "JL - TikTok 1:1 - AON Messages - Refresh September 25"
click at [263, 171] on div "JL - Meta - BAU - Social Proof - 9:16 - Refresh September 25 1080 × 1920 px Edi…" at bounding box center [284, 73] width 556 height 381
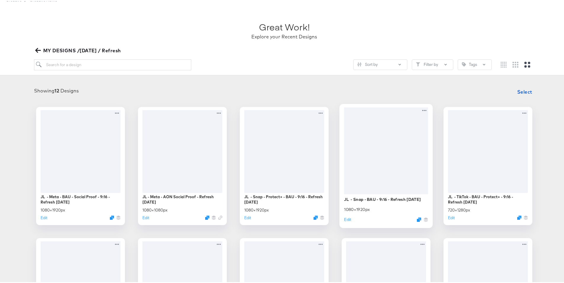
scroll to position [30, 0]
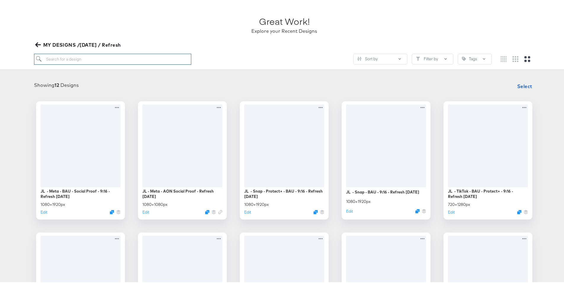
click at [132, 58] on input "search" at bounding box center [112, 58] width 157 height 11
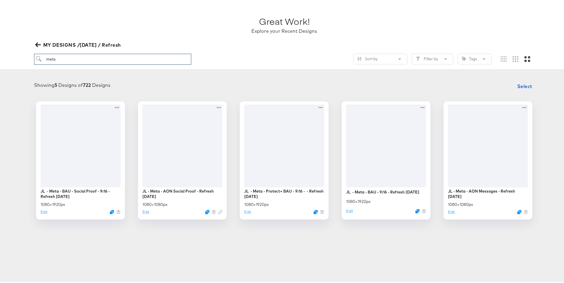
drag, startPoint x: 66, startPoint y: 60, endPoint x: 41, endPoint y: 58, distance: 25.2
click at [41, 58] on input "meta" at bounding box center [112, 58] width 157 height 11
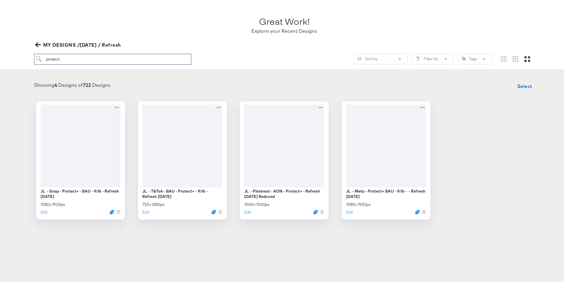
drag, startPoint x: 75, startPoint y: 61, endPoint x: 36, endPoint y: 59, distance: 39.1
click at [36, 59] on input "protect" at bounding box center [112, 58] width 157 height 11
type input "meta"
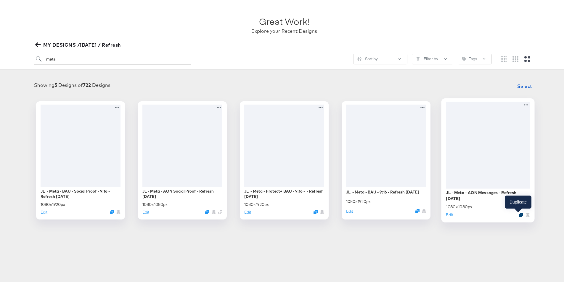
click at [518, 214] on icon "Duplicate" at bounding box center [520, 214] width 4 height 4
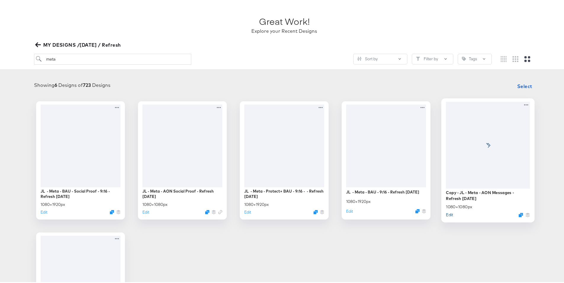
click at [447, 214] on button "Edit" at bounding box center [448, 214] width 7 height 6
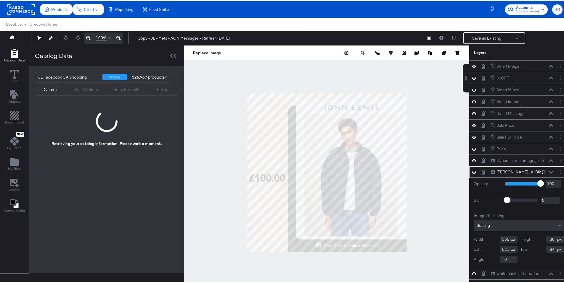
click at [439, 109] on div at bounding box center [326, 171] width 285 height 254
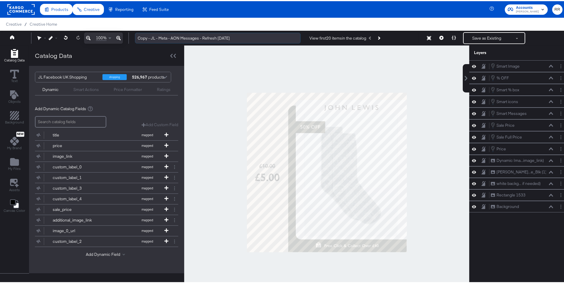
drag, startPoint x: 151, startPoint y: 37, endPoint x: 136, endPoint y: 39, distance: 15.2
click at [136, 39] on input "Copy - JL - Meta - AON Messages - Refresh September 25" at bounding box center [217, 37] width 165 height 11
drag, startPoint x: 185, startPoint y: 38, endPoint x: 169, endPoint y: 36, distance: 16.4
click at [169, 36] on input "JL - Meta - AON Messages - Refresh September 25" at bounding box center [217, 37] width 165 height 11
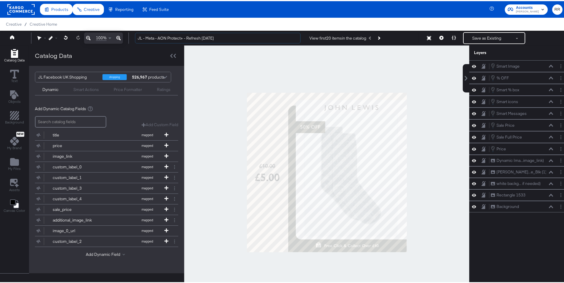
type input "JL - Meta - AON Protect+ - Refresh September 25"
click at [221, 73] on div at bounding box center [326, 171] width 285 height 254
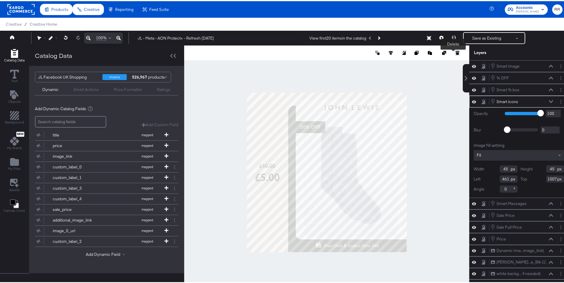
click at [455, 52] on icon at bounding box center [457, 52] width 4 height 4
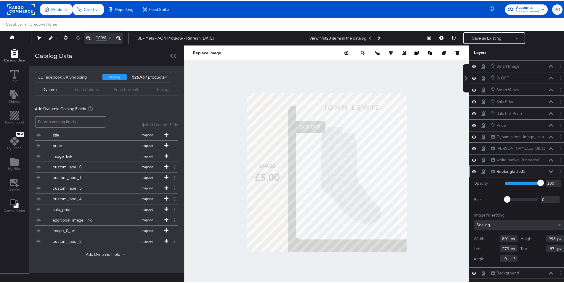
click at [424, 230] on div at bounding box center [326, 171] width 285 height 254
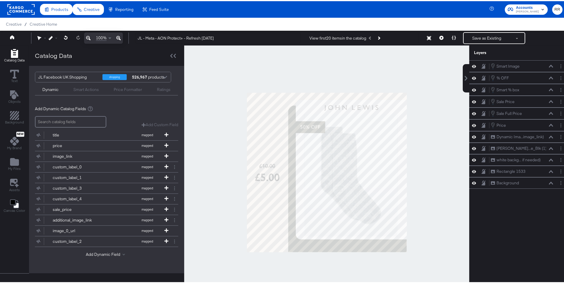
click at [508, 195] on div "Smart Image Smart Image % OFF % OFF Smart % box Smart % box Sale Price Sale Pri…" at bounding box center [518, 174] width 99 height 230
click at [15, 157] on icon "Add Files" at bounding box center [14, 160] width 9 height 9
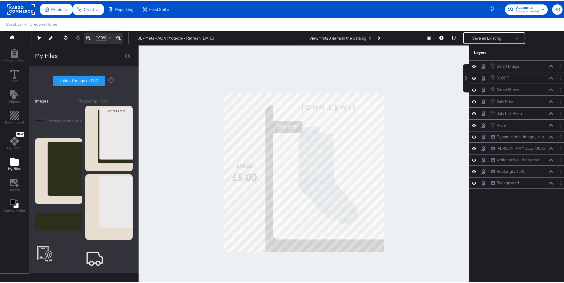
click at [87, 101] on div "Photoshop (PSD)" at bounding box center [93, 100] width 31 height 6
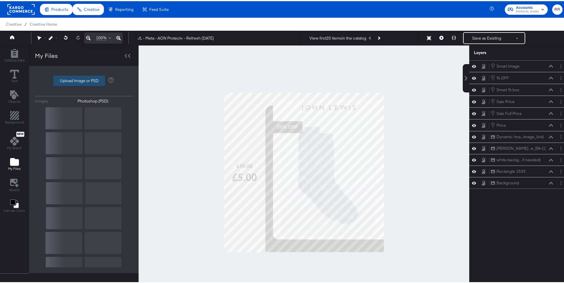
click at [93, 83] on label "Upload Image or PSD" at bounding box center [79, 80] width 51 height 10
click at [84, 80] on input "Upload Image or PSD" at bounding box center [84, 80] width 0 height 0
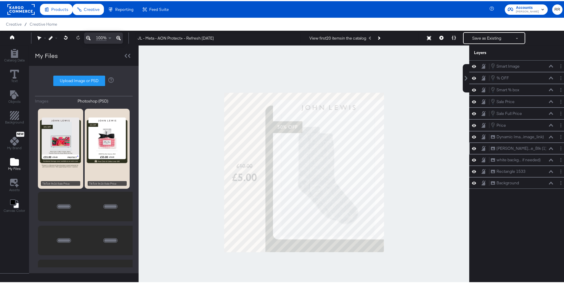
type input "C:\fakepath\Meta 1x1 Sale Price Protect+.psd"
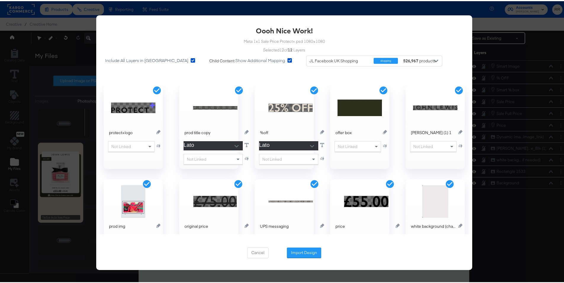
click at [190, 60] on icon at bounding box center [192, 59] width 4 height 4
click at [0, 0] on input "Include All Layers in Import" at bounding box center [0, 0] width 0 height 0
click at [190, 61] on icon at bounding box center [192, 59] width 4 height 4
click at [0, 0] on input "Include All Layers in Import" at bounding box center [0, 0] width 0 height 0
click at [190, 60] on icon at bounding box center [192, 59] width 4 height 4
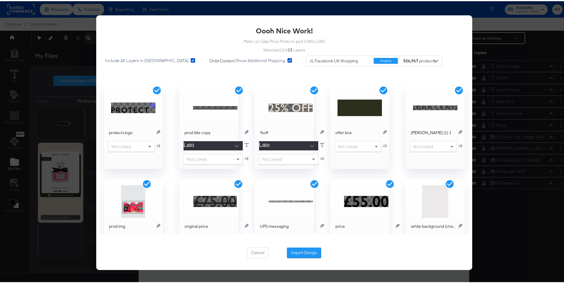
click at [0, 0] on input "Include All Layers in Import" at bounding box center [0, 0] width 0 height 0
click at [190, 60] on icon at bounding box center [192, 59] width 4 height 4
click at [0, 0] on input "Include All Layers in Import" at bounding box center [0, 0] width 0 height 0
click at [190, 60] on icon at bounding box center [192, 59] width 4 height 4
click at [0, 0] on input "Include All Layers in Import" at bounding box center [0, 0] width 0 height 0
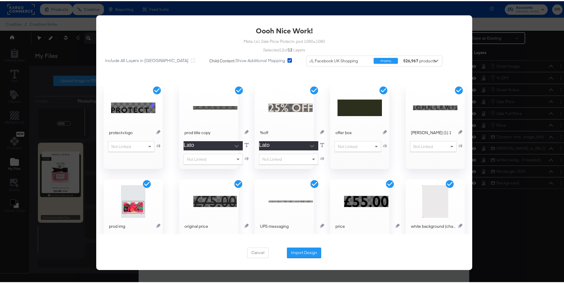
click at [190, 60] on icon at bounding box center [192, 59] width 4 height 4
click at [0, 0] on input "Include All Layers in Import" at bounding box center [0, 0] width 0 height 0
click at [190, 60] on icon at bounding box center [192, 59] width 4 height 4
click at [0, 0] on input "Include All Layers in Import" at bounding box center [0, 0] width 0 height 0
click at [280, 38] on label "Meta 1x1 Sale Price Protect+.psd 1080 × 1080" at bounding box center [283, 41] width 81 height 6
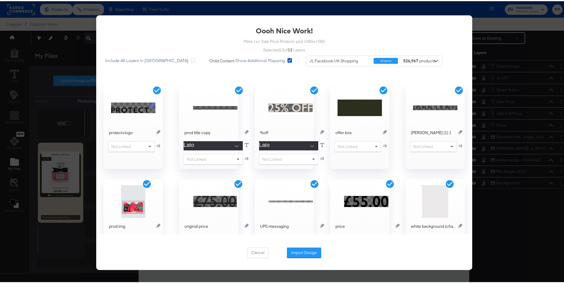
click at [281, 43] on div "Oooh Nice Work! Meta 1x1 Sale Price Protect+.psd 1080 × 1080 Selected 12 of 12 …" at bounding box center [284, 53] width 376 height 56
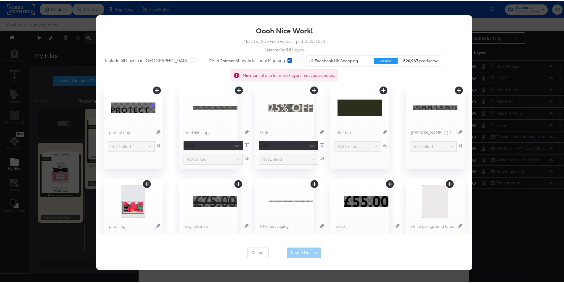
click at [395, 67] on div "Oooh Nice Work! Meta 1x1 Sale Price Protect+.psd 1080 × 1080 Selected 0 of 12 L…" at bounding box center [284, 53] width 376 height 56
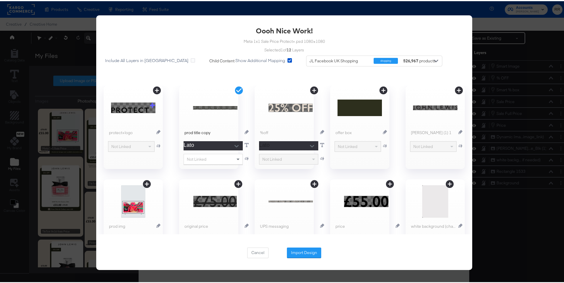
click at [310, 185] on icon at bounding box center [314, 183] width 8 height 8
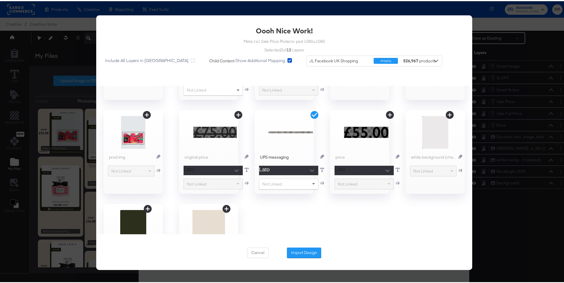
scroll to position [120, 0]
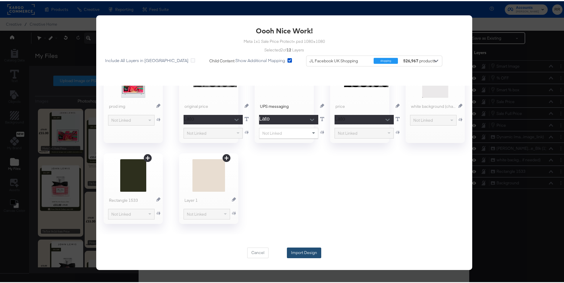
click at [298, 253] on button "Import Design" at bounding box center [304, 252] width 34 height 11
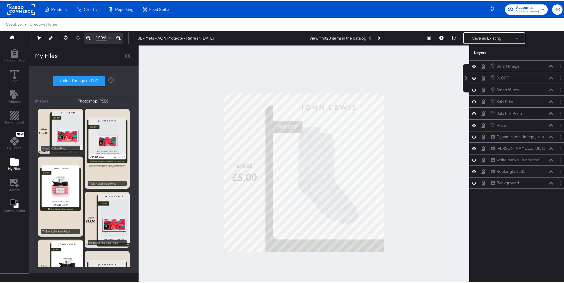
scroll to position [1, 0]
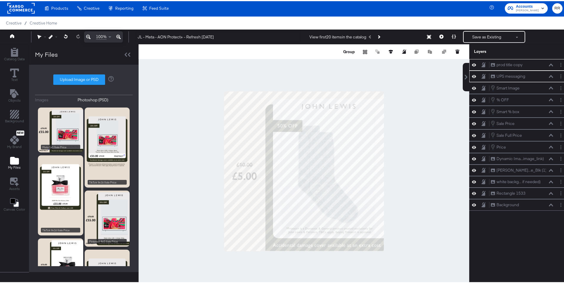
click at [413, 203] on div at bounding box center [303, 170] width 330 height 254
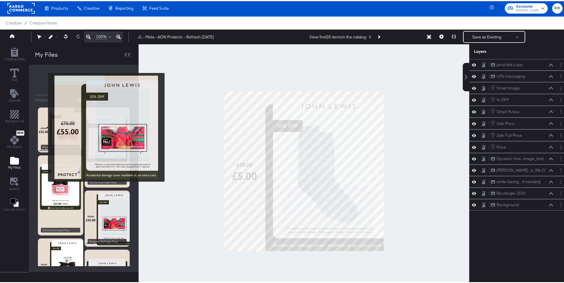
click at [44, 126] on img at bounding box center [60, 128] width 45 height 45
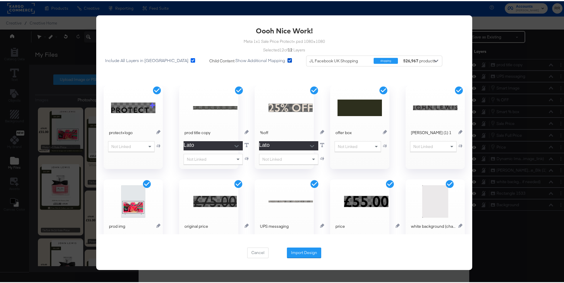
click at [190, 59] on icon at bounding box center [192, 59] width 4 height 4
click at [0, 0] on input "Include All Layers in [GEOGRAPHIC_DATA]" at bounding box center [0, 0] width 0 height 0
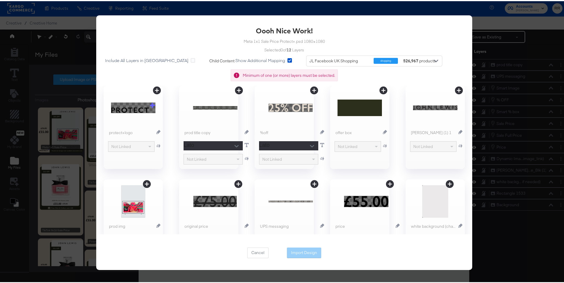
click at [153, 91] on icon at bounding box center [157, 89] width 8 height 8
click at [306, 252] on button "Import Design" at bounding box center [304, 252] width 34 height 11
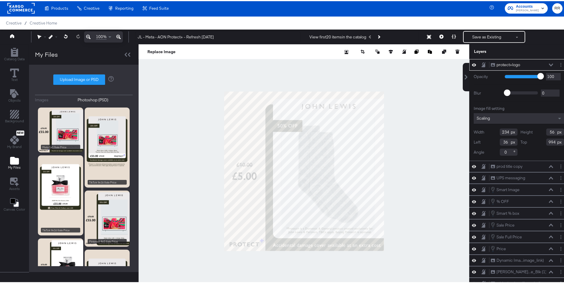
click at [406, 207] on div at bounding box center [303, 170] width 330 height 254
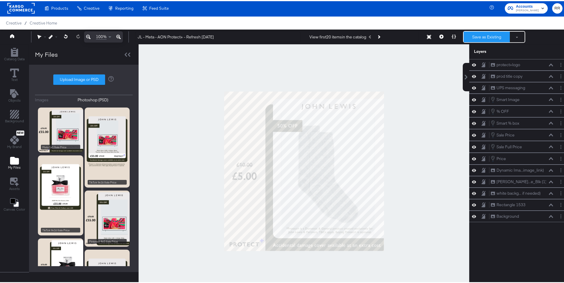
click at [479, 34] on button "Save as Existing" at bounding box center [486, 35] width 46 height 11
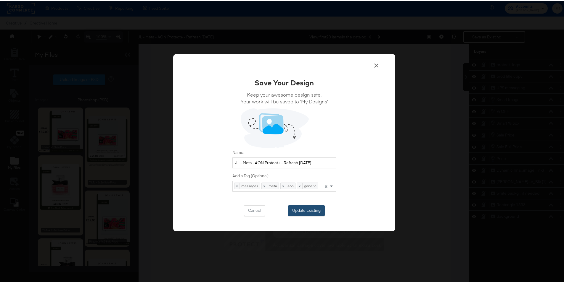
click at [308, 211] on button "Update Existing" at bounding box center [306, 209] width 37 height 11
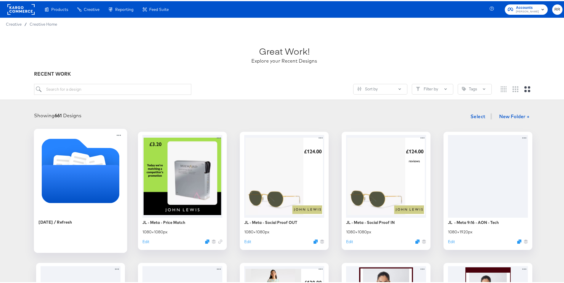
click at [77, 159] on icon "Folder" at bounding box center [79, 163] width 22 height 25
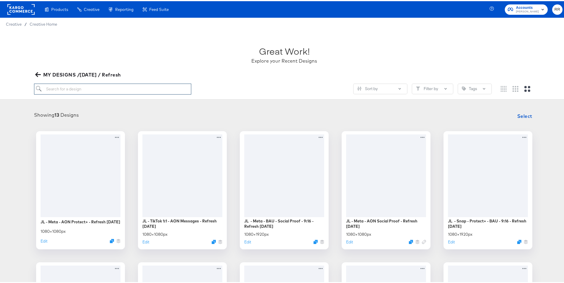
click at [90, 91] on input "search" at bounding box center [112, 88] width 157 height 11
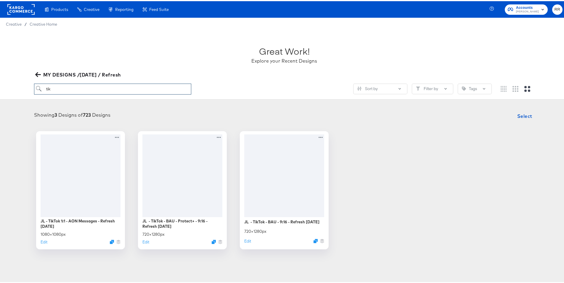
drag, startPoint x: 59, startPoint y: 88, endPoint x: 28, endPoint y: 88, distance: 31.7
click at [28, 88] on div "Great Work! Explore your Recent Designs MY DESIGNS /[DATE] / Refresh tik Sort b…" at bounding box center [284, 64] width 568 height 69
type input "meta"
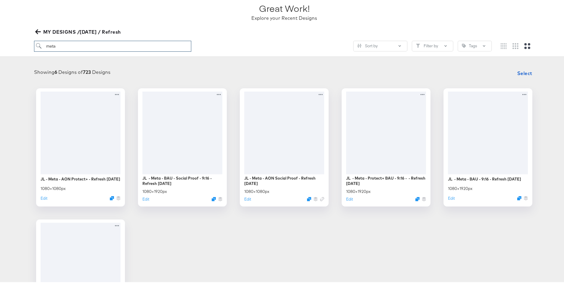
scroll to position [72, 0]
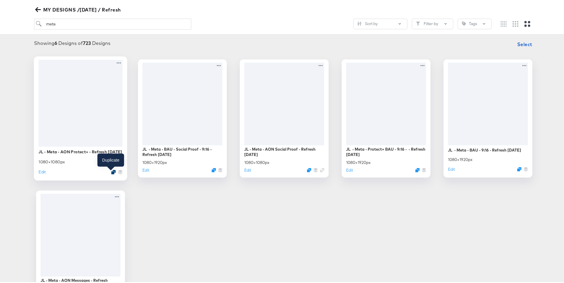
click at [111, 172] on icon "Duplicate" at bounding box center [113, 171] width 4 height 4
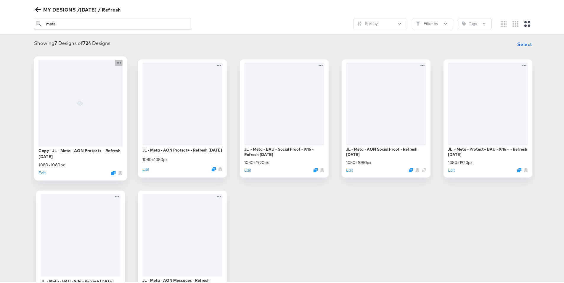
click at [118, 63] on icon at bounding box center [118, 62] width 7 height 6
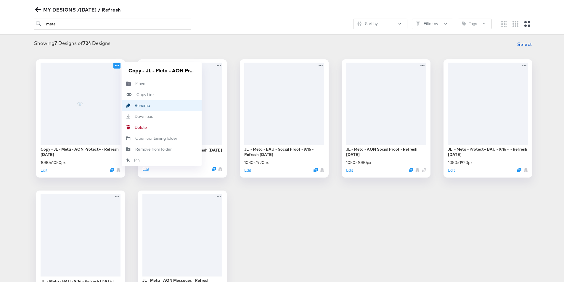
click at [135, 104] on div "Rename Rename" at bounding box center [135, 104] width 0 height 0
drag, startPoint x: 162, startPoint y: 71, endPoint x: 112, endPoint y: 67, distance: 49.6
click at [112, 67] on div "Copy - JL - Meta - AON Protect+ - Refresh [DATE] × 1080 px Edit Copy - JL - Met…" at bounding box center [80, 117] width 89 height 118
click at [145, 68] on input "Copy - JL - Meta - AON Protect+ - Refresh [DATE]" at bounding box center [161, 69] width 71 height 12
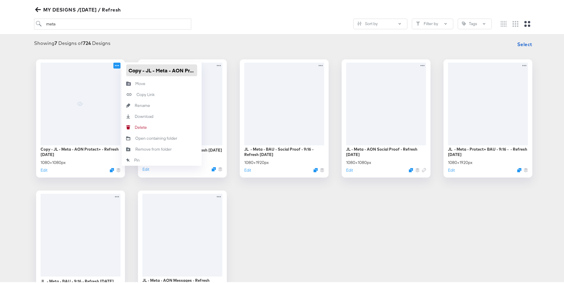
drag, startPoint x: 145, startPoint y: 69, endPoint x: 124, endPoint y: 68, distance: 21.0
click at [126, 68] on input "Copy - JL - Meta - AON Protect+ - Refresh [DATE]" at bounding box center [161, 69] width 71 height 12
drag, startPoint x: 148, startPoint y: 68, endPoint x: 138, endPoint y: 69, distance: 9.5
click at [138, 69] on input "JL - Meta - AON Protect+ - Refresh [DATE]" at bounding box center [161, 69] width 71 height 12
type input "JL - TikTok 1:1 - AON Protect+ - Refresh [DATE]"
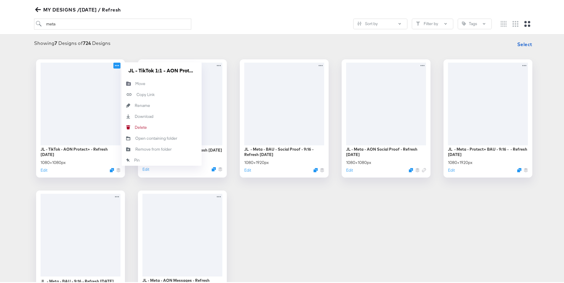
click at [193, 51] on div "Showing 7 Designs of 724 Designs Select JL - TikTok - AON Protect+ - Refresh [D…" at bounding box center [284, 172] width 556 height 271
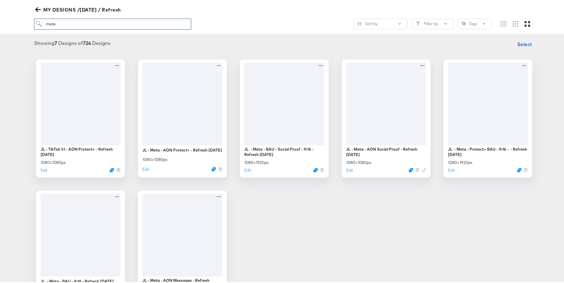
click at [77, 24] on input "meta" at bounding box center [112, 22] width 157 height 11
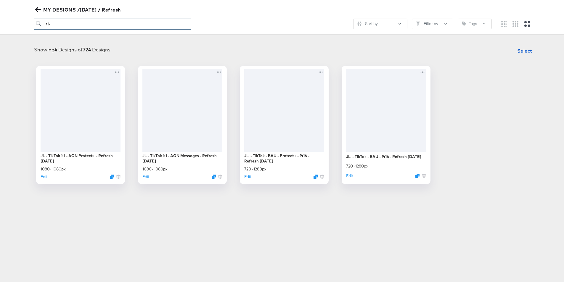
drag, startPoint x: 69, startPoint y: 23, endPoint x: 43, endPoint y: 21, distance: 25.8
click at [43, 21] on input "tik" at bounding box center [112, 22] width 157 height 11
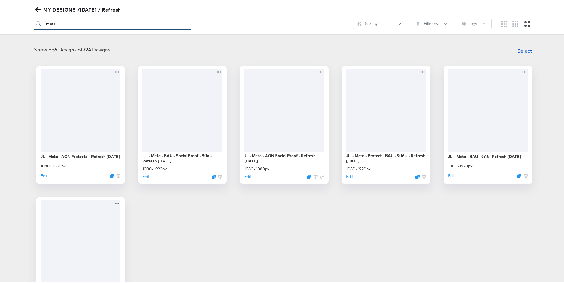
drag, startPoint x: 60, startPoint y: 24, endPoint x: 32, endPoint y: 20, distance: 28.1
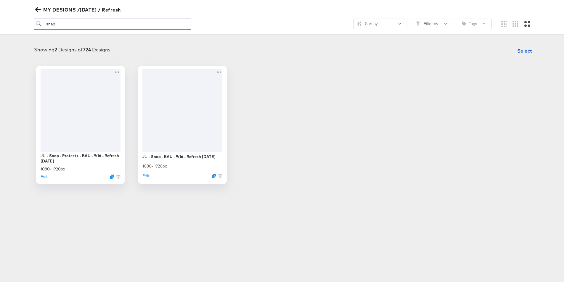
drag, startPoint x: 82, startPoint y: 24, endPoint x: 28, endPoint y: 21, distance: 54.2
type input "pin"
drag, startPoint x: 57, startPoint y: 22, endPoint x: 21, endPoint y: 19, distance: 36.2
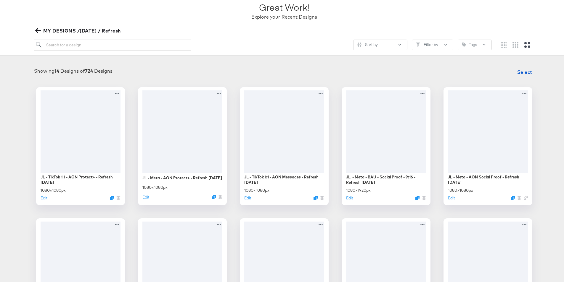
scroll to position [5, 0]
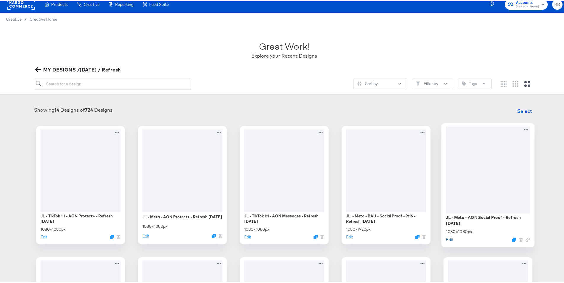
click at [450, 240] on button "Edit" at bounding box center [448, 239] width 7 height 6
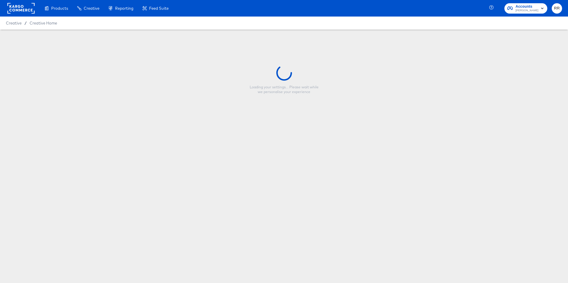
type input "JL - Meta - AON Social Proof - Refresh [DATE]"
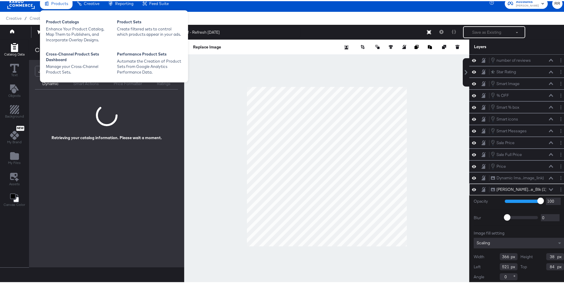
scroll to position [1, 0]
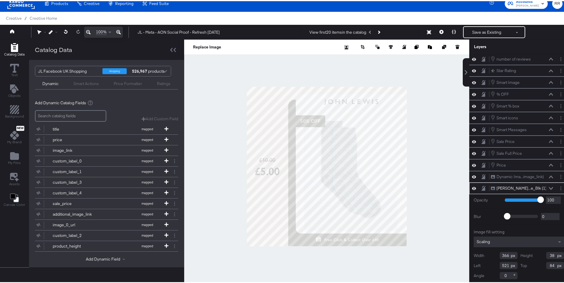
click at [427, 171] on div at bounding box center [326, 165] width 285 height 254
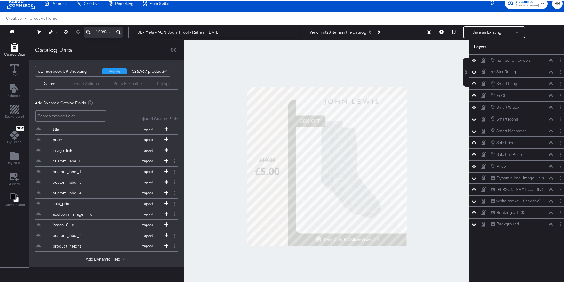
scroll to position [0, 0]
click at [472, 84] on icon at bounding box center [474, 82] width 4 height 5
click at [472, 84] on icon at bounding box center [474, 83] width 4 height 4
click at [452, 33] on button at bounding box center [453, 31] width 12 height 12
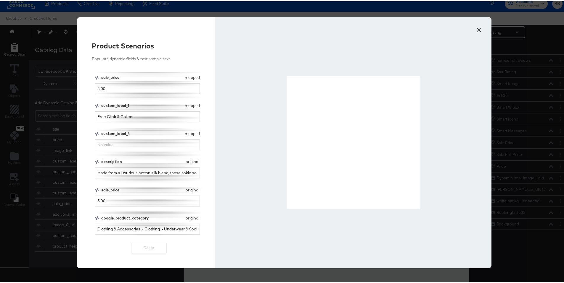
scroll to position [14, 0]
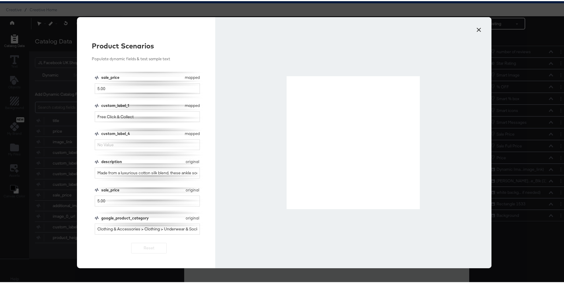
click at [474, 28] on button "×" at bounding box center [478, 27] width 11 height 11
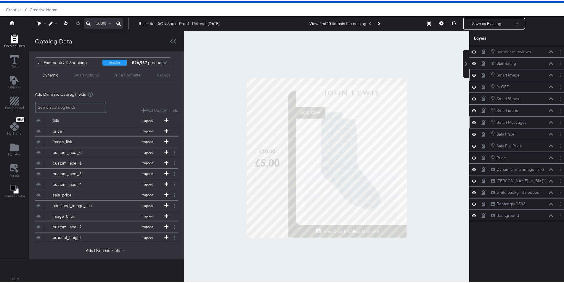
scroll to position [15, 0]
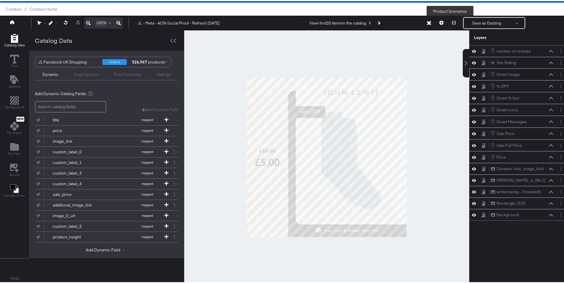
click at [453, 22] on button at bounding box center [453, 22] width 12 height 12
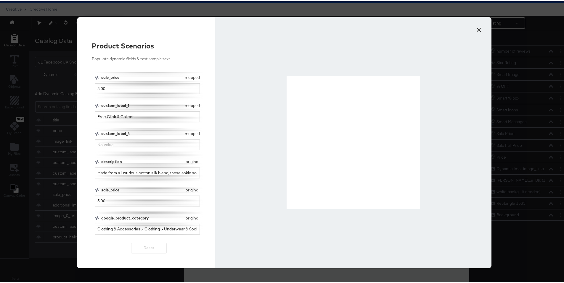
scroll to position [4, 0]
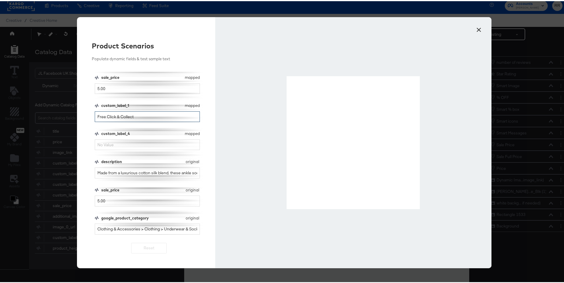
drag, startPoint x: 152, startPoint y: 116, endPoint x: 84, endPoint y: 115, distance: 68.3
click at [84, 115] on div "Product Scenarios Populate dynamic fields & test sample text description mapped…" at bounding box center [146, 141] width 138 height 251
type input "guarantee"
click at [476, 26] on button "×" at bounding box center [478, 27] width 11 height 11
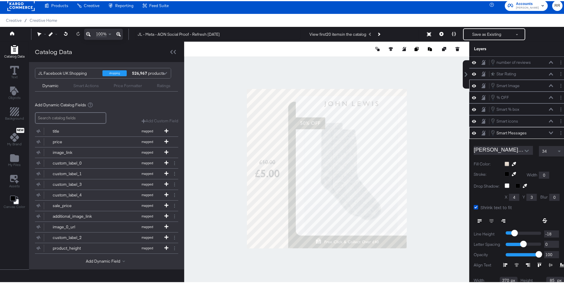
scroll to position [27, 0]
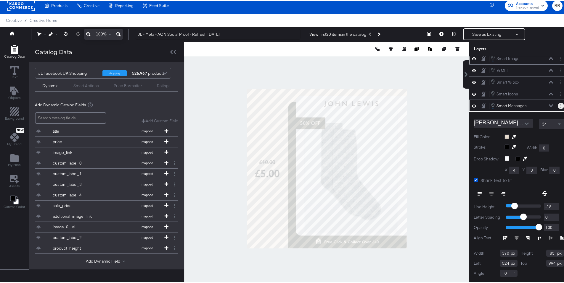
click at [557, 105] on button "Layer Options" at bounding box center [560, 105] width 6 height 6
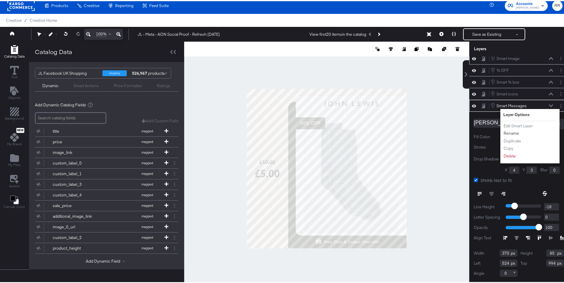
click at [513, 131] on button "Rename" at bounding box center [511, 132] width 16 height 6
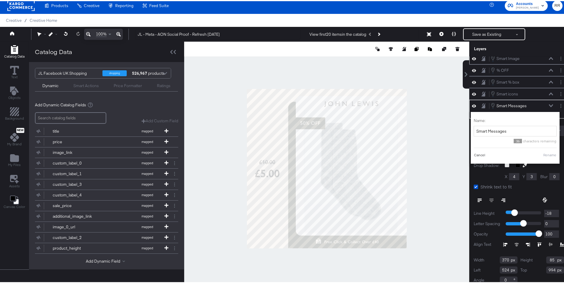
click at [476, 155] on button "Cancel" at bounding box center [479, 153] width 12 height 5
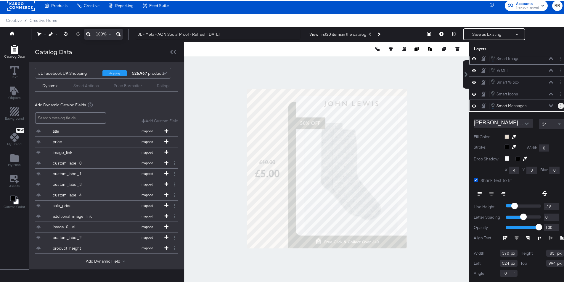
click at [560, 106] on circle "Layer Options" at bounding box center [560, 106] width 1 height 1
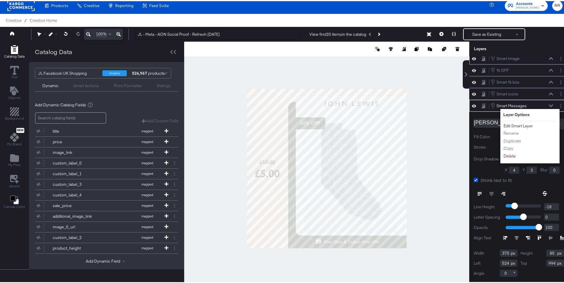
click at [524, 124] on button "Edit Smart Layer" at bounding box center [518, 125] width 30 height 6
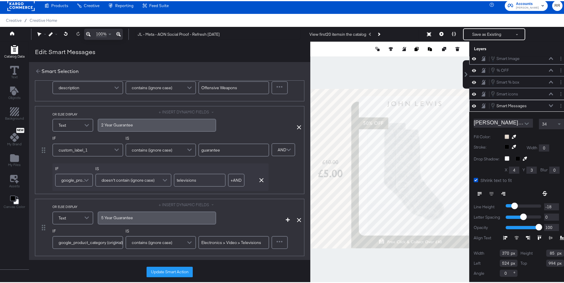
scroll to position [269, 0]
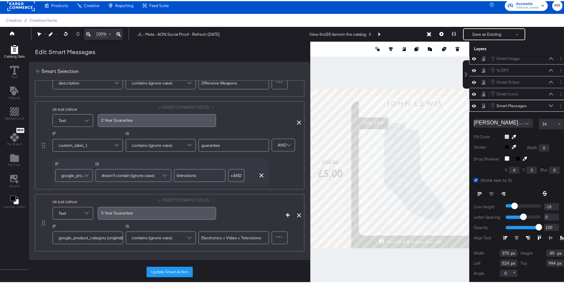
drag, startPoint x: 223, startPoint y: 238, endPoint x: 200, endPoint y: 237, distance: 23.7
click at [200, 237] on input "Electronics > Video > Televisions" at bounding box center [233, 236] width 71 height 13
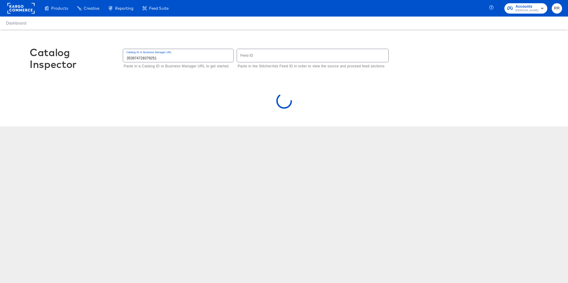
click at [169, 59] on input "353974728379251" at bounding box center [178, 55] width 110 height 13
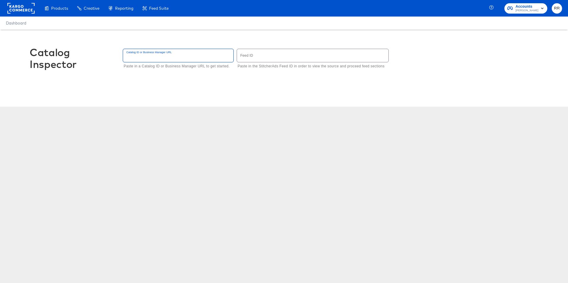
click at [257, 57] on input "text" at bounding box center [312, 55] width 151 height 13
type input "4452"
drag, startPoint x: 283, startPoint y: 86, endPoint x: 277, endPoint y: 83, distance: 7.2
click at [283, 85] on div "Catalog Inspector Catalog ID or Business Manager URL Paste in a Catalog ID or B…" at bounding box center [284, 62] width 509 height 64
click at [188, 59] on input "text" at bounding box center [178, 55] width 110 height 13
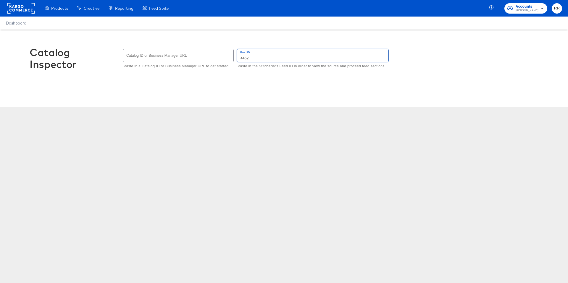
click at [264, 60] on input "4452" at bounding box center [312, 55] width 151 height 13
click at [148, 54] on input "text" at bounding box center [178, 55] width 110 height 13
type input "4452"
click at [181, 72] on div "Catalog Inspector Catalog ID or Business Manager URL 4452 Paste in a Catalog ID…" at bounding box center [284, 62] width 509 height 64
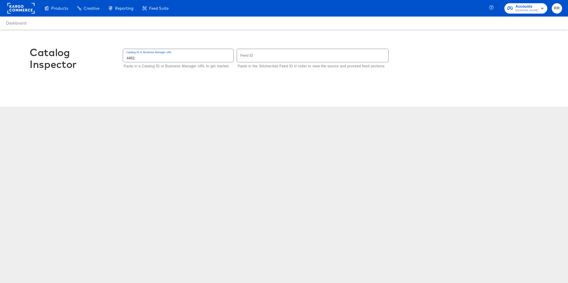
click at [249, 53] on input "text" at bounding box center [312, 55] width 151 height 13
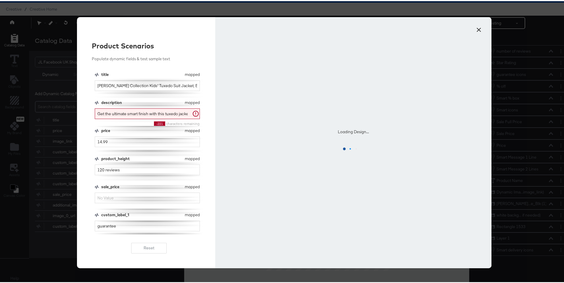
scroll to position [95, 0]
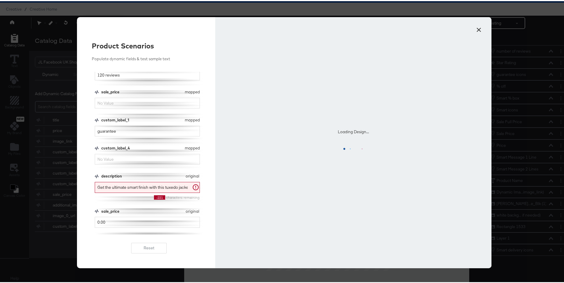
click at [171, 171] on div "title mapped title [PERSON_NAME] Collection Kids' Tuxedo Suit Jacket, Black des…" at bounding box center [149, 152] width 109 height 163
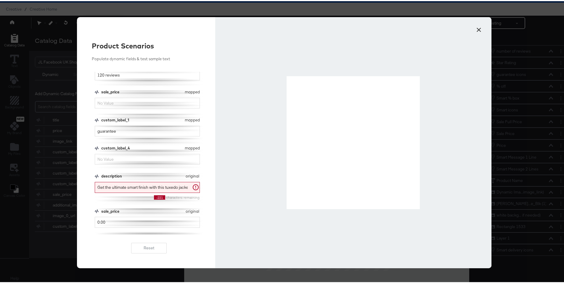
click at [475, 28] on button "×" at bounding box center [478, 27] width 11 height 11
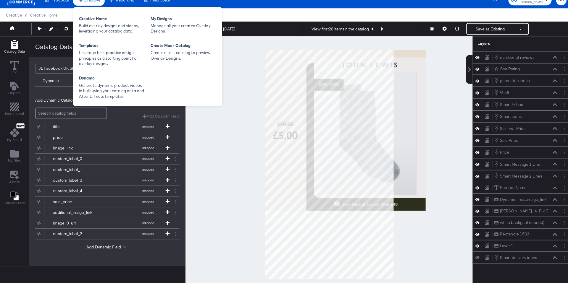
scroll to position [0, 0]
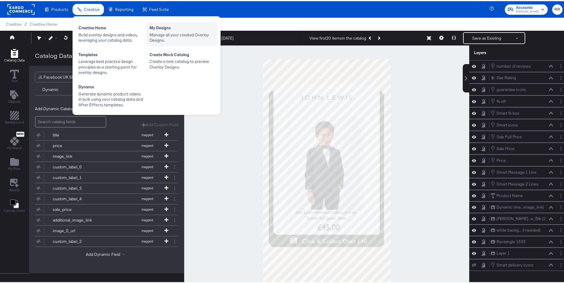
click at [169, 34] on div "Manage all your created Overlay Designs." at bounding box center [181, 36] width 65 height 11
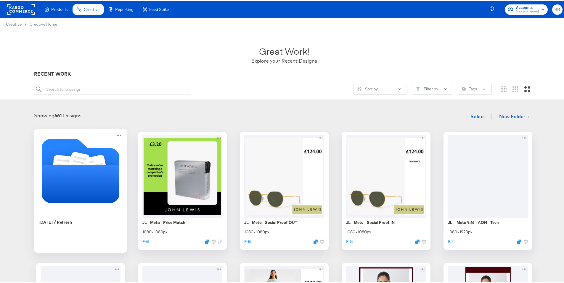
click at [76, 180] on icon "Folder" at bounding box center [81, 183] width 78 height 38
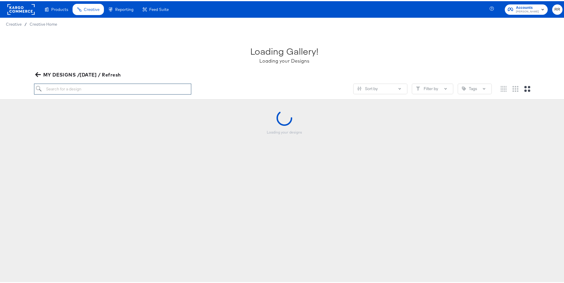
click at [93, 89] on input "search" at bounding box center [112, 88] width 157 height 11
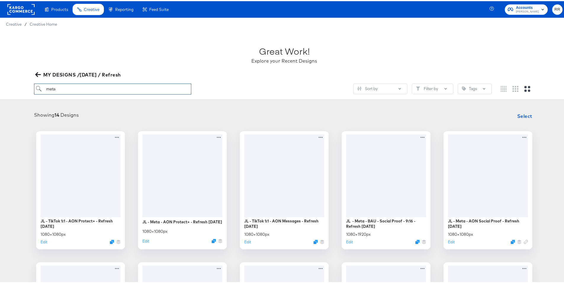
type input "meta"
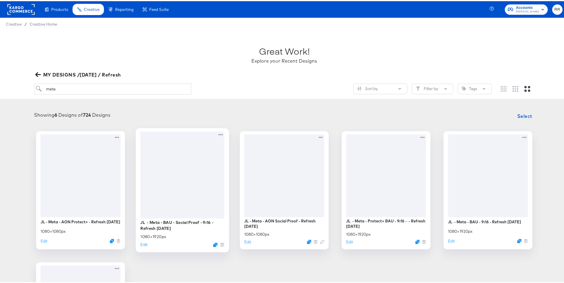
click at [141, 245] on div "JL - Meta - BAU - Social Proof - 9:16 - Refresh [DATE] × 1920 px Edit" at bounding box center [182, 232] width 84 height 30
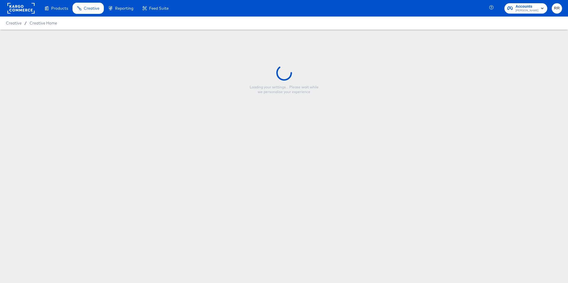
type input "JL - Meta - BAU - Social Proof - 9:16 - Refresh [DATE]"
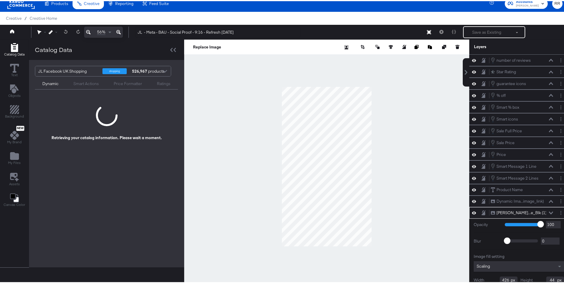
scroll to position [25, 0]
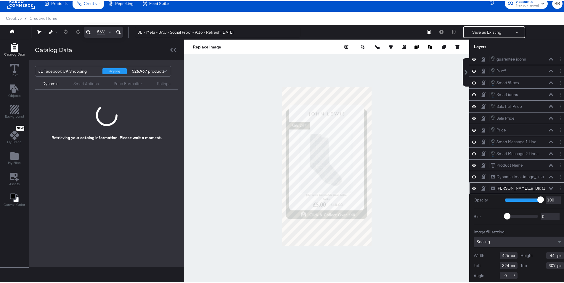
click at [385, 129] on div at bounding box center [326, 165] width 285 height 254
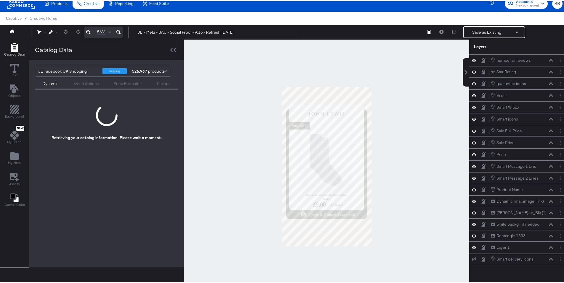
scroll to position [0, 0]
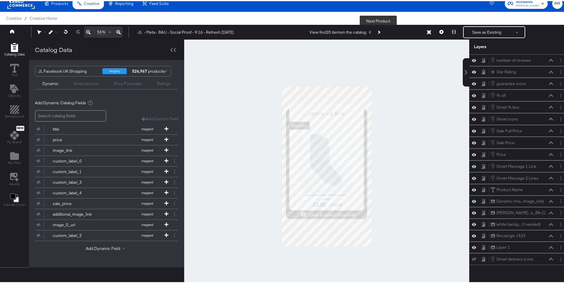
click at [378, 31] on icon "Next Product" at bounding box center [378, 30] width 3 height 3
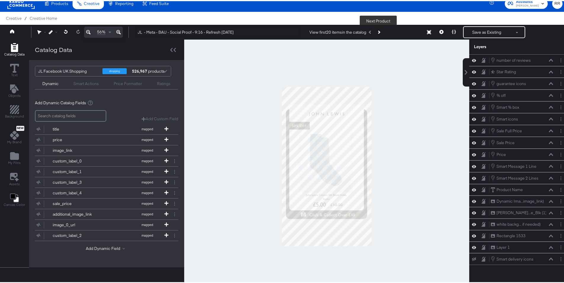
click at [378, 31] on icon "Next Product" at bounding box center [378, 30] width 3 height 3
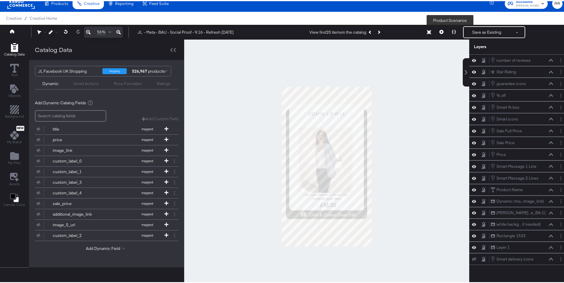
click at [451, 31] on icon at bounding box center [453, 31] width 4 height 4
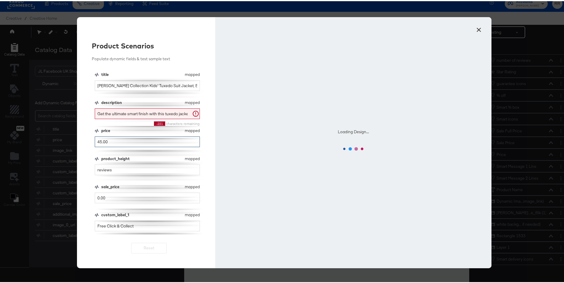
drag, startPoint x: 100, startPoint y: 141, endPoint x: 107, endPoint y: 140, distance: 7.4
click at [95, 141] on input "45.00" at bounding box center [147, 140] width 105 height 11
click at [107, 140] on input "45.00" at bounding box center [147, 140] width 105 height 11
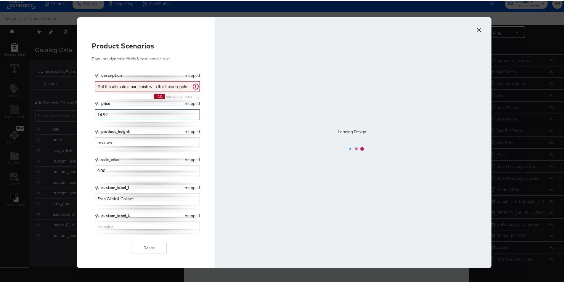
type input "14.99"
click at [96, 142] on input "reviews" at bounding box center [147, 141] width 105 height 11
type input "120 reviews"
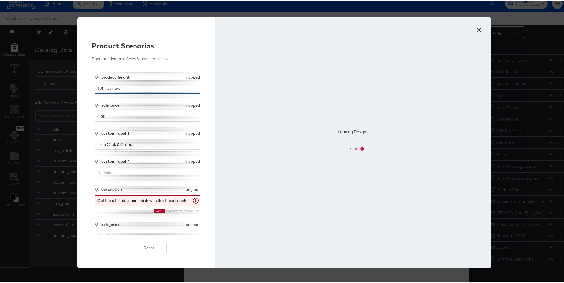
scroll to position [82, 0]
drag, startPoint x: 137, startPoint y: 143, endPoint x: 79, endPoint y: 141, distance: 58.3
click at [79, 141] on div "Product Scenarios Populate dynamic fields & test sample text title mapped title…" at bounding box center [146, 141] width 138 height 251
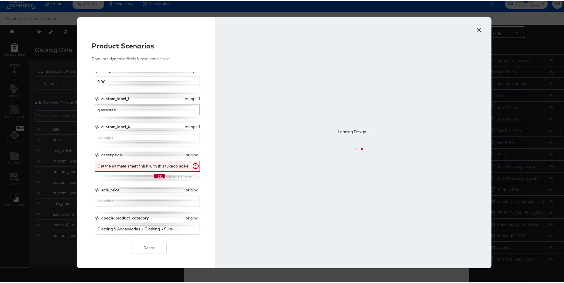
scroll to position [15, 0]
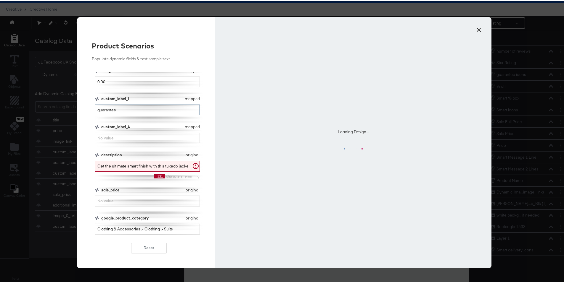
type input "guarantee"
click at [136, 138] on input "custom_label_4" at bounding box center [147, 137] width 105 height 11
type input "4"
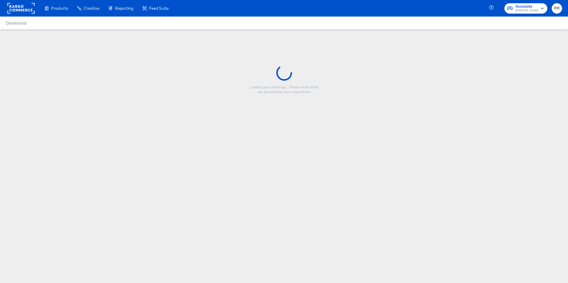
type input "JL - Meta - BAU - Social Proof - 9:16 - Refresh [DATE]"
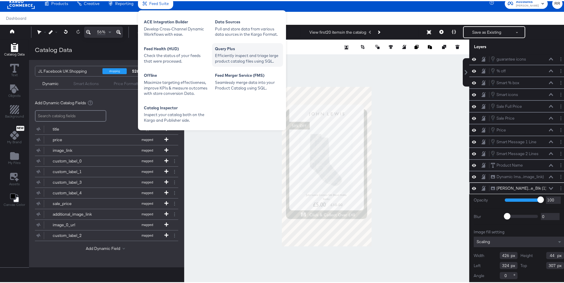
scroll to position [6, 0]
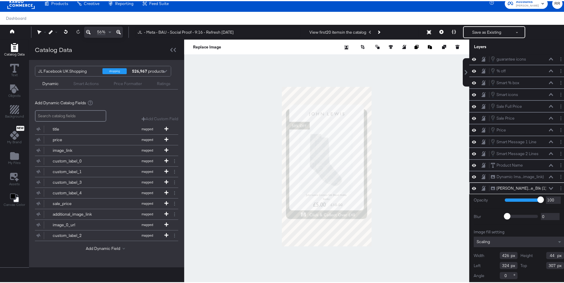
click at [265, 106] on div at bounding box center [326, 165] width 285 height 254
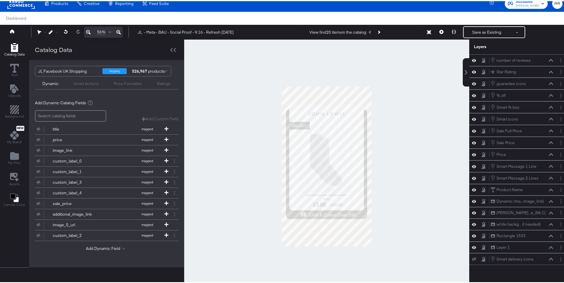
scroll to position [0, 0]
click at [376, 32] on button "Next Product" at bounding box center [378, 31] width 8 height 11
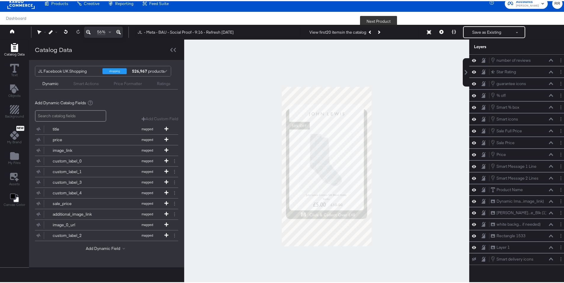
click at [376, 32] on button "Next Product" at bounding box center [378, 31] width 8 height 11
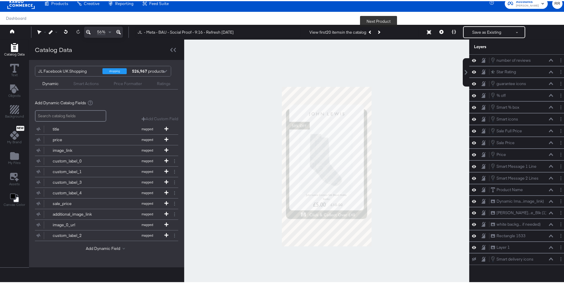
click at [376, 32] on button "Next Product" at bounding box center [378, 31] width 8 height 11
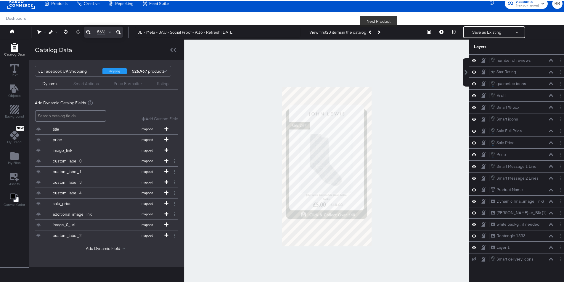
click at [376, 32] on button "Next Product" at bounding box center [378, 31] width 8 height 11
click at [370, 32] on button "Previous Product" at bounding box center [370, 31] width 8 height 11
click at [445, 103] on div at bounding box center [326, 165] width 285 height 254
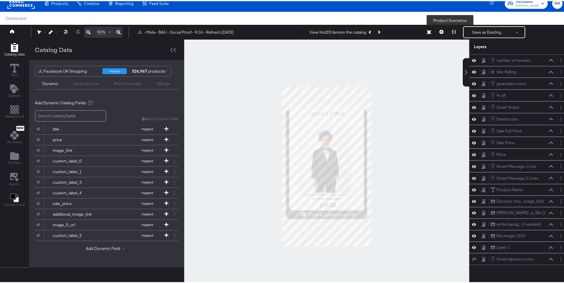
click at [451, 33] on icon at bounding box center [453, 31] width 4 height 4
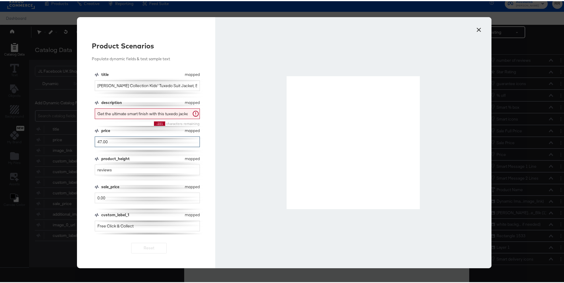
click at [118, 142] on input "47.00" at bounding box center [147, 140] width 105 height 11
type input "14.99"
click at [97, 168] on input "reviews" at bounding box center [147, 169] width 105 height 11
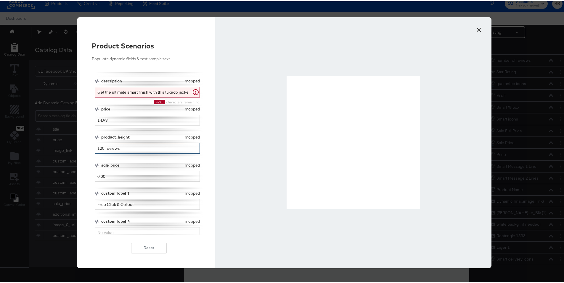
scroll to position [42, 0]
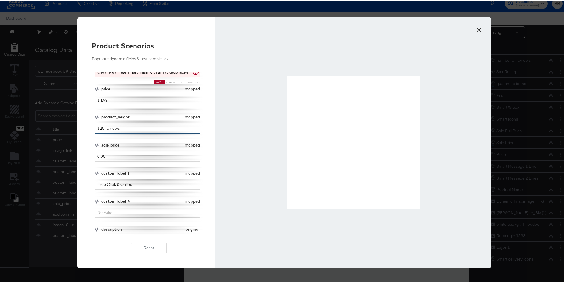
type input "120 reviews"
click at [125, 183] on input "Free Click & Collect" at bounding box center [147, 183] width 105 height 11
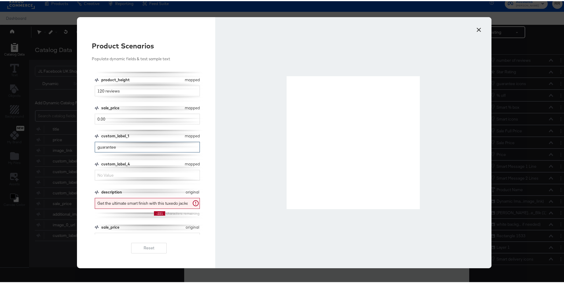
scroll to position [102, 0]
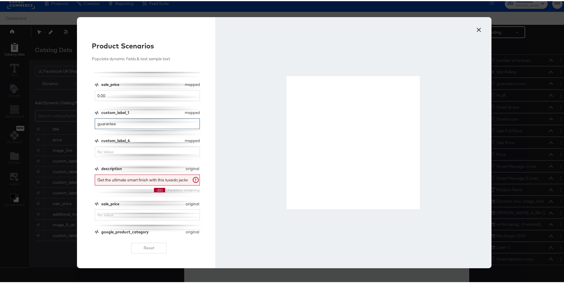
type input "guarantee"
click at [112, 151] on input "custom_label_4" at bounding box center [147, 151] width 105 height 11
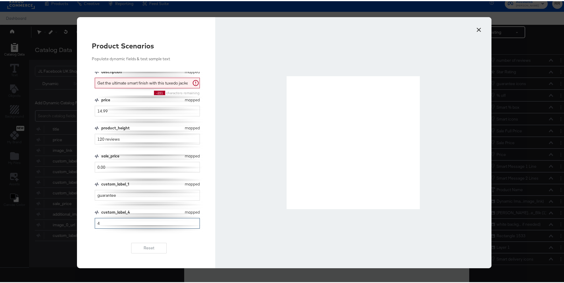
scroll to position [0, 0]
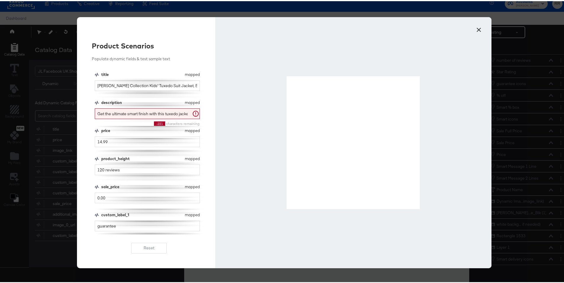
type input "4"
click at [128, 84] on input "John Lewis Heirloom Collection Kids' Tuxedo Suit Jacket, Black" at bounding box center [147, 84] width 105 height 11
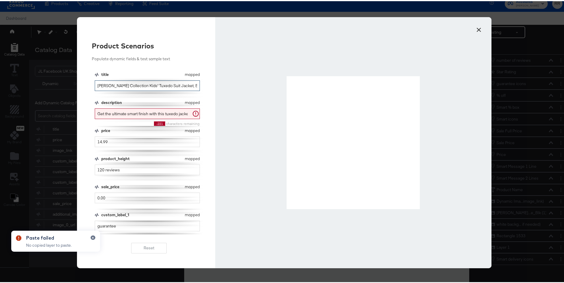
click at [155, 85] on input "John Lewis Heirloom Collection Kids' Tuxedo Suit Jacket, Black" at bounding box center [147, 84] width 105 height 11
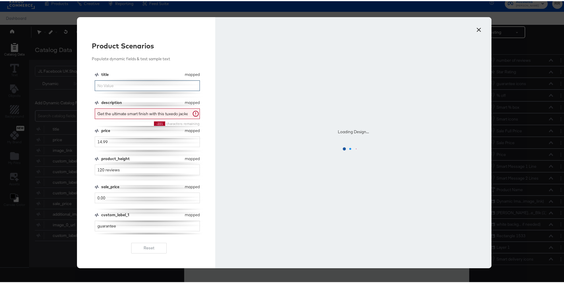
paste input "Roberts Pillow Talk Speaker"
type input "Roberts Pillow Talk Speaker"
click at [170, 100] on div "description" at bounding box center [141, 102] width 81 height 6
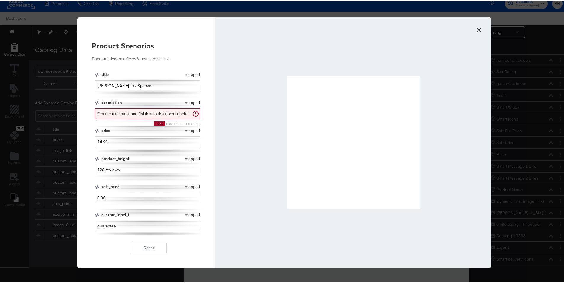
click at [473, 29] on button "×" at bounding box center [478, 27] width 11 height 11
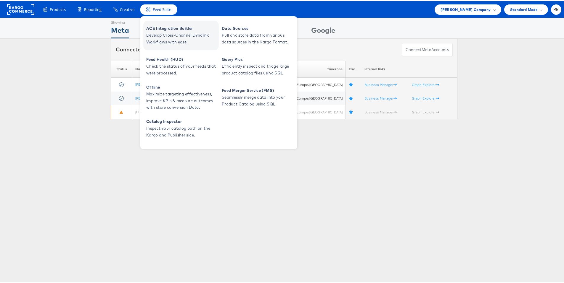
click at [162, 36] on span "Develop Cross-Channel Dynamic Workflows with ease." at bounding box center [181, 38] width 71 height 14
